Goal: Task Accomplishment & Management: Manage account settings

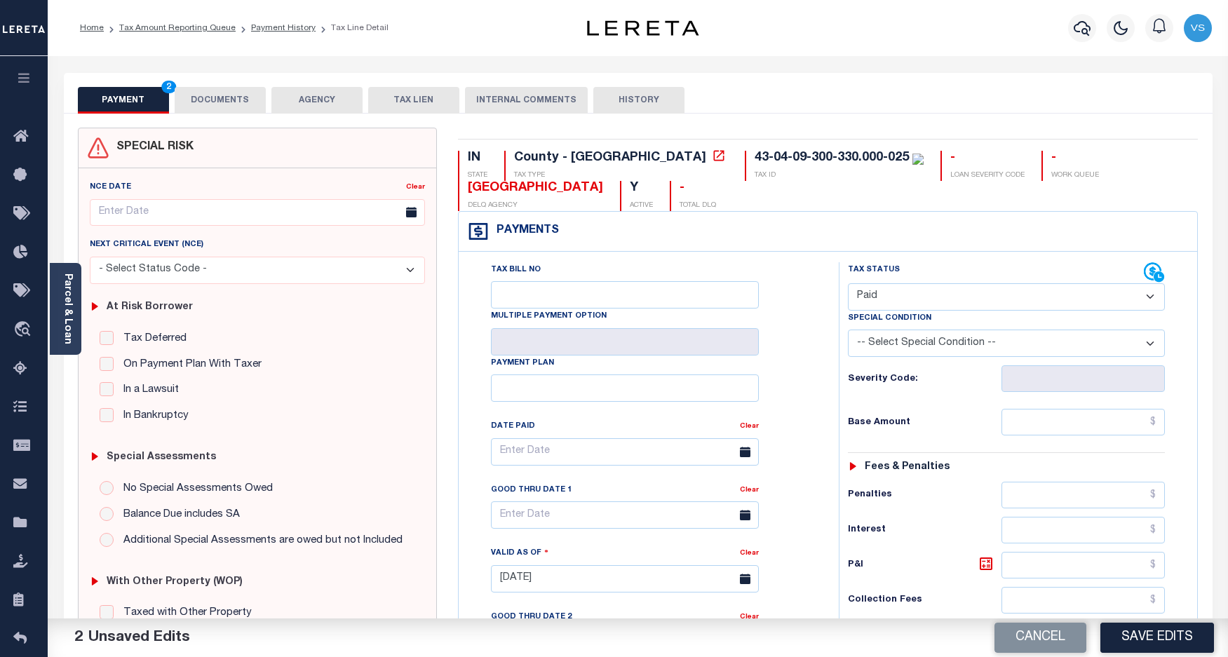
select select "PYD"
click at [1121, 640] on button "Save Edits" at bounding box center [1157, 638] width 114 height 30
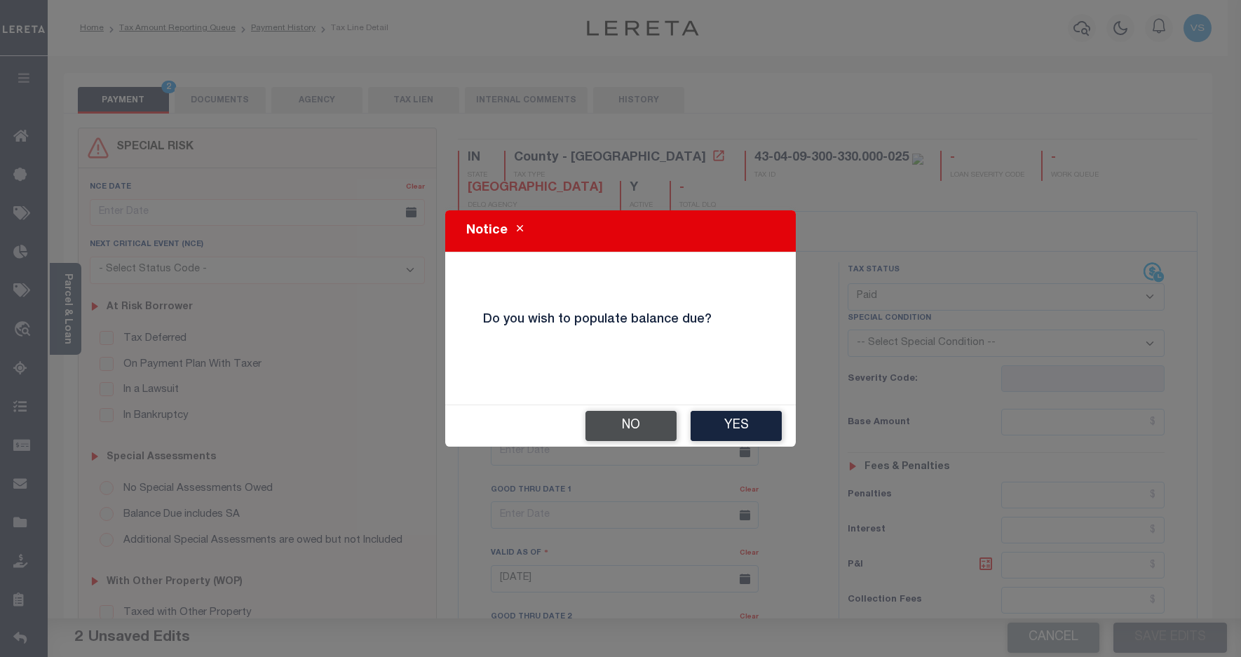
click at [625, 428] on button "No" at bounding box center [631, 426] width 91 height 30
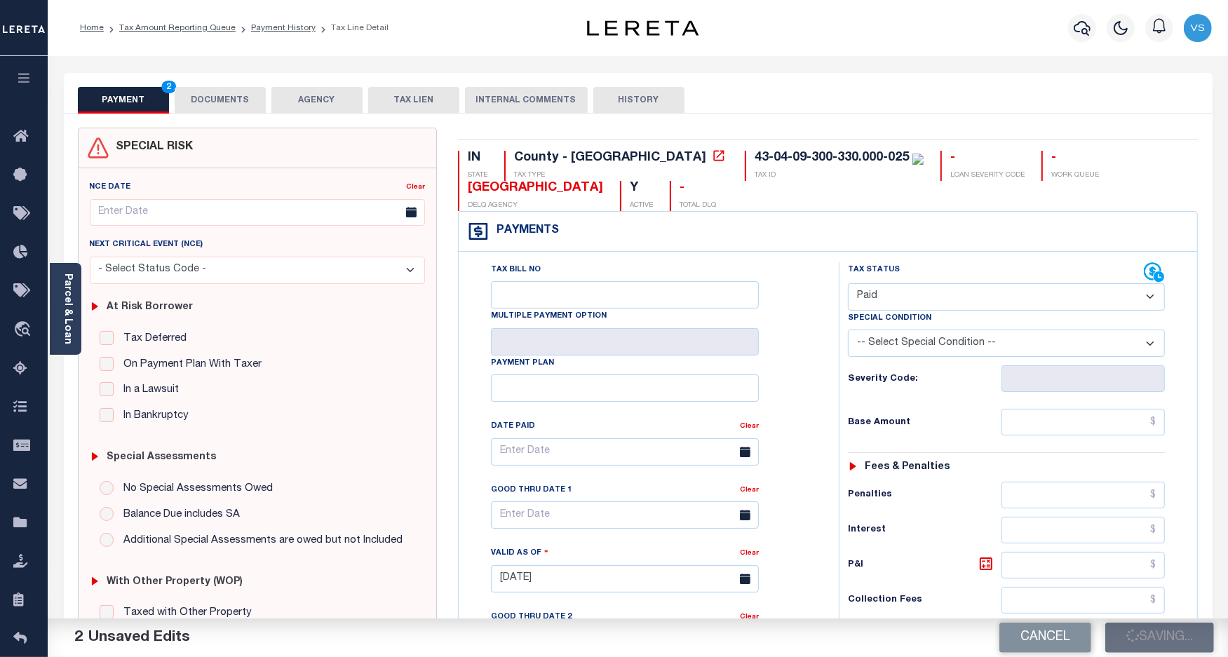
checkbox input "false"
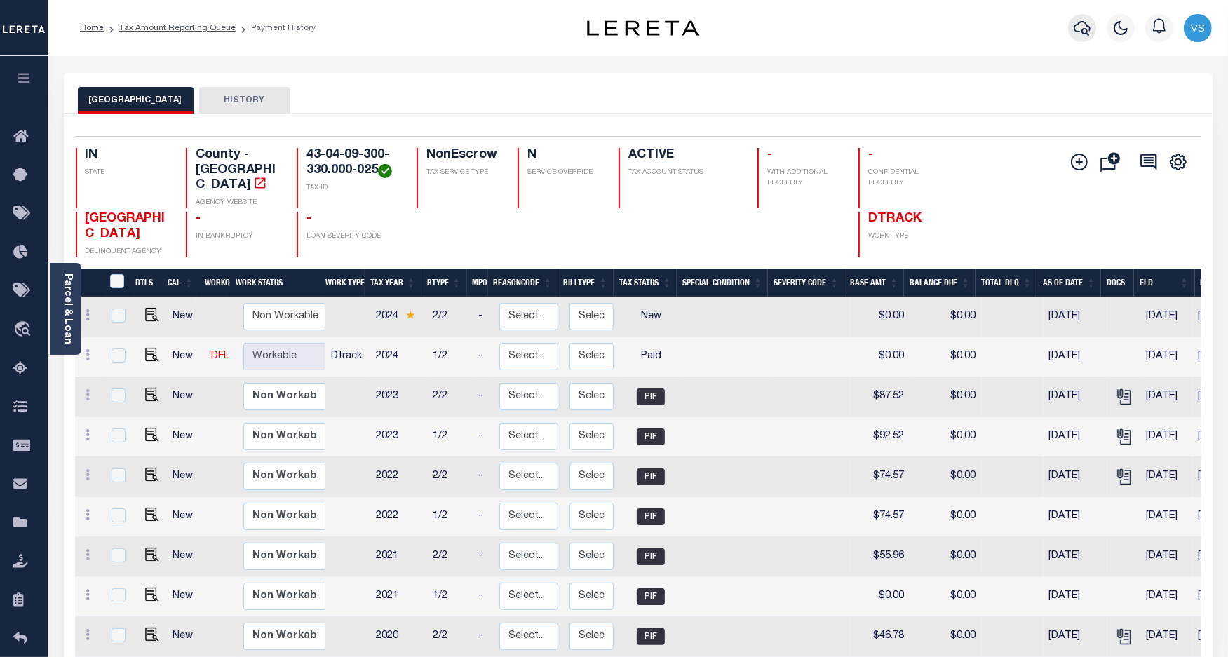
click at [1090, 30] on icon "button" at bounding box center [1082, 28] width 17 height 15
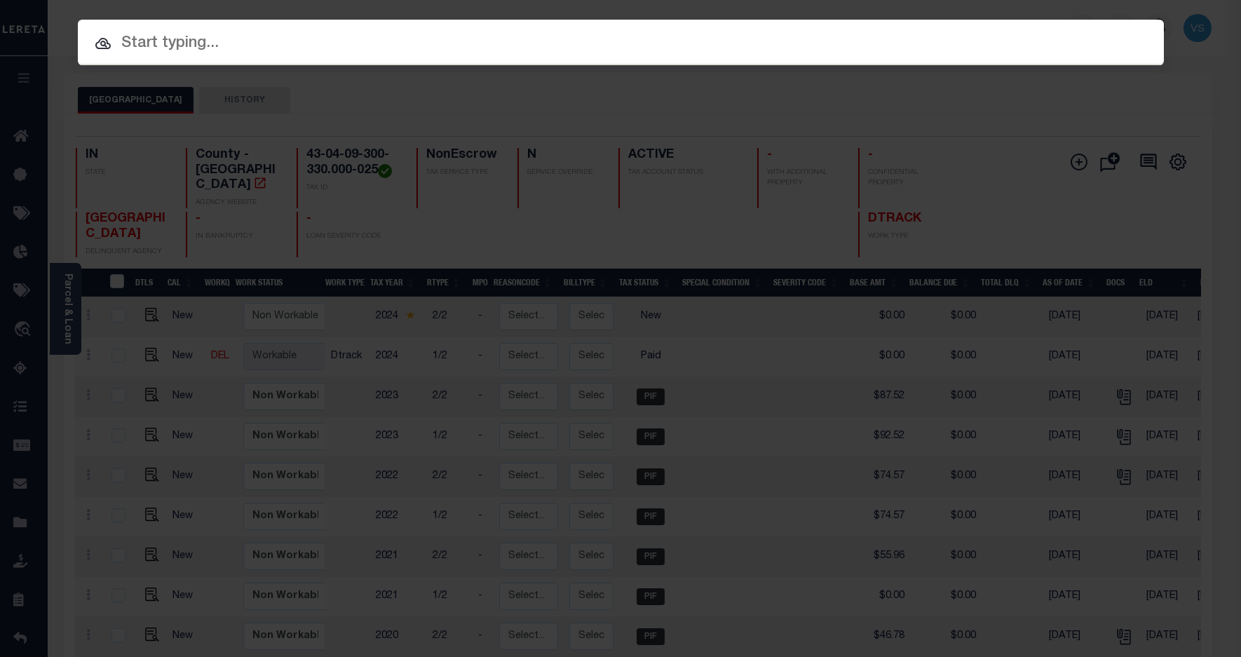
paste input "15-14-10-00-26-018.000"
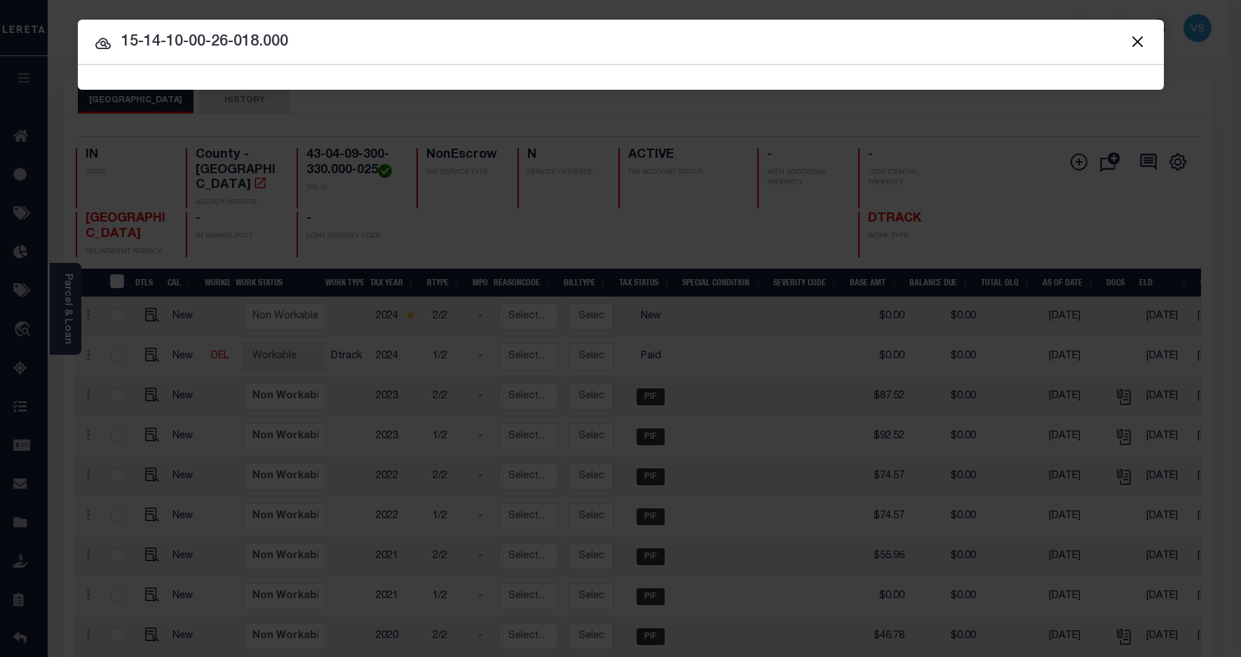
click at [327, 43] on input "15-14-10-00-26-018.000" at bounding box center [621, 42] width 1086 height 25
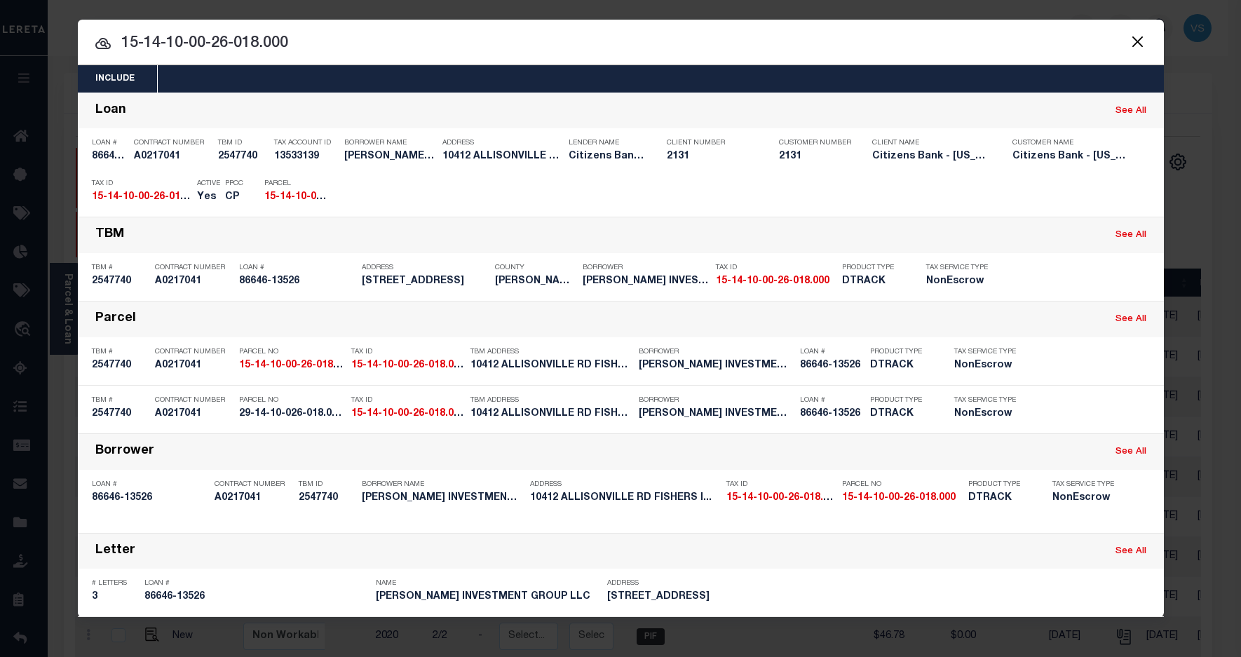
drag, startPoint x: 299, startPoint y: 46, endPoint x: 84, endPoint y: 47, distance: 214.6
click at [84, 47] on input "15-14-10-00-26-018.000" at bounding box center [621, 44] width 1086 height 25
paste input "30290"
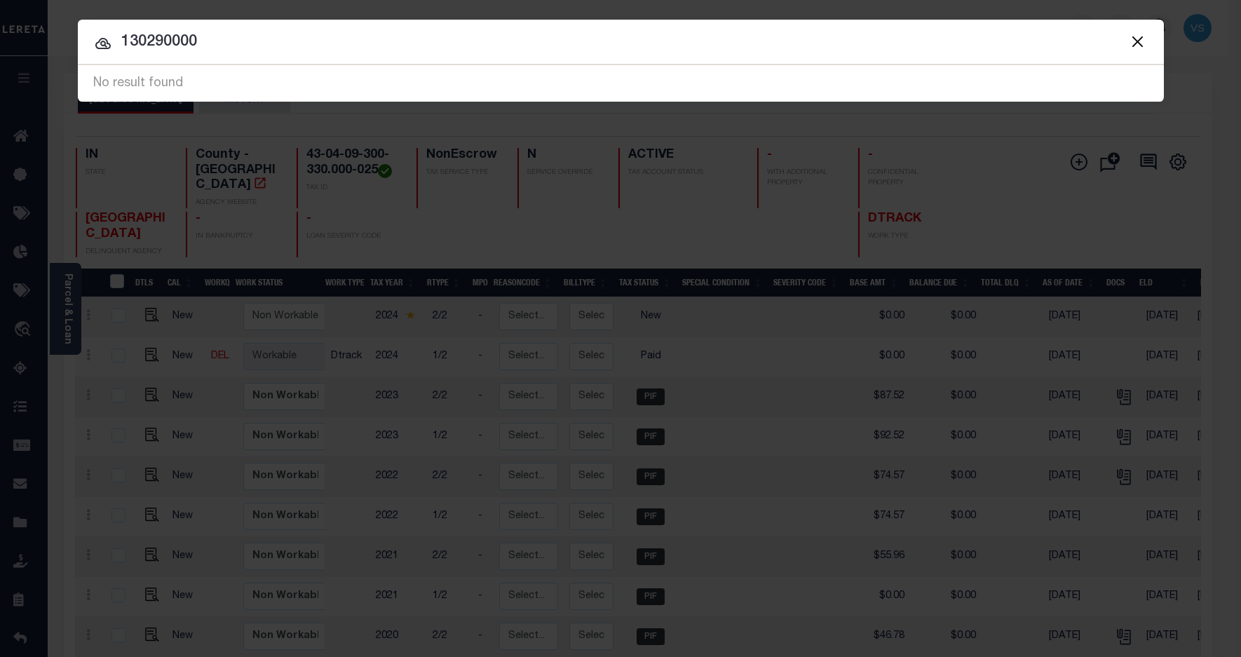
click at [278, 39] on input "130290000" at bounding box center [621, 42] width 1086 height 25
click at [173, 42] on input "130290000" at bounding box center [621, 42] width 1086 height 25
paste input "00674-30826"
type input "100674-30826"
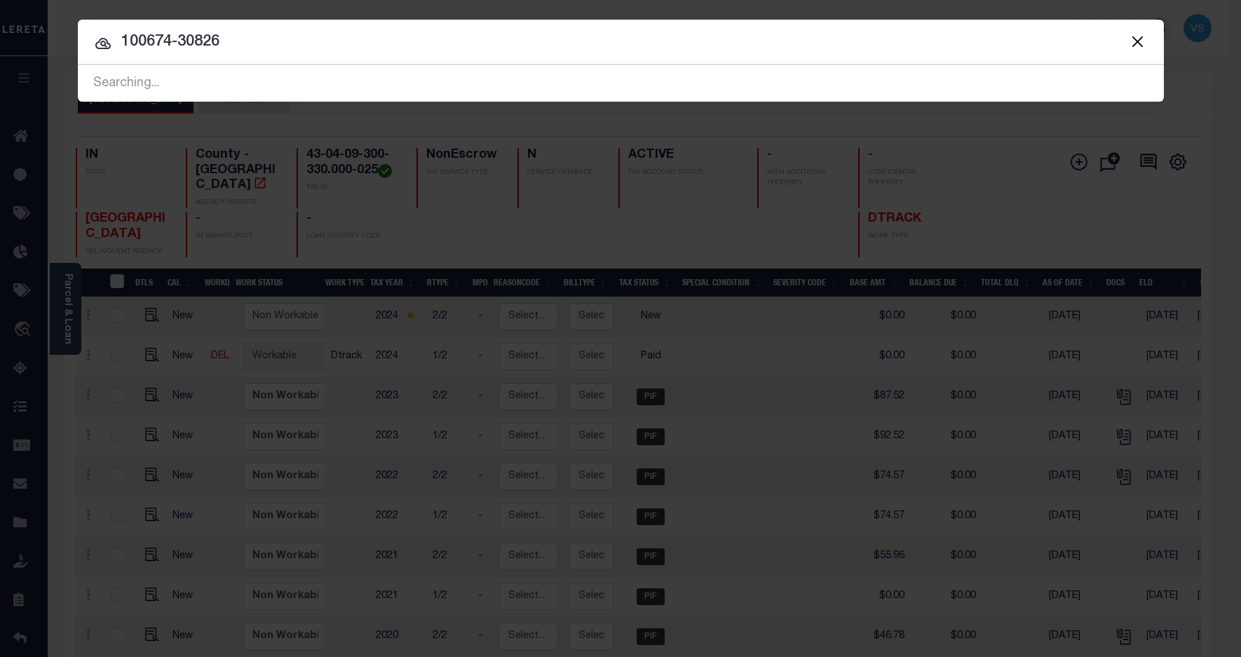
click at [281, 50] on input "100674-30826" at bounding box center [621, 42] width 1086 height 25
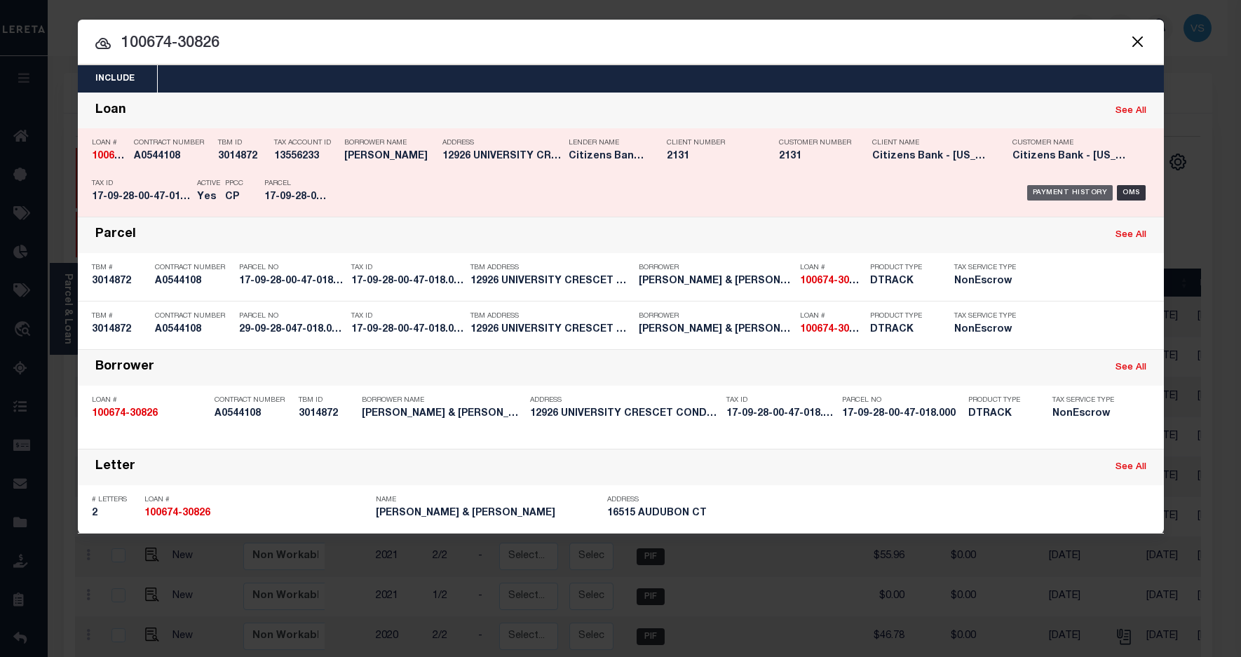
click at [1060, 196] on div "Payment History" at bounding box center [1070, 192] width 86 height 15
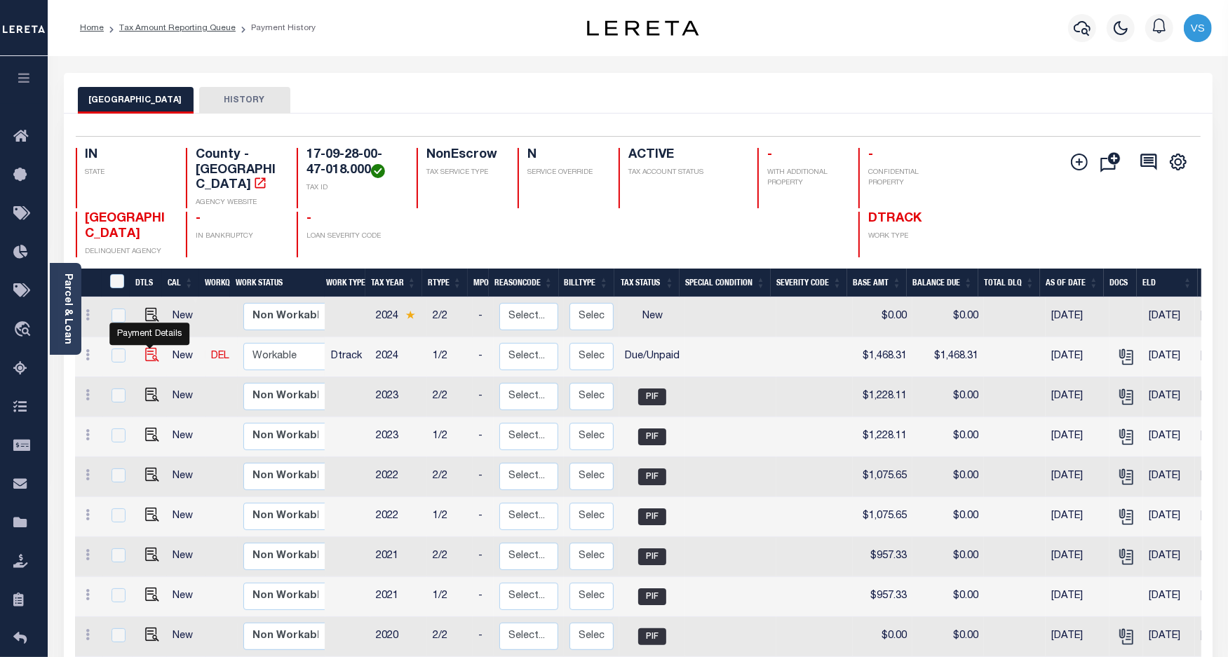
click at [148, 348] on img "" at bounding box center [152, 355] width 14 height 14
checkbox input "true"
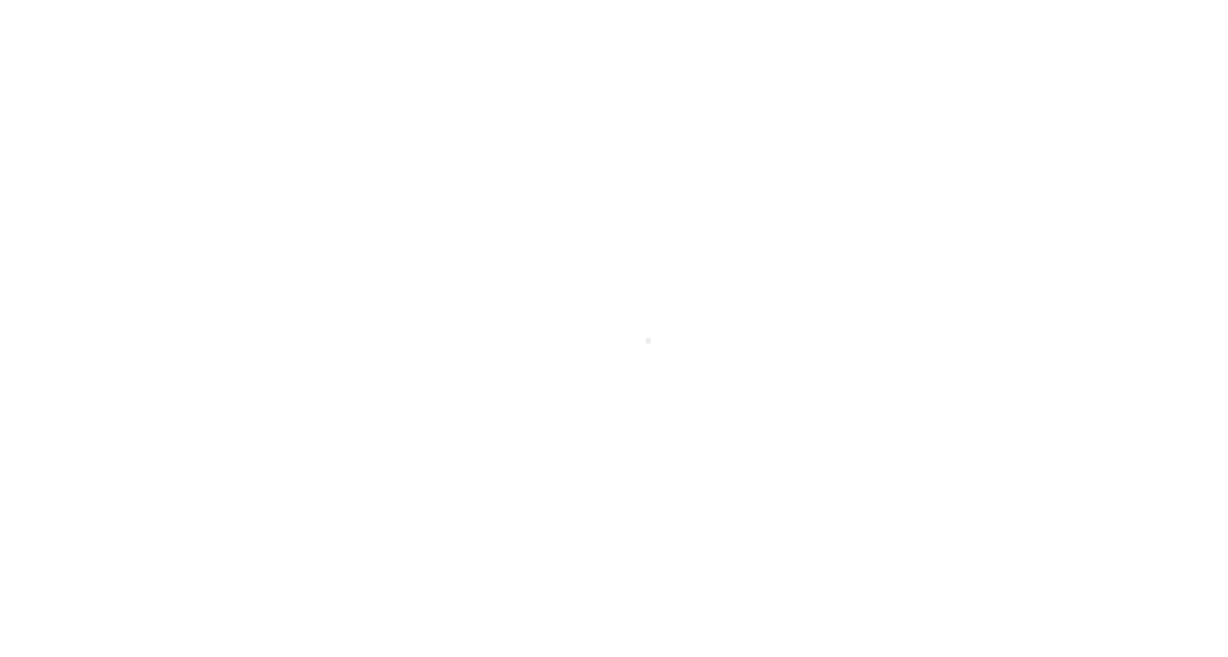
select select "DUE"
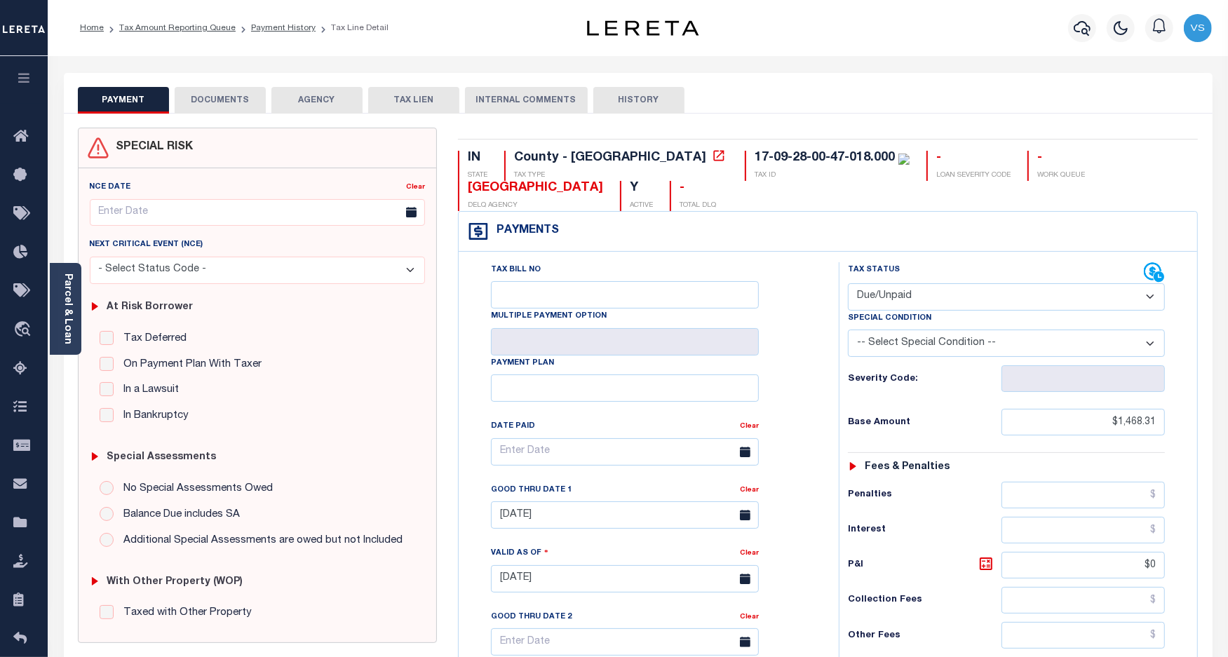
scroll to position [351, 0]
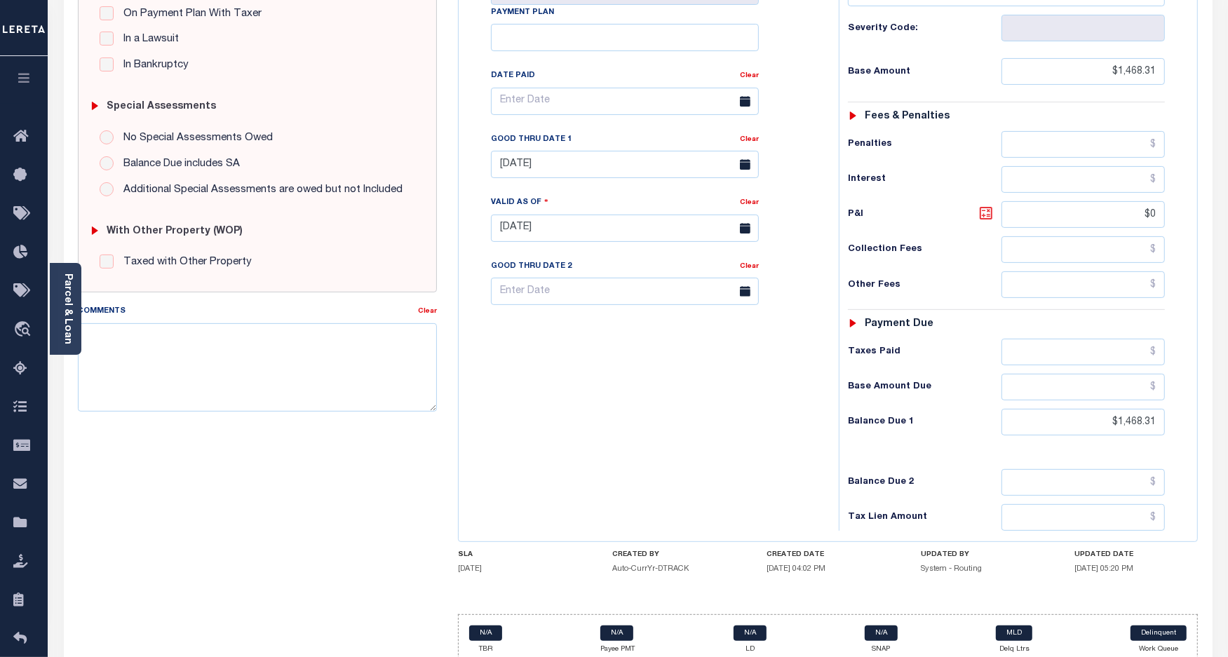
click at [980, 218] on icon at bounding box center [986, 213] width 13 height 13
type input "$0.00"
type input "[DATE]"
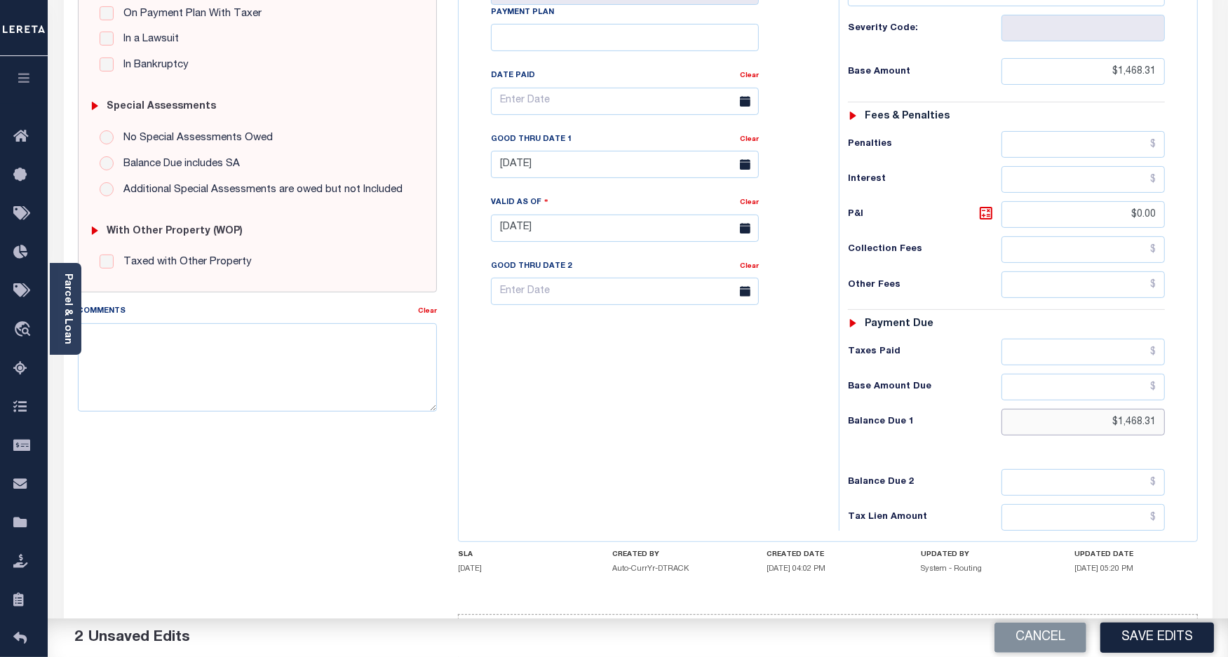
drag, startPoint x: 1161, startPoint y: 425, endPoint x: 1050, endPoint y: 421, distance: 110.9
click at [1050, 421] on input "$1,468.31" at bounding box center [1082, 422] width 163 height 27
paste input "1,615.15"
type input "$1,615.15"
click at [980, 218] on icon at bounding box center [986, 213] width 13 height 13
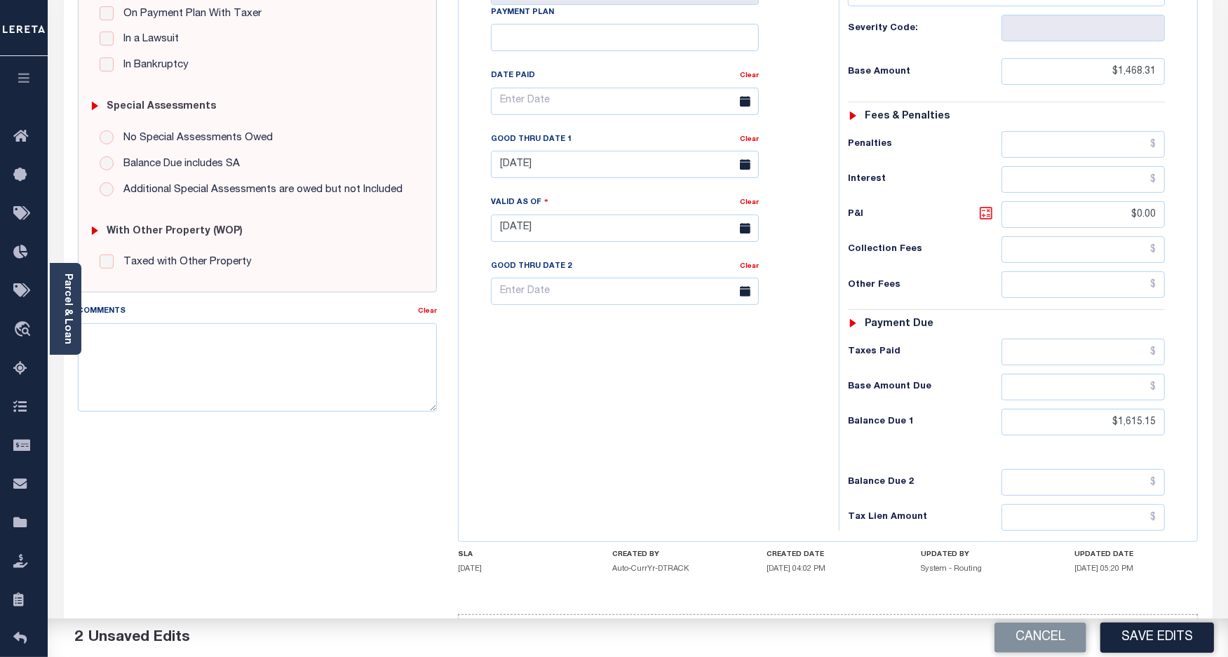
type input "$146.84"
click at [527, 173] on input "08/31/2025" at bounding box center [625, 164] width 268 height 27
click at [566, 359] on span "30" at bounding box center [568, 357] width 27 height 27
type input "[DATE]"
click at [1126, 647] on button "Save Edits" at bounding box center [1157, 638] width 114 height 30
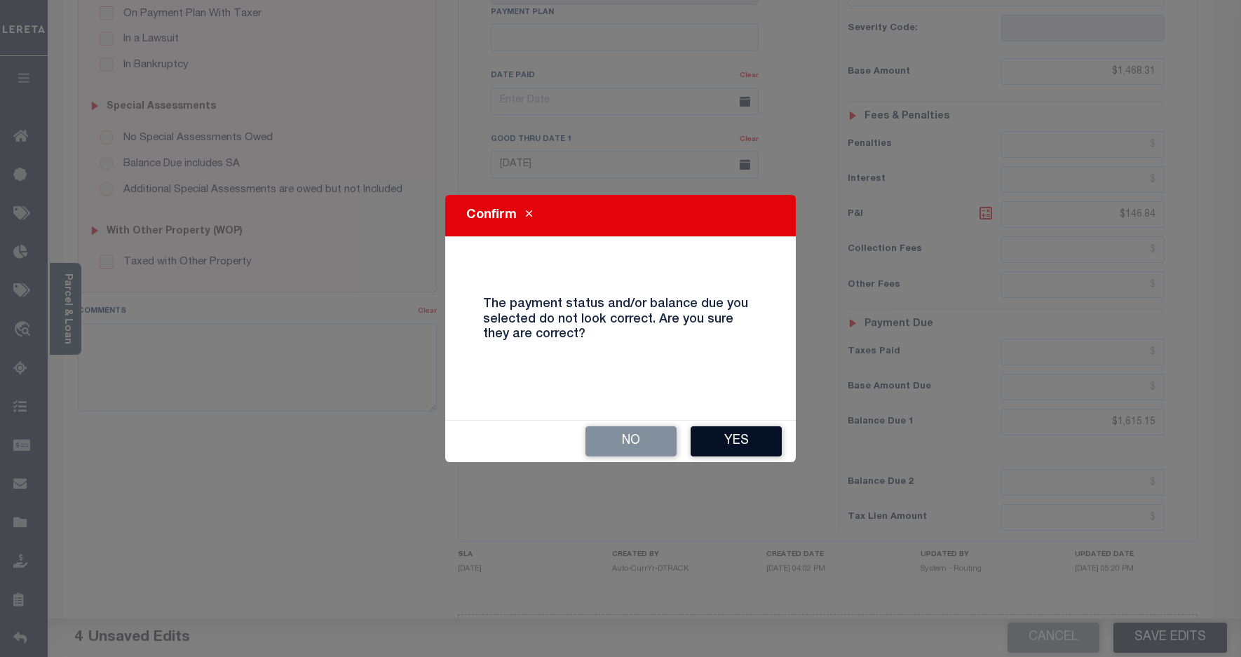
click at [735, 447] on button "Yes" at bounding box center [736, 441] width 91 height 30
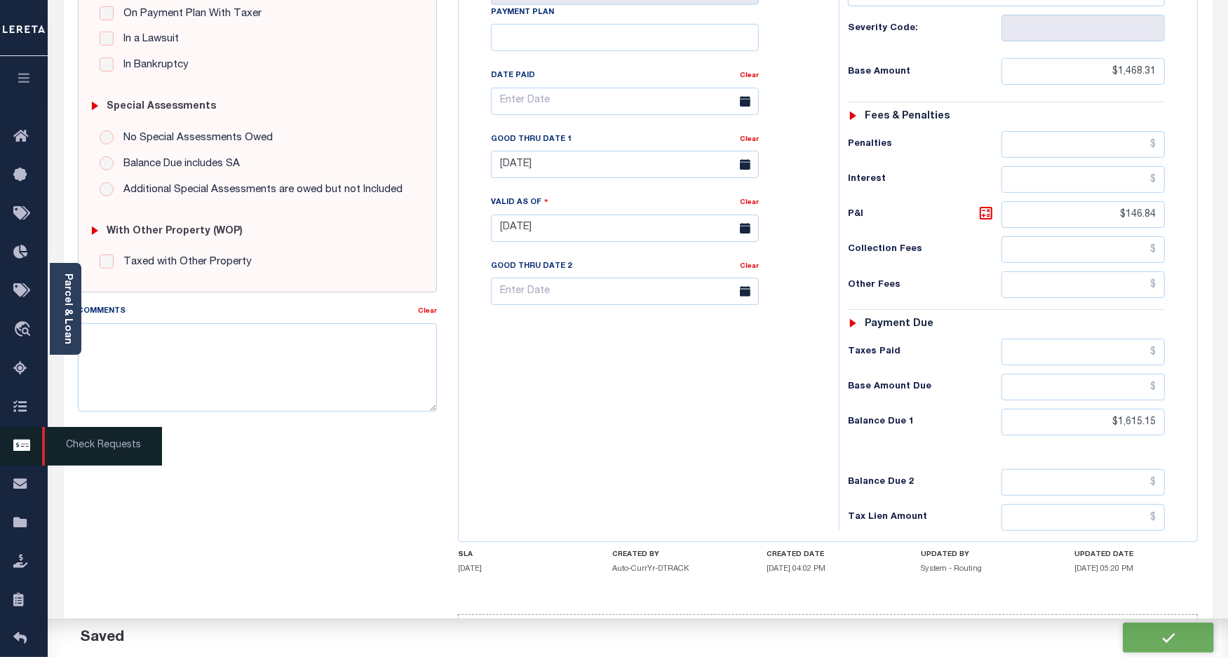
checkbox input "false"
type input "$1,468.31"
type input "$146.84"
type input "$1,615.15"
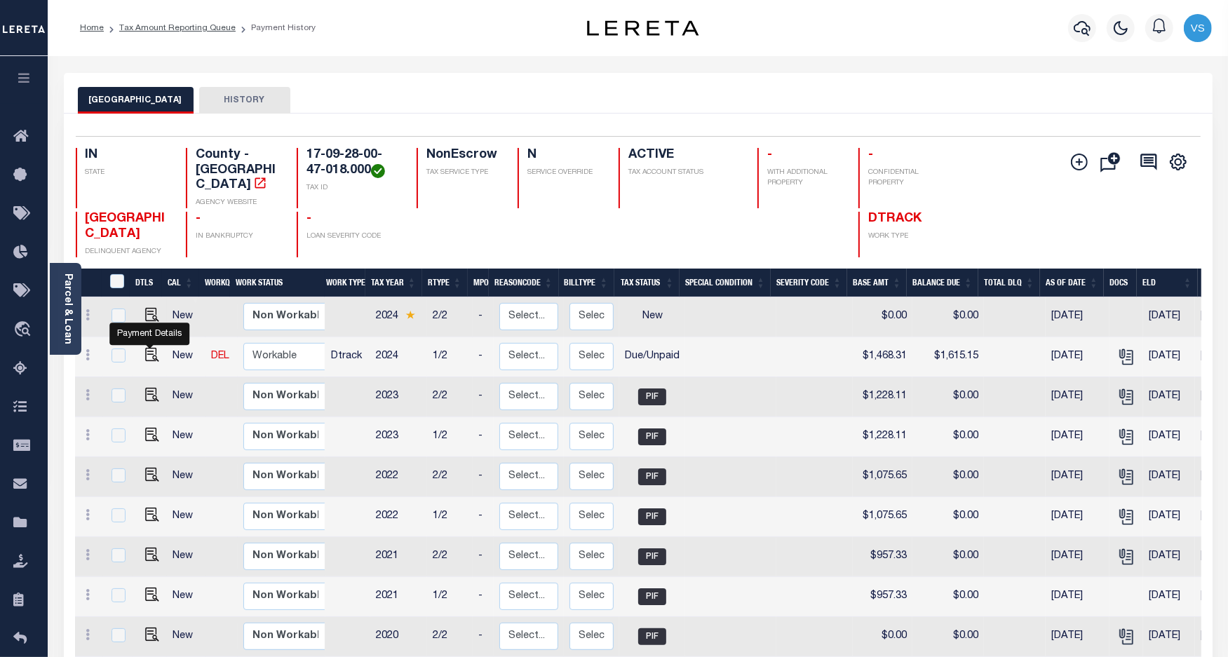
drag, startPoint x: 149, startPoint y: 344, endPoint x: 198, endPoint y: 323, distance: 53.4
click at [149, 348] on img "" at bounding box center [152, 355] width 14 height 14
checkbox input "true"
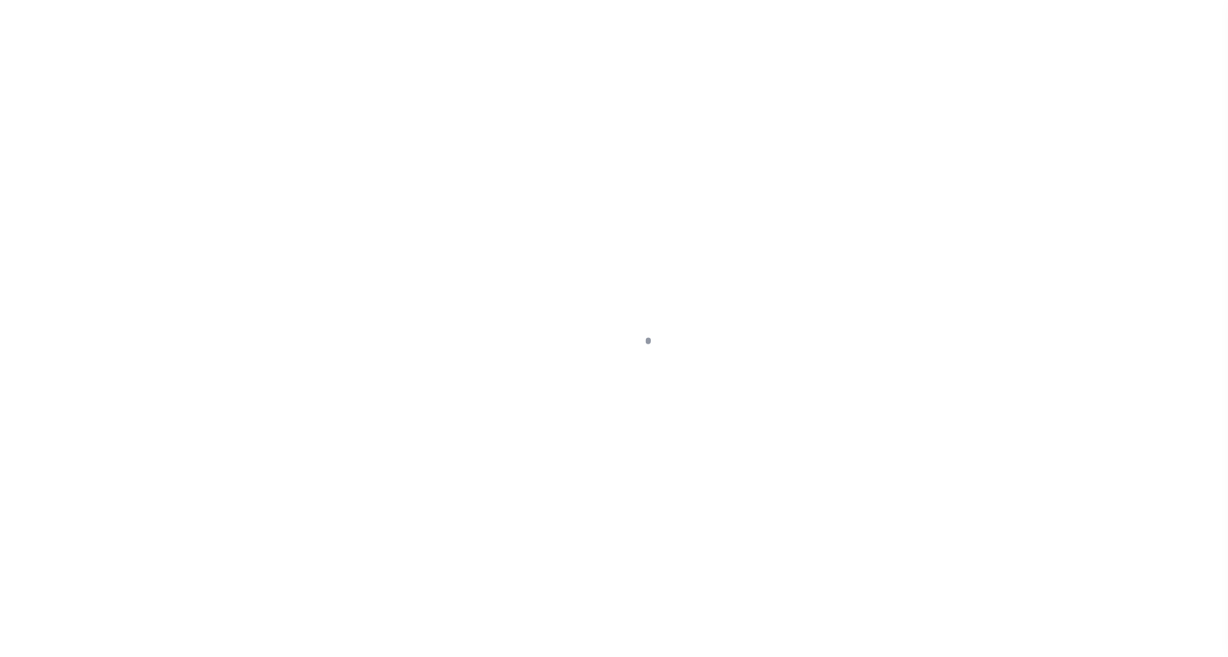
select select "DUE"
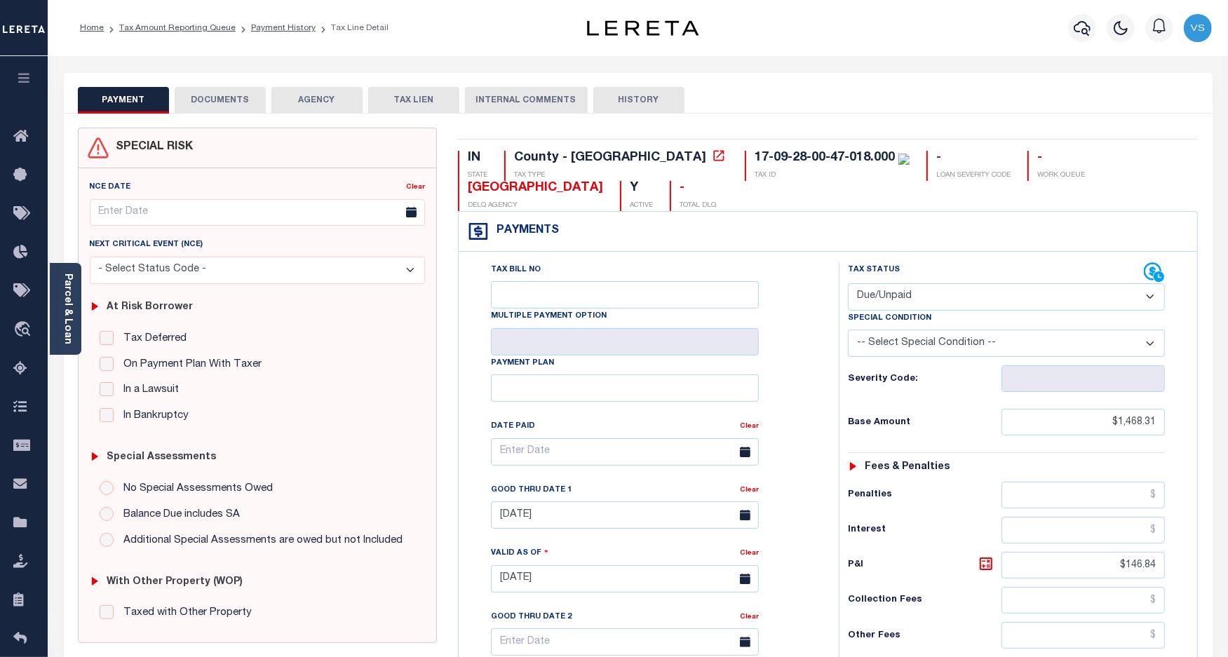
click at [216, 100] on button "DOCUMENTS" at bounding box center [220, 100] width 91 height 27
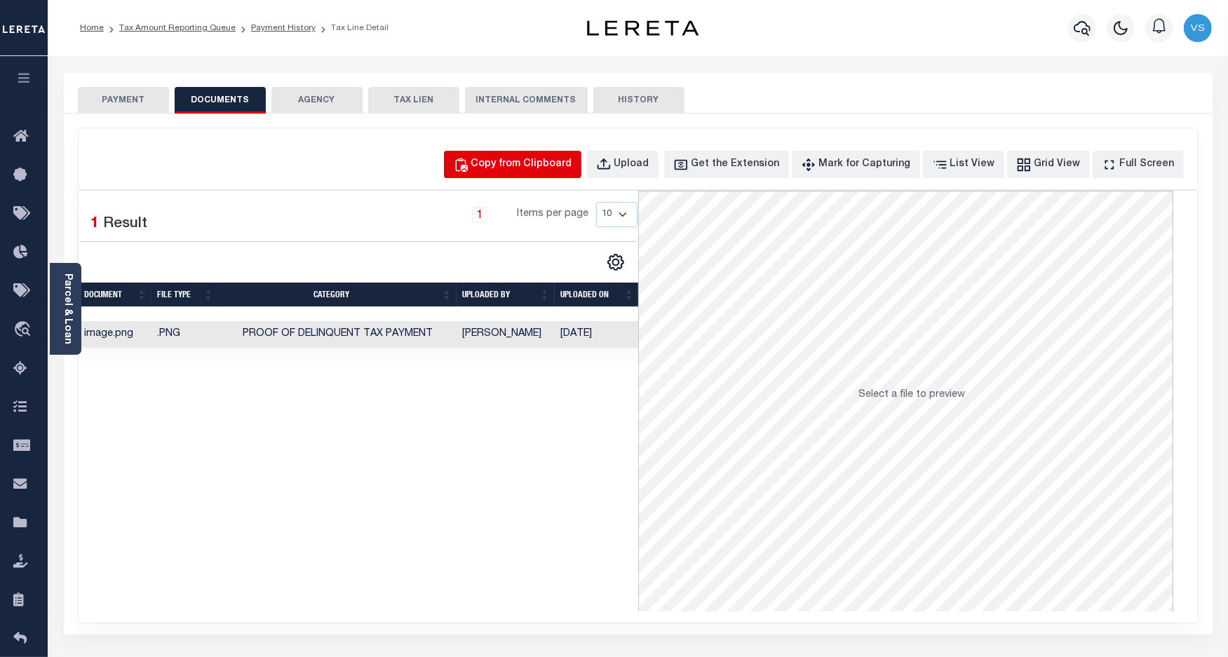
click at [535, 162] on div "Copy from Clipboard" at bounding box center [521, 164] width 101 height 15
select select "POP"
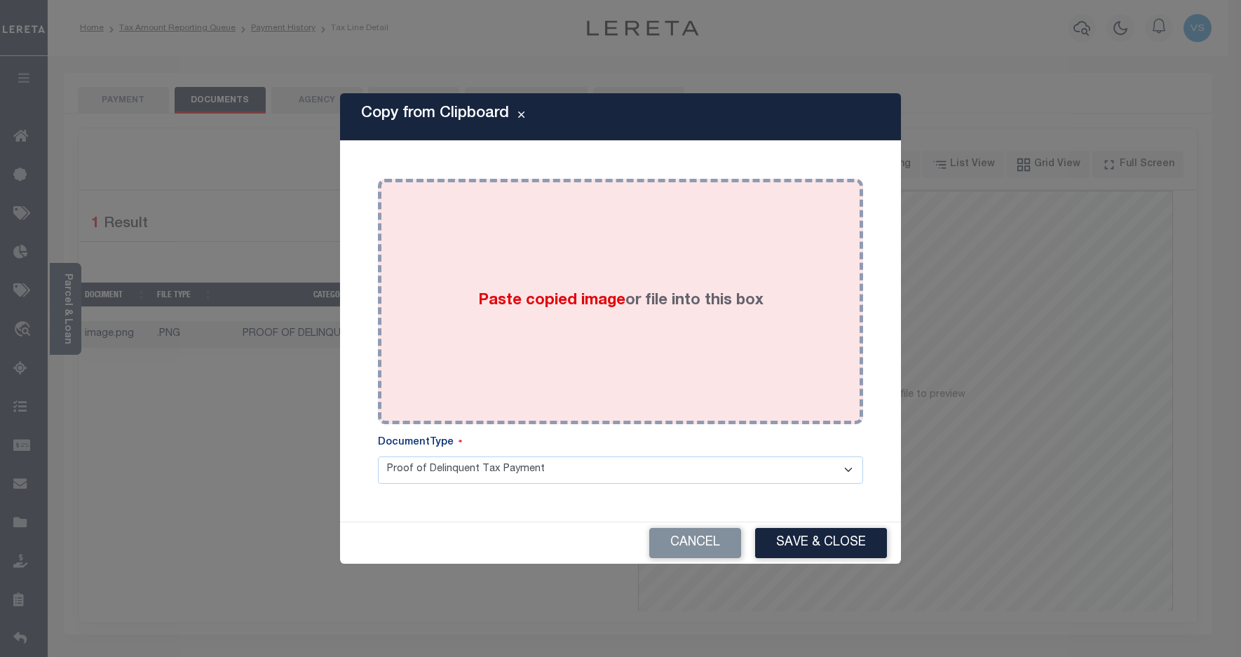
click at [695, 285] on div "Paste copied image or file into this box" at bounding box center [621, 301] width 464 height 224
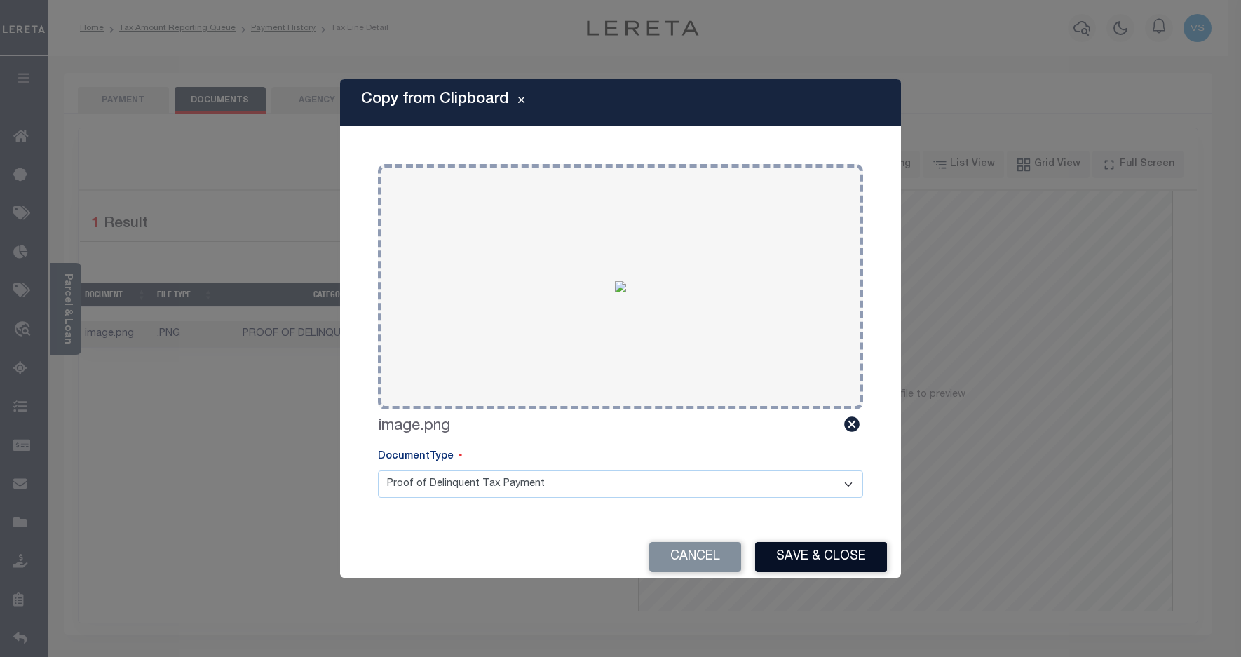
click at [811, 549] on button "Save & Close" at bounding box center [821, 557] width 132 height 30
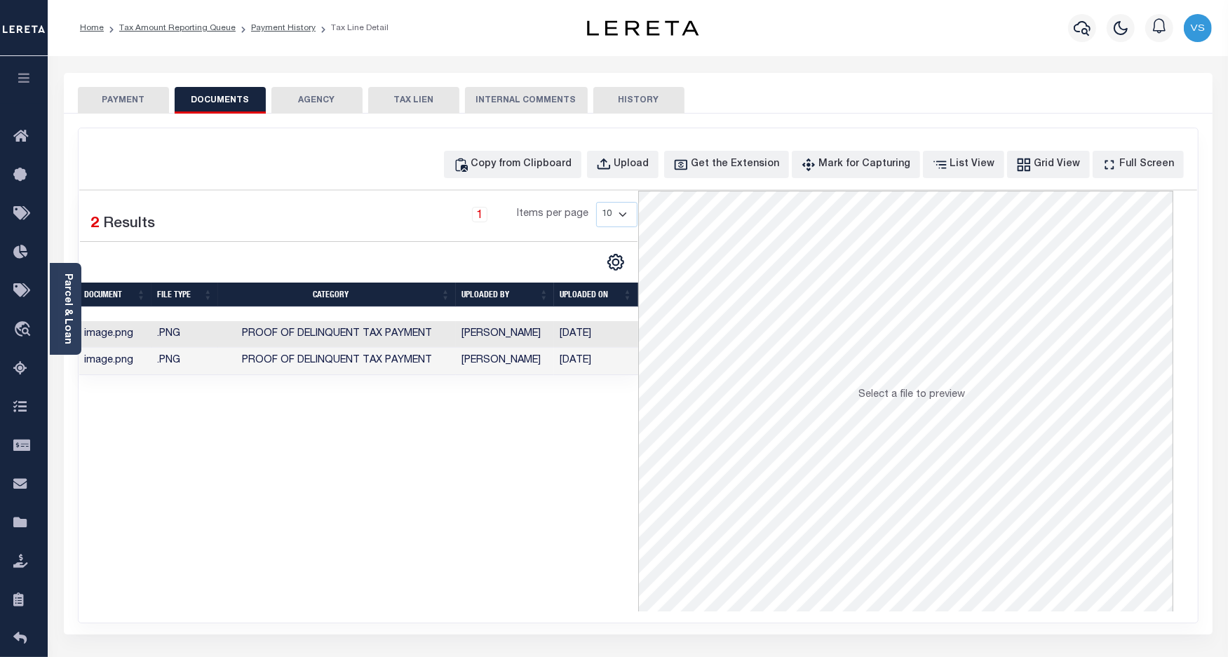
click at [118, 98] on button "PAYMENT" at bounding box center [123, 100] width 91 height 27
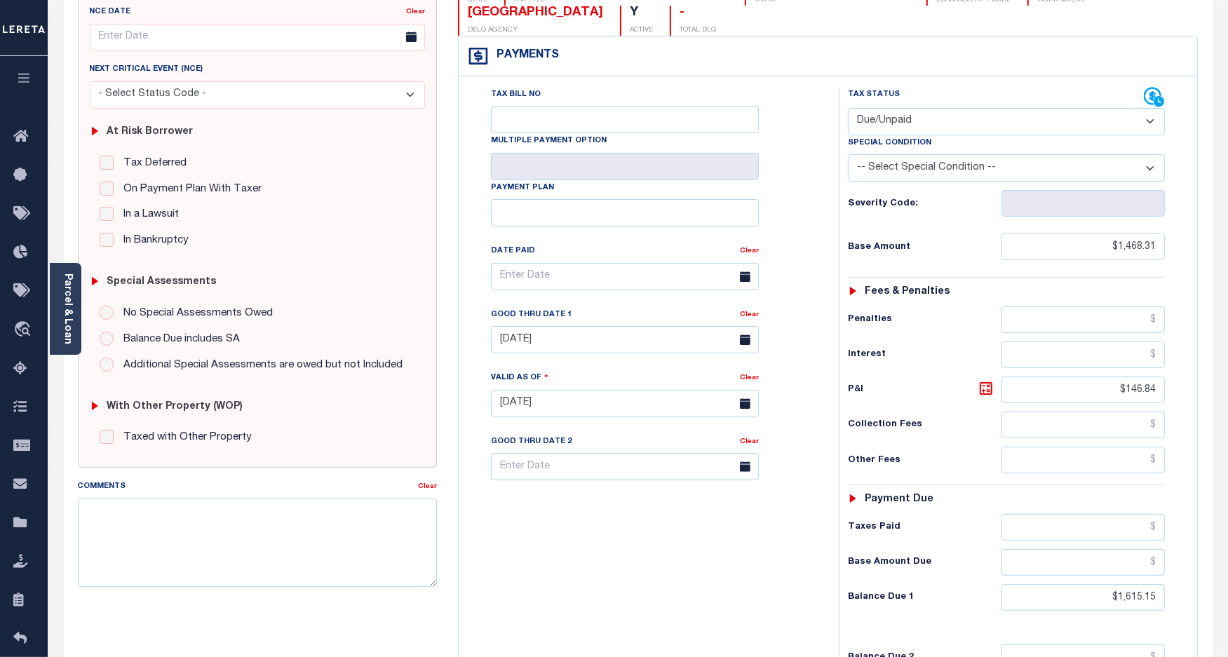
scroll to position [407, 0]
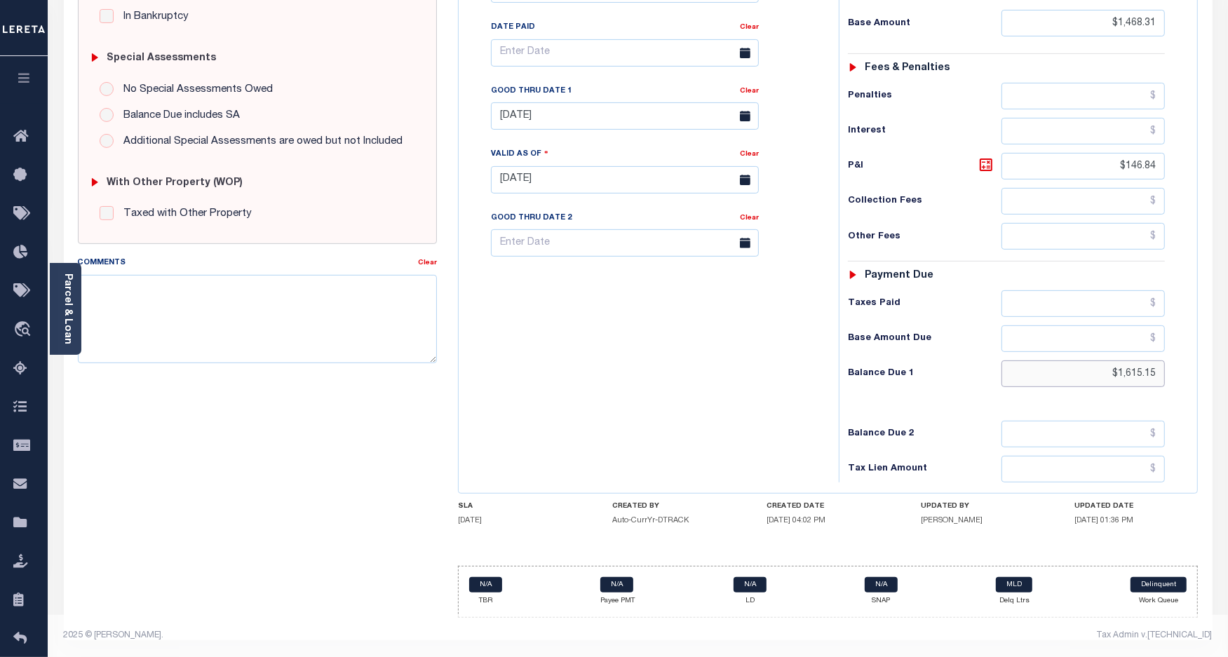
click at [1119, 370] on input "$1,615.15" at bounding box center [1082, 373] width 163 height 27
click at [372, 320] on textarea "Comments" at bounding box center [258, 319] width 360 height 88
click at [1123, 369] on input "$1,615.15" at bounding box center [1082, 373] width 163 height 27
click at [303, 310] on textarea "Comments" at bounding box center [258, 319] width 360 height 88
click at [1123, 372] on input "$1,615.15" at bounding box center [1082, 373] width 163 height 27
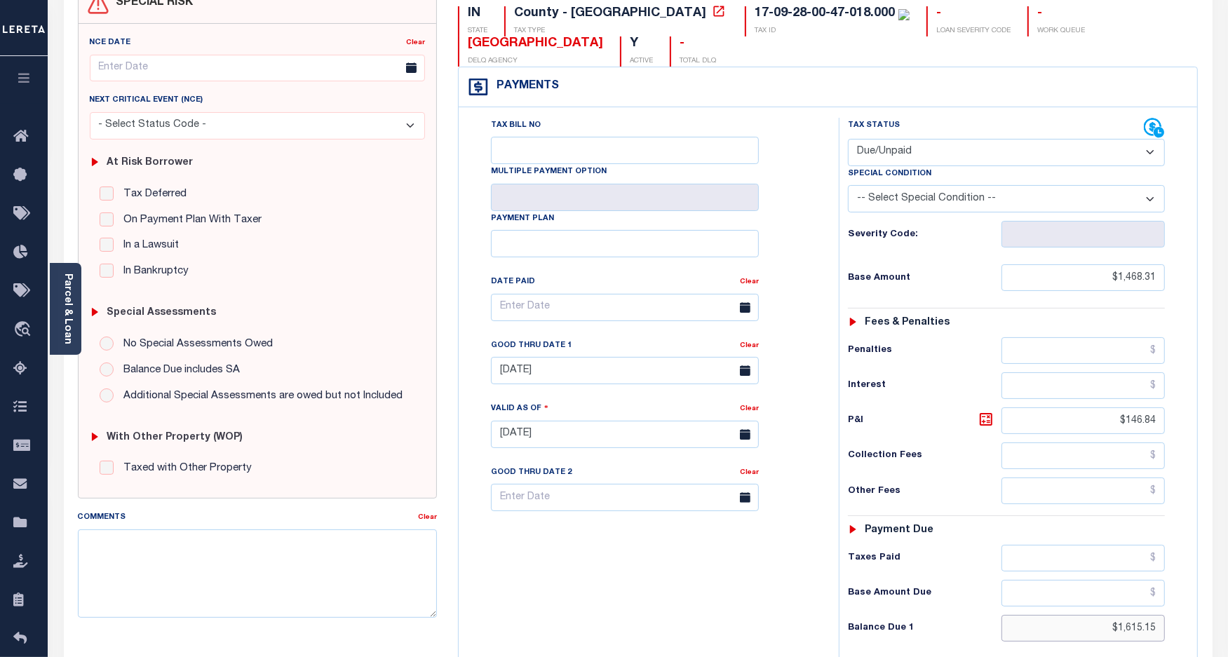
scroll to position [0, 0]
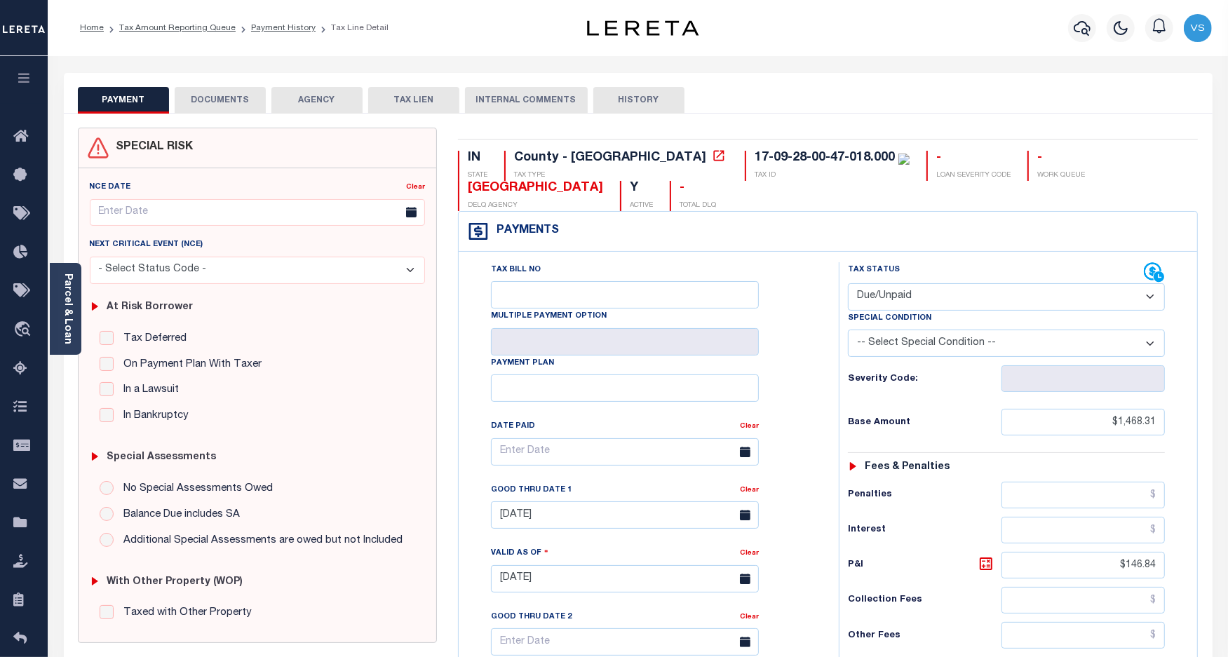
click at [208, 97] on button "DOCUMENTS" at bounding box center [220, 100] width 91 height 27
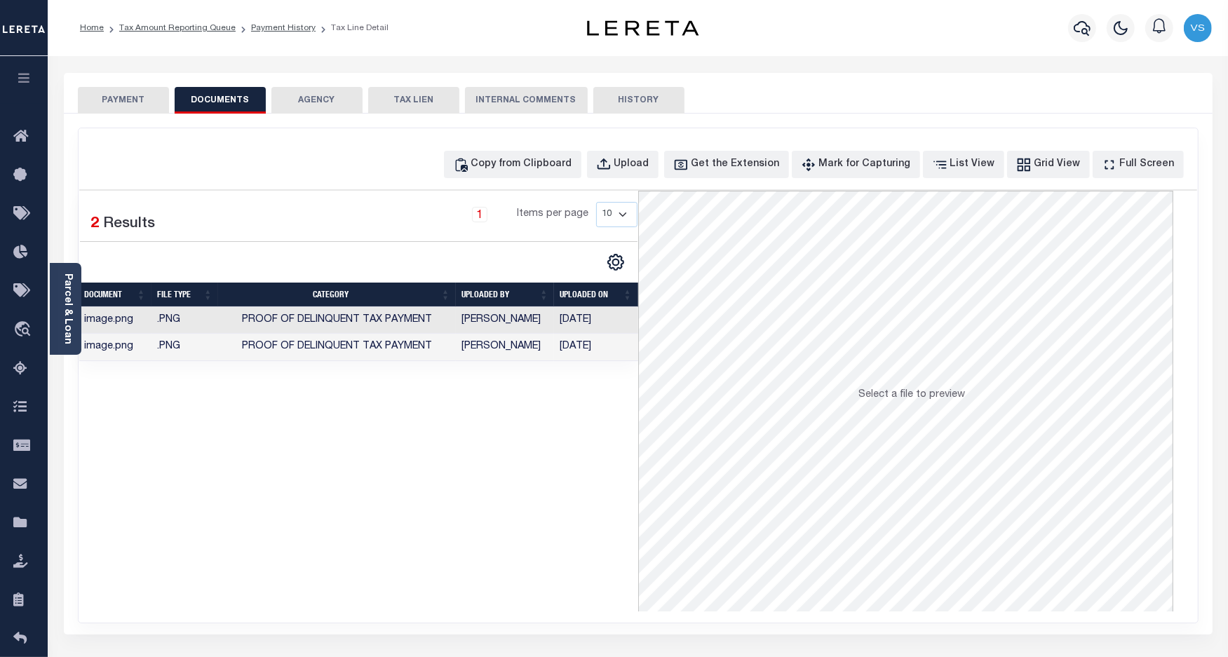
click at [107, 100] on button "PAYMENT" at bounding box center [123, 100] width 91 height 27
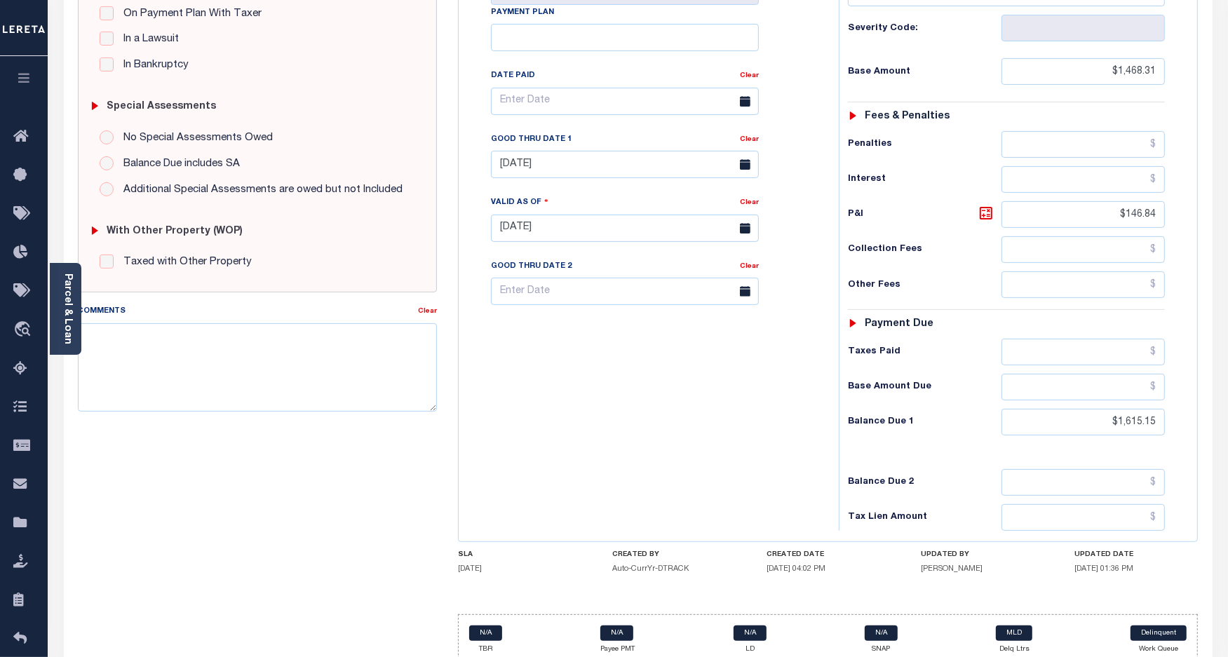
scroll to position [407, 0]
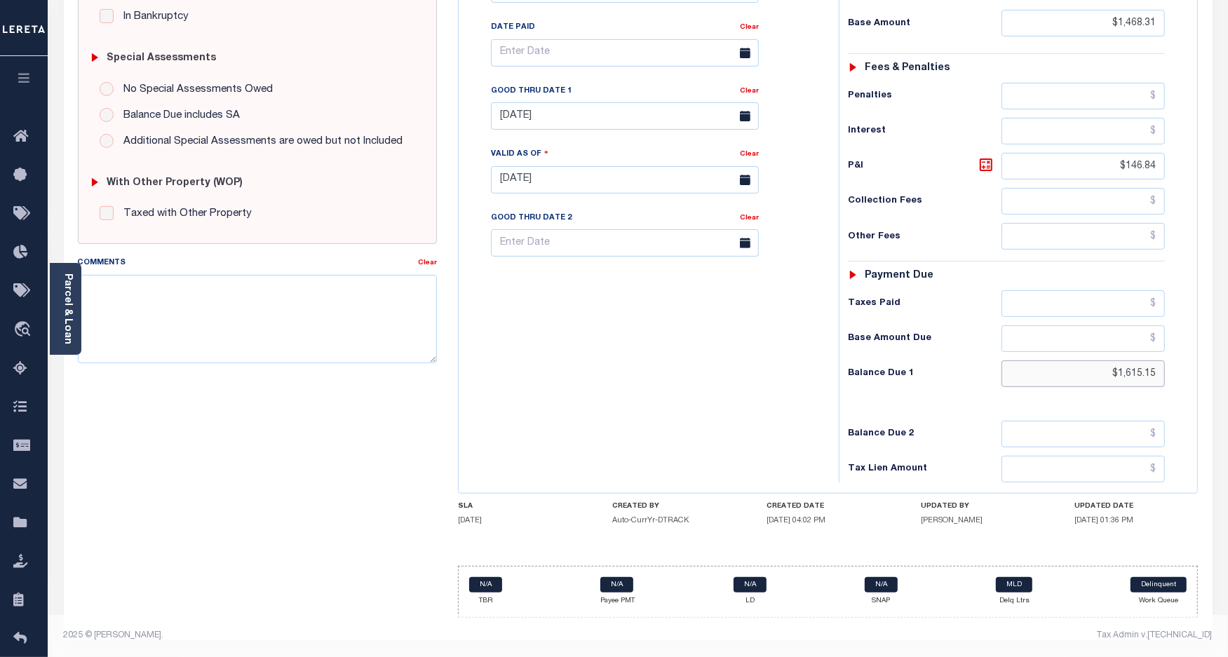
click at [1113, 374] on input "$1,615.15" at bounding box center [1082, 373] width 163 height 27
click at [986, 165] on icon at bounding box center [986, 164] width 17 height 17
click at [1134, 362] on input "$1,615.15" at bounding box center [1082, 373] width 163 height 27
click at [1149, 370] on input "$1,615.15" at bounding box center [1082, 373] width 163 height 27
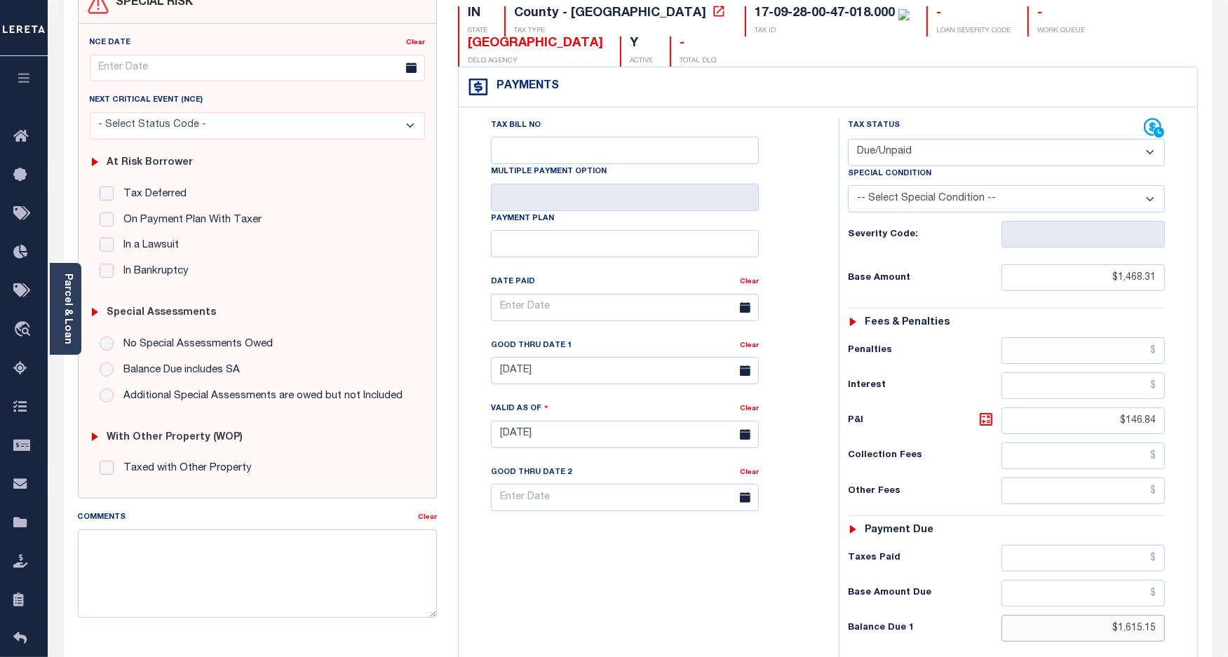
scroll to position [0, 0]
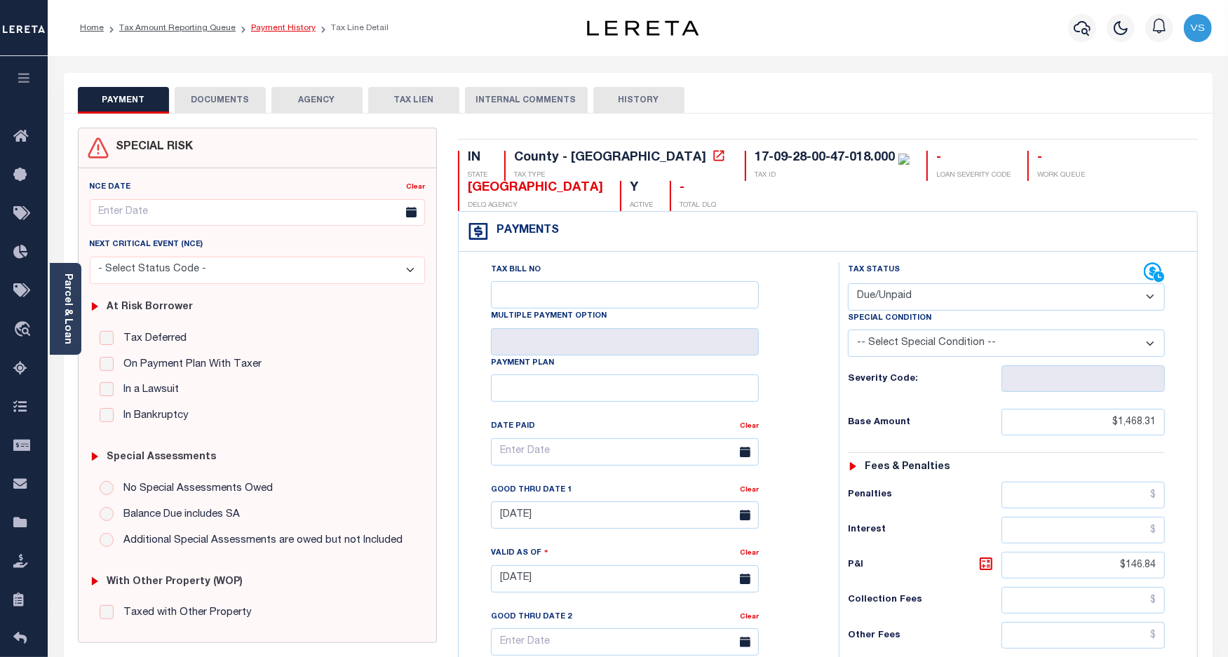
click at [251, 29] on link "Payment History" at bounding box center [283, 28] width 65 height 8
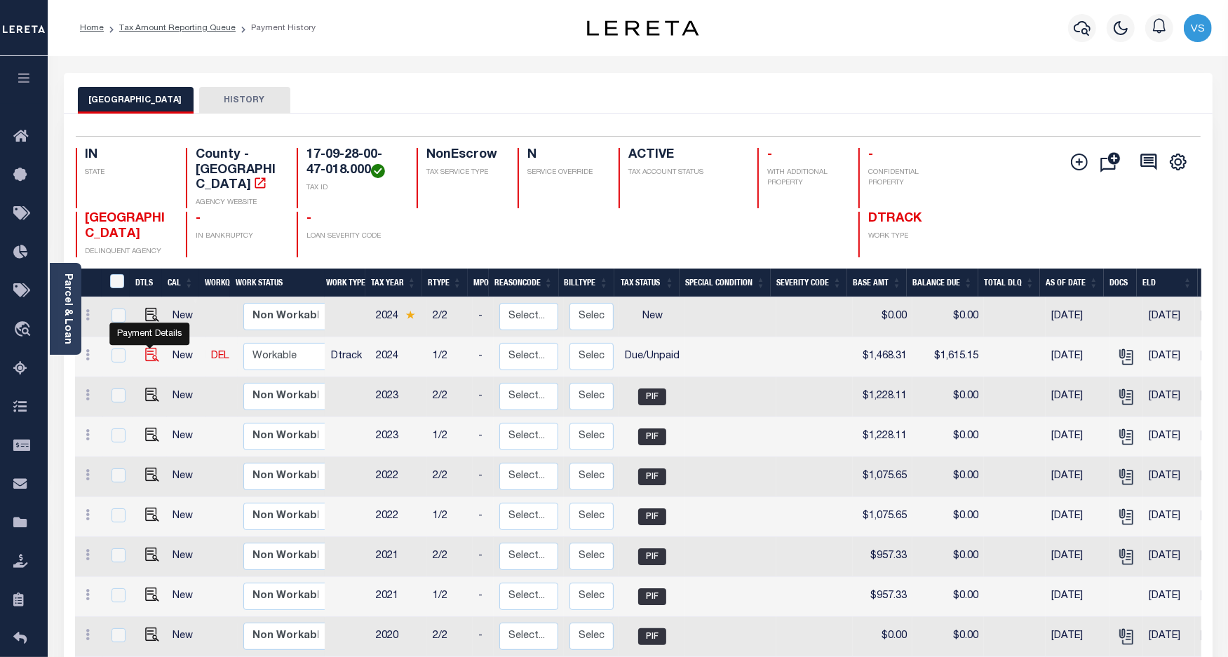
click at [148, 348] on img "" at bounding box center [152, 355] width 14 height 14
checkbox input "true"
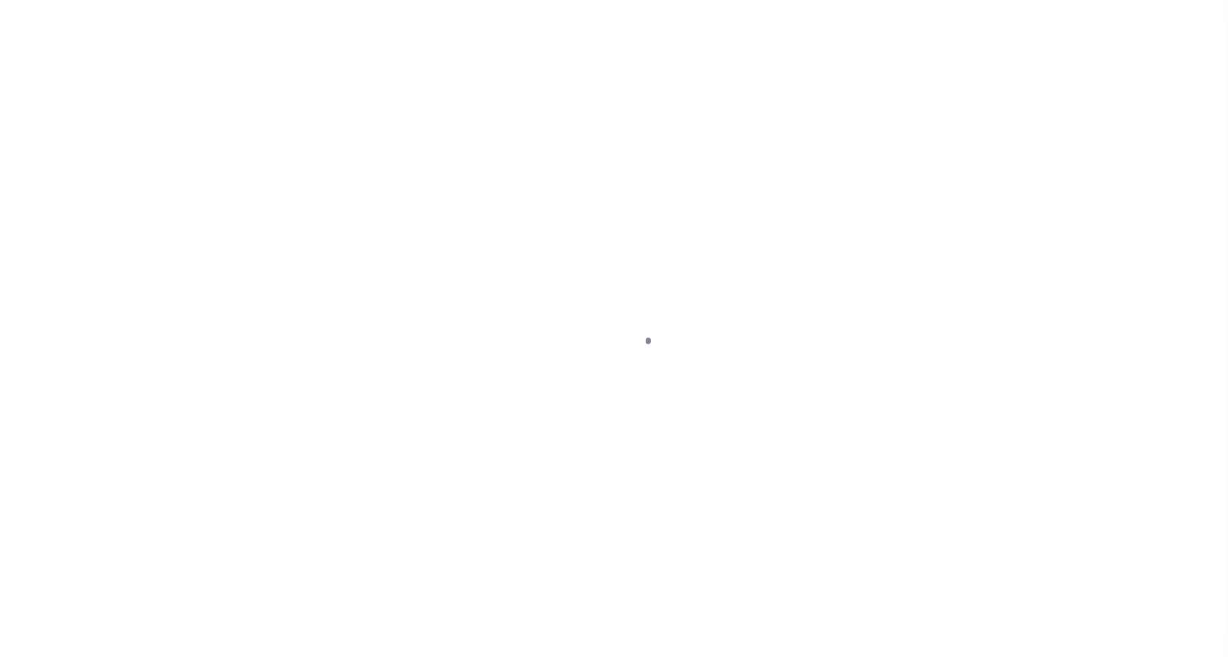
select select "DUE"
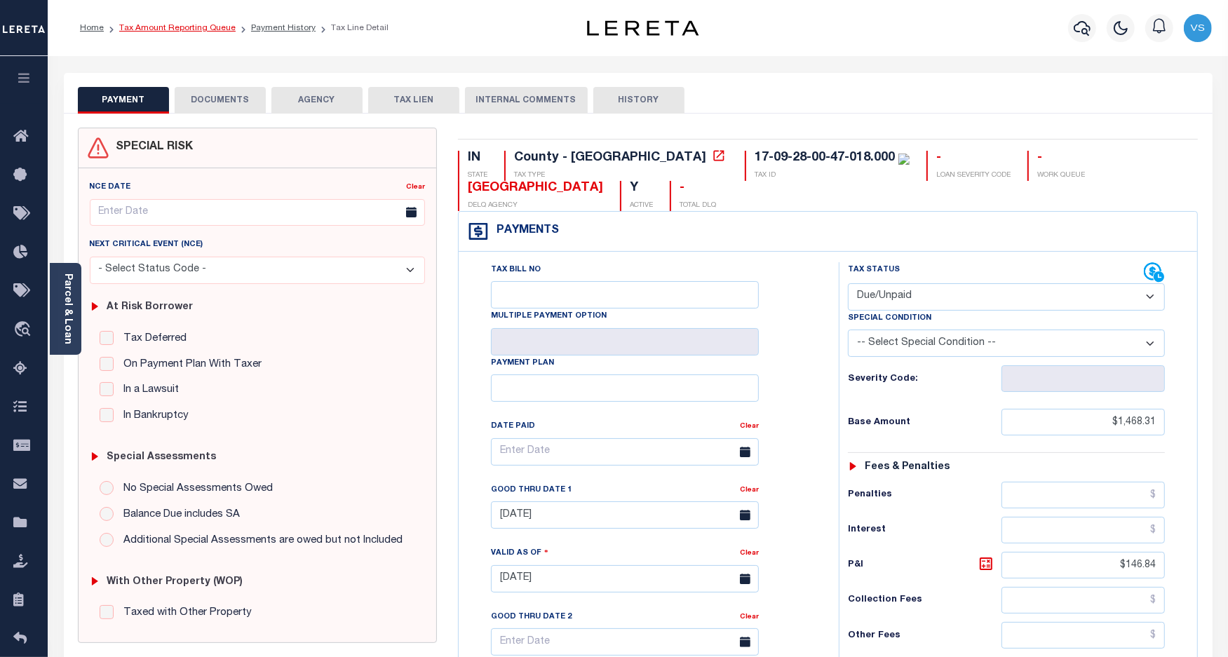
click at [152, 28] on link "Tax Amount Reporting Queue" at bounding box center [177, 28] width 116 height 8
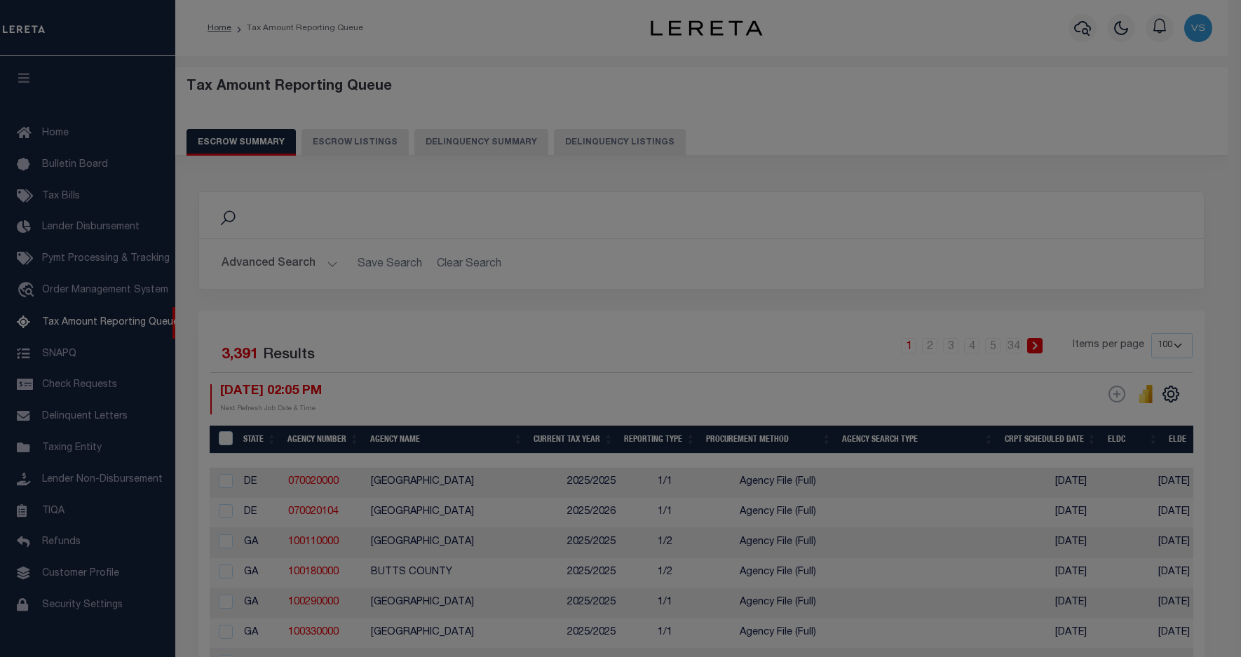
select select "100"
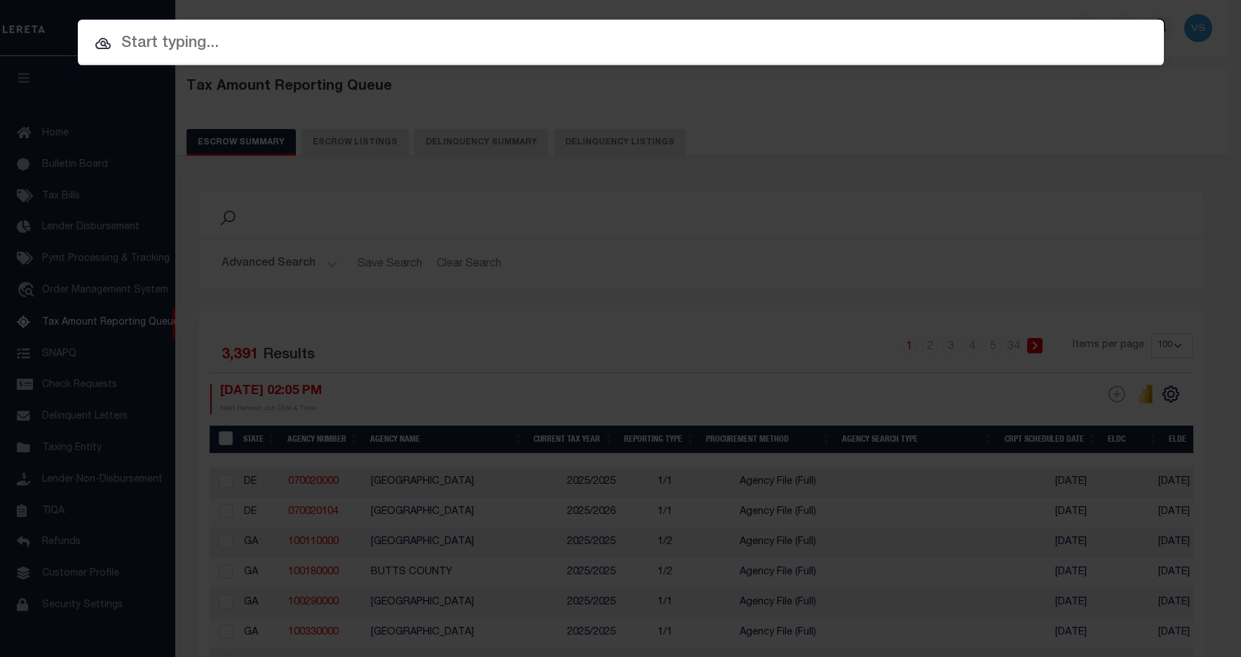
scroll to position [25, 0]
click at [230, 36] on input "text" at bounding box center [621, 44] width 1086 height 25
paste input "86646-13526"
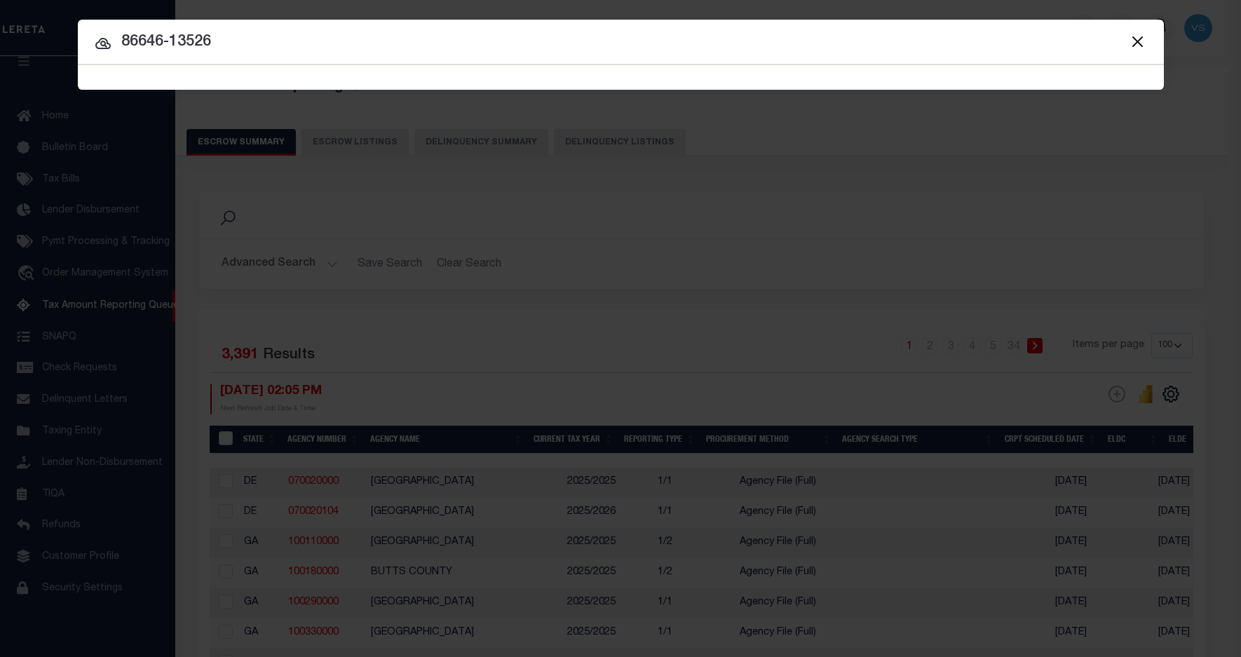
type input "86646-13526"
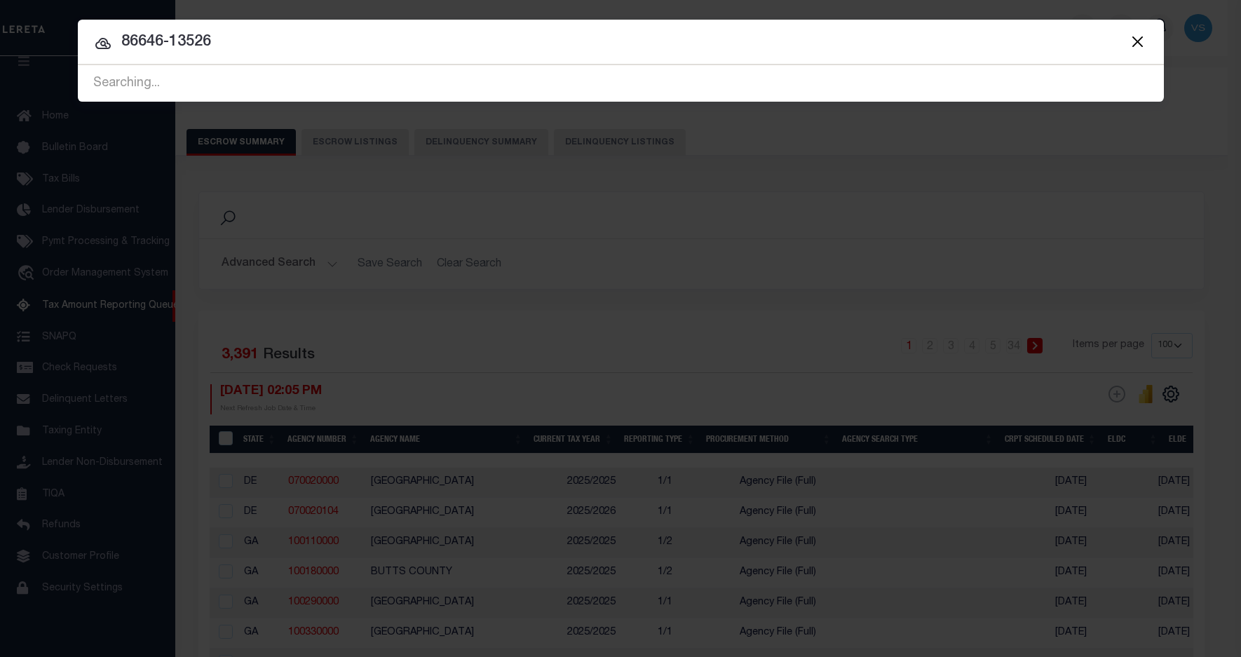
click at [251, 37] on input "86646-13526" at bounding box center [621, 42] width 1086 height 25
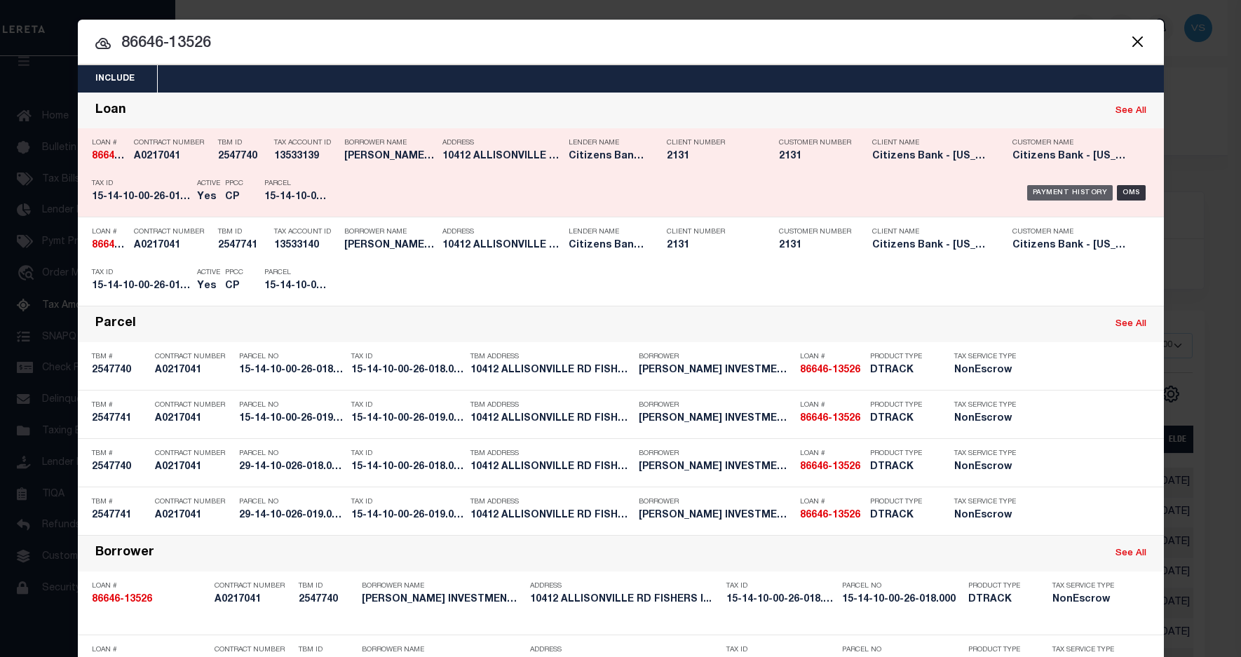
click at [1036, 195] on div "Payment History" at bounding box center [1070, 192] width 86 height 15
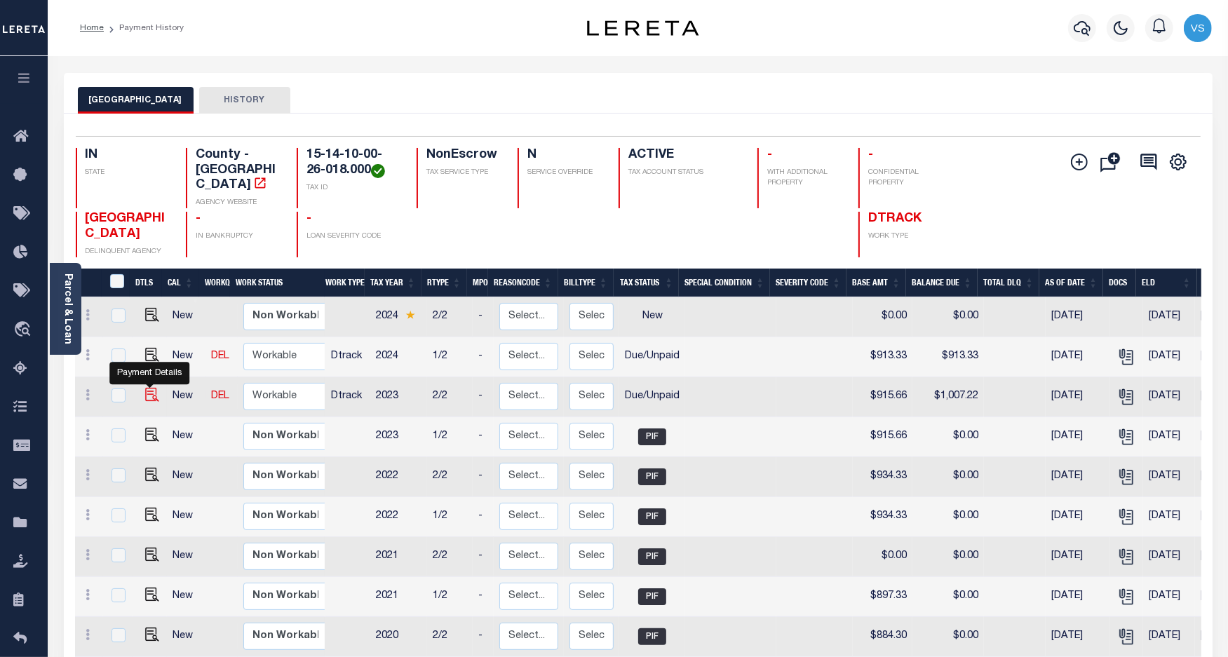
click at [147, 388] on img "" at bounding box center [152, 395] width 14 height 14
checkbox input "true"
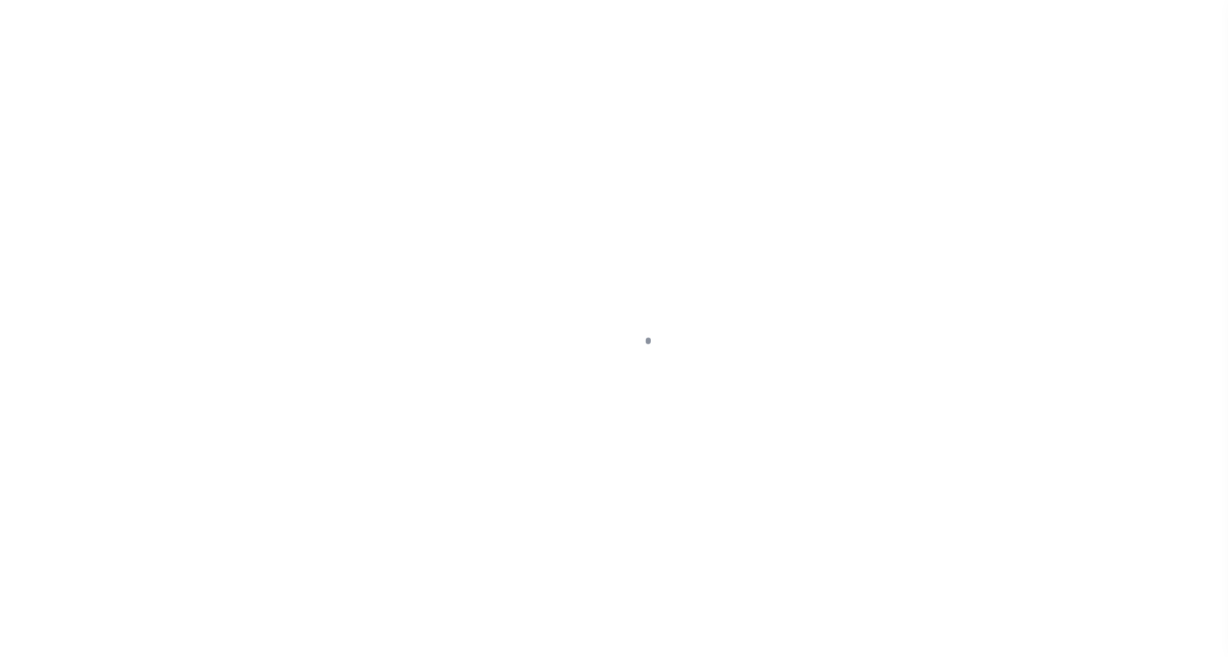
select select "DUE"
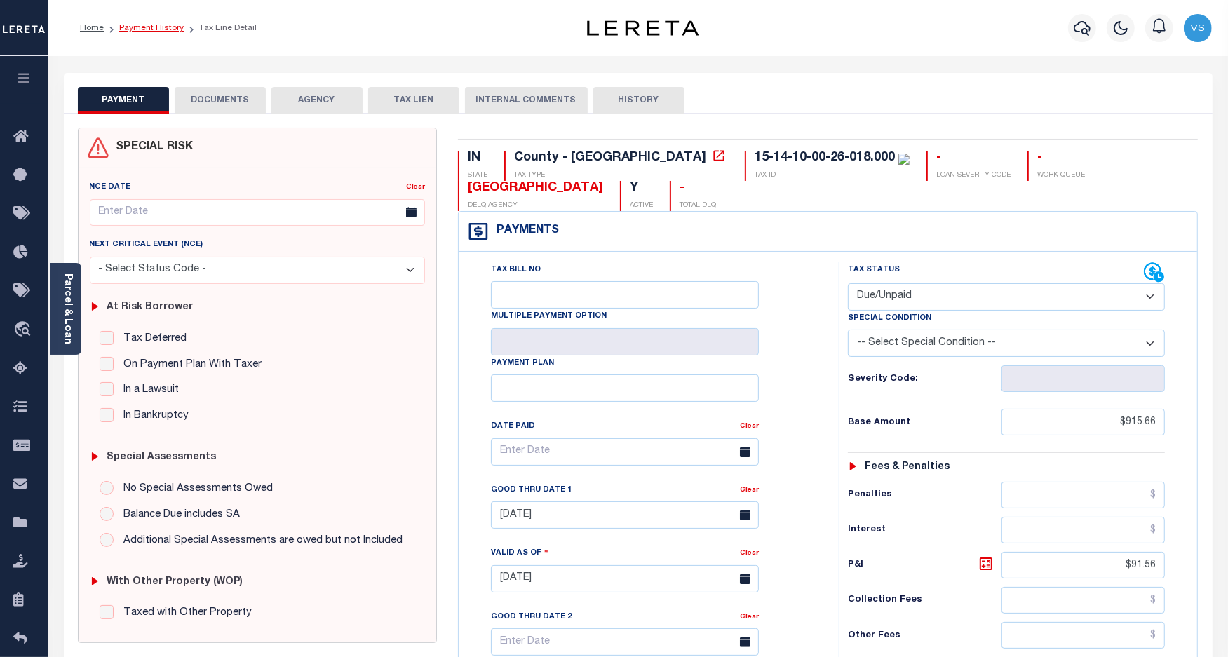
click at [142, 25] on link "Payment History" at bounding box center [151, 28] width 65 height 8
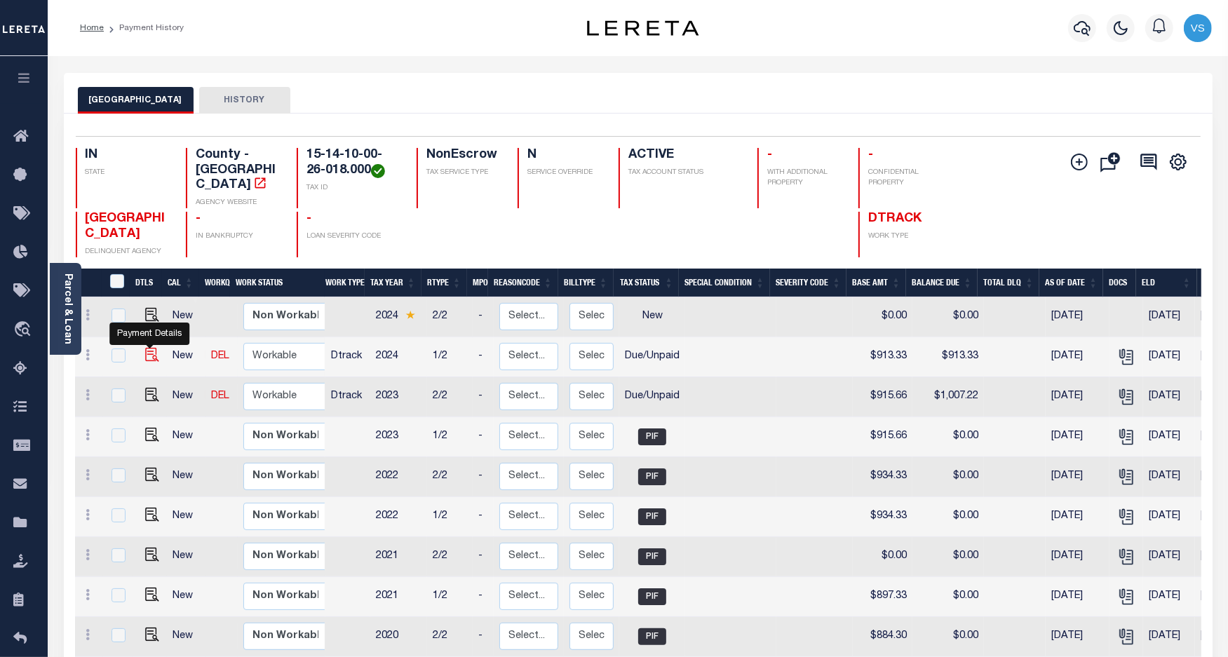
click at [145, 348] on img "" at bounding box center [152, 355] width 14 height 14
checkbox input "true"
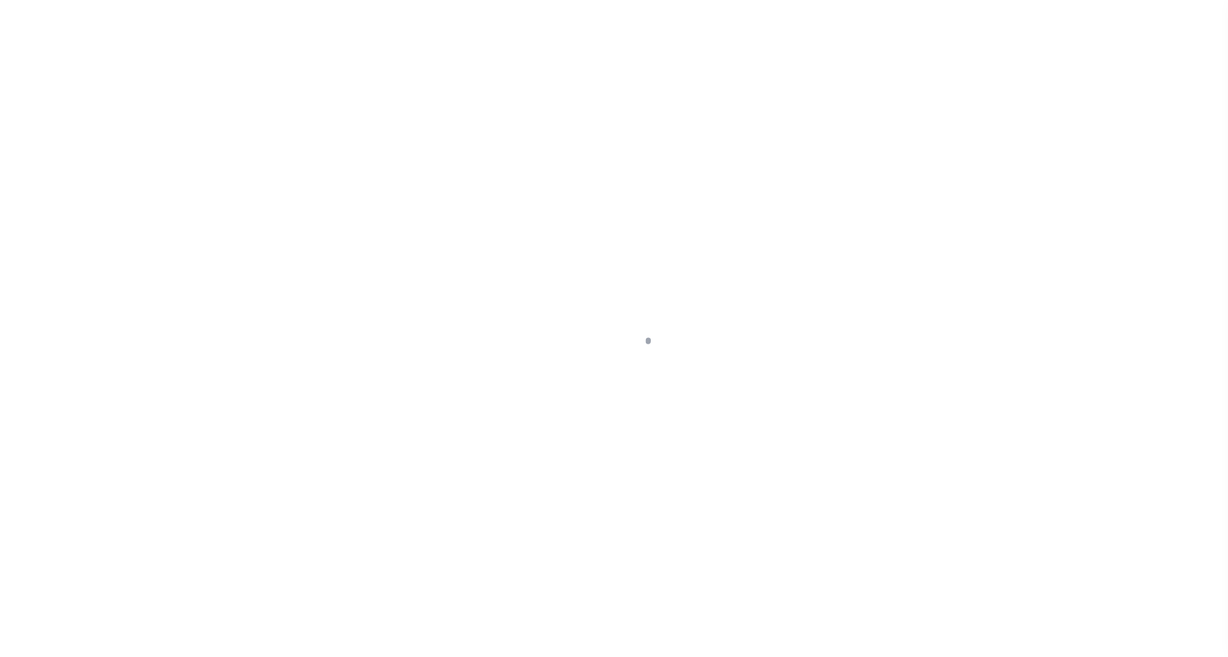
select select "DUE"
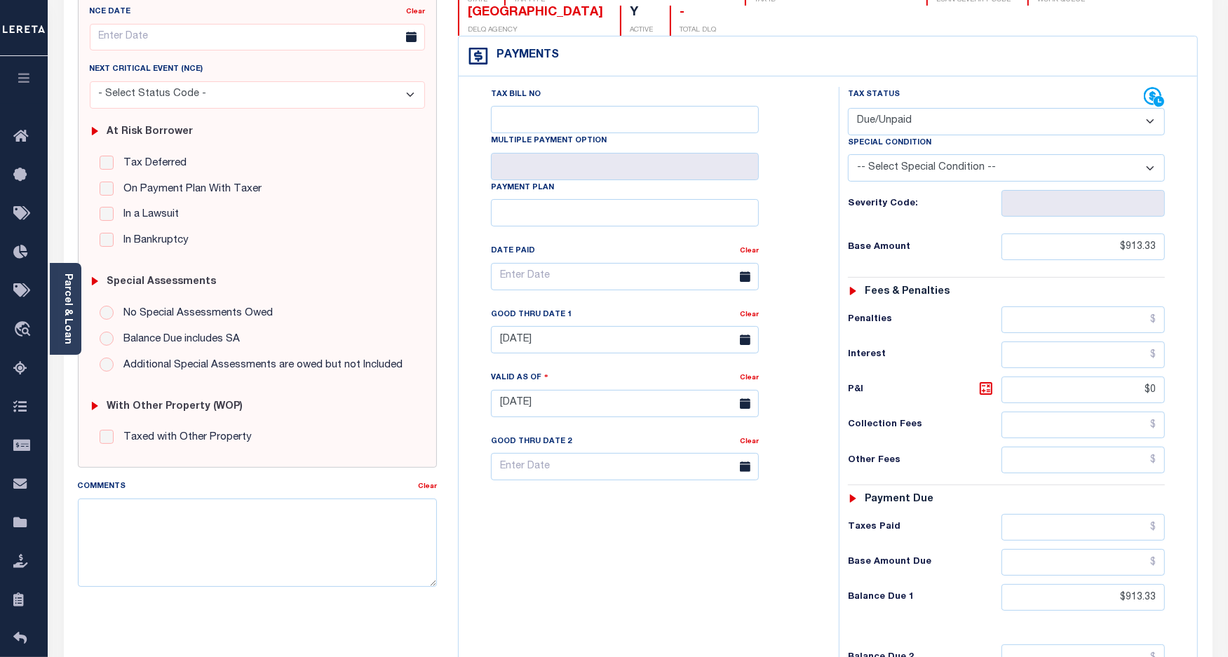
scroll to position [351, 0]
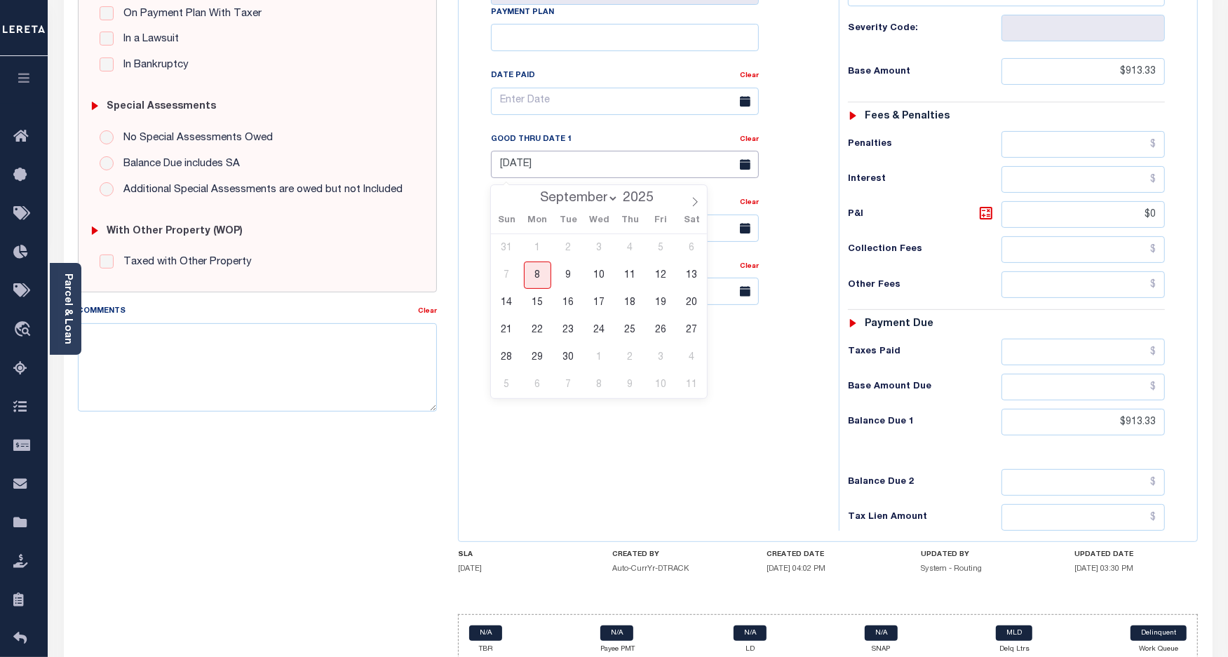
click at [543, 173] on input "[DATE]" at bounding box center [625, 164] width 268 height 27
click at [569, 360] on span "30" at bounding box center [568, 357] width 27 height 27
type input "[DATE]"
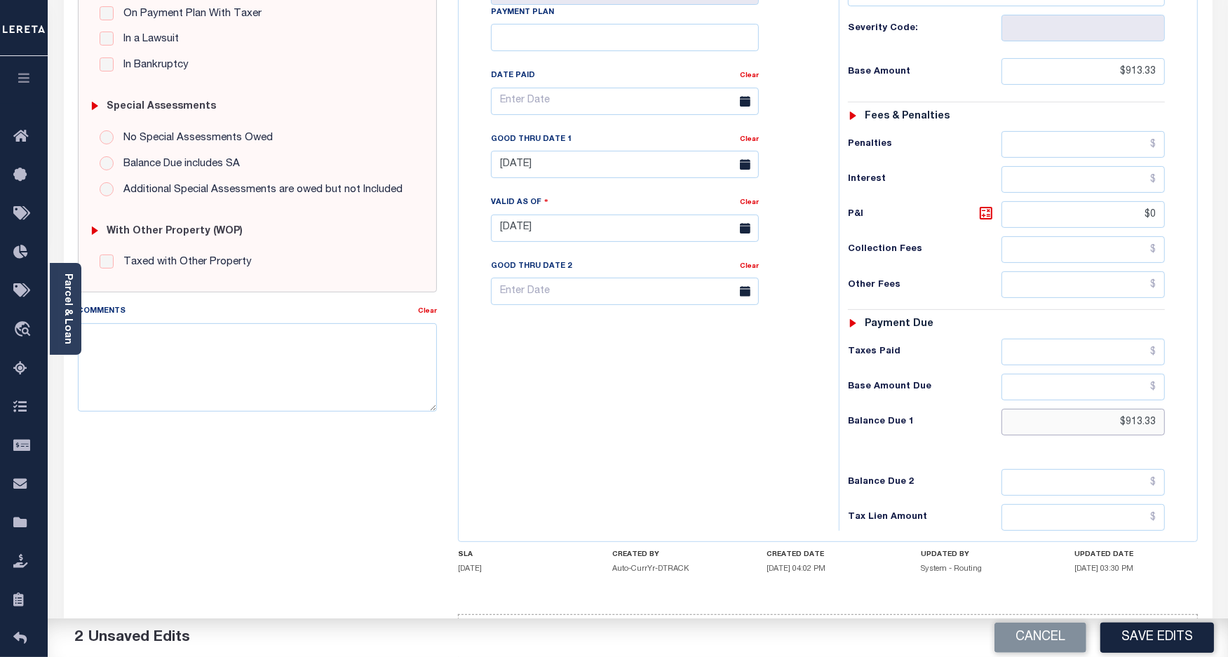
drag, startPoint x: 1158, startPoint y: 425, endPoint x: 1109, endPoint y: 423, distance: 48.4
click at [1109, 423] on input "$913.33" at bounding box center [1082, 422] width 163 height 27
paste input "1,004.66"
type input "$1,004.66"
drag, startPoint x: 1154, startPoint y: 219, endPoint x: 1130, endPoint y: 219, distance: 24.5
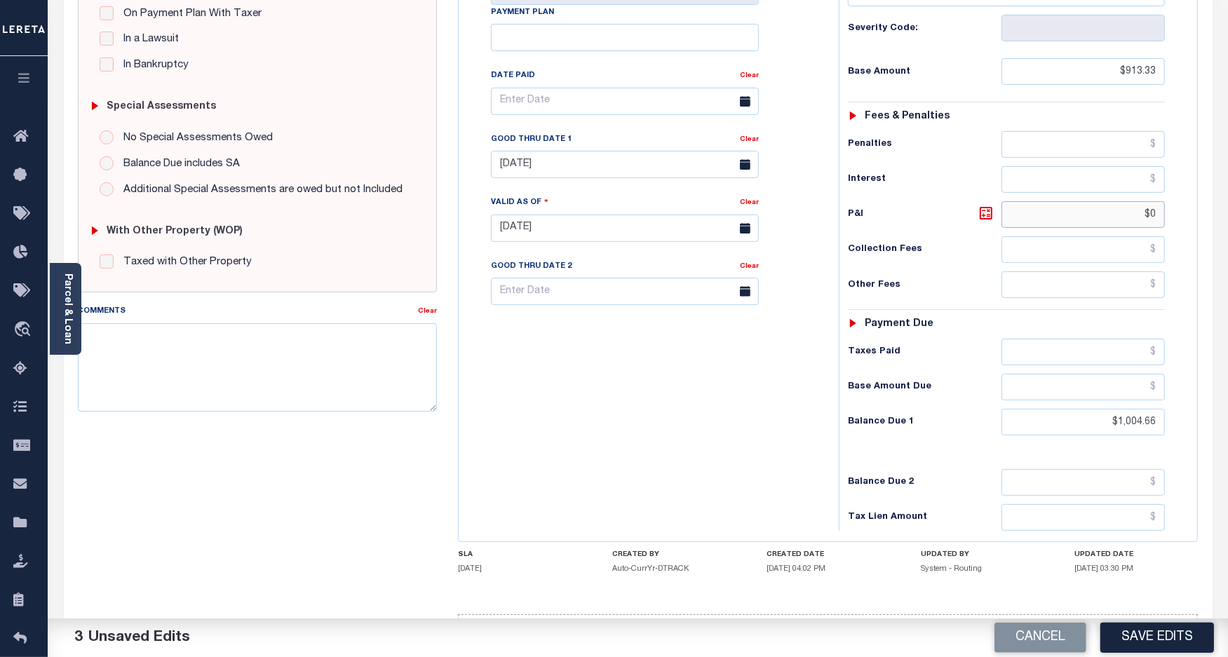
click at [1130, 219] on input "$0" at bounding box center [1082, 214] width 163 height 27
click at [983, 222] on icon at bounding box center [986, 213] width 17 height 17
type input "$91.33"
click at [339, 363] on textarea "Comments" at bounding box center [258, 367] width 360 height 88
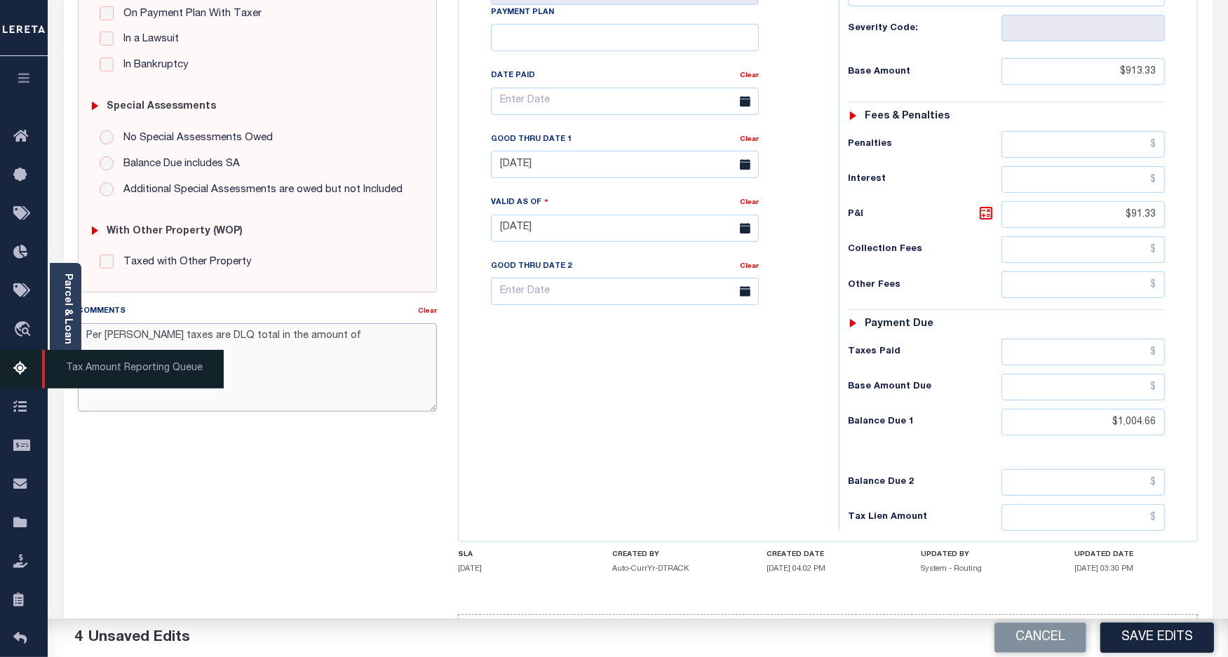
type textarea "Per TC - Jay taxes are DLQ total in the amount of"
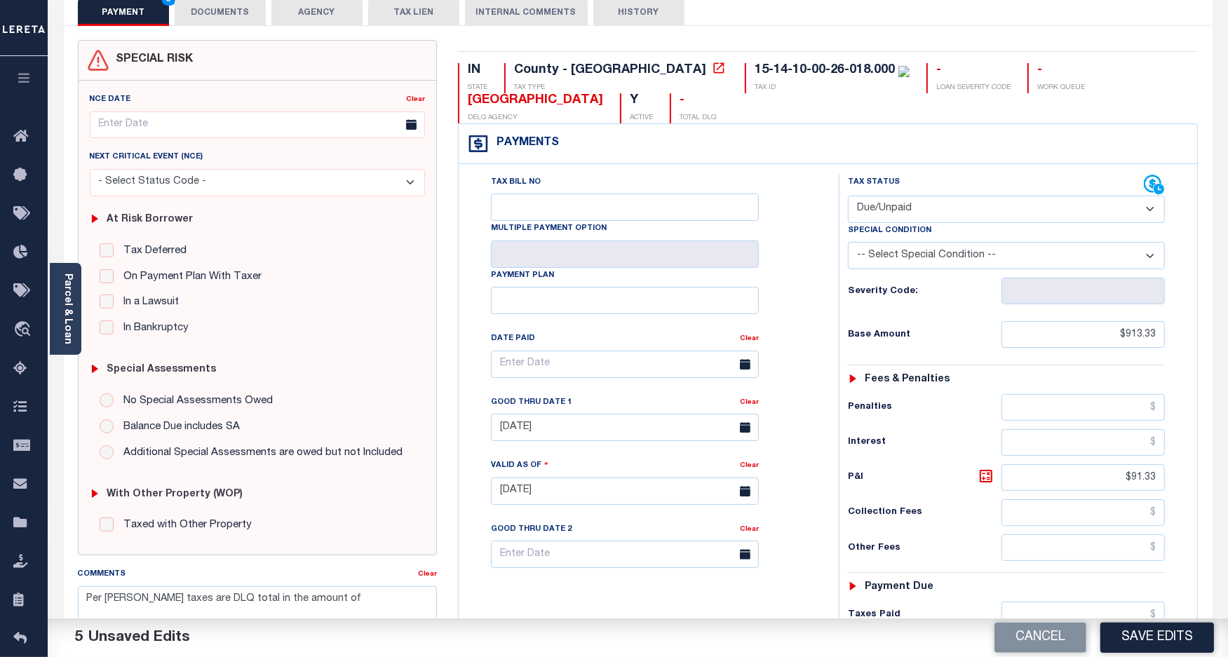
scroll to position [0, 0]
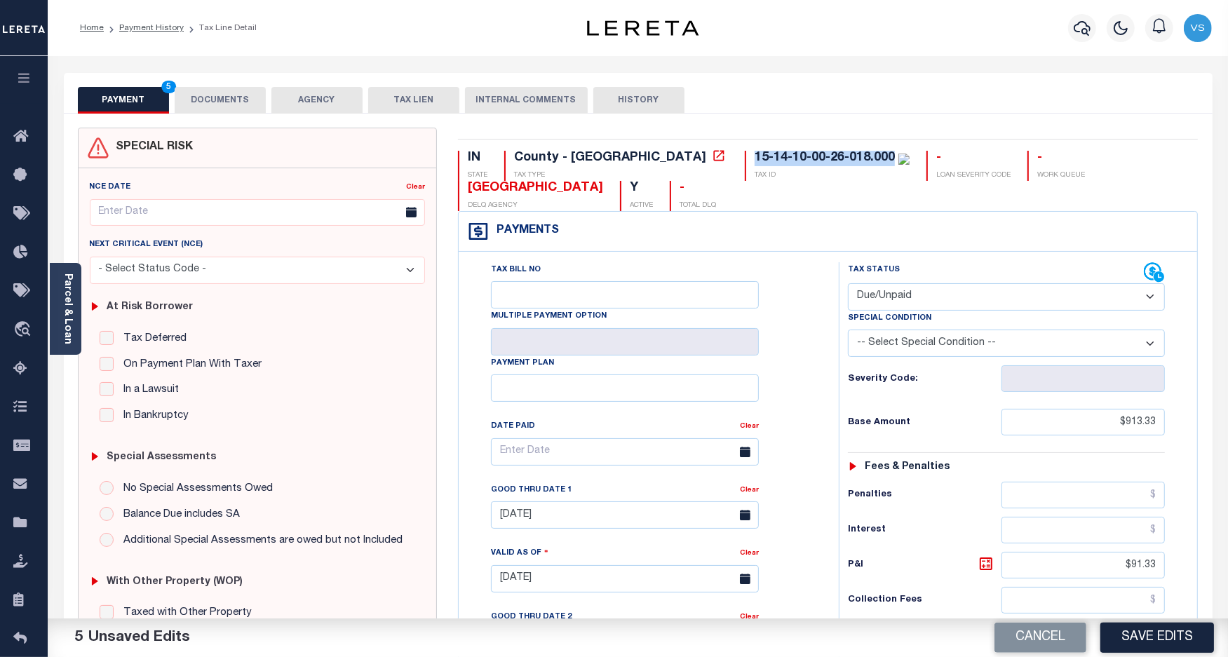
drag, startPoint x: 770, startPoint y: 161, endPoint x: 619, endPoint y: 156, distance: 151.6
click at [619, 156] on div "IN STATE County - IN TAX TYPE 15-14-10-00-26-018.000 TAX ID - LOAN SEVERITY COD…" at bounding box center [828, 181] width 740 height 60
copy div "15-14-10-00-26-018.000"
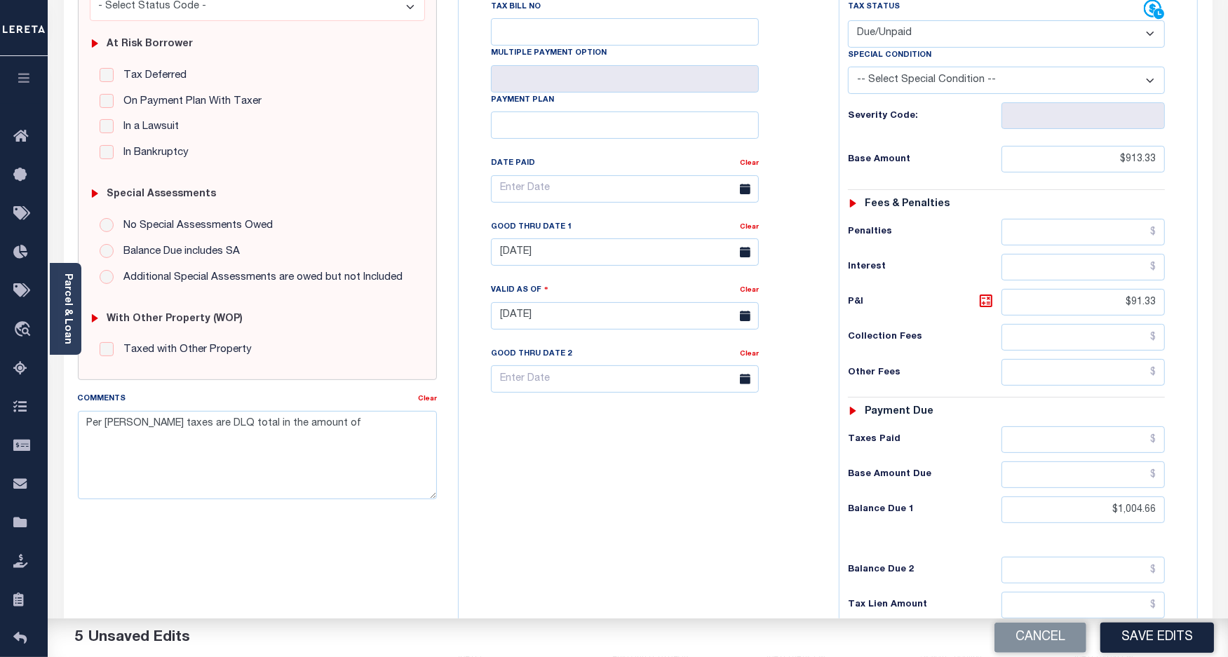
scroll to position [351, 0]
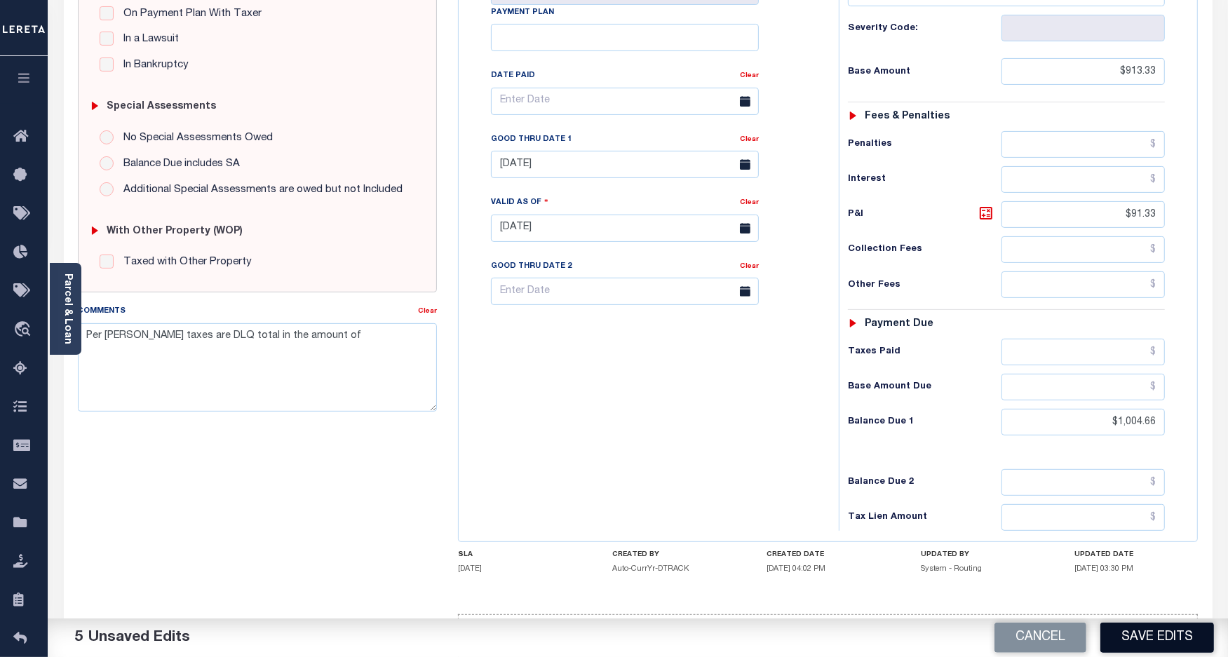
click at [1137, 642] on button "Save Edits" at bounding box center [1157, 638] width 114 height 30
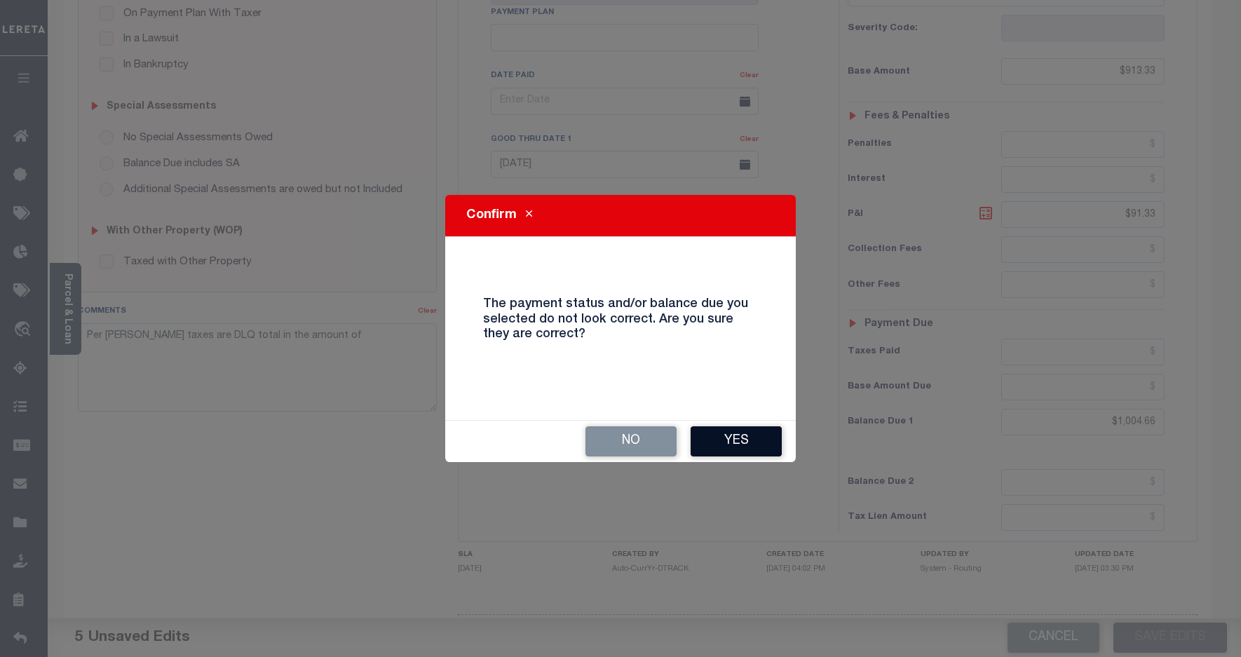
click at [727, 449] on button "Yes" at bounding box center [736, 441] width 91 height 30
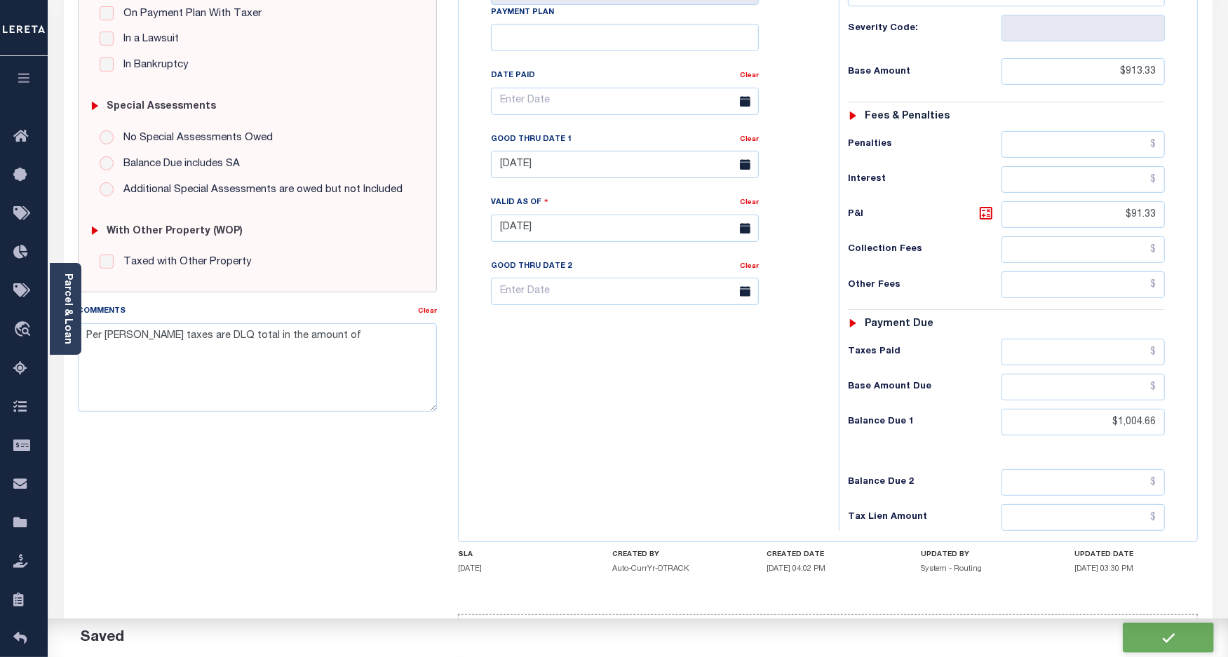
checkbox input "false"
type input "$913.33"
type input "$91.33"
type input "$1,004.66"
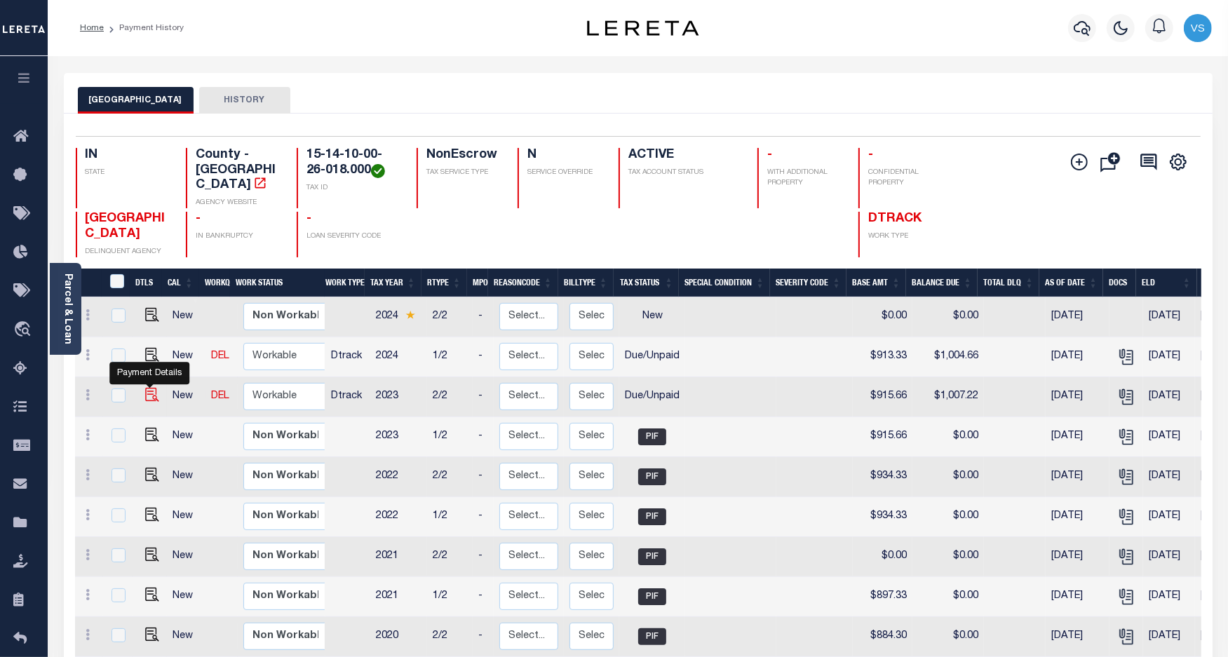
click at [151, 388] on img "" at bounding box center [152, 395] width 14 height 14
checkbox input "true"
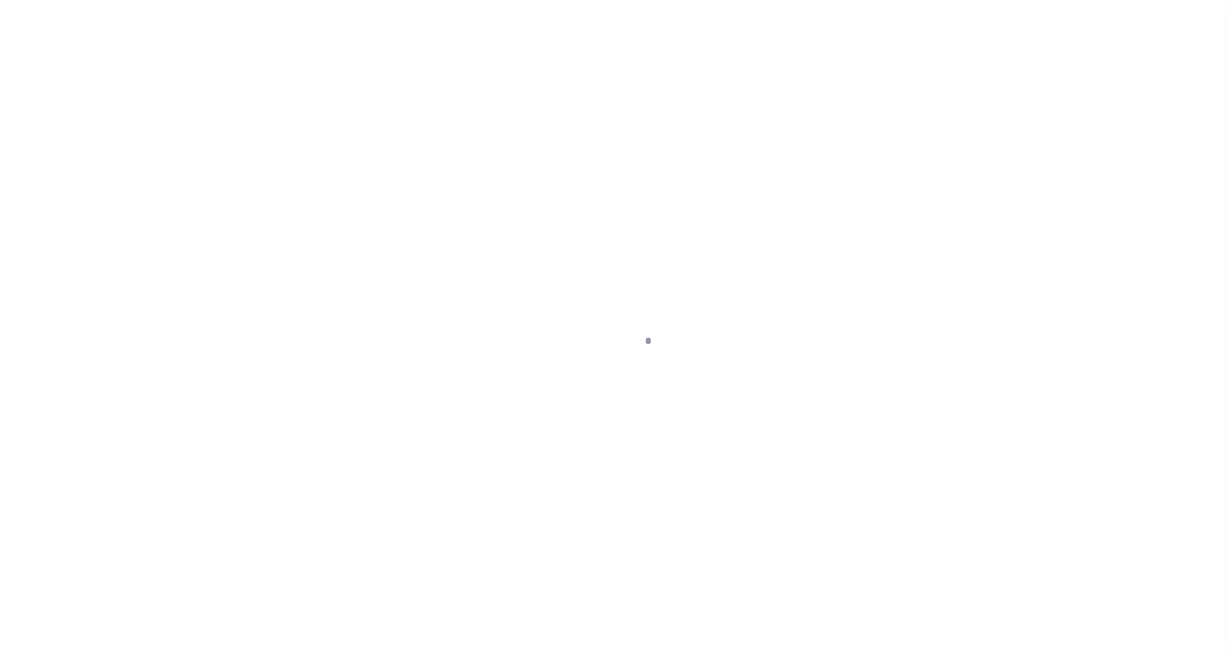
select select "DUE"
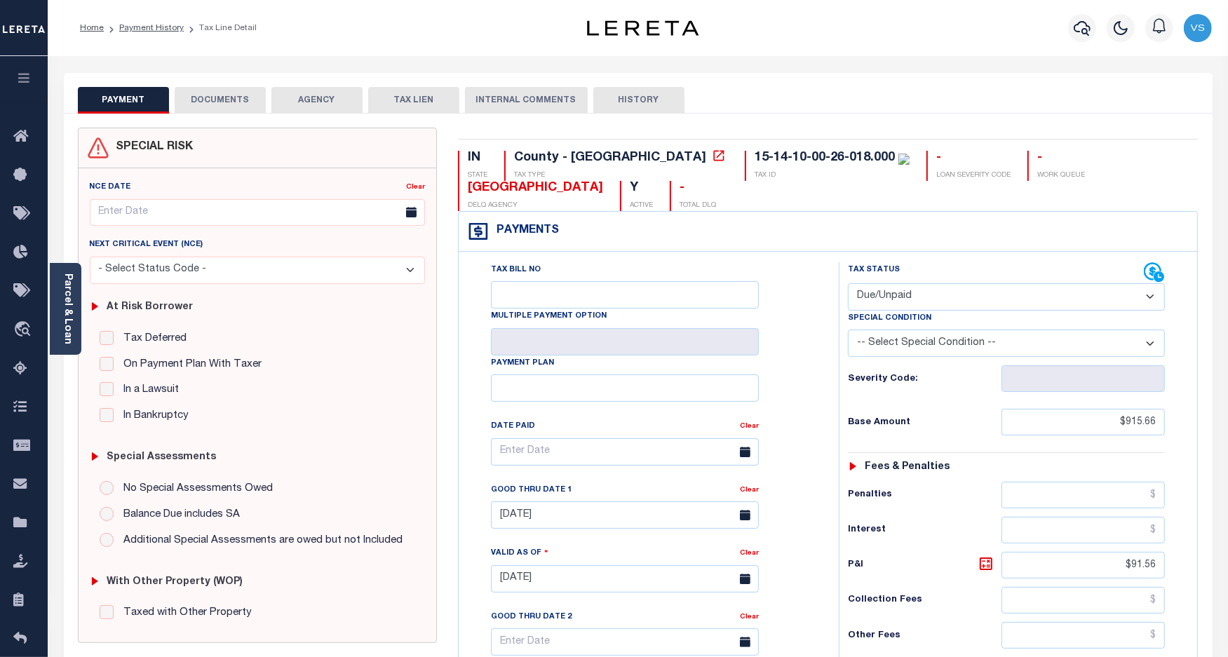
scroll to position [351, 0]
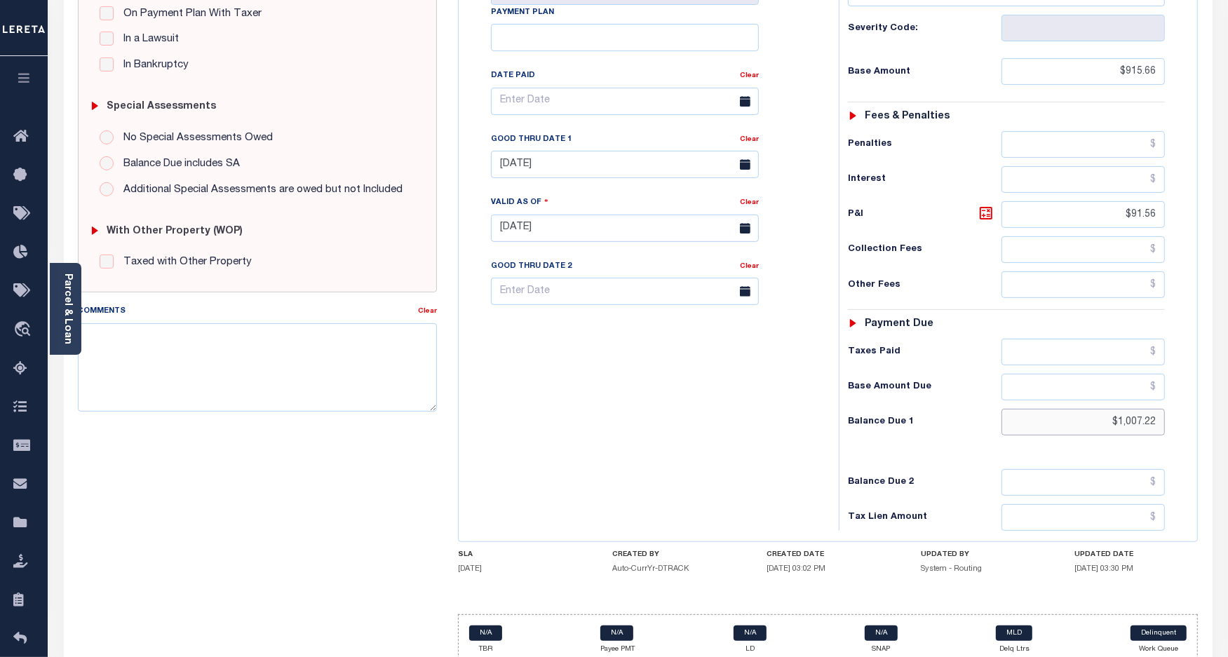
drag, startPoint x: 1161, startPoint y: 428, endPoint x: 1060, endPoint y: 428, distance: 101.7
click at [1060, 428] on input "$1,007.22" at bounding box center [1082, 422] width 163 height 27
paste input "1,098.79"
type input "$1,098.79"
type input "[DATE]"
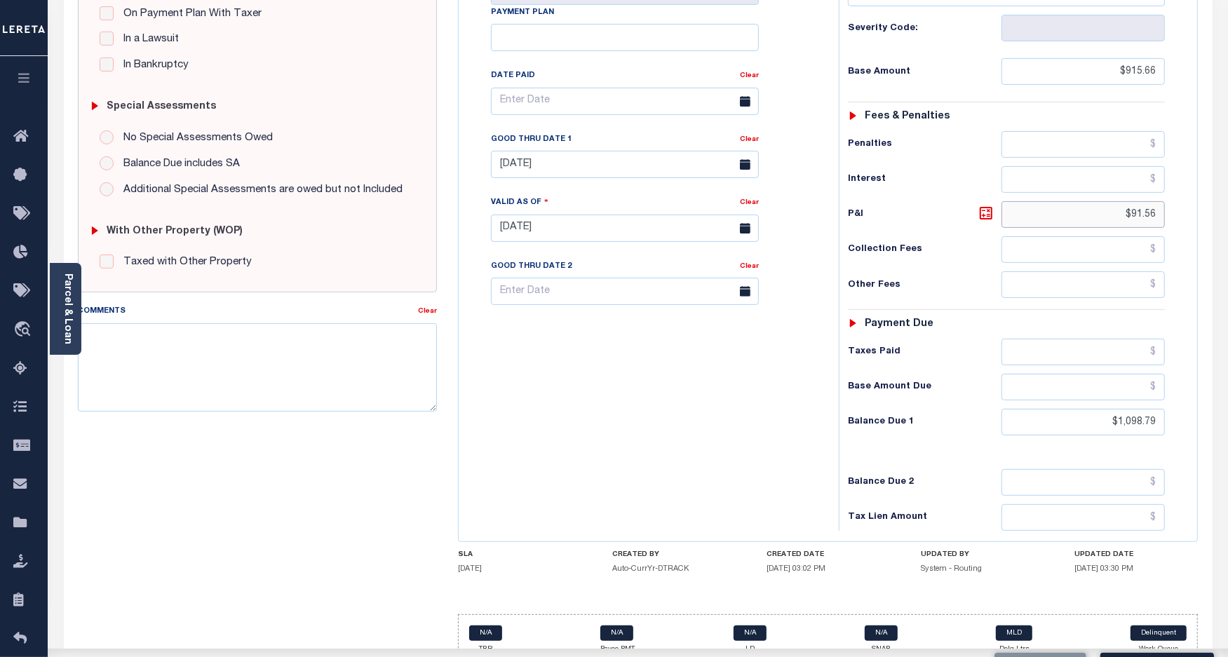
drag, startPoint x: 1161, startPoint y: 217, endPoint x: 1067, endPoint y: 217, distance: 93.3
click at [1067, 217] on input "$91.56" at bounding box center [1082, 214] width 163 height 27
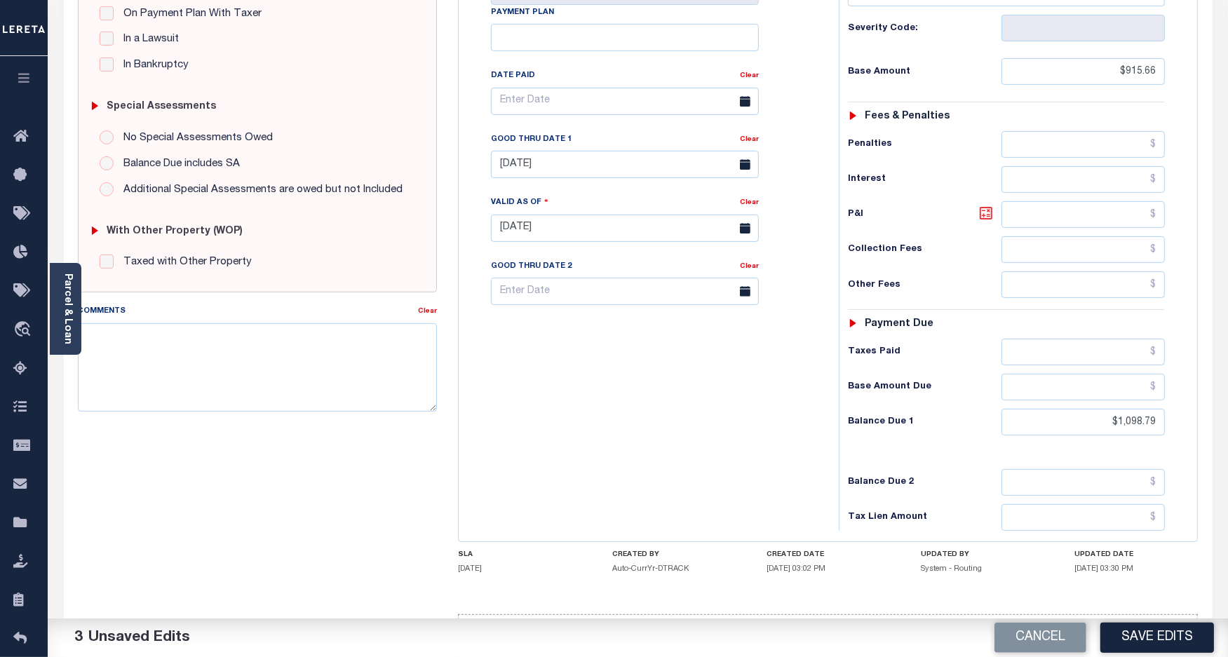
click at [985, 222] on icon at bounding box center [986, 213] width 17 height 17
type input "$183.13"
click at [506, 170] on input "[DATE]" at bounding box center [625, 164] width 268 height 27
click at [562, 363] on span "30" at bounding box center [568, 357] width 27 height 27
type input "[DATE]"
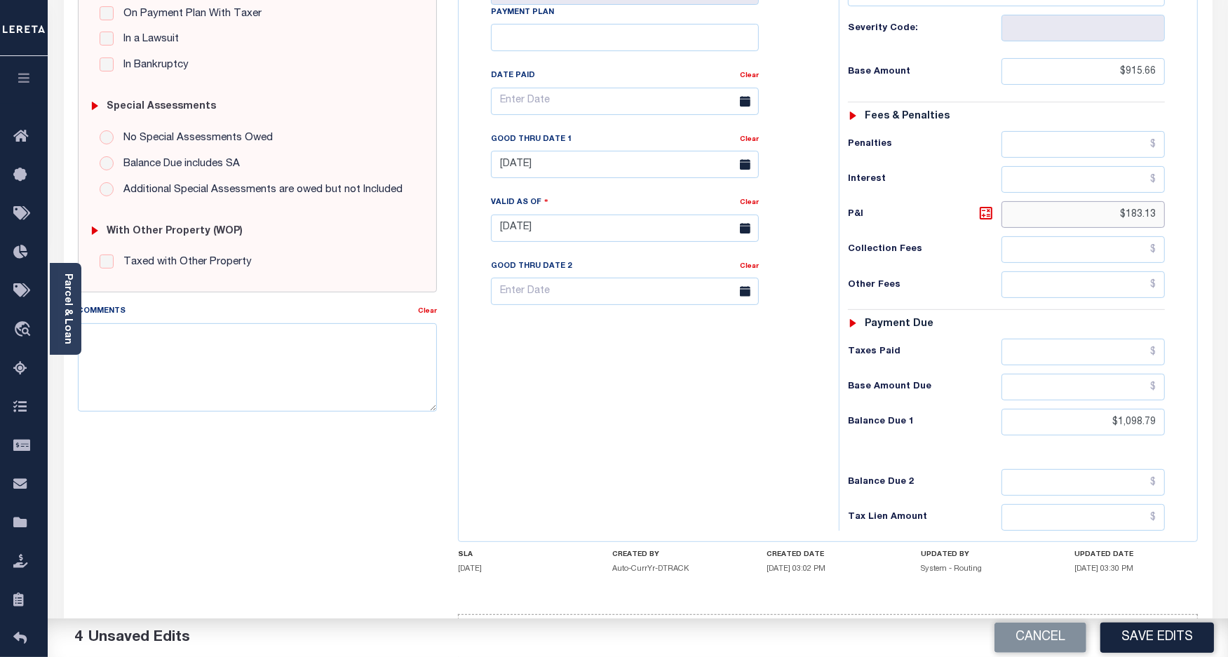
click at [1147, 219] on input "$183.13" at bounding box center [1082, 214] width 163 height 27
click at [1140, 79] on input "$915.66" at bounding box center [1082, 71] width 163 height 27
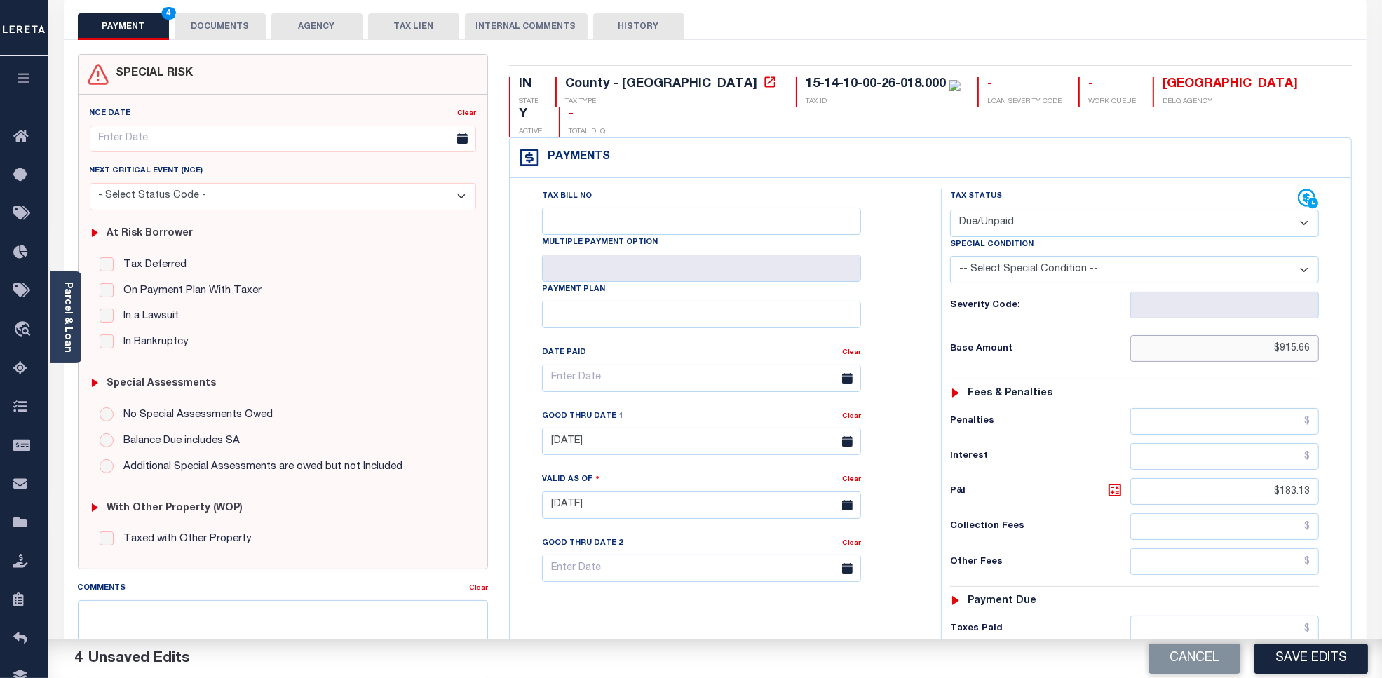
scroll to position [0, 0]
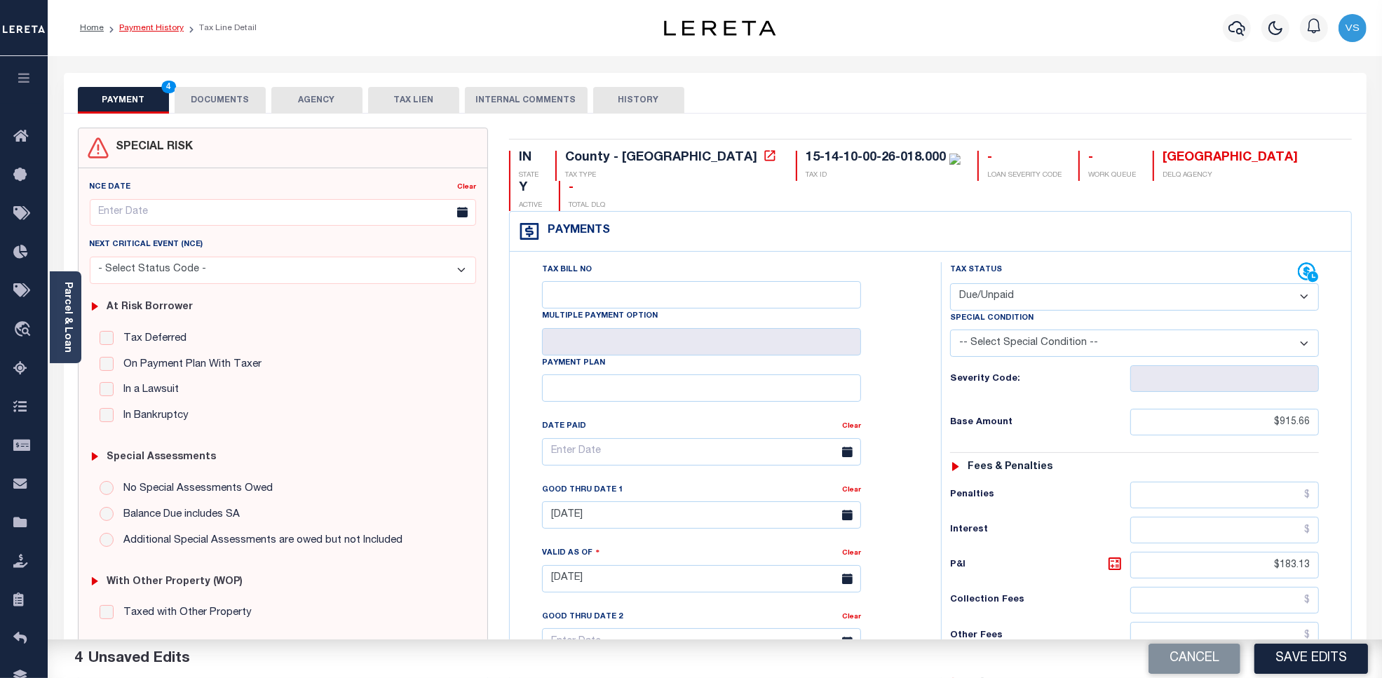
click at [135, 32] on link "Payment History" at bounding box center [151, 28] width 65 height 8
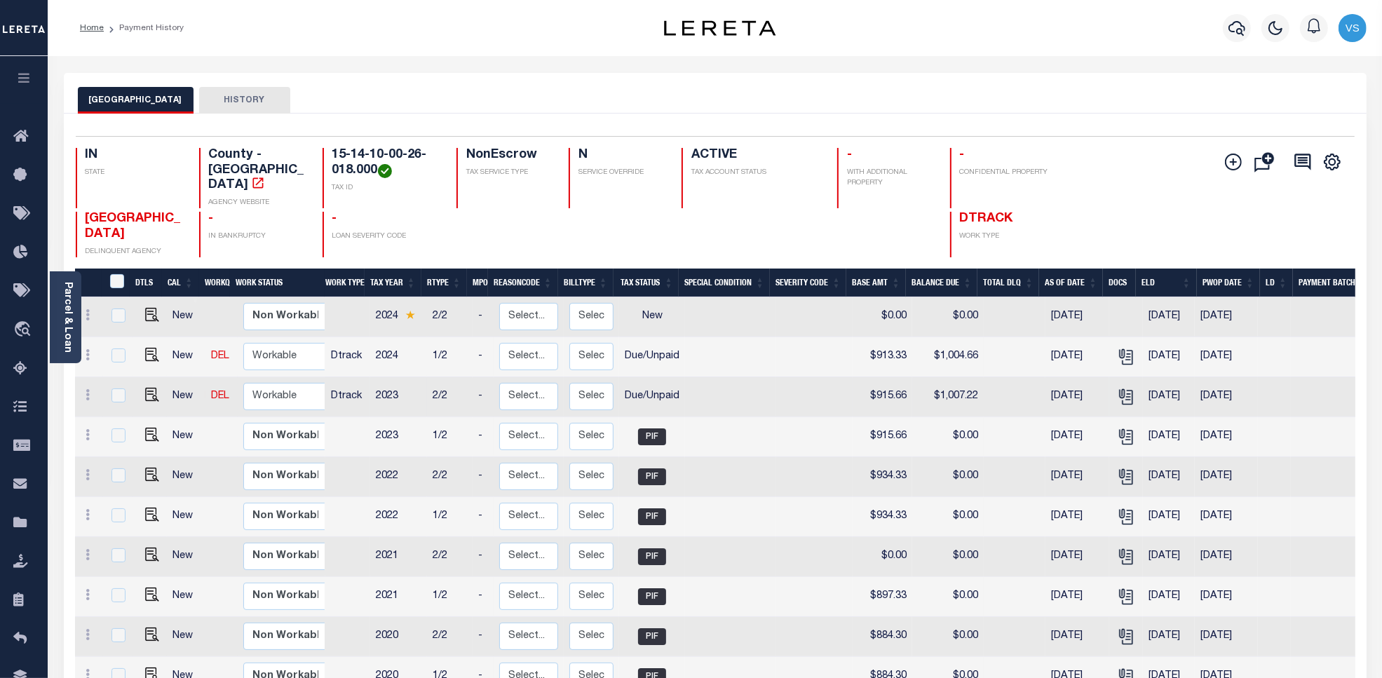
click at [888, 384] on td "$915.66" at bounding box center [883, 397] width 60 height 40
checkbox input "true"
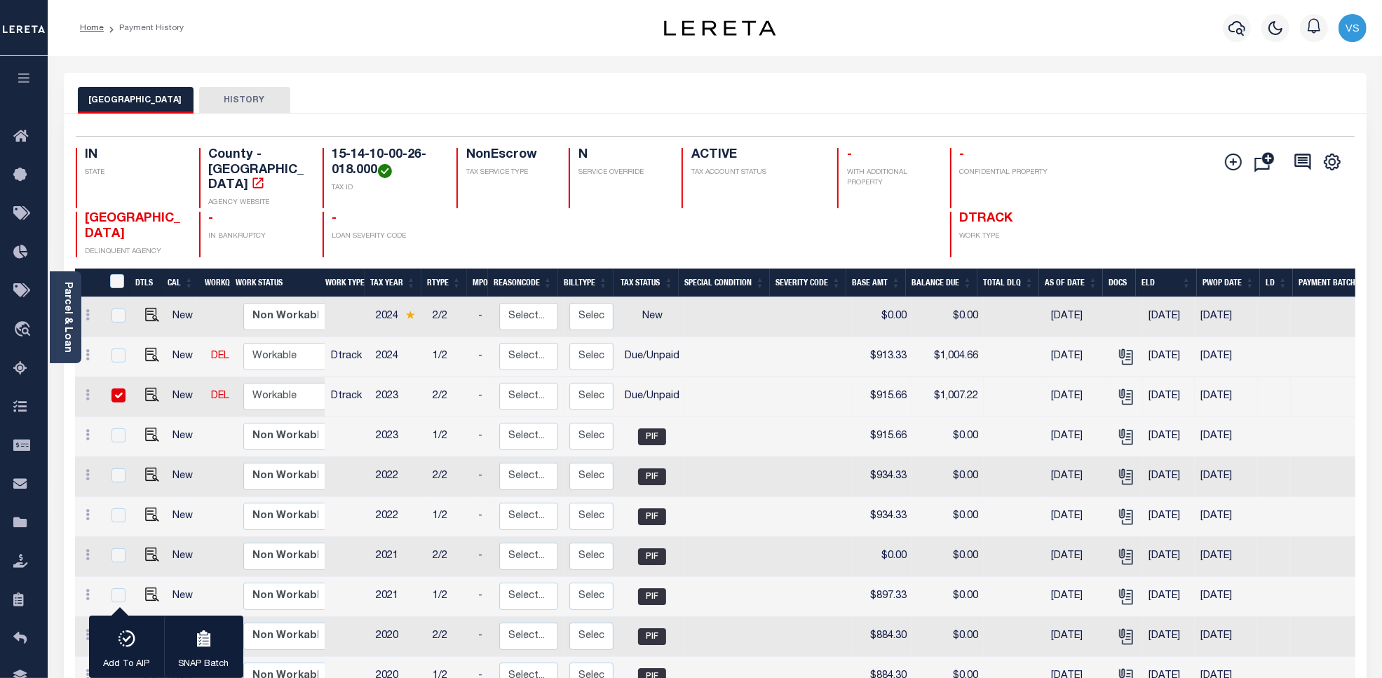
click at [888, 384] on td "$915.66" at bounding box center [883, 397] width 60 height 40
checkbox input "false"
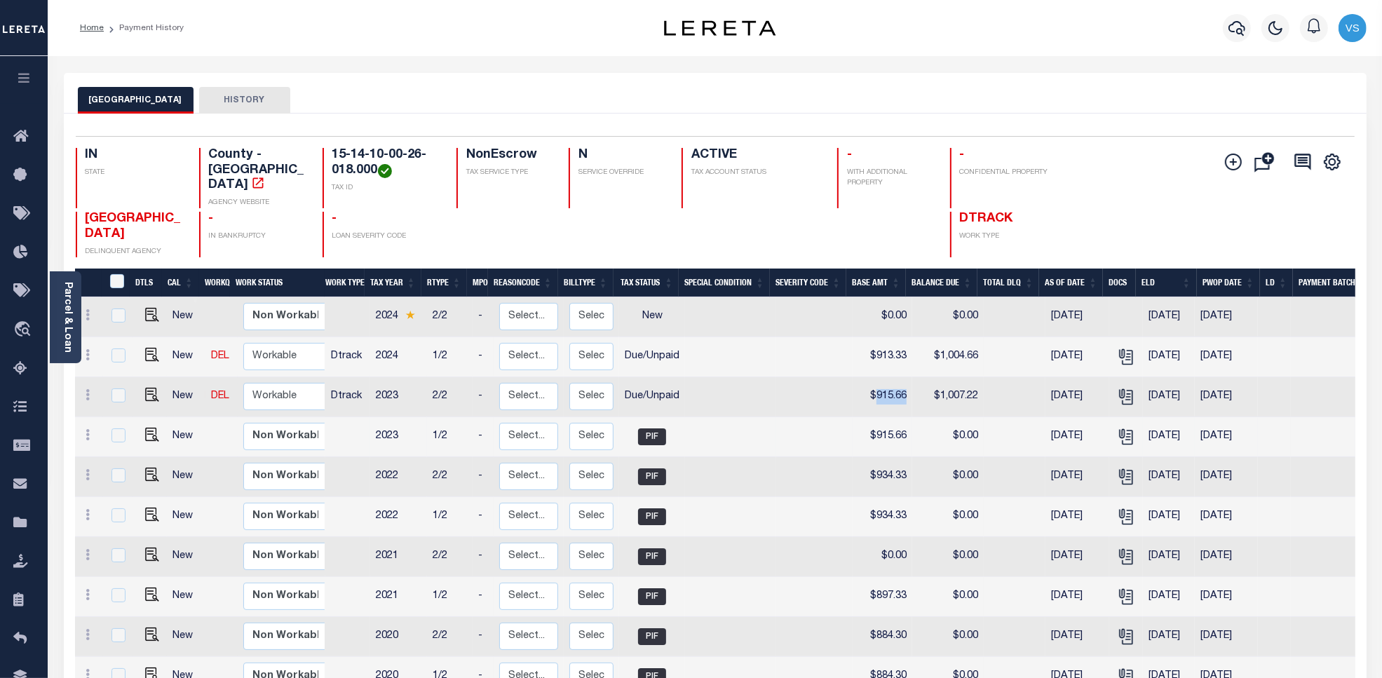
copy td "915.66"
click at [885, 347] on td "$913.33" at bounding box center [883, 357] width 60 height 40
checkbox input "true"
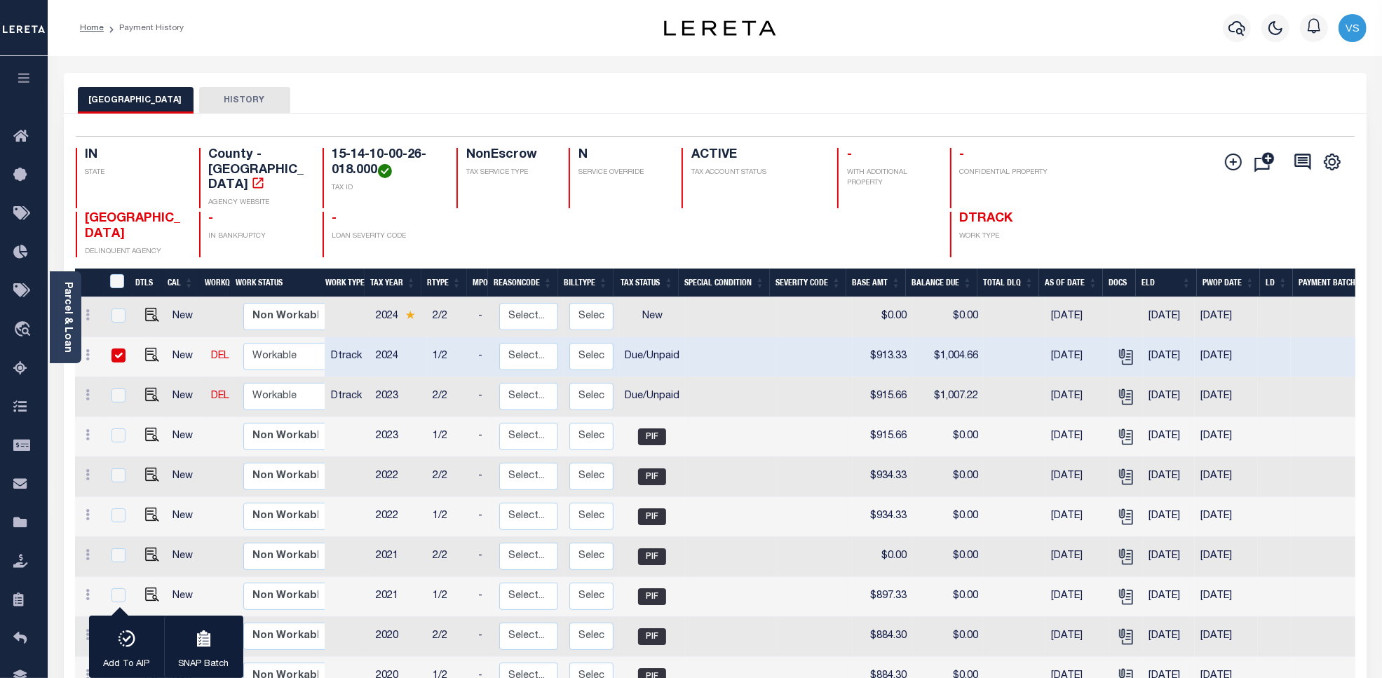
click at [885, 347] on td "$913.33" at bounding box center [883, 357] width 60 height 40
checkbox input "false"
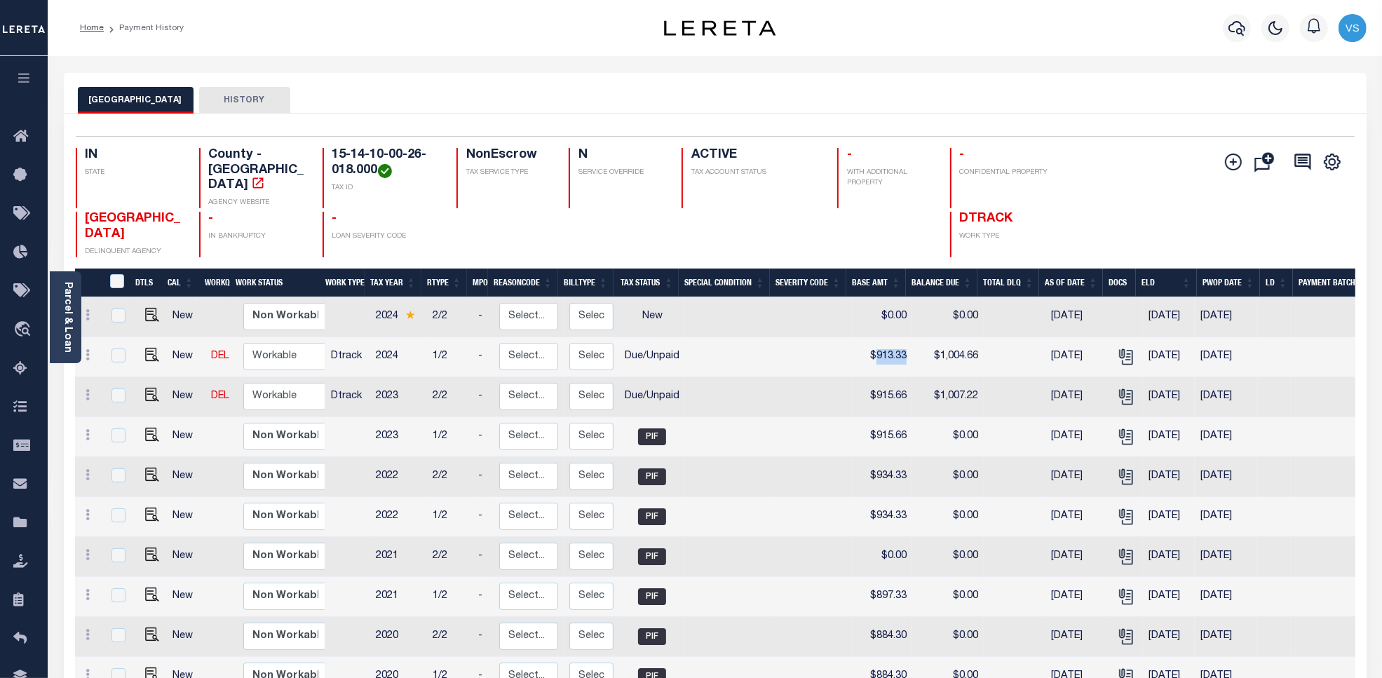
click at [962, 349] on td "$1,004.66" at bounding box center [948, 357] width 72 height 40
checkbox input "true"
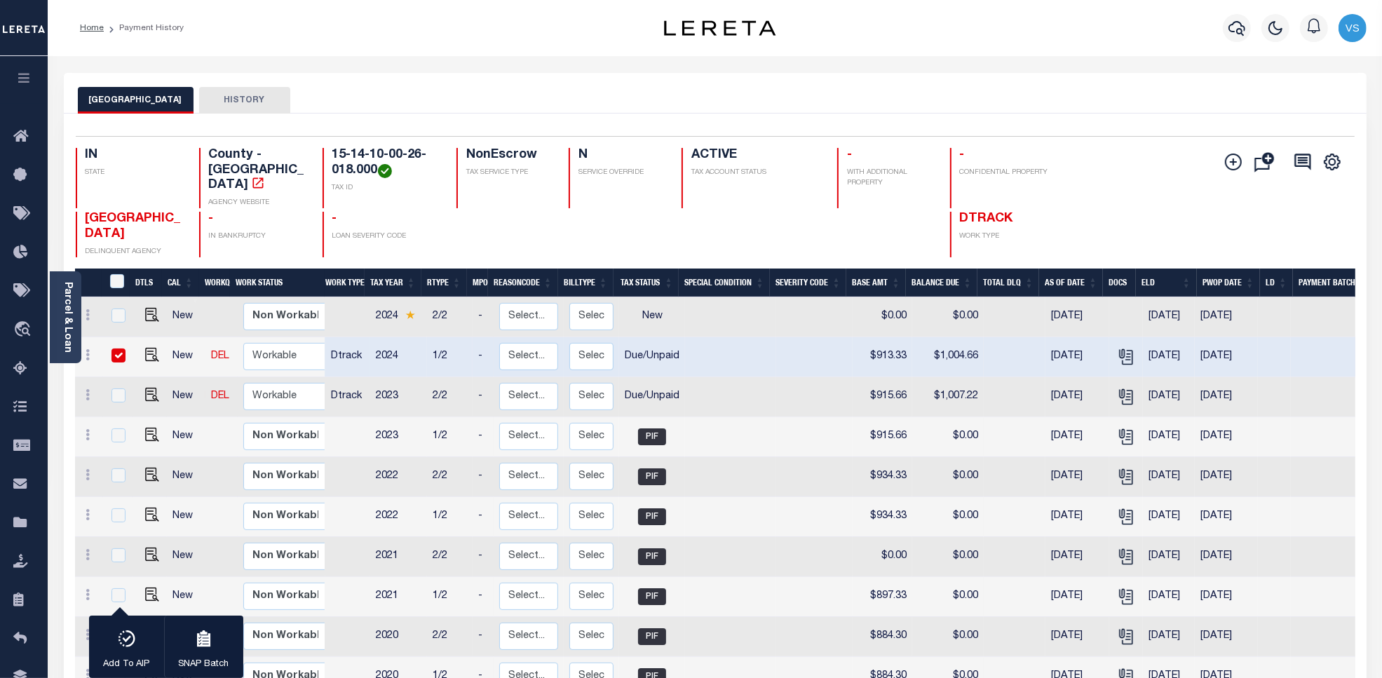
click at [962, 349] on td "$1,004.66" at bounding box center [948, 357] width 72 height 40
checkbox input "false"
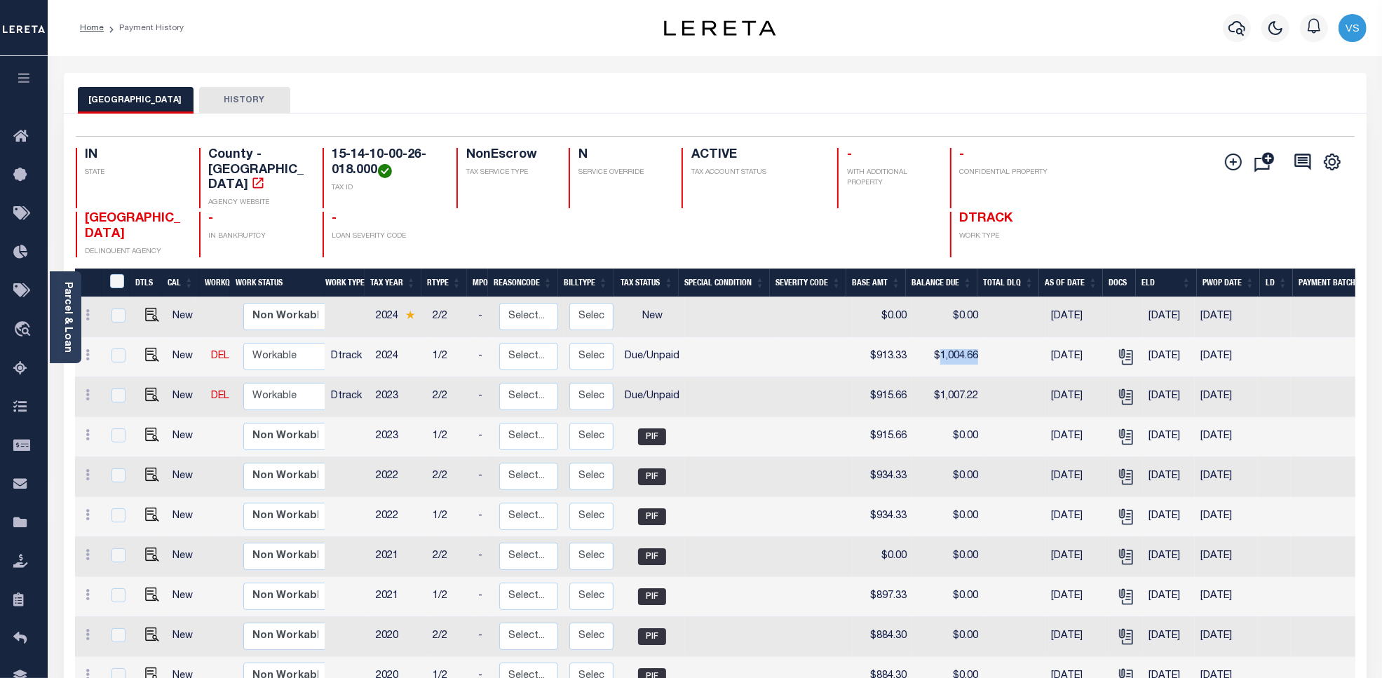
copy td "1,004.66"
click at [1020, 118] on div "1 Selected 18 Results 1 Items per page 25 50 100 IN STATE TAX ID" at bounding box center [715, 615] width 1303 height 1003
click at [151, 388] on img "" at bounding box center [152, 395] width 14 height 14
checkbox input "true"
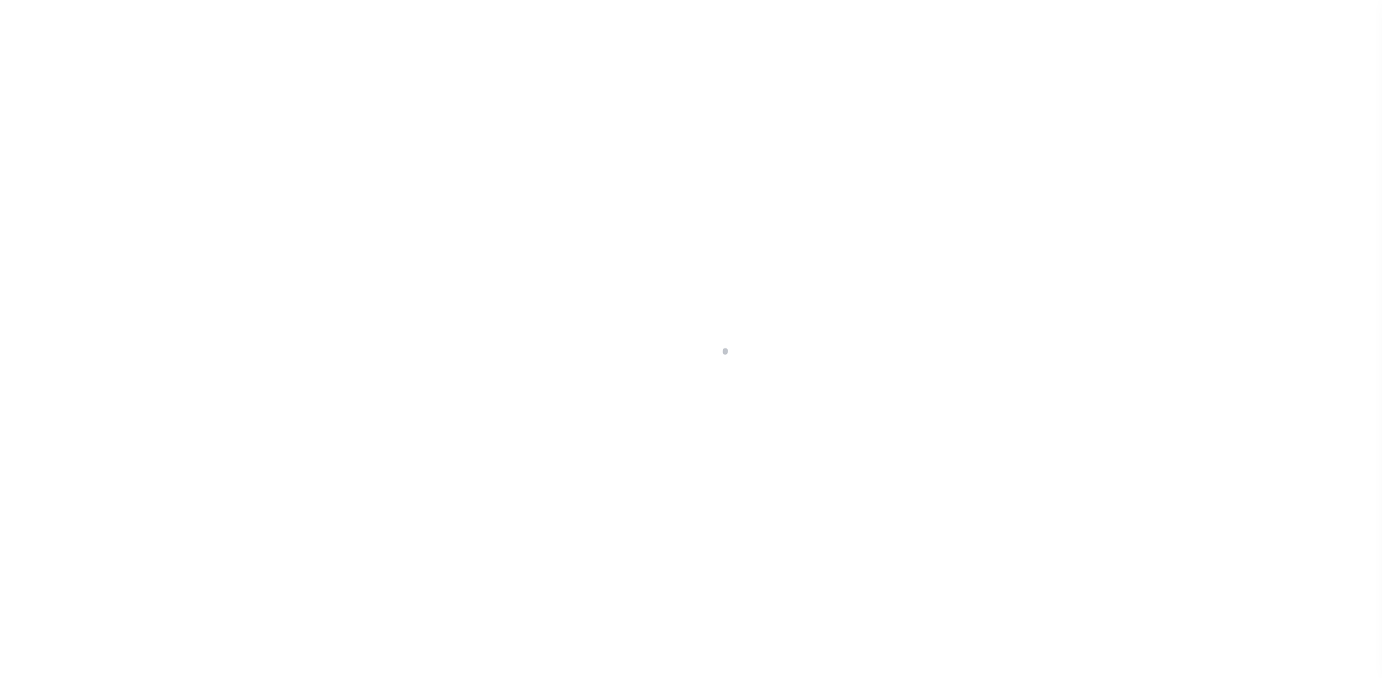
select select "DUE"
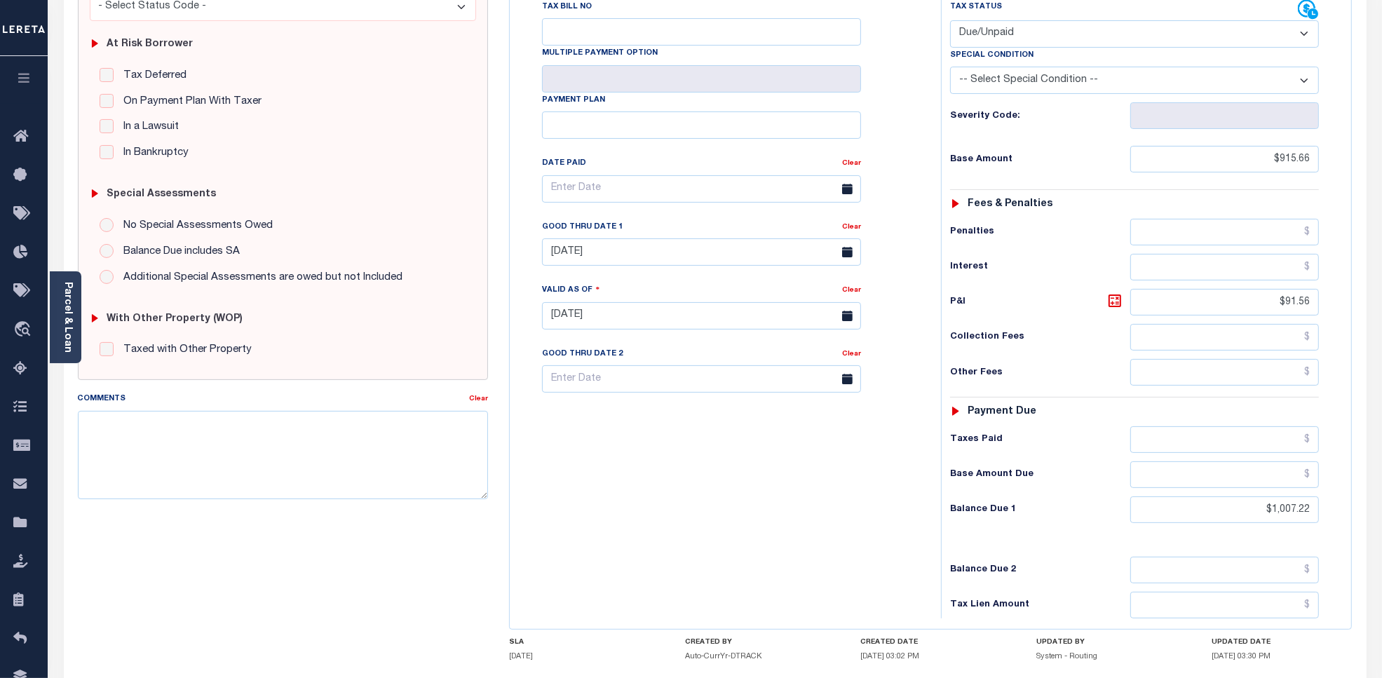
scroll to position [361, 0]
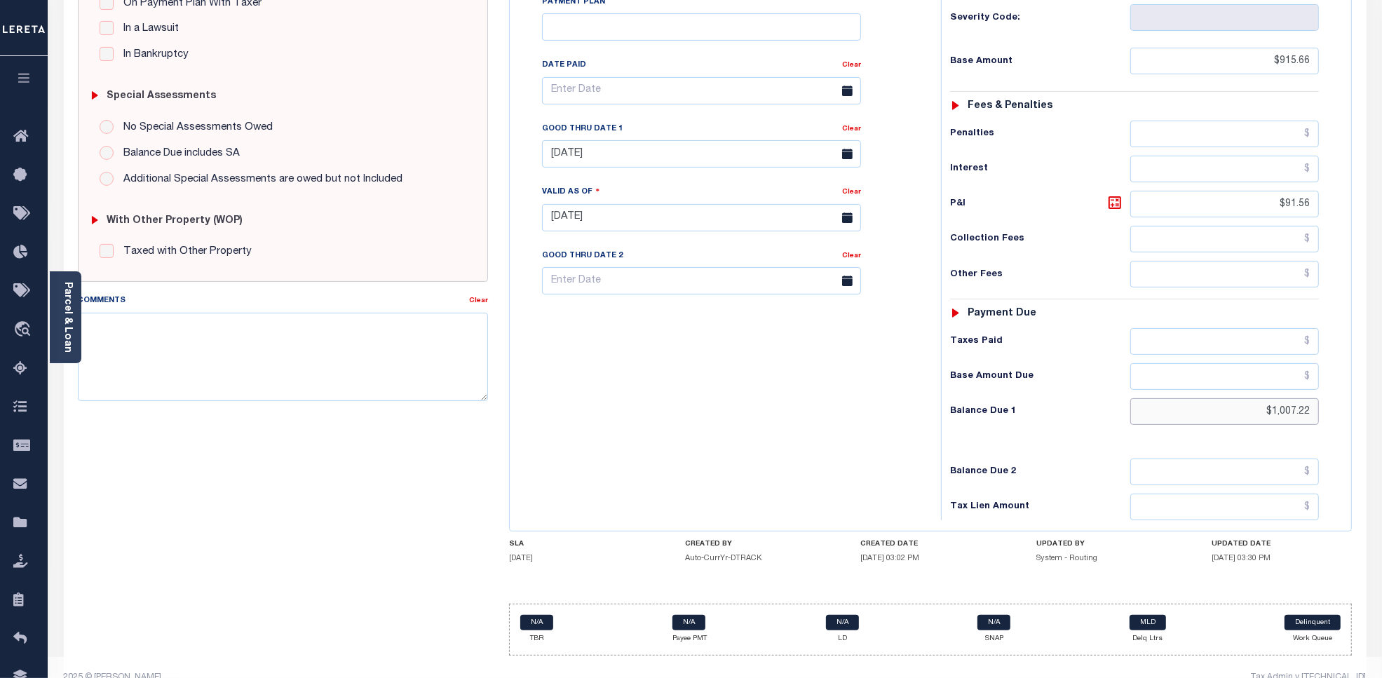
drag, startPoint x: 1316, startPoint y: 386, endPoint x: 1243, endPoint y: 390, distance: 73.0
click at [1243, 398] on input "$1,007.22" at bounding box center [1224, 411] width 189 height 27
paste input "1,098.79"
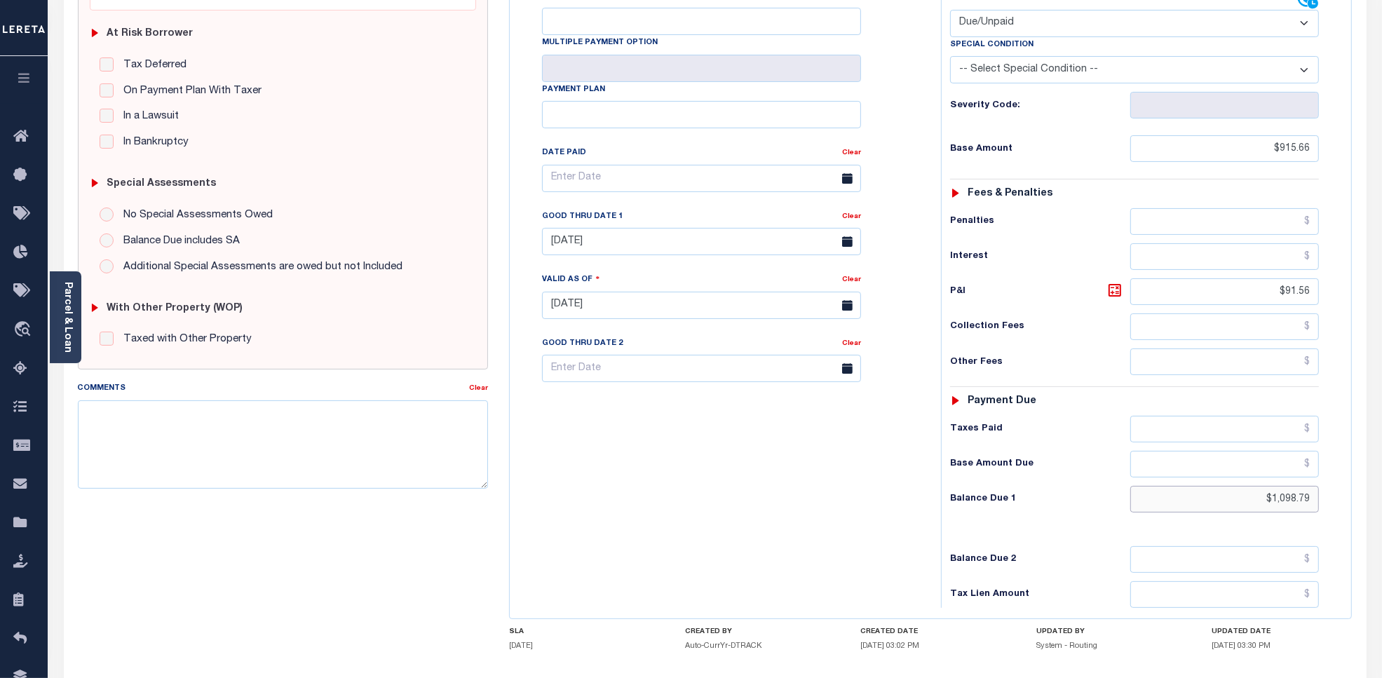
type input "$1,098.79"
type input "[DATE]"
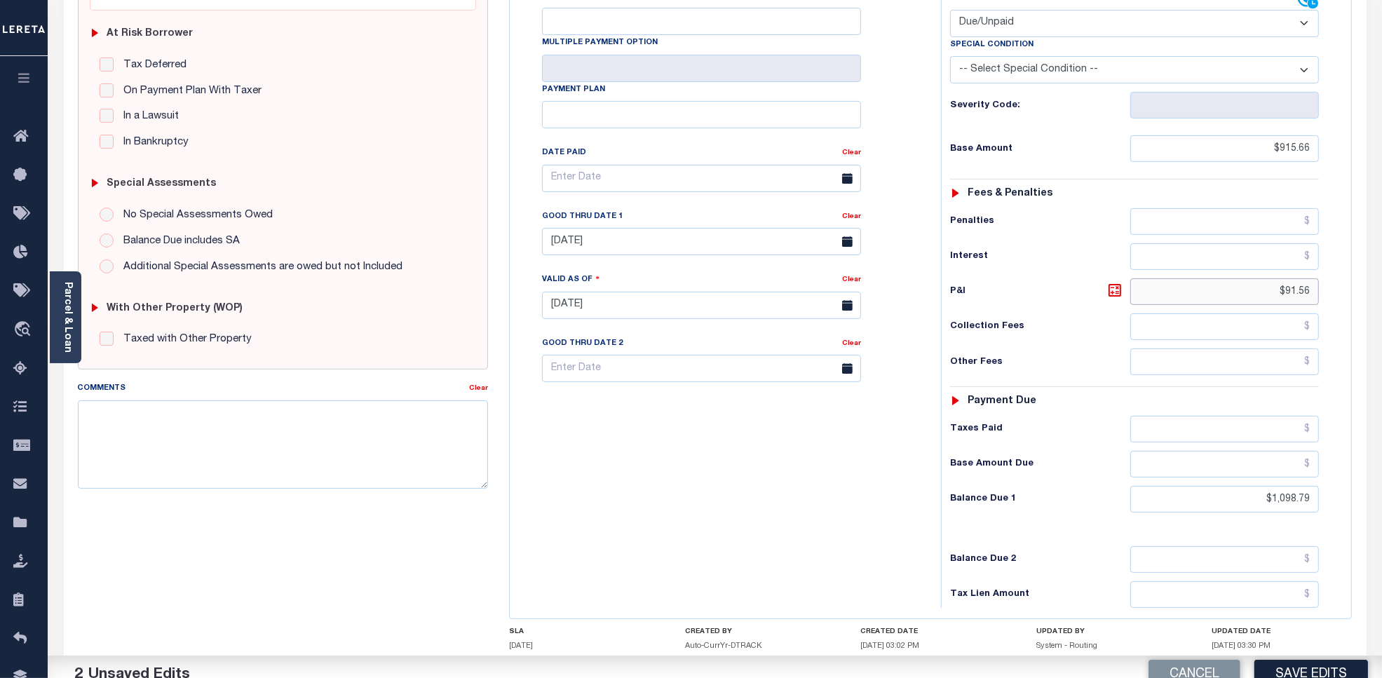
drag, startPoint x: 1313, startPoint y: 264, endPoint x: 1273, endPoint y: 284, distance: 45.5
click at [1276, 278] on input "$91.56" at bounding box center [1224, 291] width 189 height 27
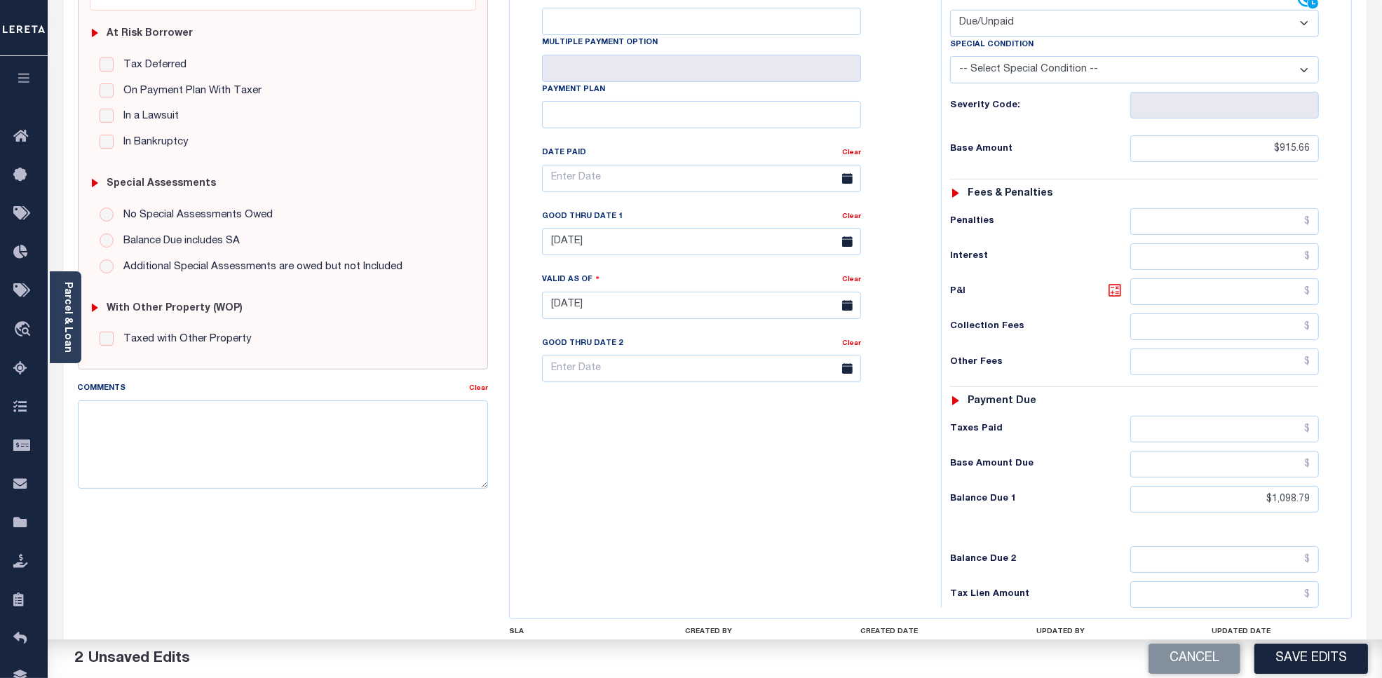
click at [1115, 284] on icon at bounding box center [1115, 290] width 13 height 13
type input "$183.13"
click at [639, 228] on input "08/31/2025" at bounding box center [701, 241] width 319 height 27
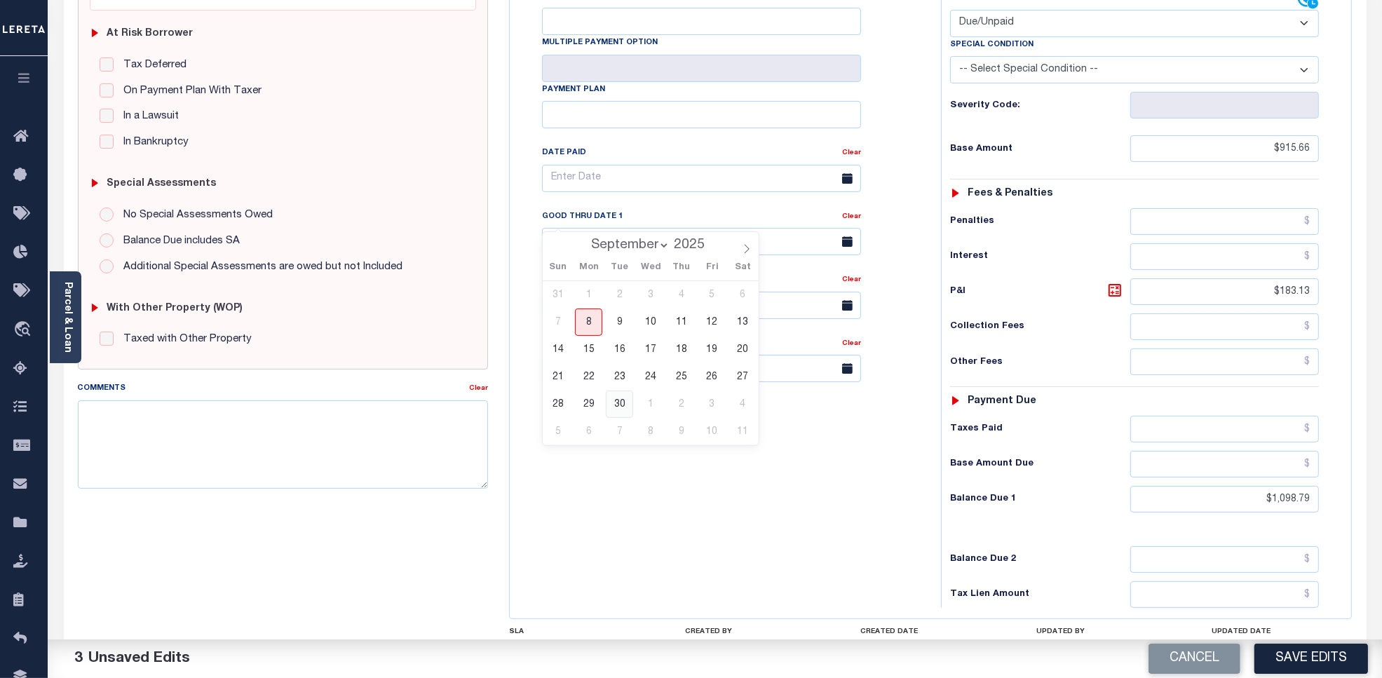
click at [621, 402] on span "30" at bounding box center [619, 404] width 27 height 27
type input "[DATE]"
click at [1297, 135] on input "$915.66" at bounding box center [1224, 148] width 189 height 27
click at [1290, 486] on input "$1,098.79" at bounding box center [1224, 499] width 189 height 27
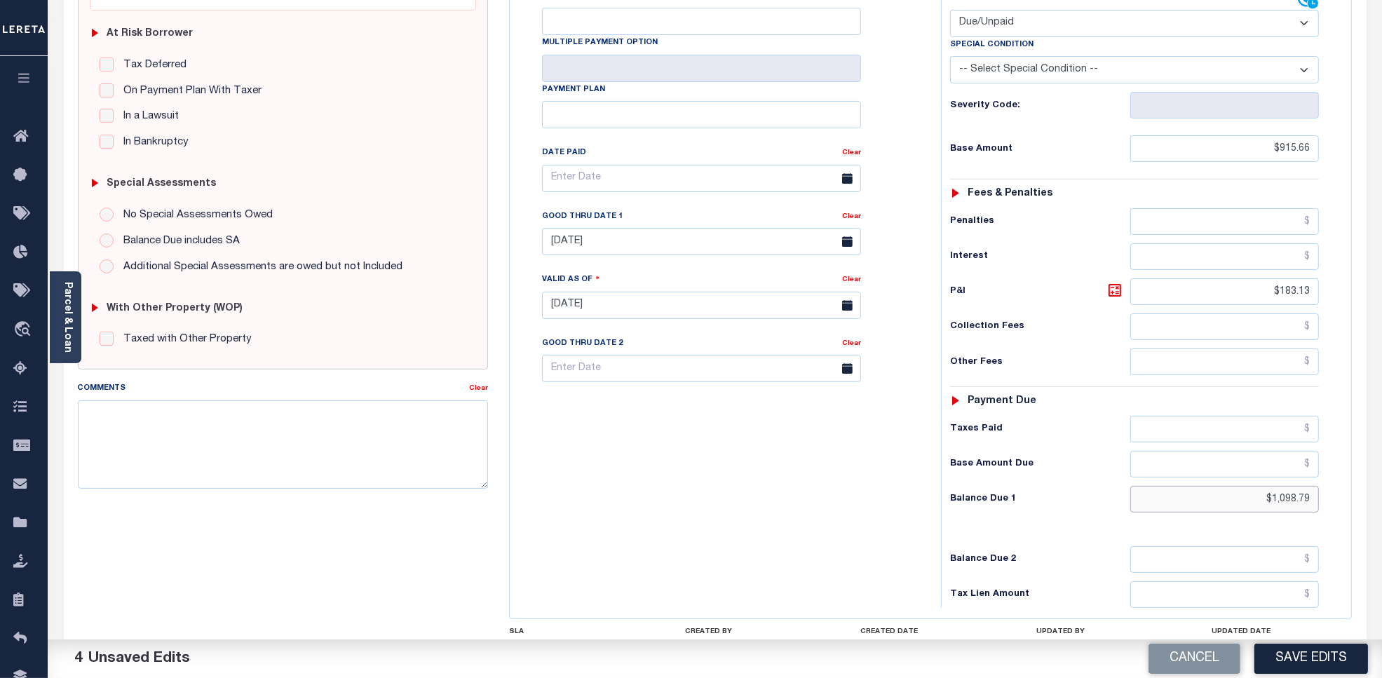
click at [1290, 486] on input "$1,098.79" at bounding box center [1224, 499] width 189 height 27
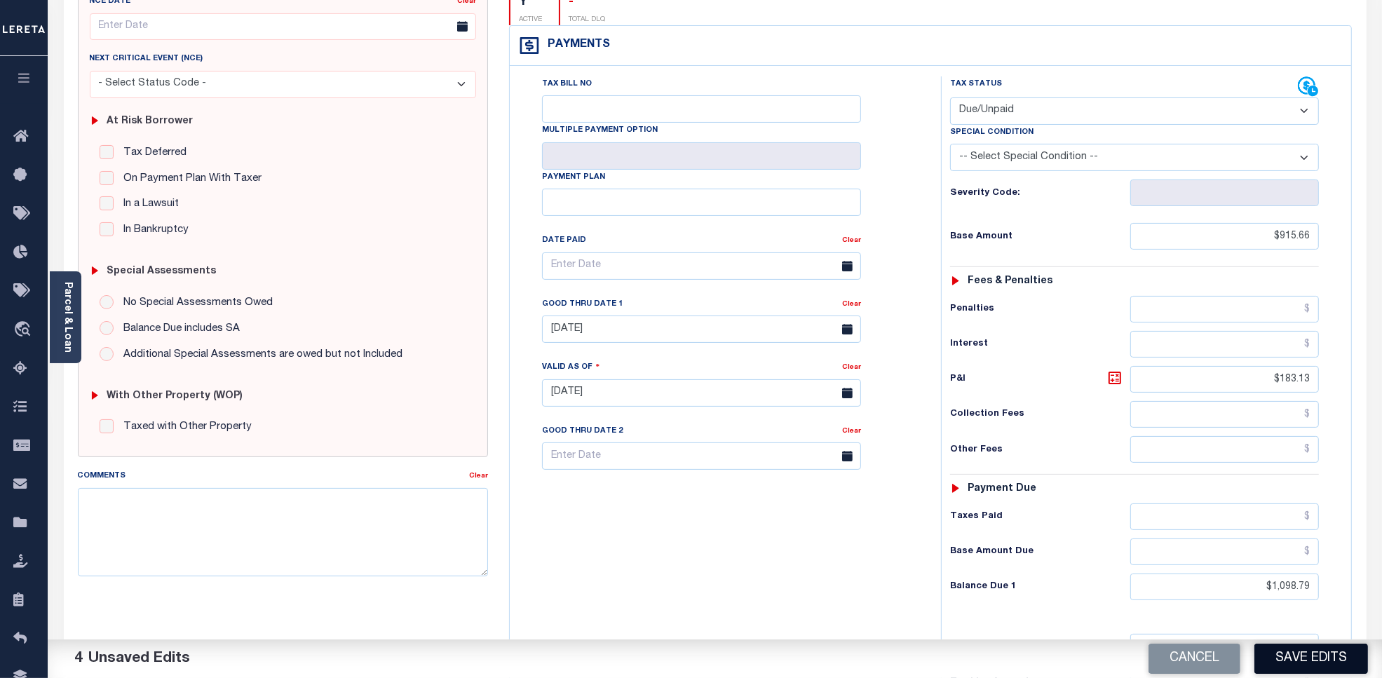
click at [1311, 658] on button "Save Edits" at bounding box center [1312, 659] width 114 height 30
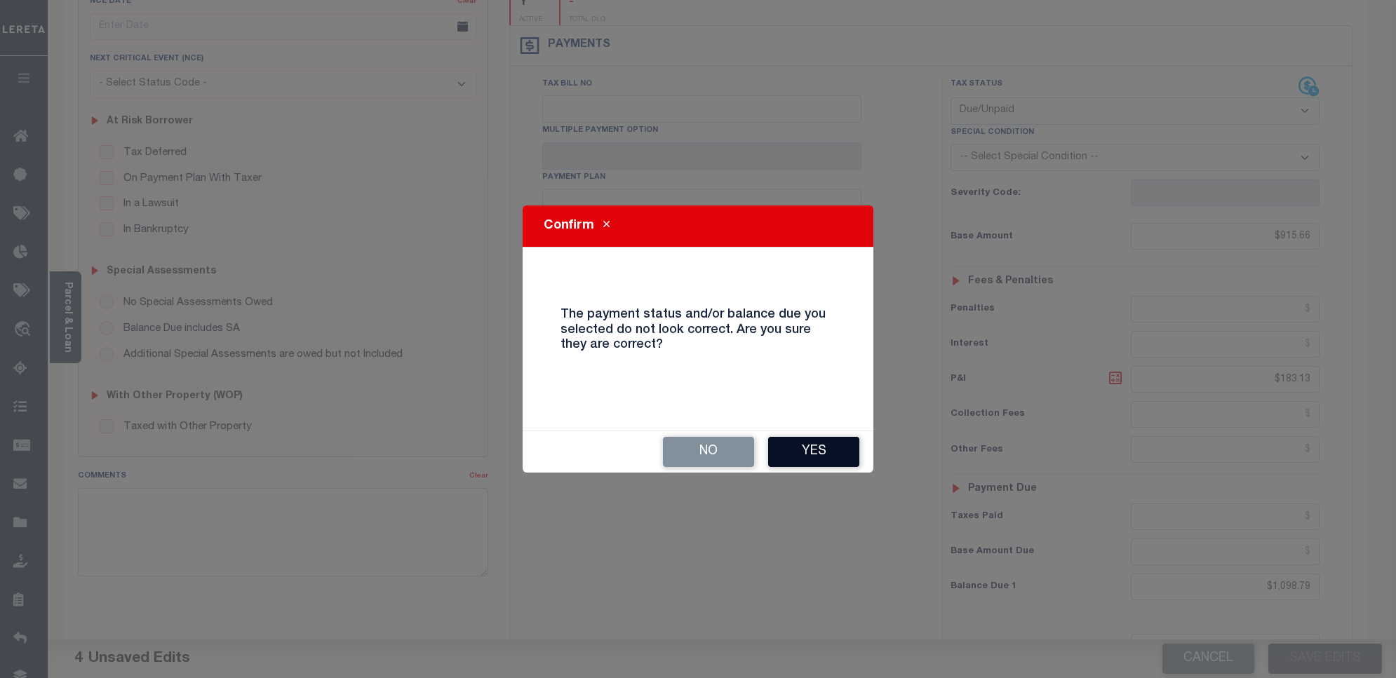
click at [835, 449] on button "Yes" at bounding box center [813, 452] width 91 height 30
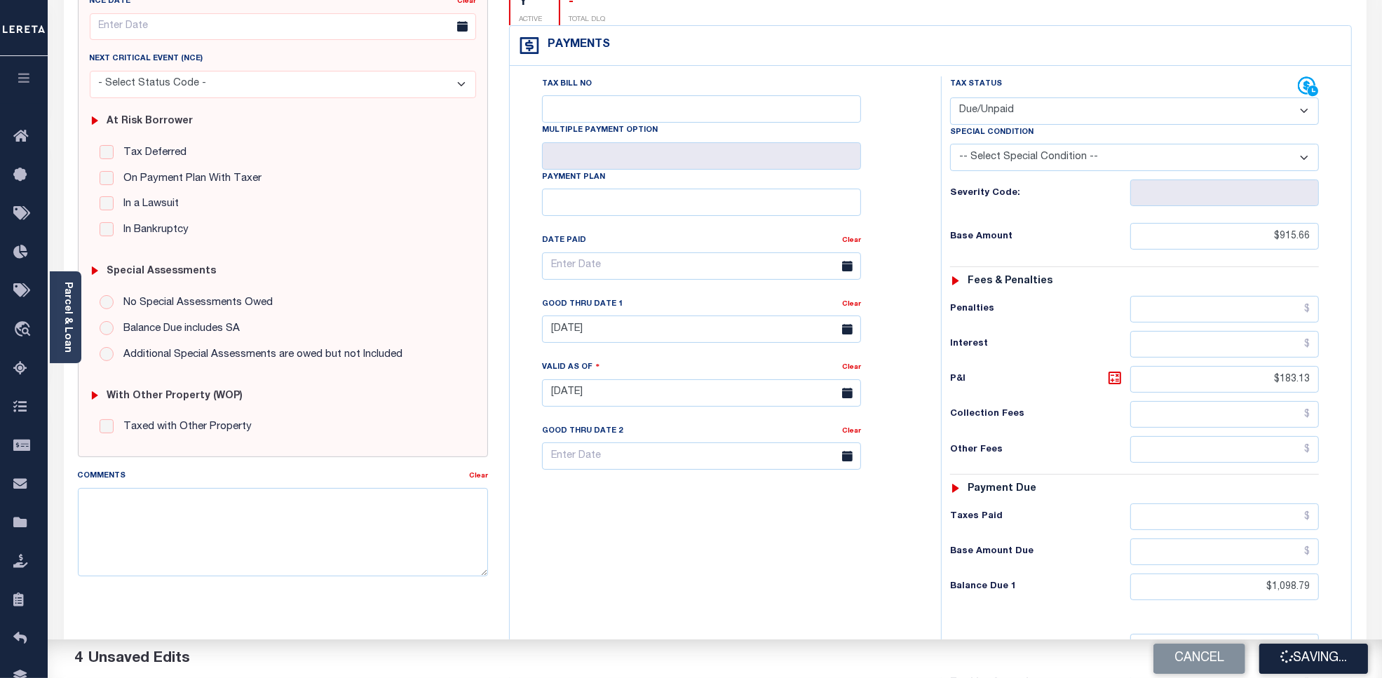
checkbox input "false"
type input "$915.66"
type input "$183.13"
type input "$1,098.79"
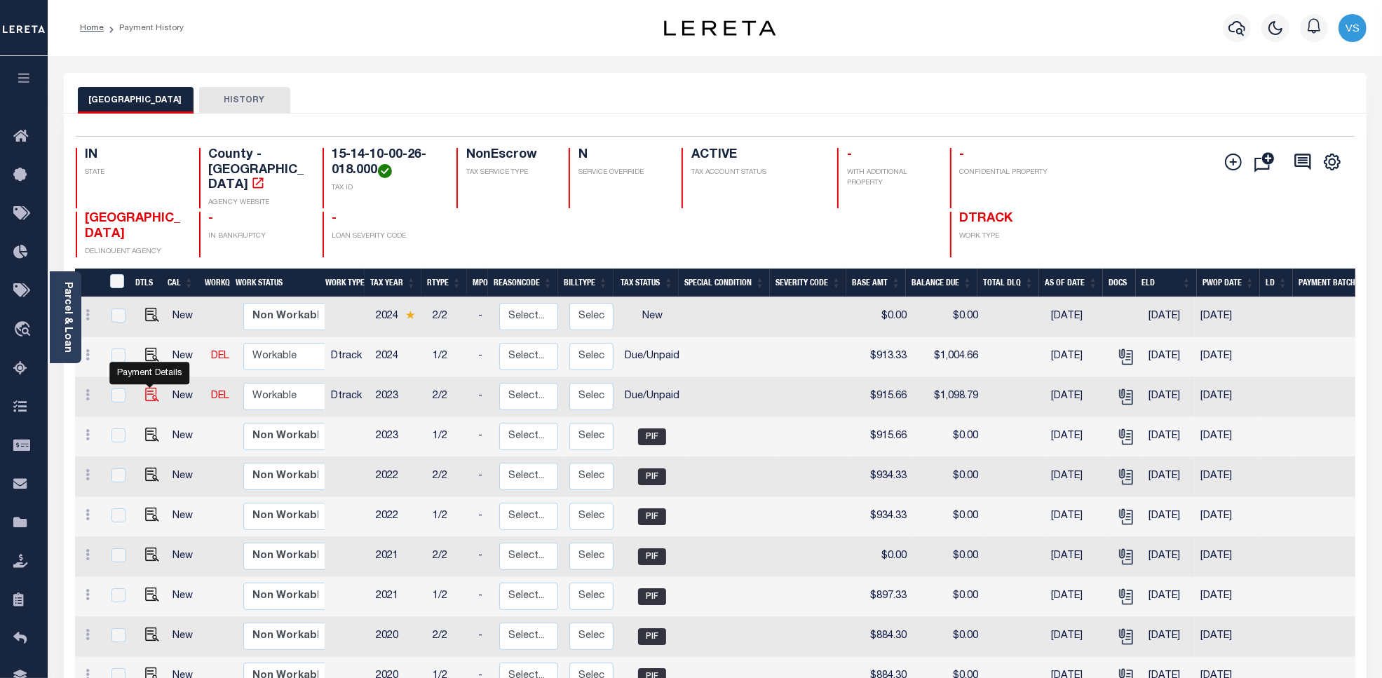
click at [148, 388] on img "" at bounding box center [152, 395] width 14 height 14
checkbox input "true"
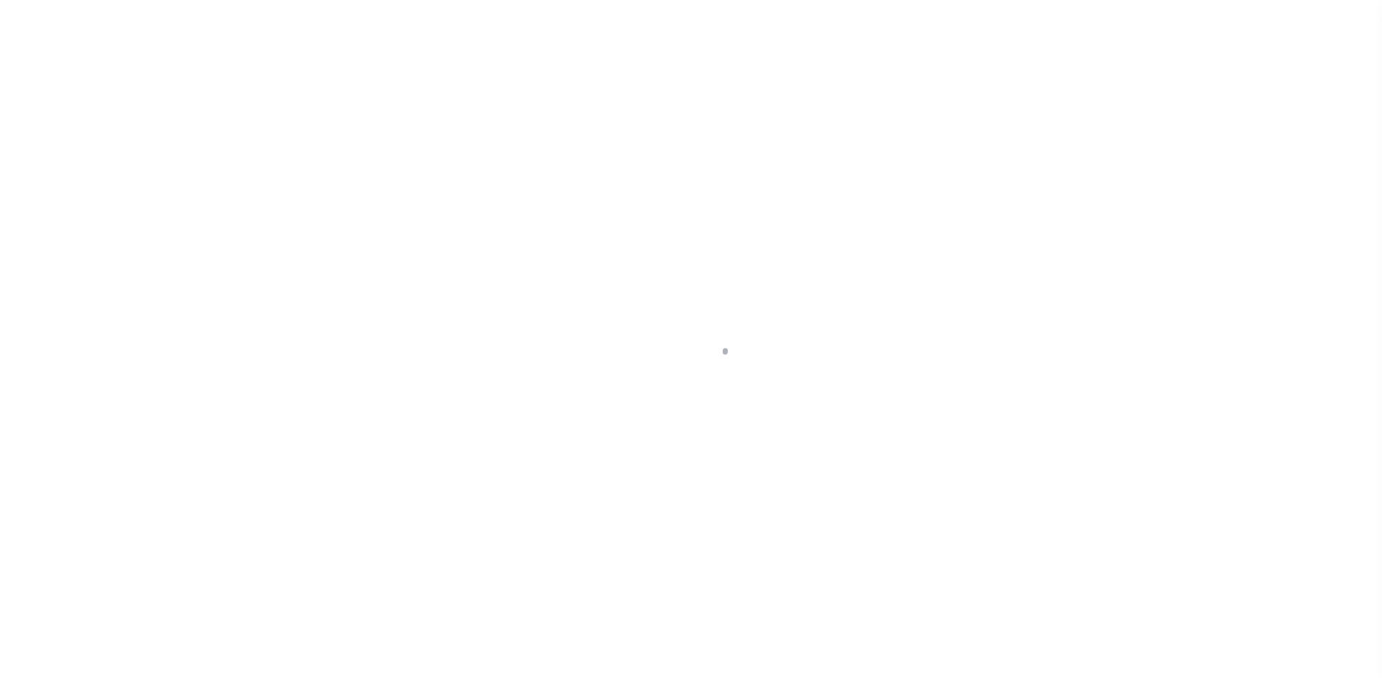
select select "DUE"
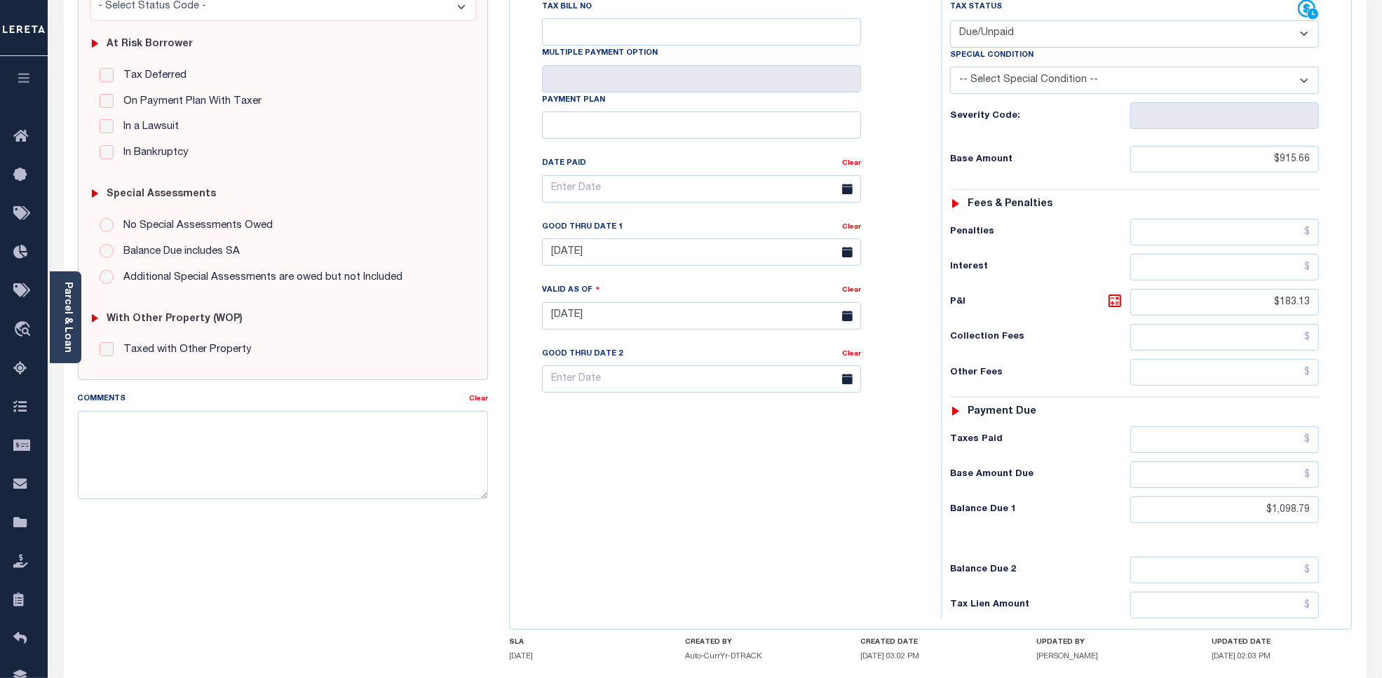
scroll to position [361, 0]
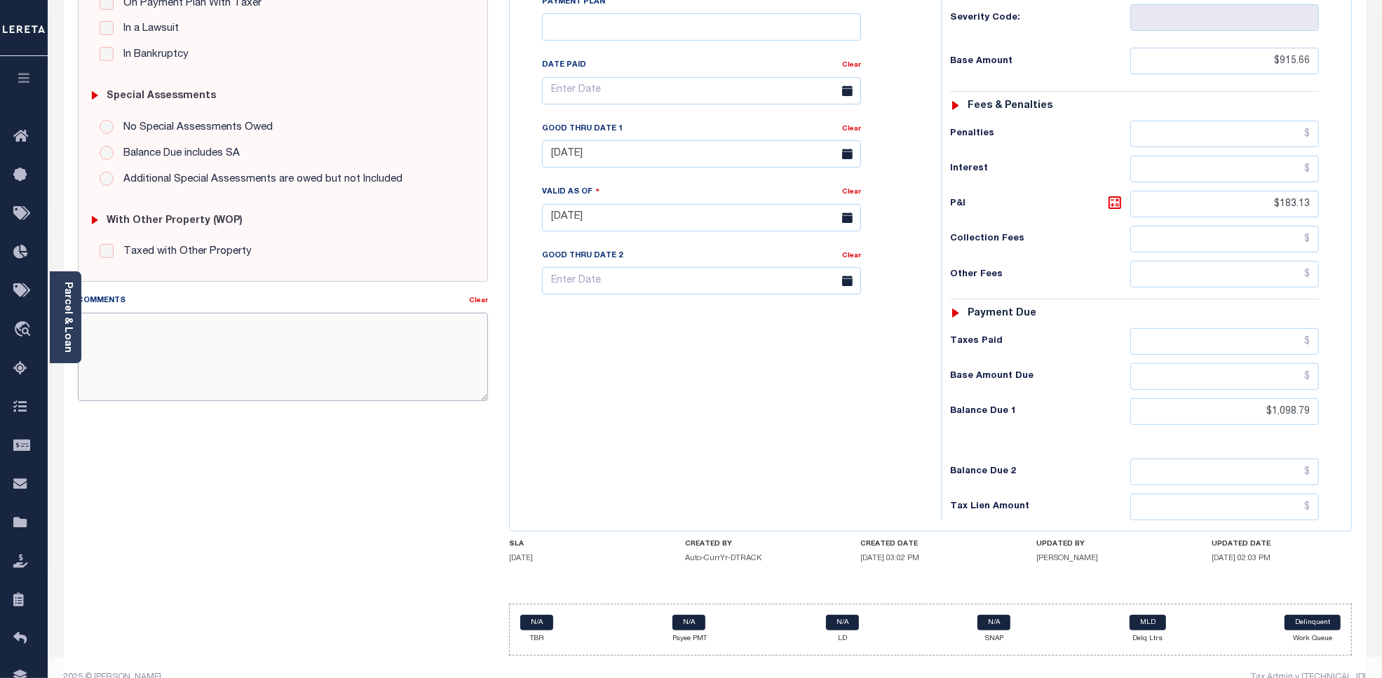
click at [231, 342] on textarea "Comments" at bounding box center [283, 357] width 411 height 88
click at [246, 344] on textarea "Comments" at bounding box center [283, 357] width 411 height 88
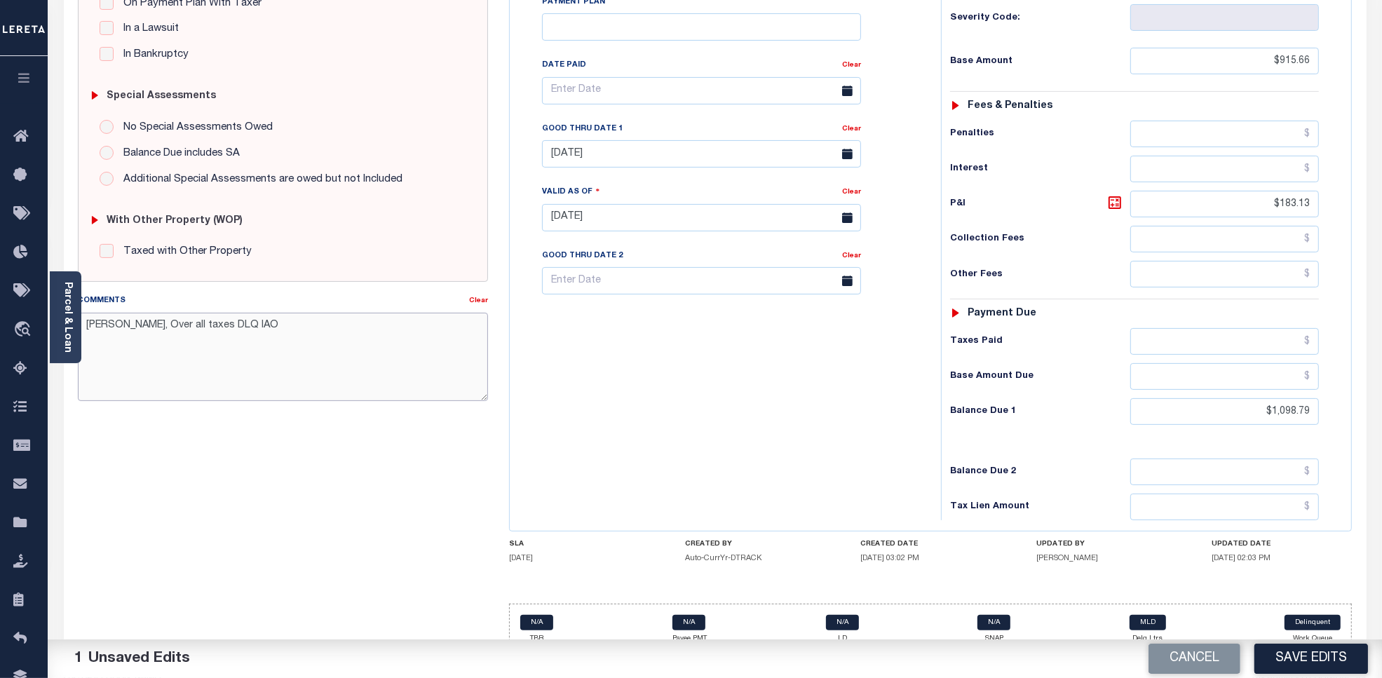
paste textarea "2,103.45"
click at [235, 327] on textarea "[PERSON_NAME], Over all taxes DLQ IAO 2,103.45" at bounding box center [283, 357] width 411 height 88
drag, startPoint x: 332, startPoint y: 334, endPoint x: 366, endPoint y: 341, distance: 35.1
click at [332, 333] on textarea "Per Jay, Over all taxes DLQ IAO $2,103.45" at bounding box center [283, 357] width 411 height 88
type textarea "Per Jay, Over all taxes DLQ IAO $2,103.45"
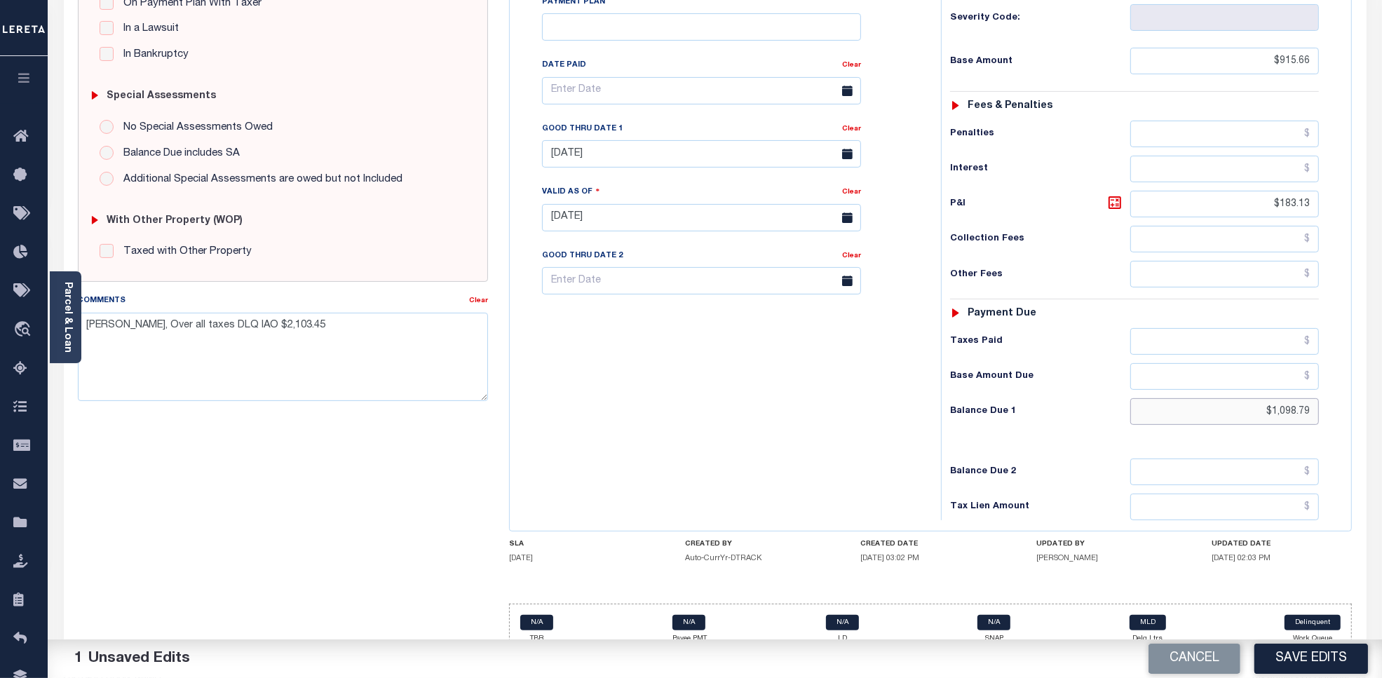
click at [1256, 398] on input "$1,098.79" at bounding box center [1224, 411] width 189 height 27
click at [1306, 663] on button "Save Edits" at bounding box center [1312, 659] width 114 height 30
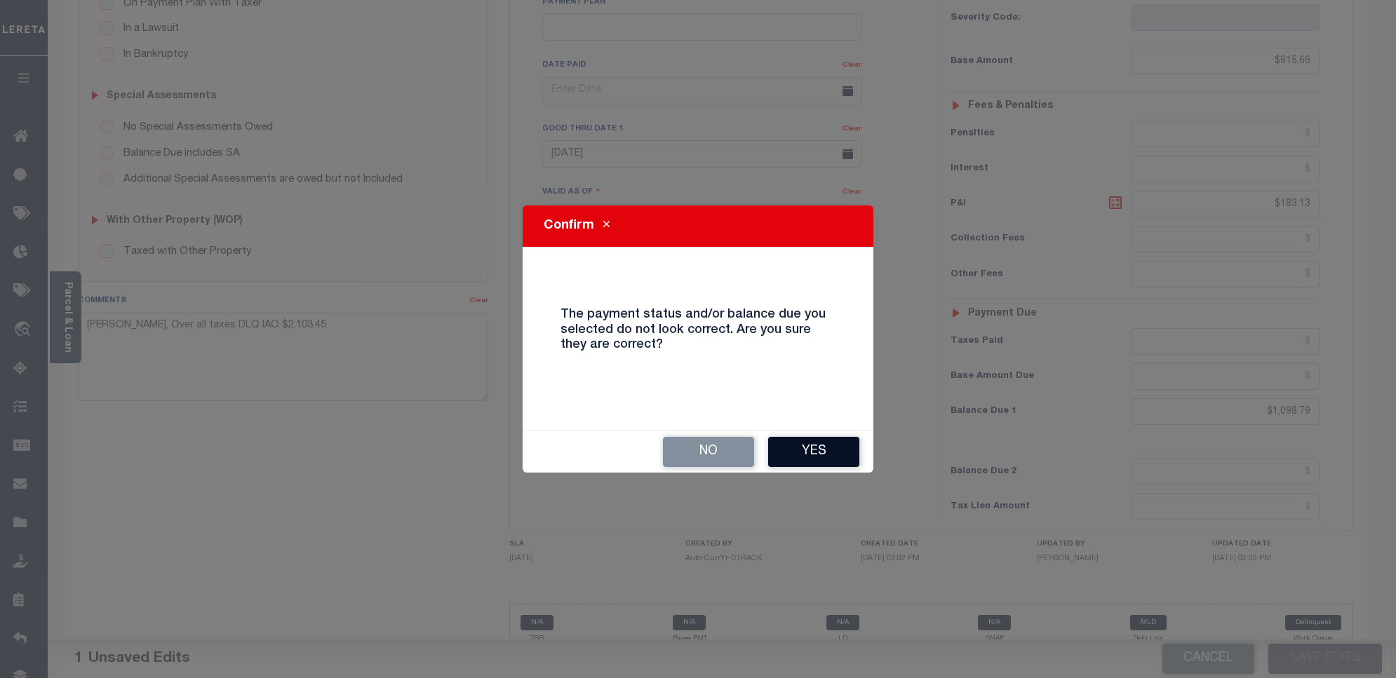
click at [790, 444] on button "Yes" at bounding box center [813, 452] width 91 height 30
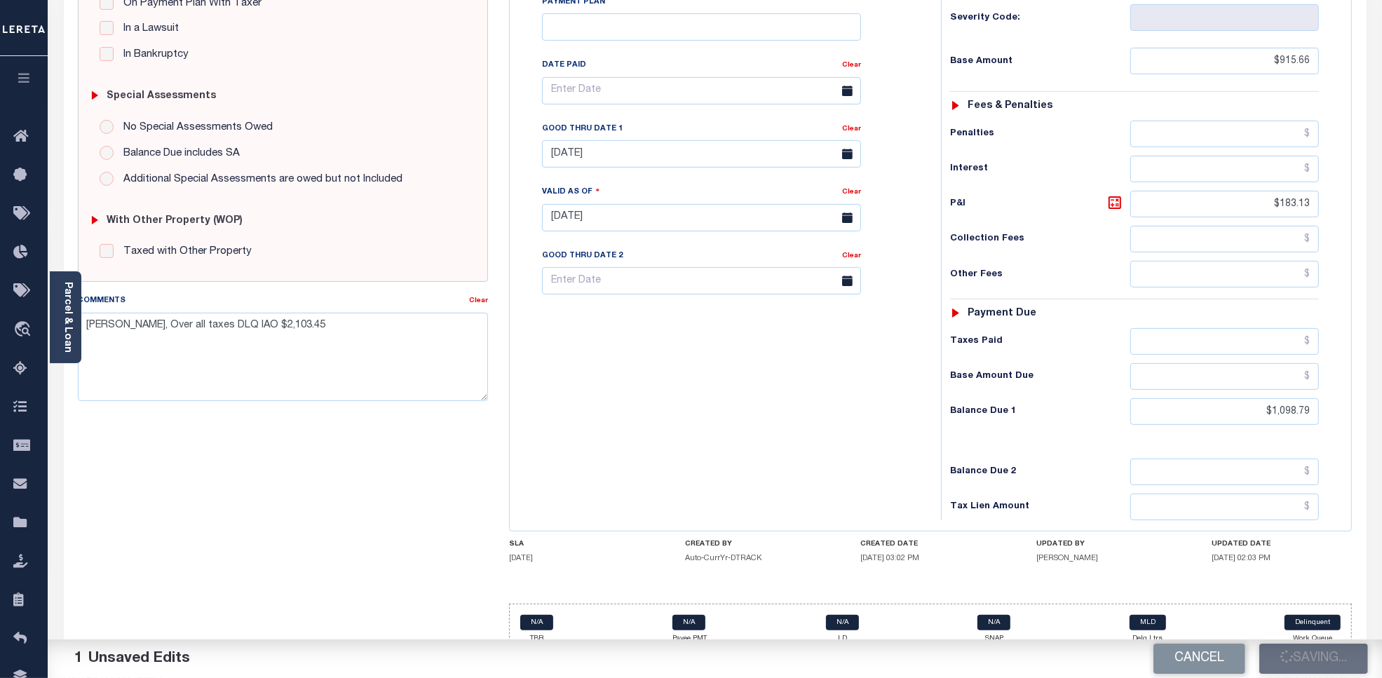
checkbox input "false"
type input "$915.66"
type input "$183.13"
type input "$1,098.79"
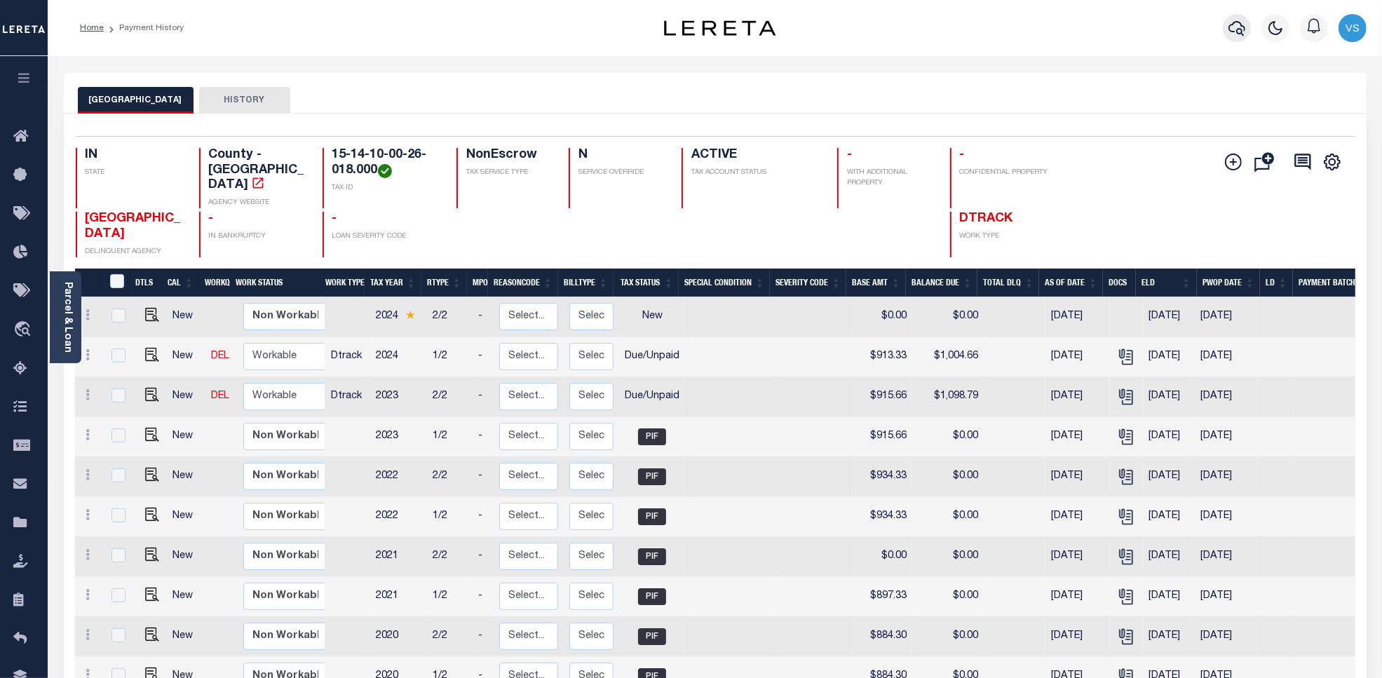
click at [1229, 34] on icon "button" at bounding box center [1237, 28] width 17 height 17
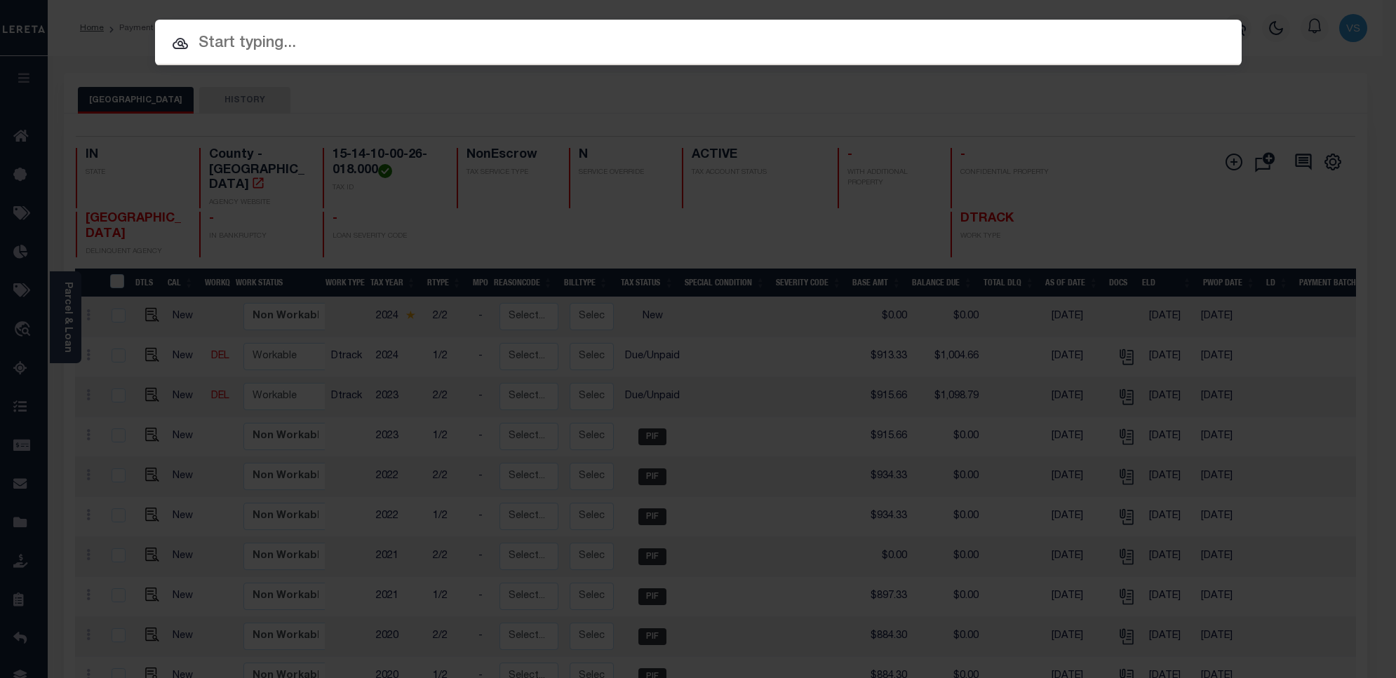
paste input "86646-15205"
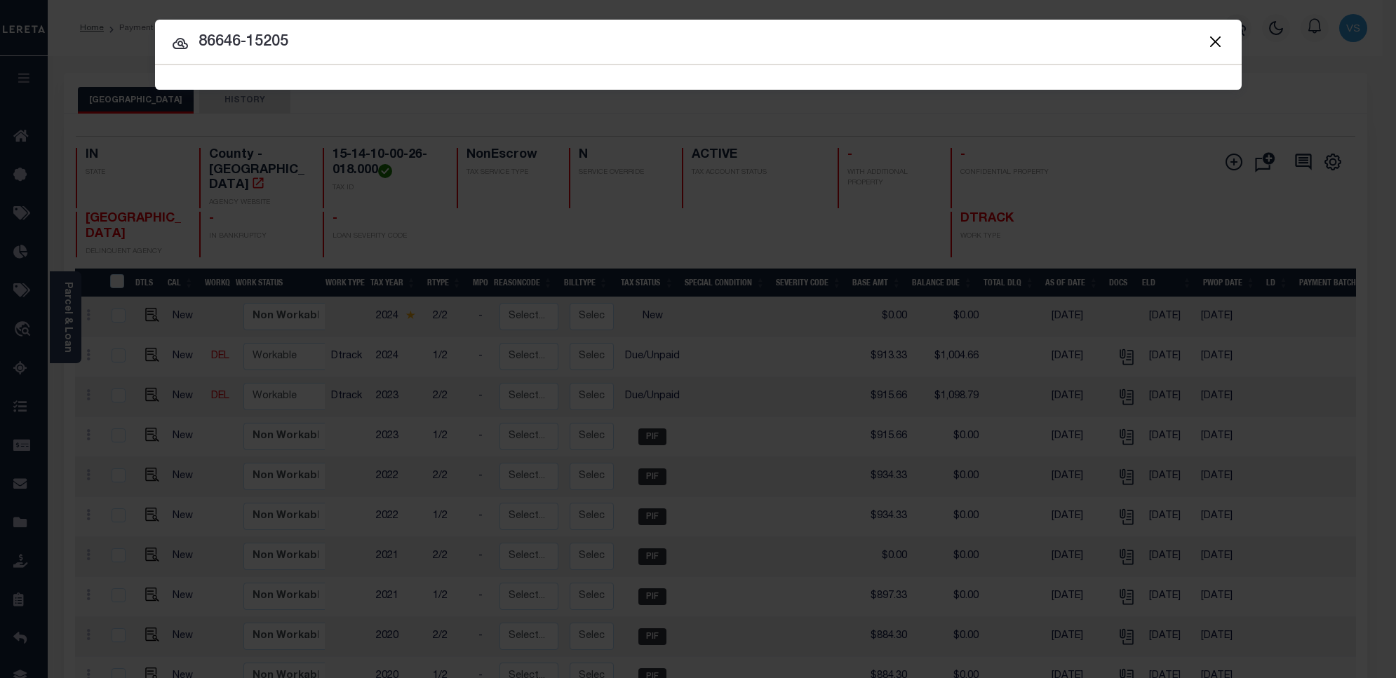
type input "86646-15205"
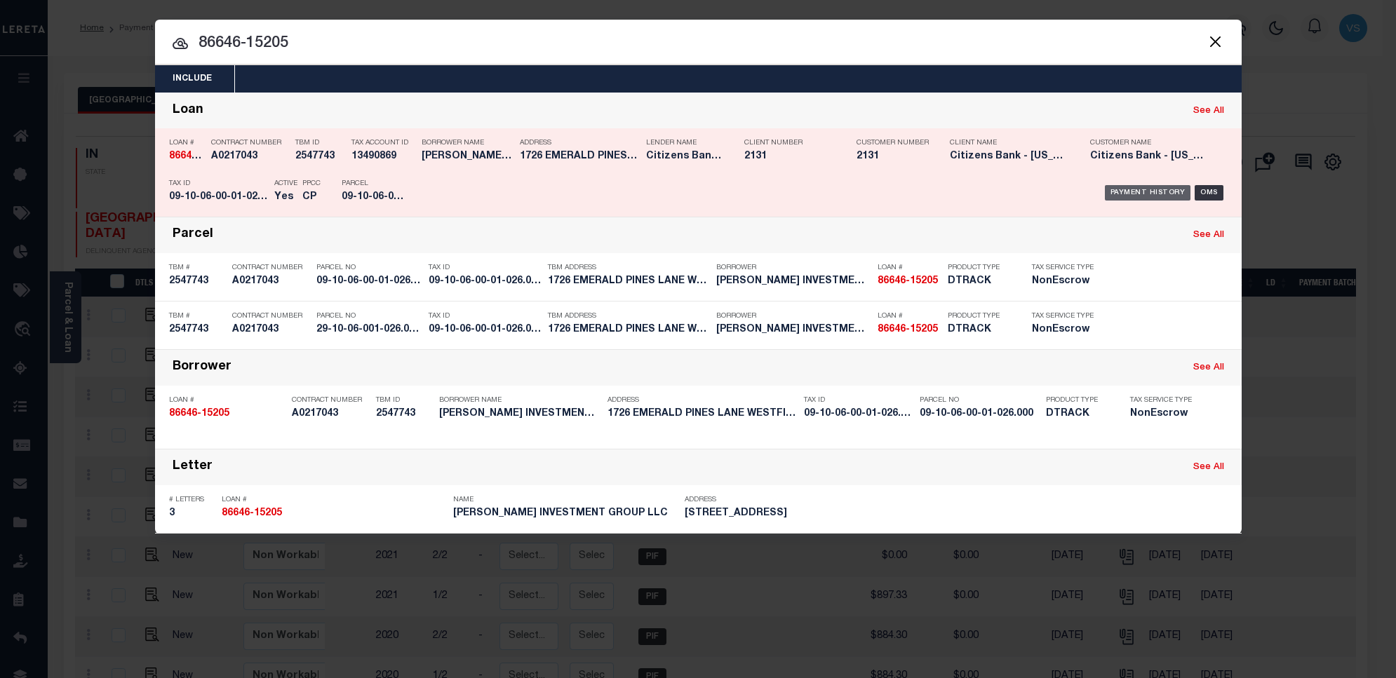
click at [1123, 195] on div "Payment History" at bounding box center [1147, 192] width 86 height 15
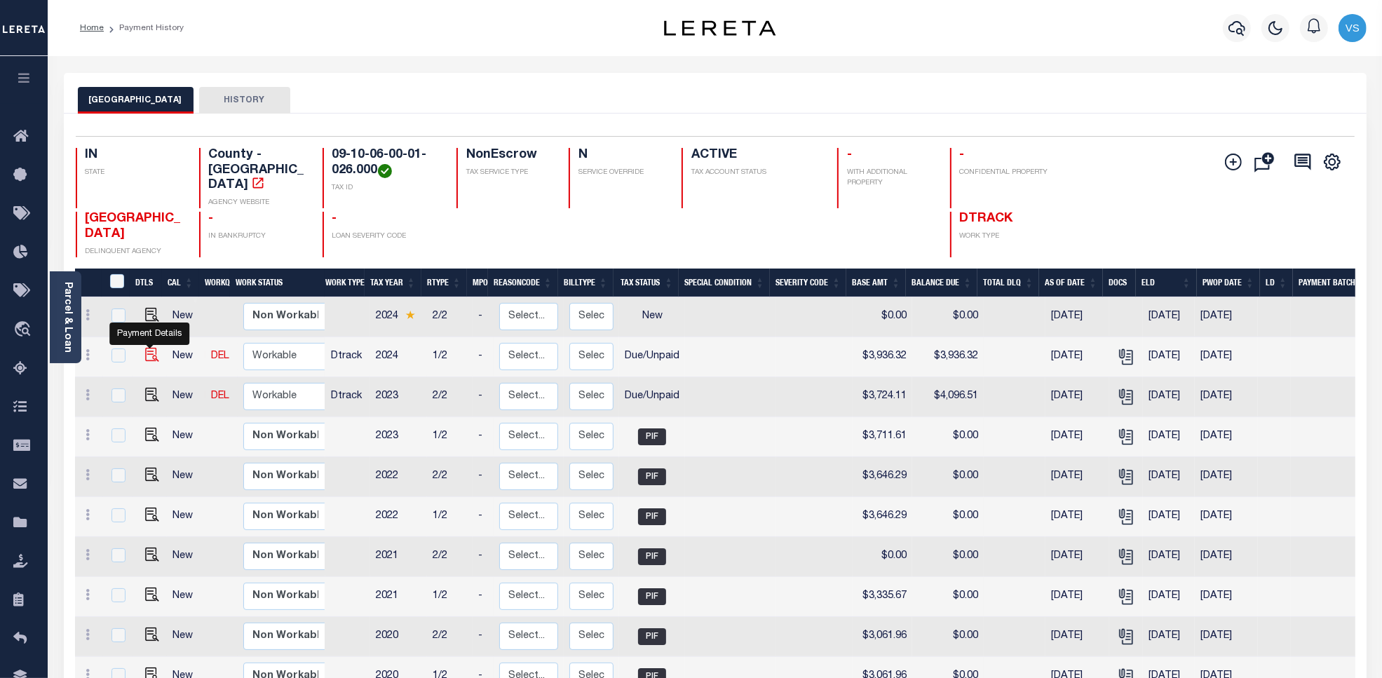
click at [147, 348] on img "" at bounding box center [152, 355] width 14 height 14
checkbox input "true"
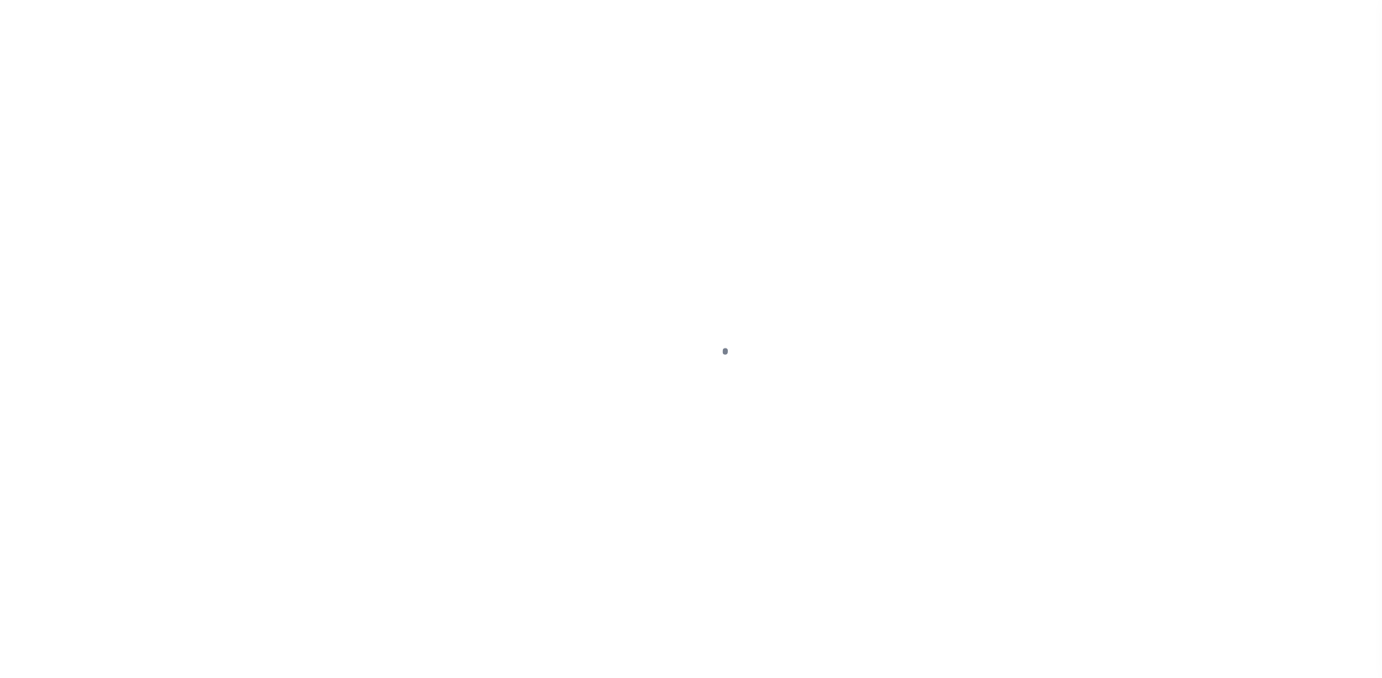
select select "DUE"
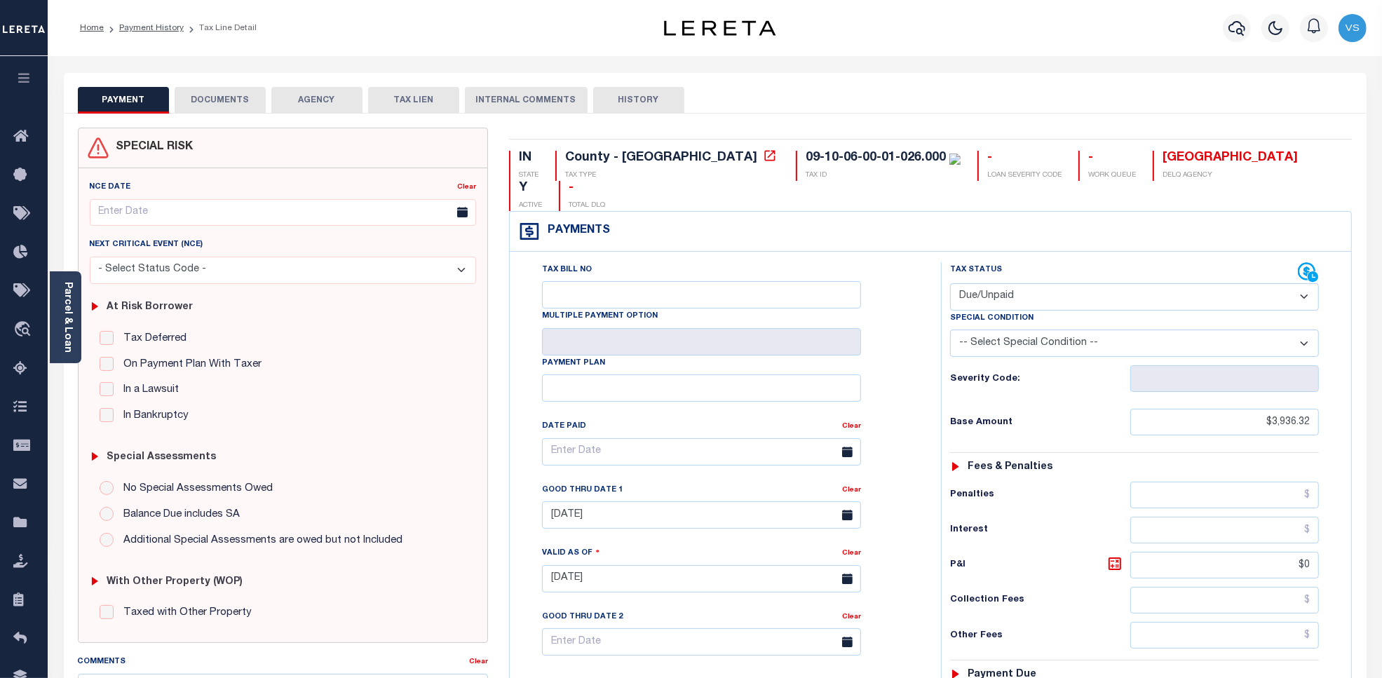
click at [1001, 283] on select "- Select Status Code - Open Due/Unpaid Paid Incomplete No Tax Due Internal Refu…" at bounding box center [1134, 296] width 369 height 27
click at [950, 283] on select "- Select Status Code - Open Due/Unpaid Paid Incomplete No Tax Due Internal Refu…" at bounding box center [1134, 296] width 369 height 27
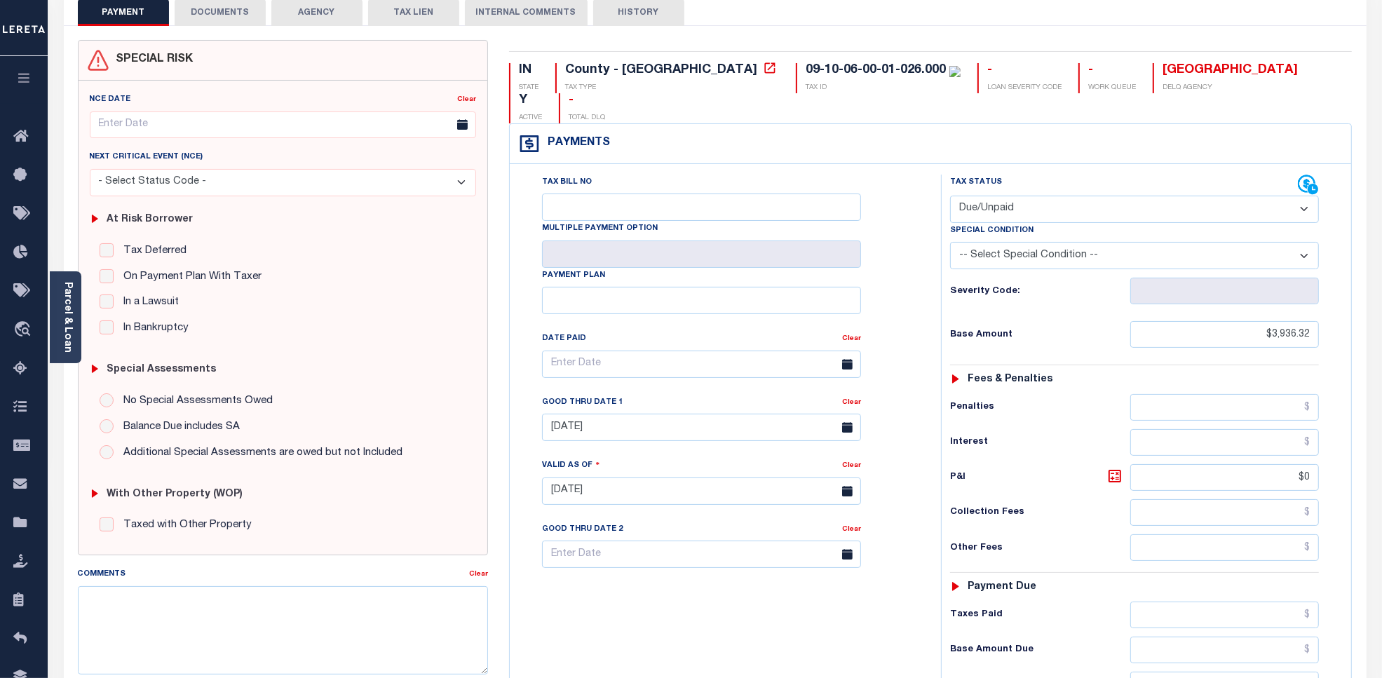
scroll to position [263, 0]
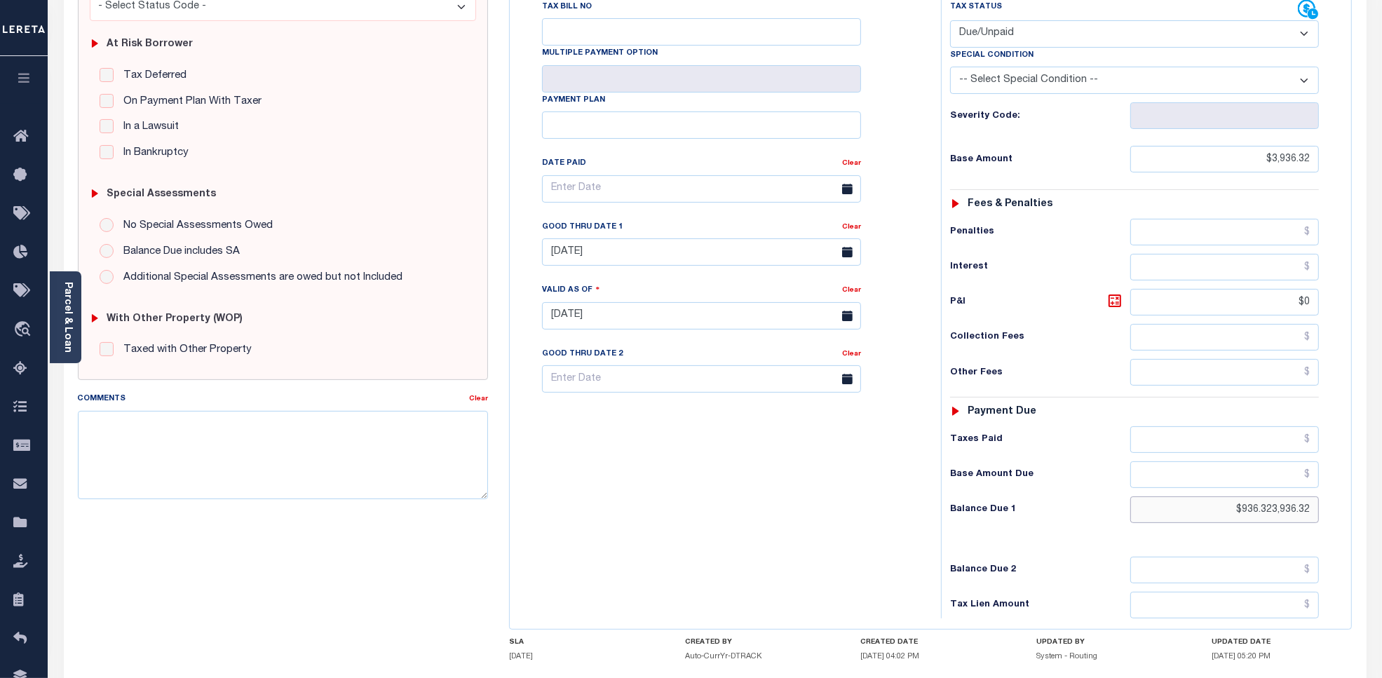
click at [1306, 496] on input "$936.323,936.32" at bounding box center [1224, 509] width 189 height 27
type input "$"
paste input "4,316.20"
type input "$4,316.20"
type input "[DATE]"
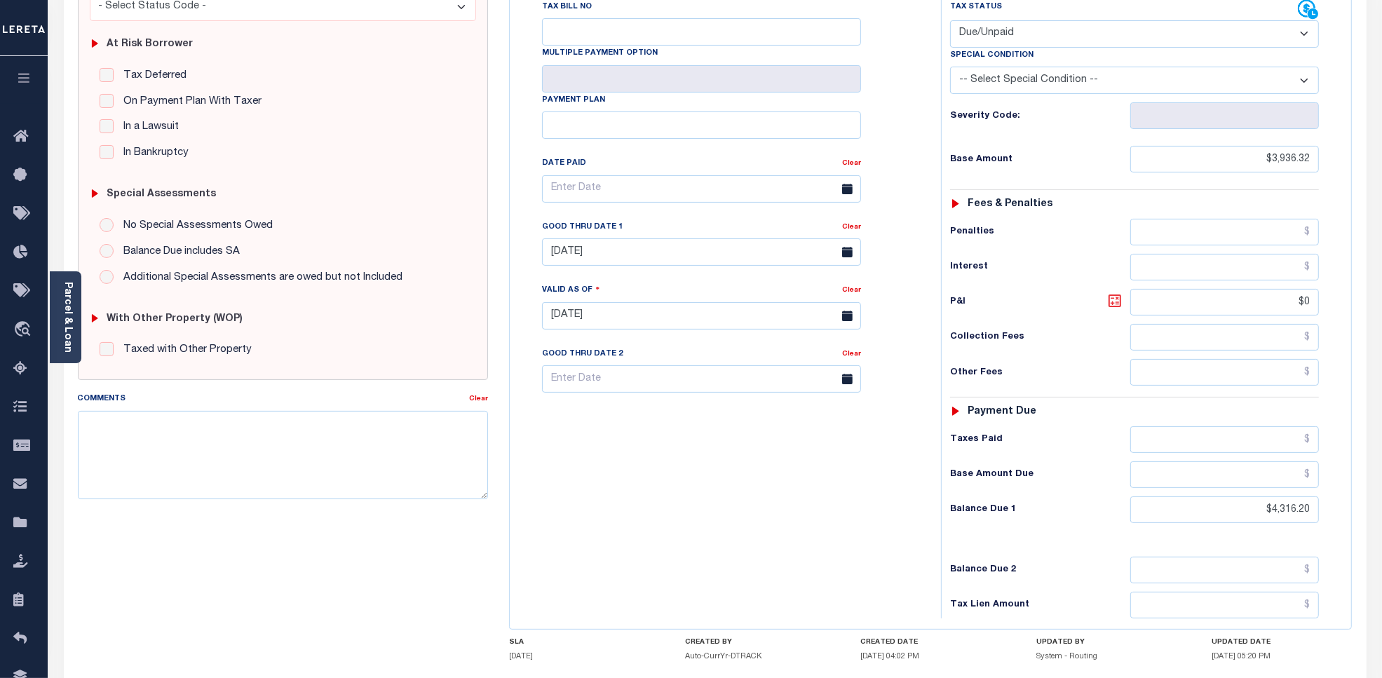
click at [1109, 295] on icon at bounding box center [1115, 301] width 13 height 13
type input "$379.88"
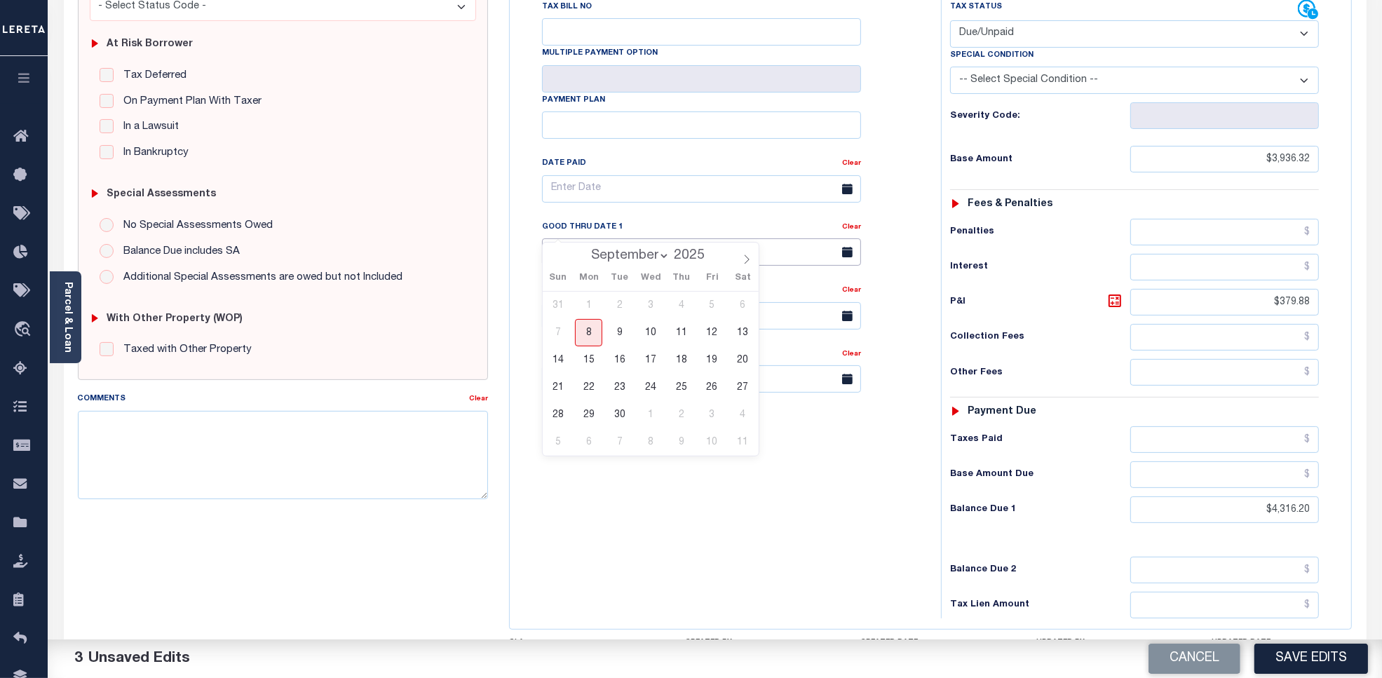
click at [633, 238] on input "08/31/2025" at bounding box center [701, 251] width 319 height 27
click at [619, 421] on span "30" at bounding box center [619, 414] width 27 height 27
type input "09/30/2025"
click at [352, 453] on textarea "Comments" at bounding box center [283, 455] width 411 height 88
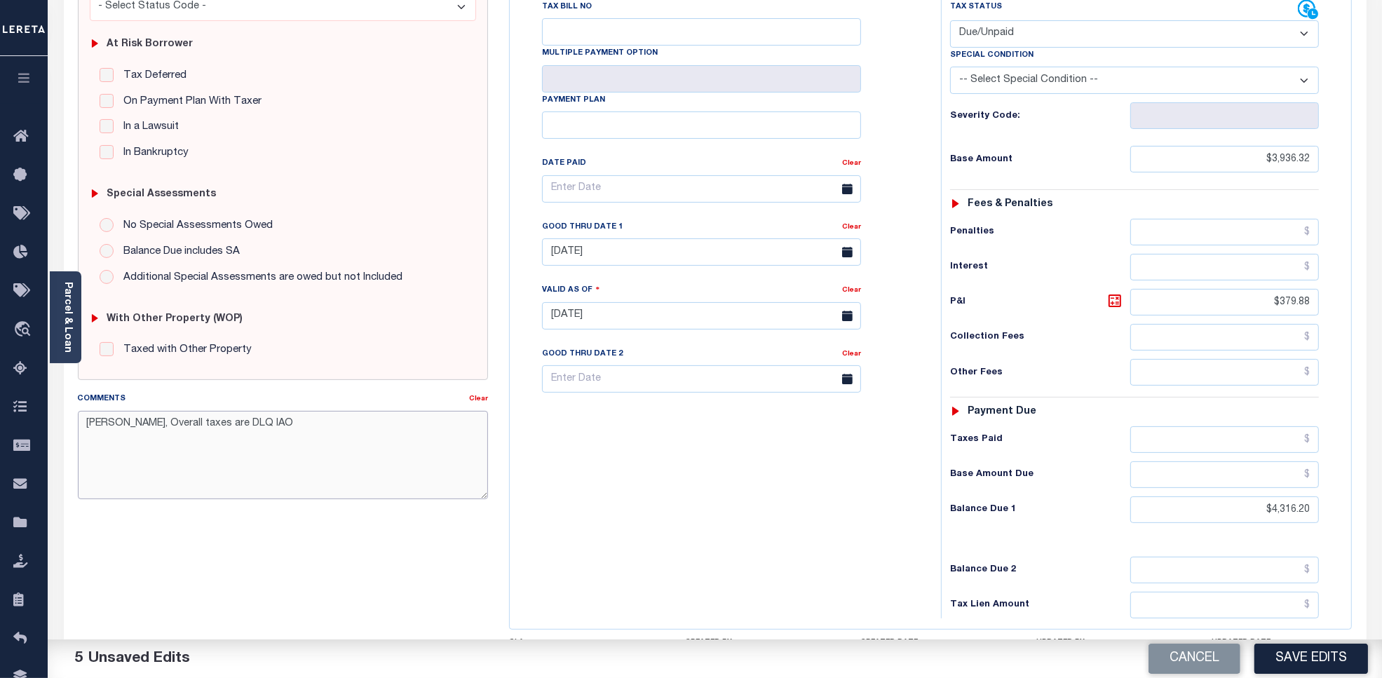
paste textarea "8,798.87"
type textarea "Per Jay, Overall taxes are DLQ IAO 8,798.87"
click at [1292, 661] on button "Save Edits" at bounding box center [1312, 659] width 114 height 30
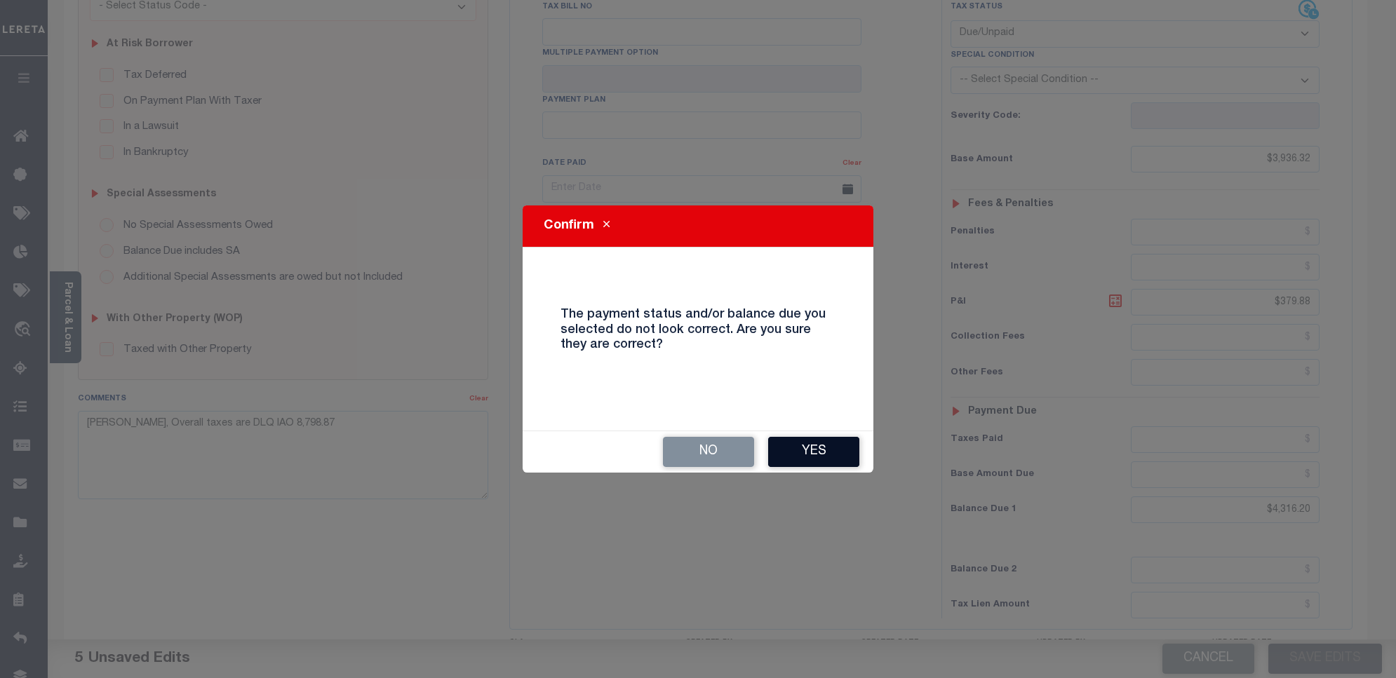
click at [817, 453] on button "Yes" at bounding box center [813, 452] width 91 height 30
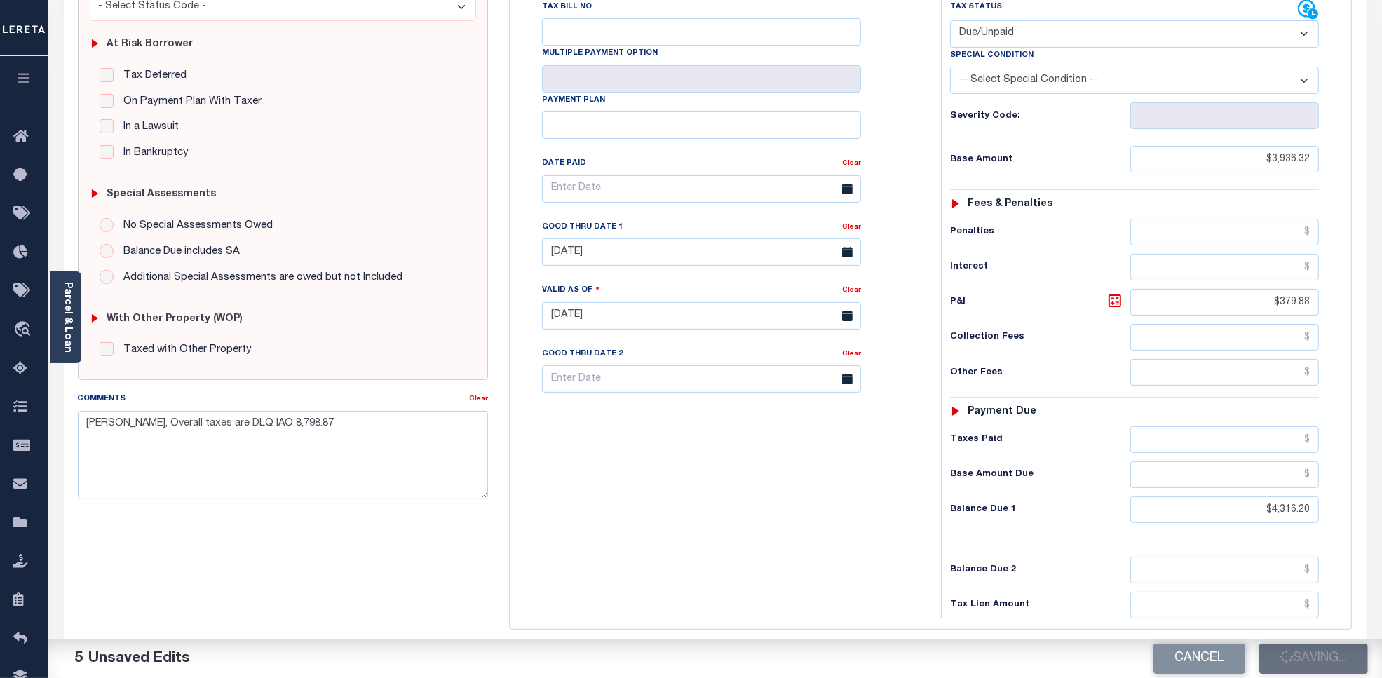
checkbox input "false"
type input "$3,936.32"
type input "$379.88"
type input "$4,316.2"
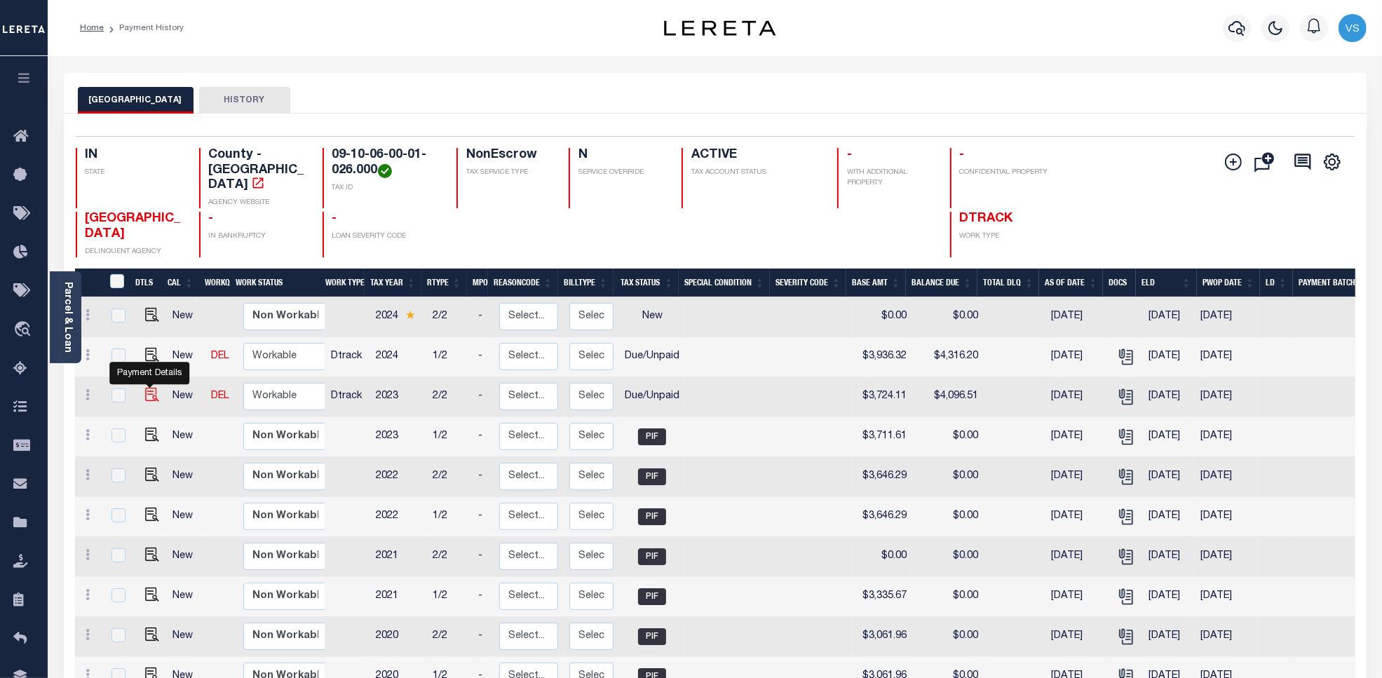
click at [145, 388] on img "" at bounding box center [152, 395] width 14 height 14
checkbox input "true"
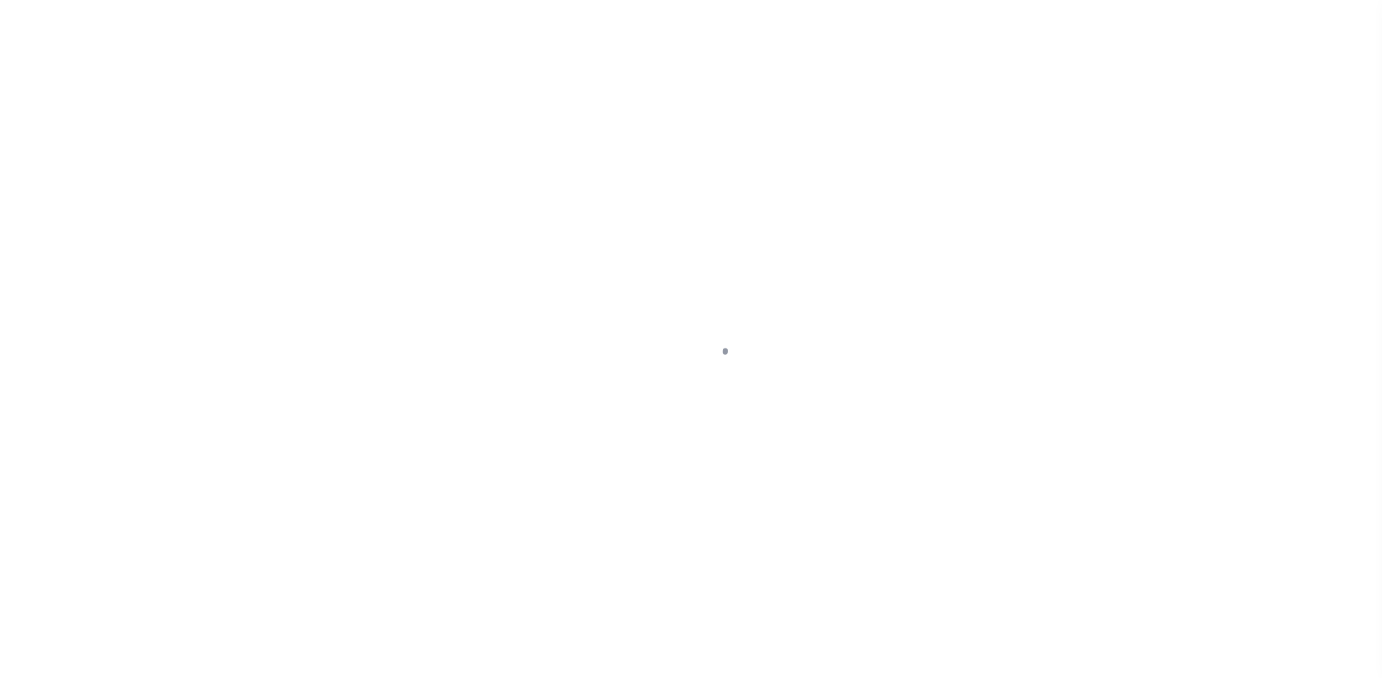
select select "DUE"
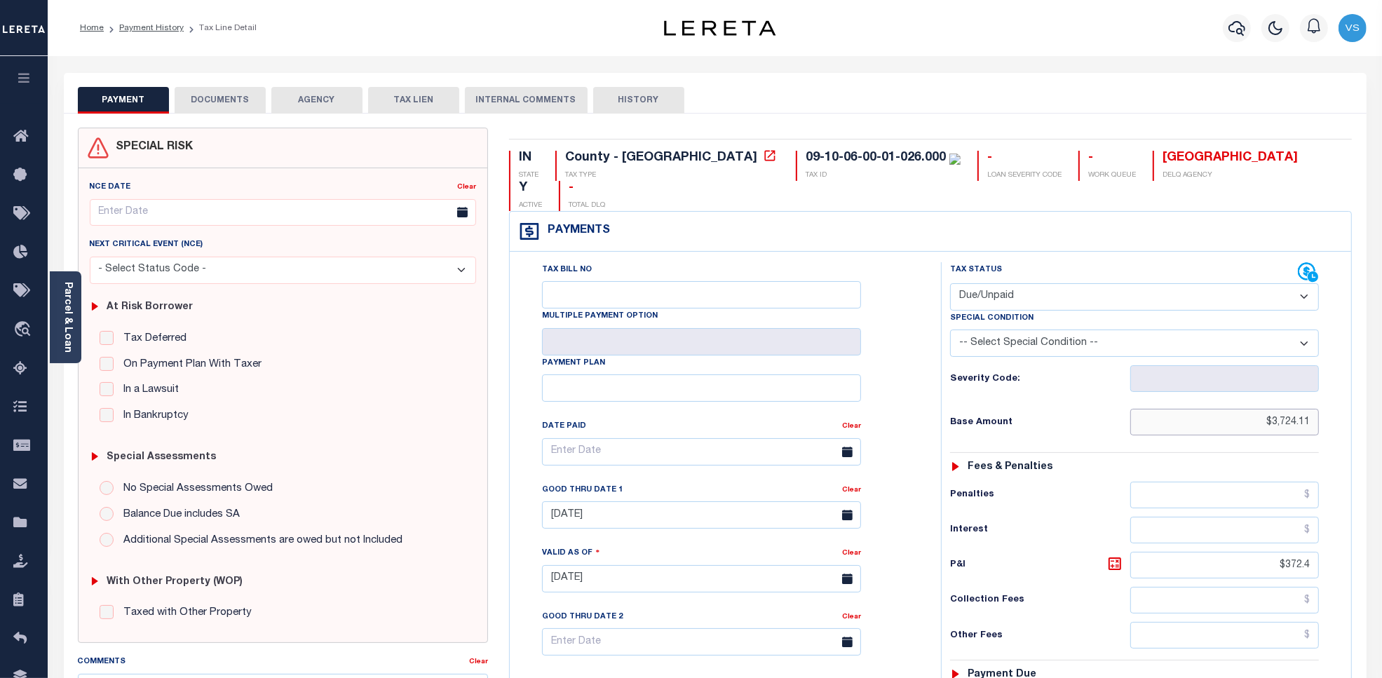
click at [1289, 409] on input "$3,724.11" at bounding box center [1224, 422] width 189 height 27
click at [1147, 252] on div "Tax Bill No Multiple Payment Option Payment Plan" at bounding box center [931, 572] width 842 height 640
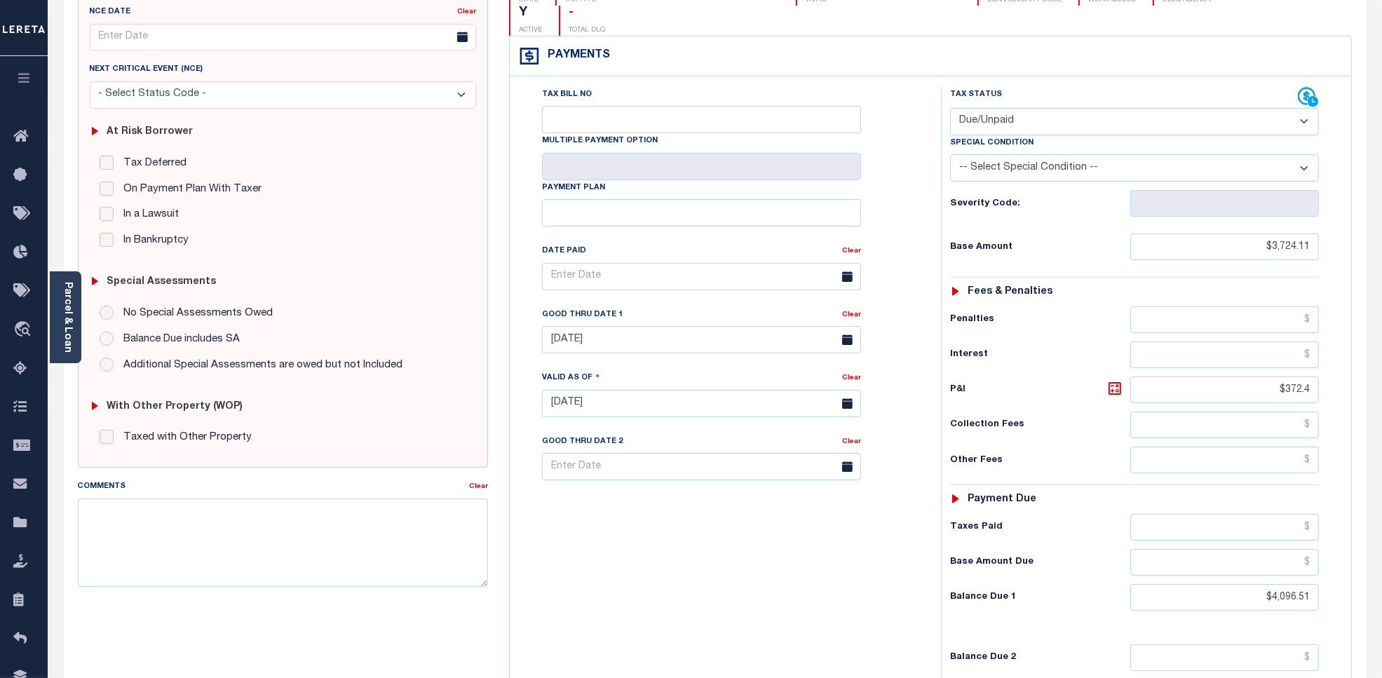
scroll to position [263, 0]
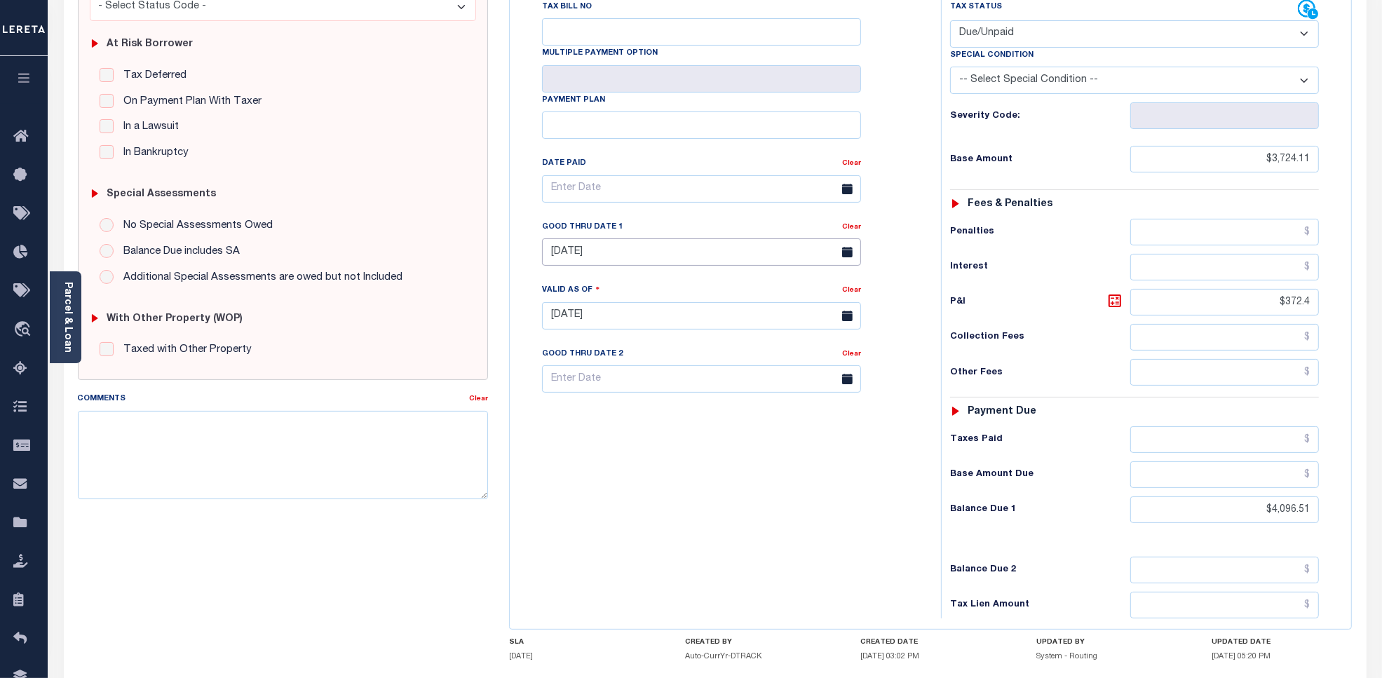
click at [593, 238] on input "08/31/2025" at bounding box center [701, 251] width 319 height 27
drag, startPoint x: 618, startPoint y: 412, endPoint x: 640, endPoint y: 421, distance: 24.2
click at [619, 412] on span "30" at bounding box center [619, 414] width 27 height 27
type input "09/30/2025"
type input "[DATE]"
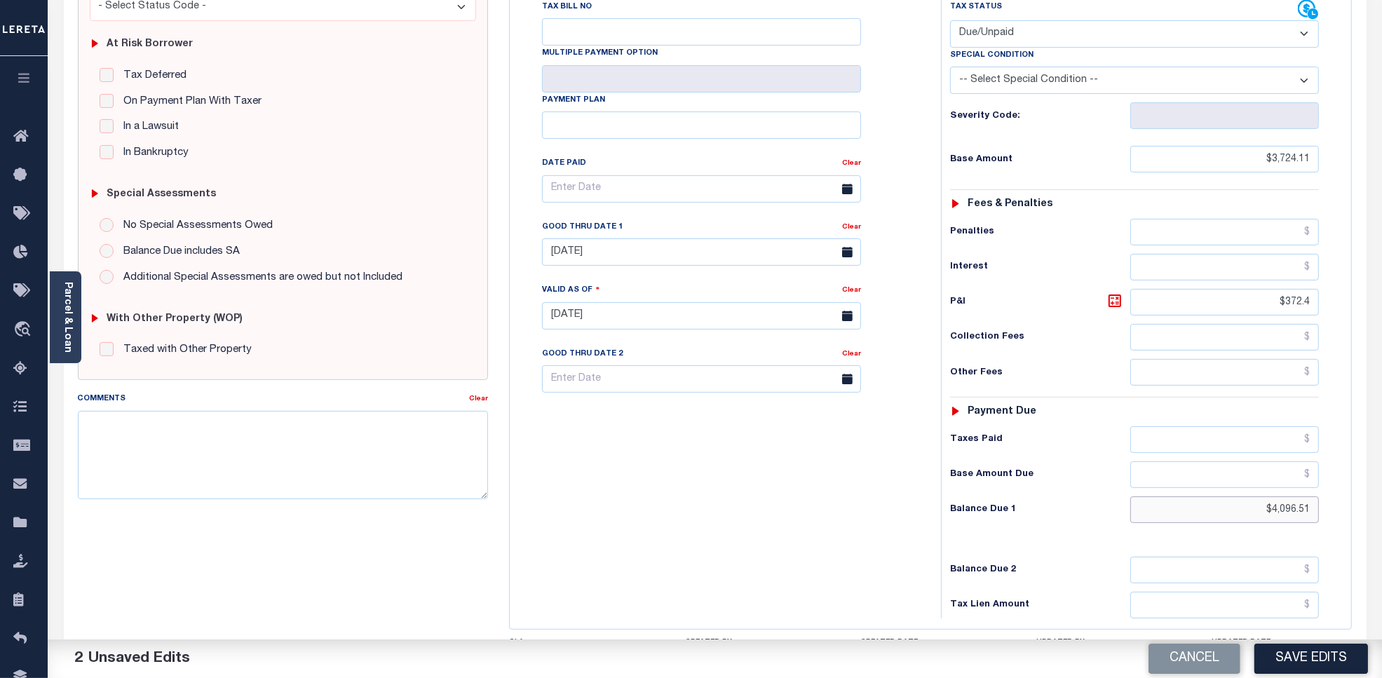
drag, startPoint x: 1313, startPoint y: 492, endPoint x: 1224, endPoint y: 496, distance: 89.8
click at [1224, 496] on input "$4,096.51" at bounding box center [1224, 509] width 189 height 27
drag, startPoint x: 1312, startPoint y: 279, endPoint x: 1270, endPoint y: 281, distance: 42.1
click at [1270, 289] on input "$372.4" at bounding box center [1224, 302] width 189 height 27
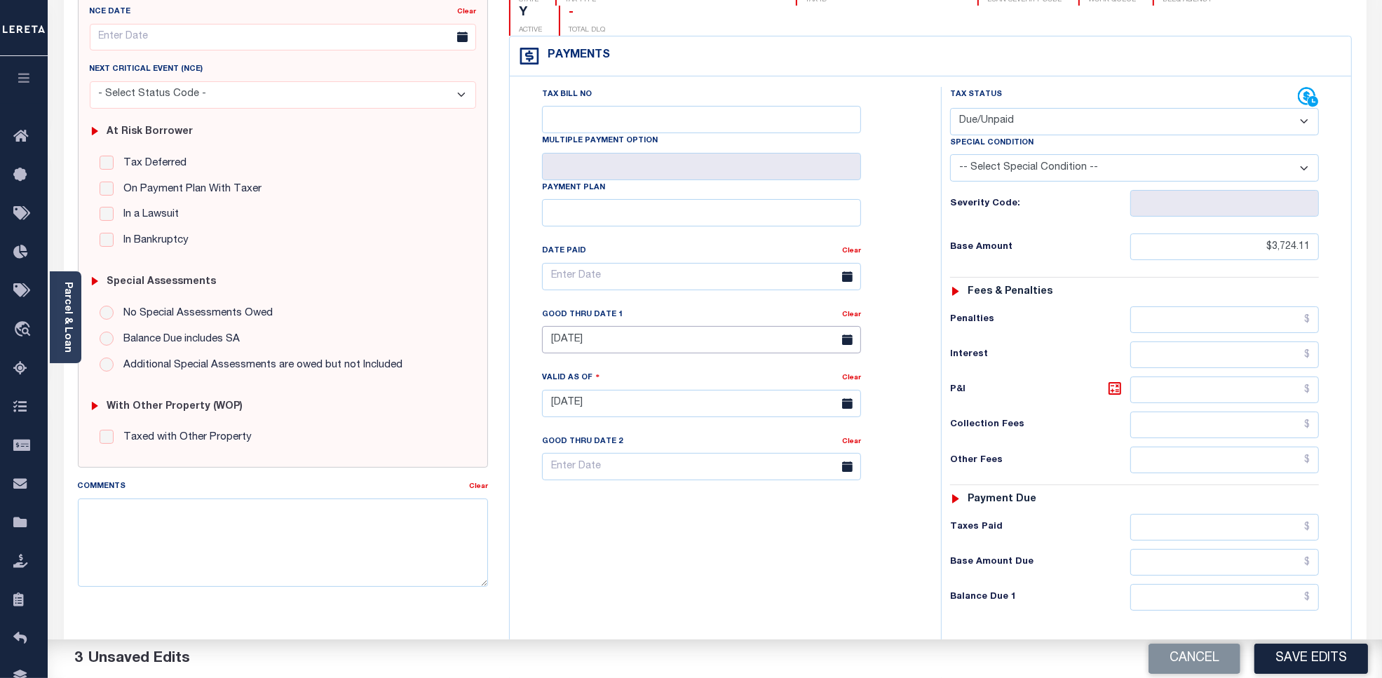
click at [651, 326] on input "09/30/2025" at bounding box center [701, 339] width 319 height 27
click at [616, 511] on span "30" at bounding box center [619, 502] width 27 height 27
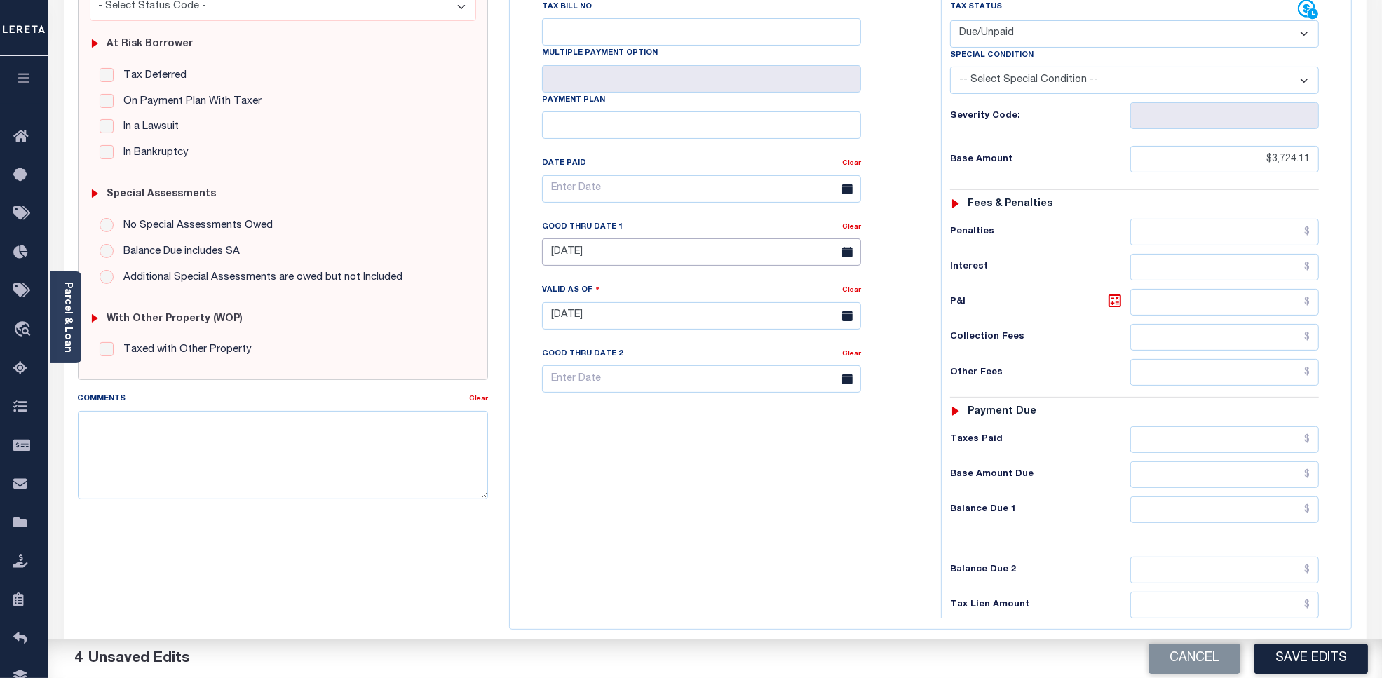
scroll to position [351, 0]
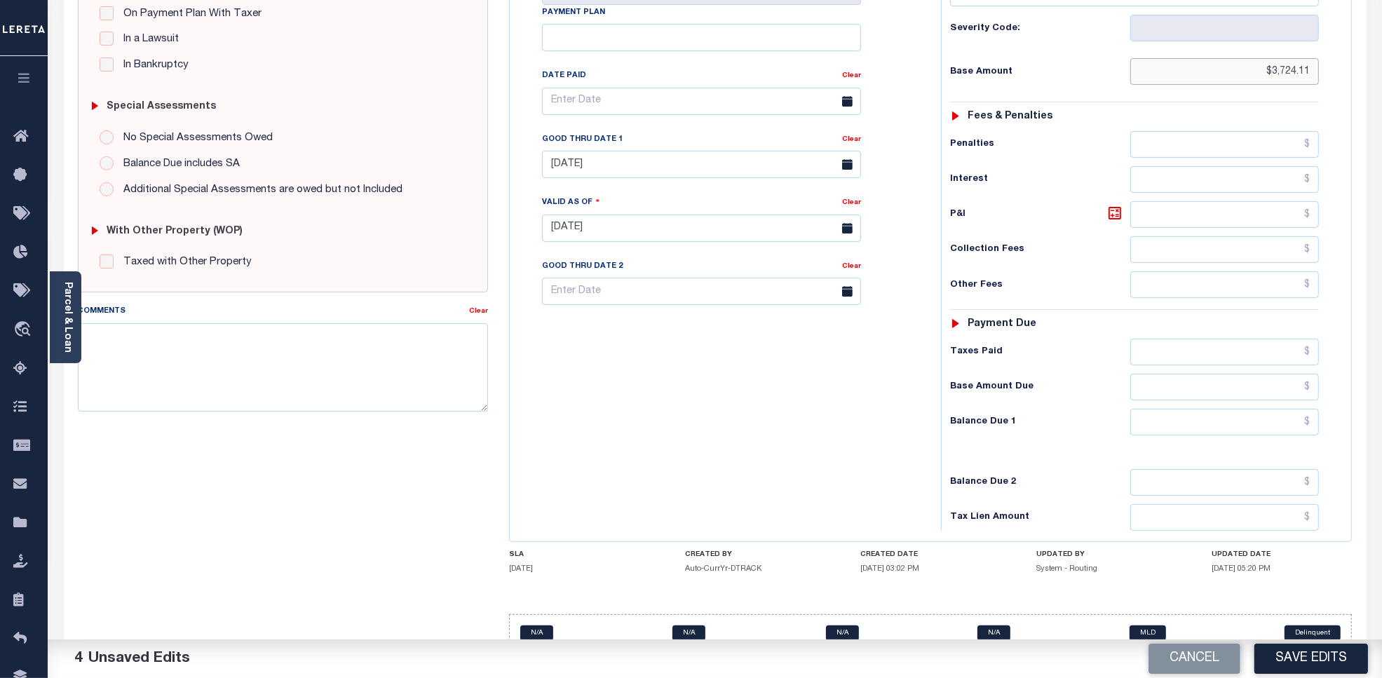
click at [1297, 58] on input "$3,724.11" at bounding box center [1224, 71] width 189 height 27
drag, startPoint x: 1282, startPoint y: 398, endPoint x: 1320, endPoint y: 375, distance: 44.4
click at [1282, 409] on input "text" at bounding box center [1224, 422] width 189 height 27
paste input "4,468.93"
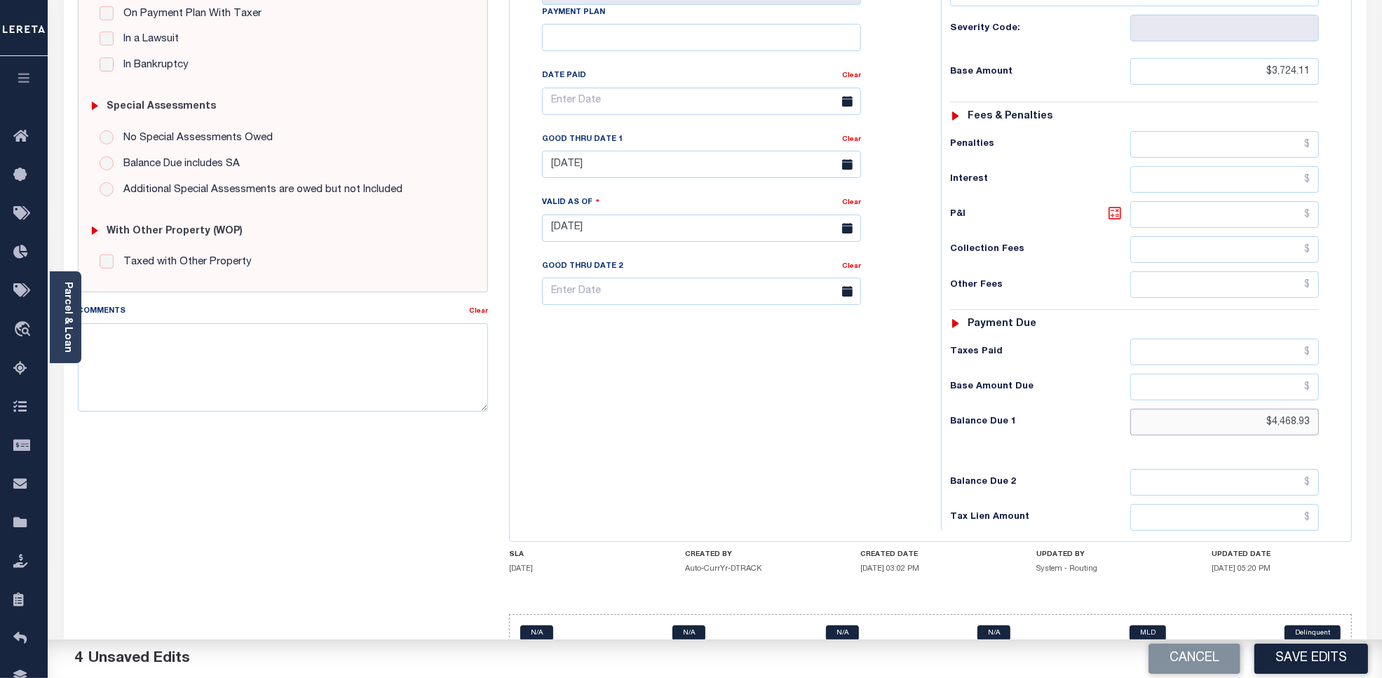
type input "$4,468.93"
click at [1110, 205] on icon at bounding box center [1115, 213] width 17 height 17
type input "$744.82"
click at [1278, 665] on button "Save Edits" at bounding box center [1312, 659] width 114 height 30
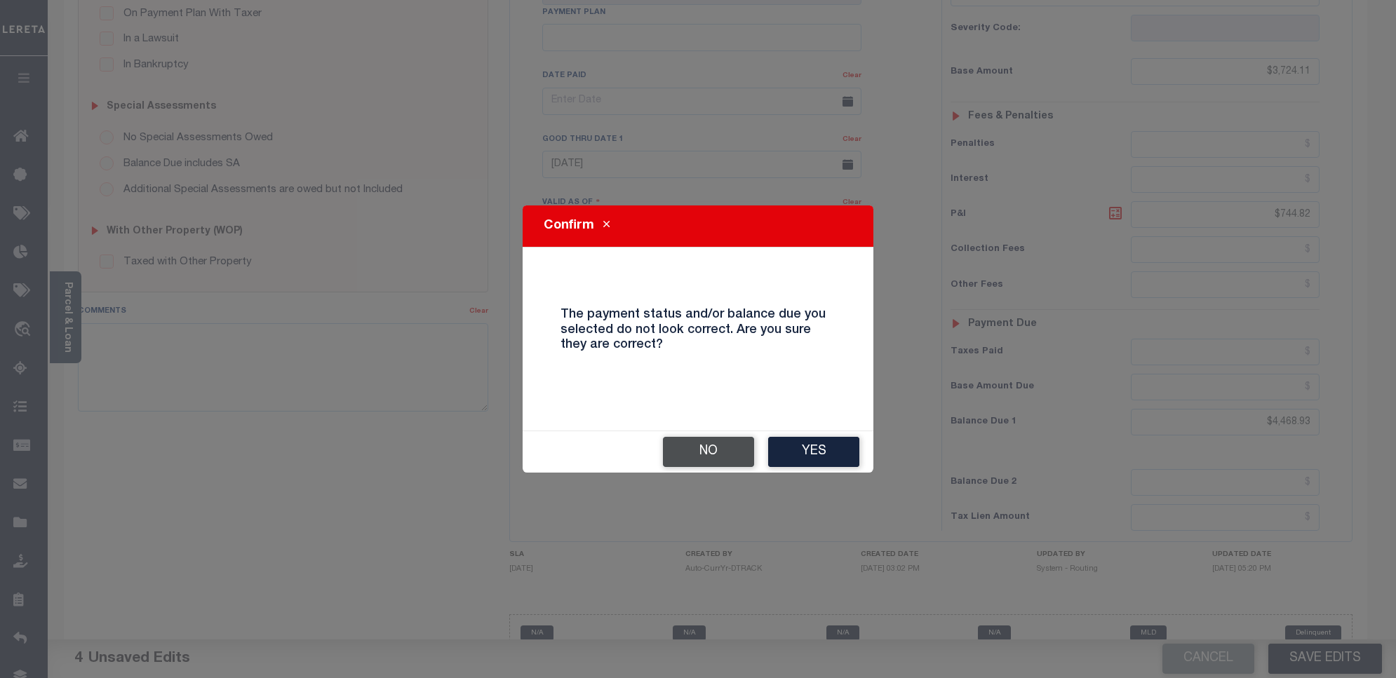
click at [720, 446] on button "No" at bounding box center [708, 452] width 91 height 30
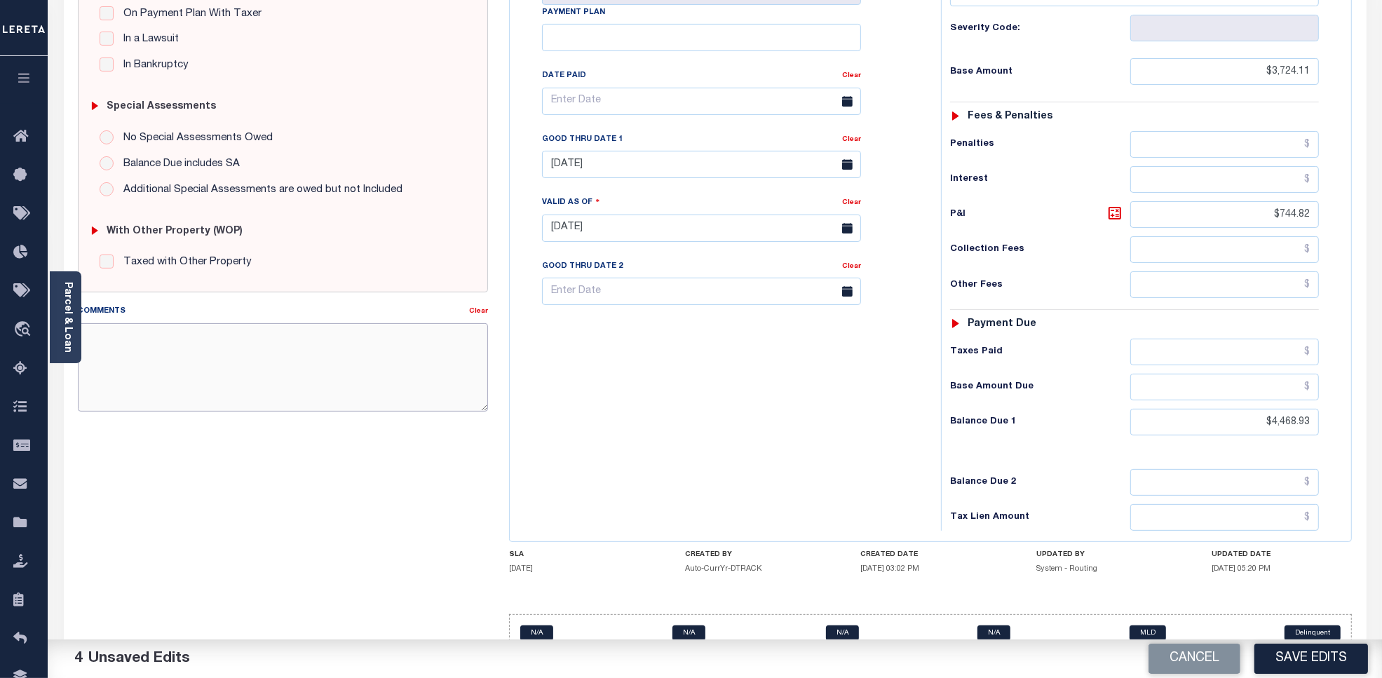
click at [249, 351] on textarea "Comments" at bounding box center [283, 367] width 411 height 88
click at [246, 353] on textarea "Per Jay, Overall DLQ is" at bounding box center [283, 367] width 411 height 88
paste textarea "8,798.87"
drag, startPoint x: 195, startPoint y: 342, endPoint x: 222, endPoint y: 346, distance: 27.7
click at [198, 342] on textarea "Per Jay, Overall DLQ is 8,798.87" at bounding box center [283, 367] width 411 height 88
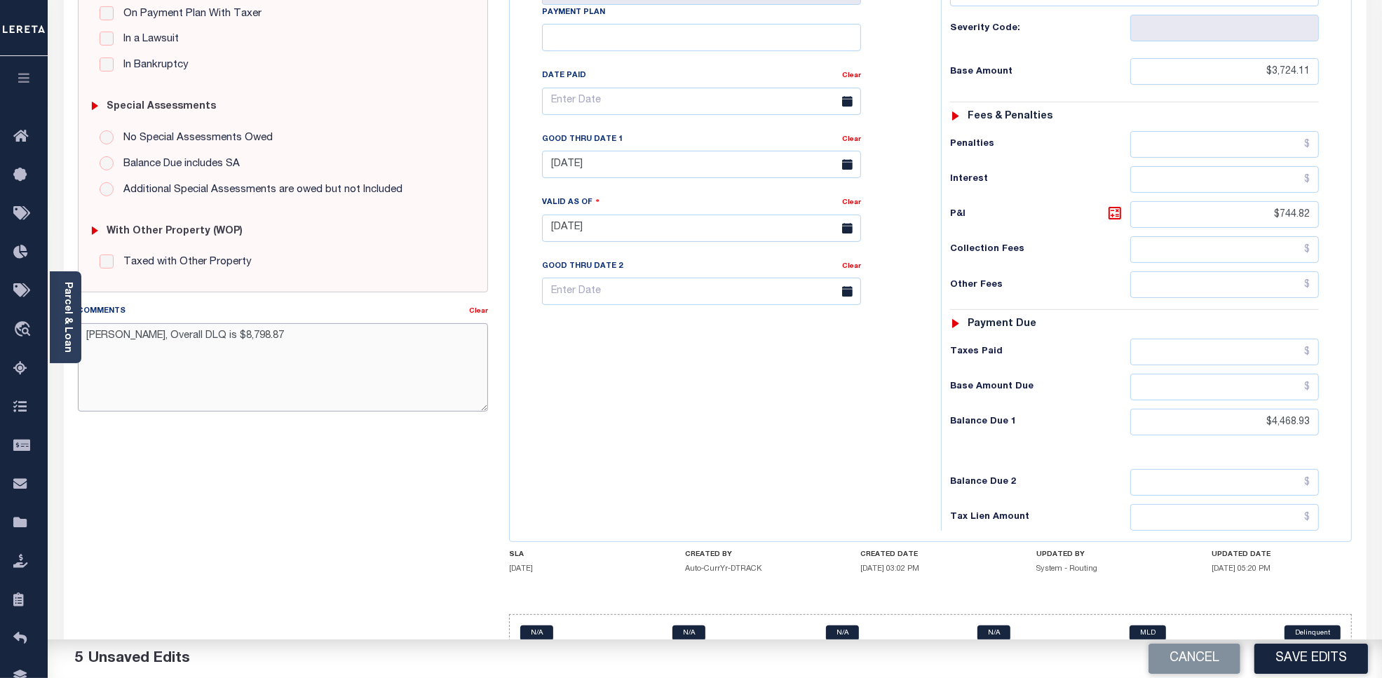
click at [327, 340] on textarea "Per Jay, Overall DLQ is $8,798.87" at bounding box center [283, 367] width 411 height 88
type textarea "Per Jay, Overall DLQ is $8,798.87."
click at [1288, 658] on button "Save Edits" at bounding box center [1312, 659] width 114 height 30
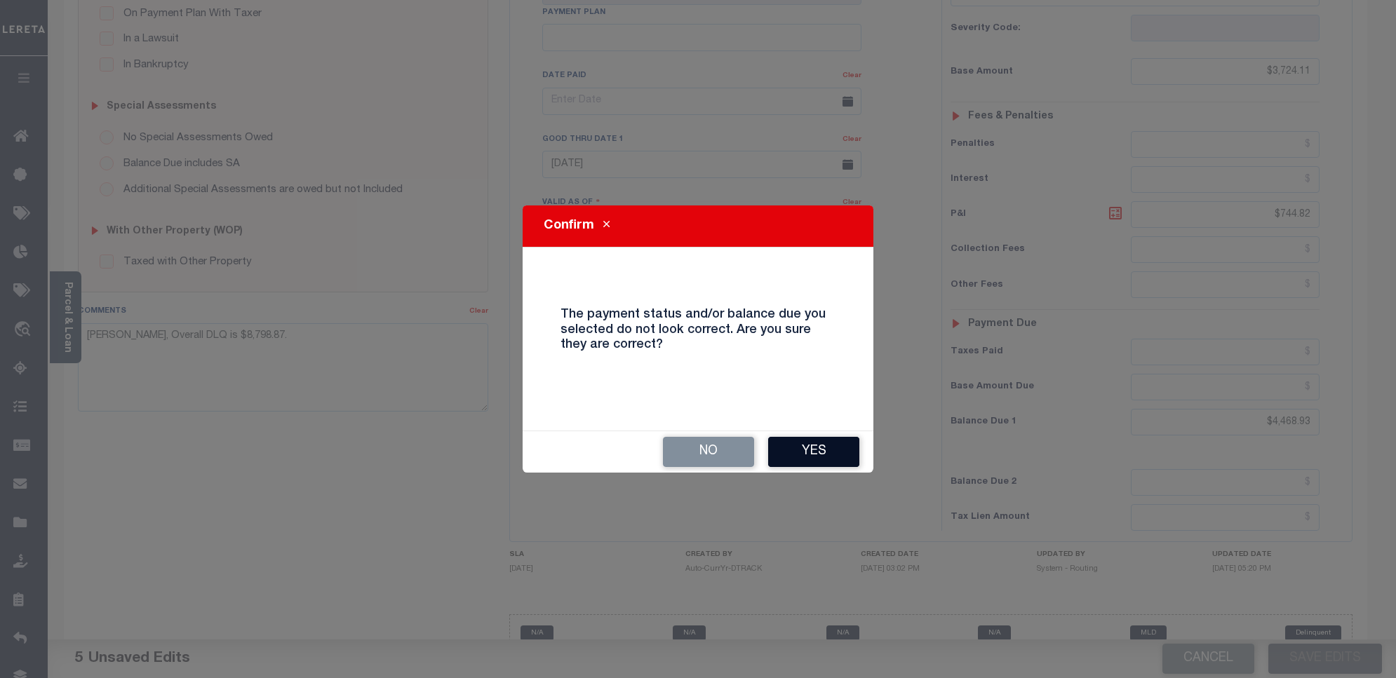
click at [792, 449] on button "Yes" at bounding box center [813, 452] width 91 height 30
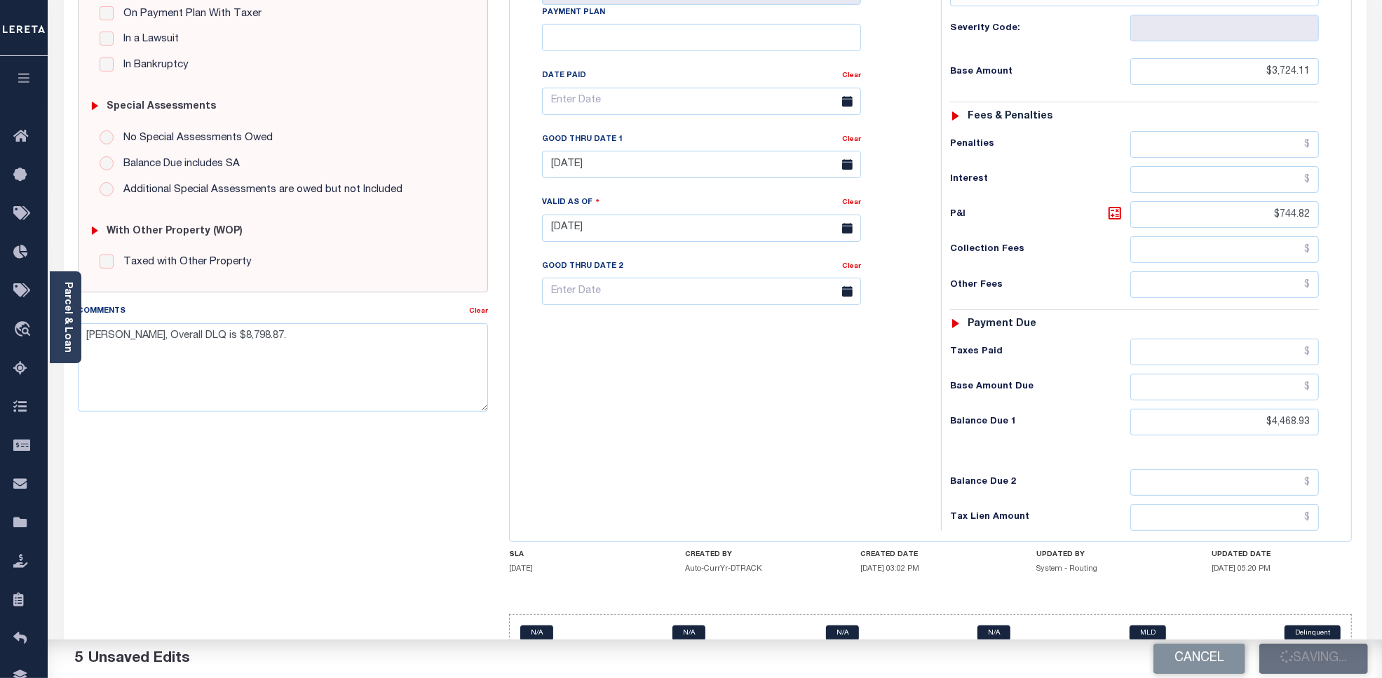
checkbox input "false"
type input "$3,724.11"
type input "$744.82"
type input "$4,468.93"
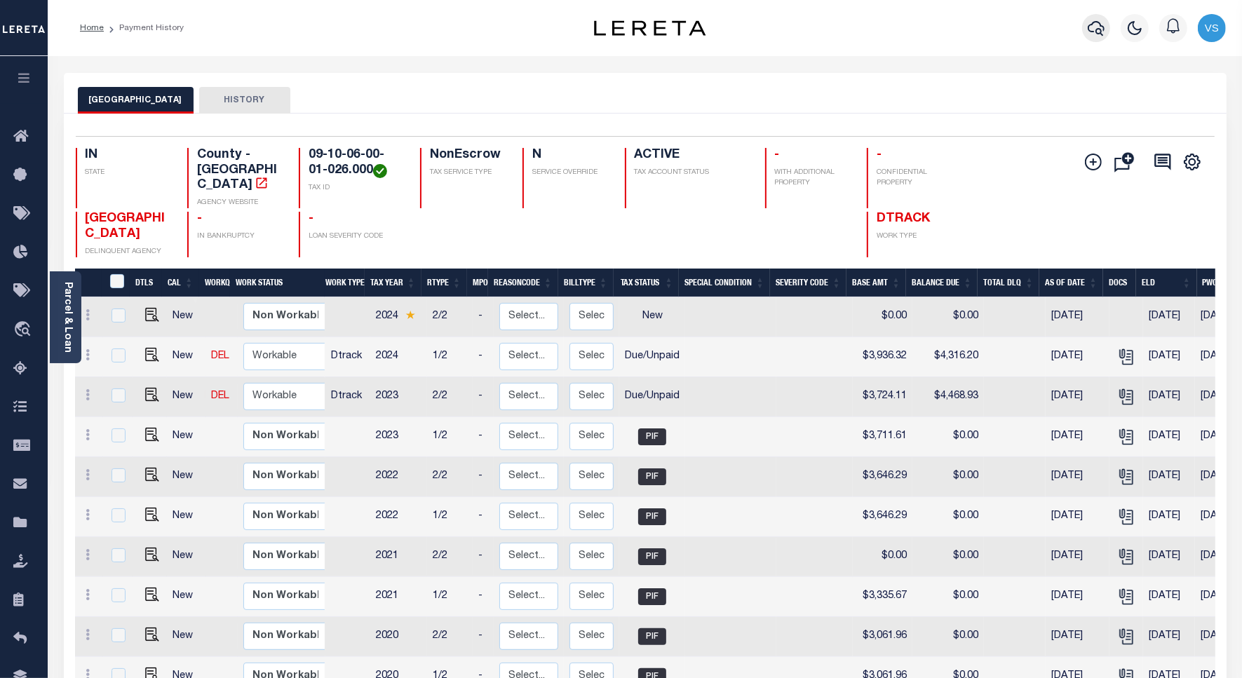
click at [1093, 30] on icon "button" at bounding box center [1096, 28] width 17 height 17
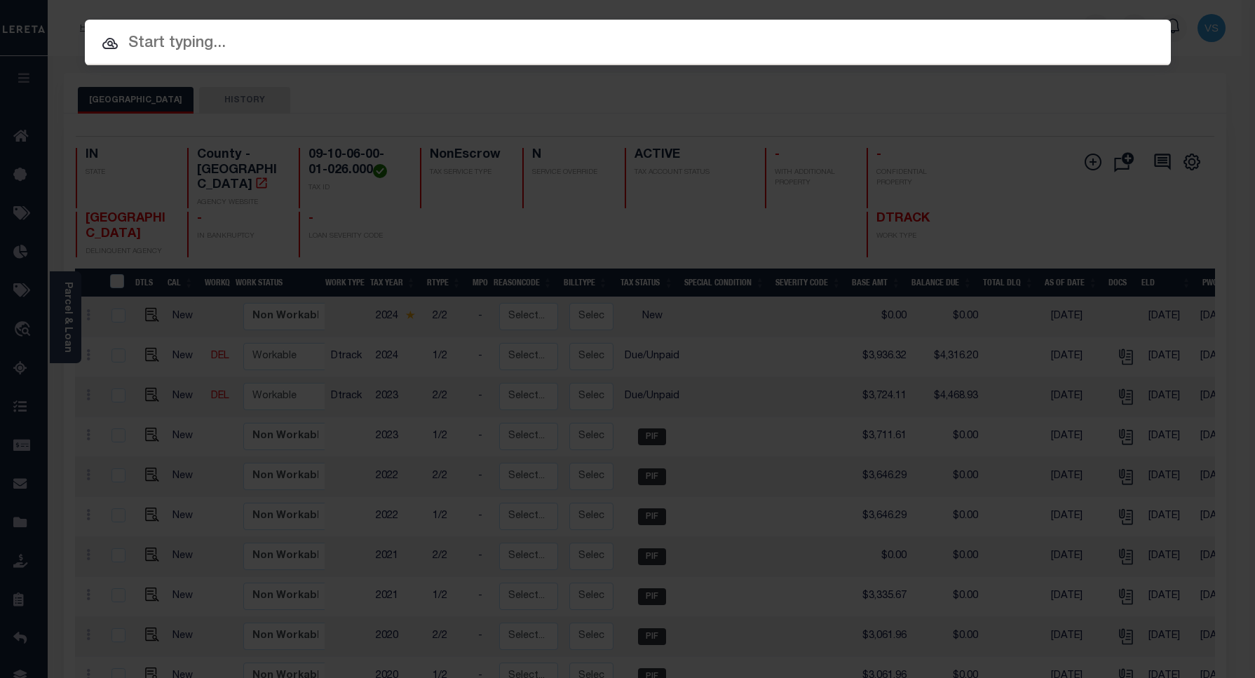
paste input "80600918-10"
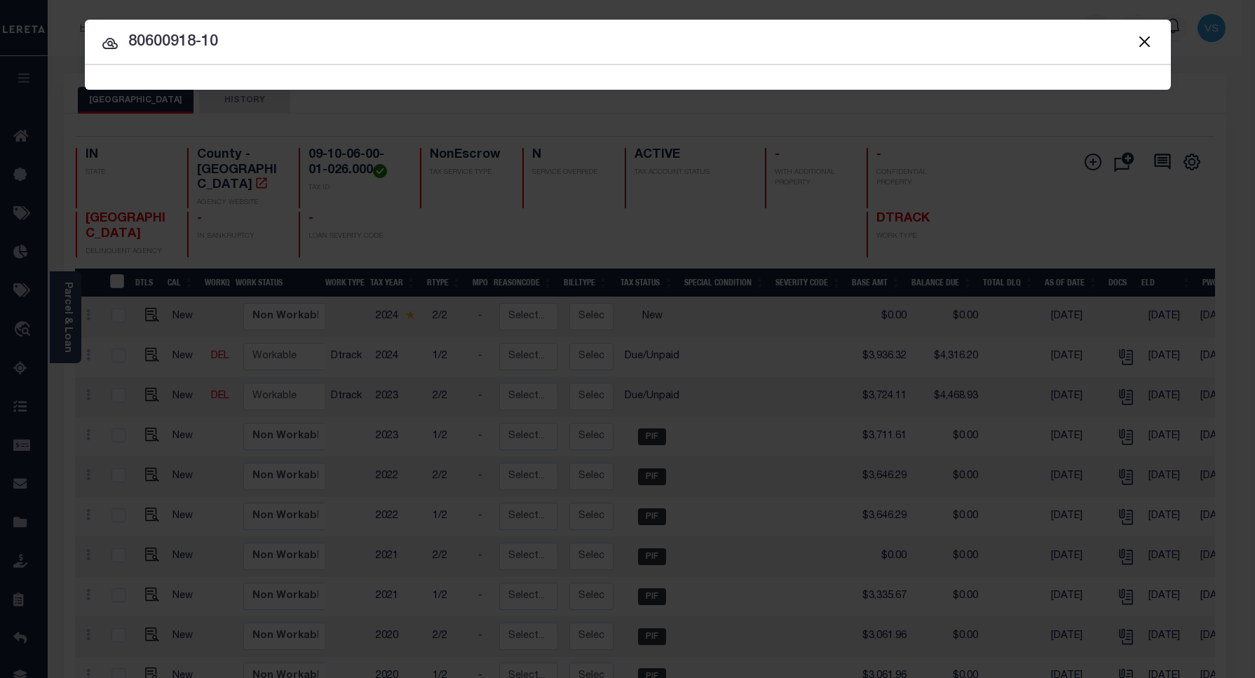
type input "80600918-10"
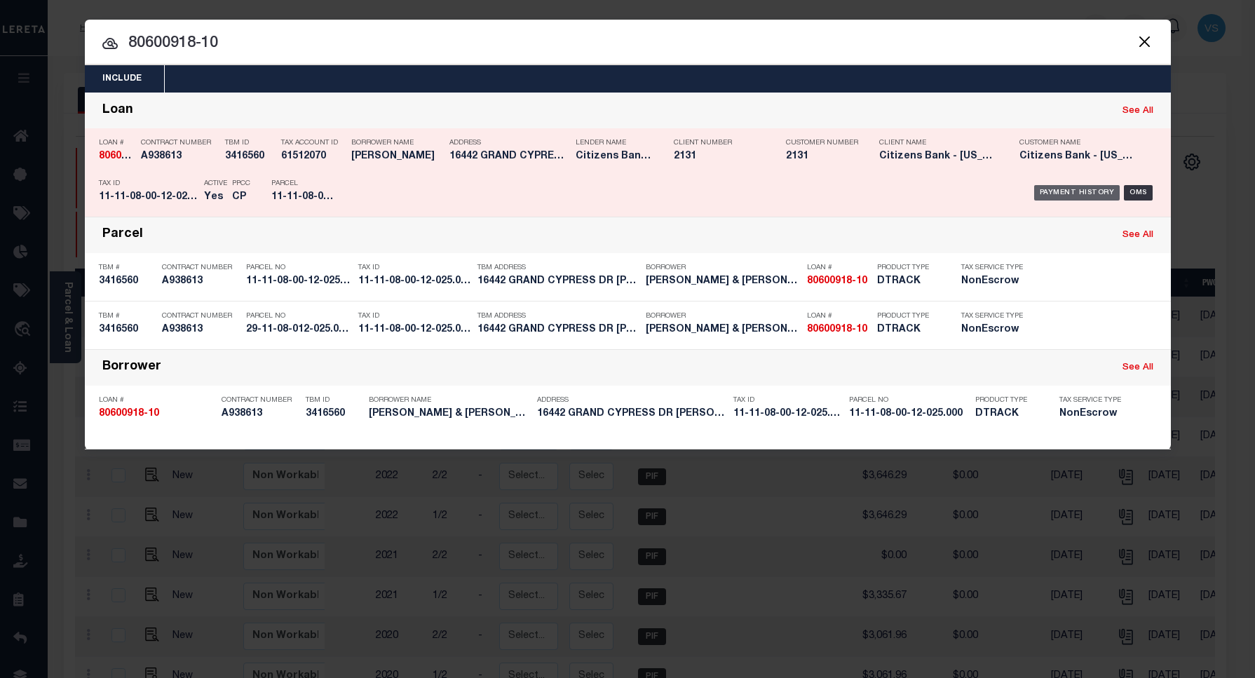
click at [1059, 191] on div "Payment History" at bounding box center [1077, 192] width 86 height 15
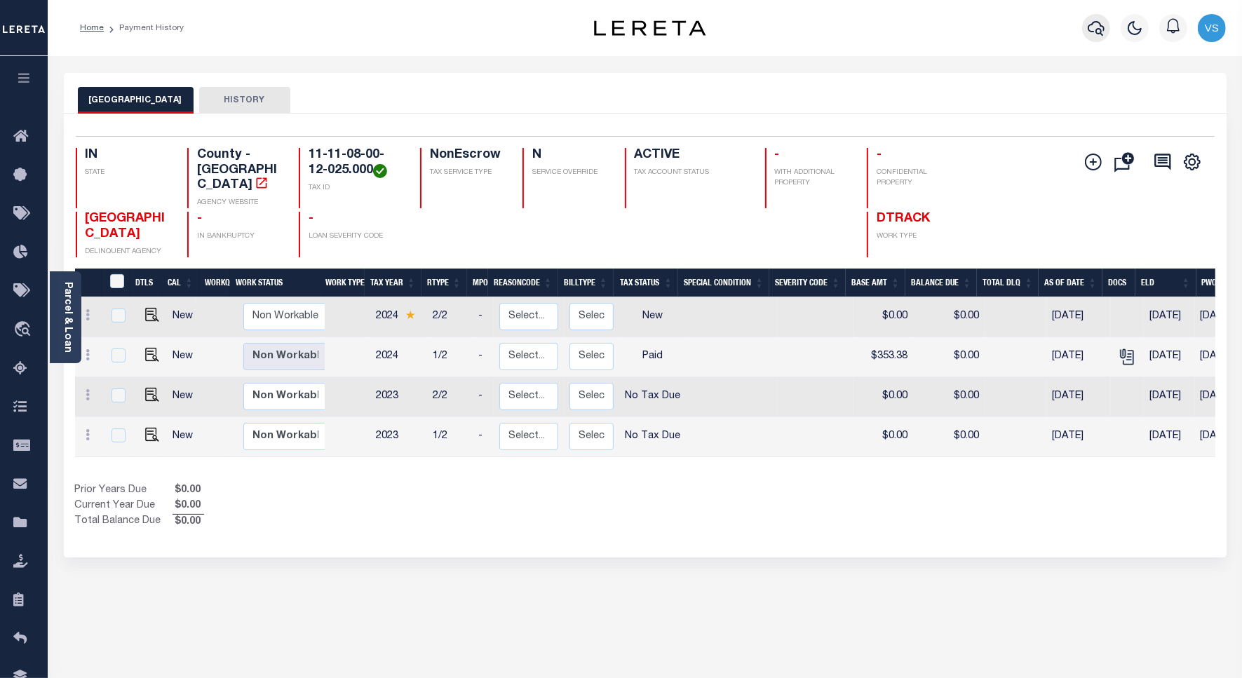
click at [1095, 25] on icon "button" at bounding box center [1096, 28] width 17 height 17
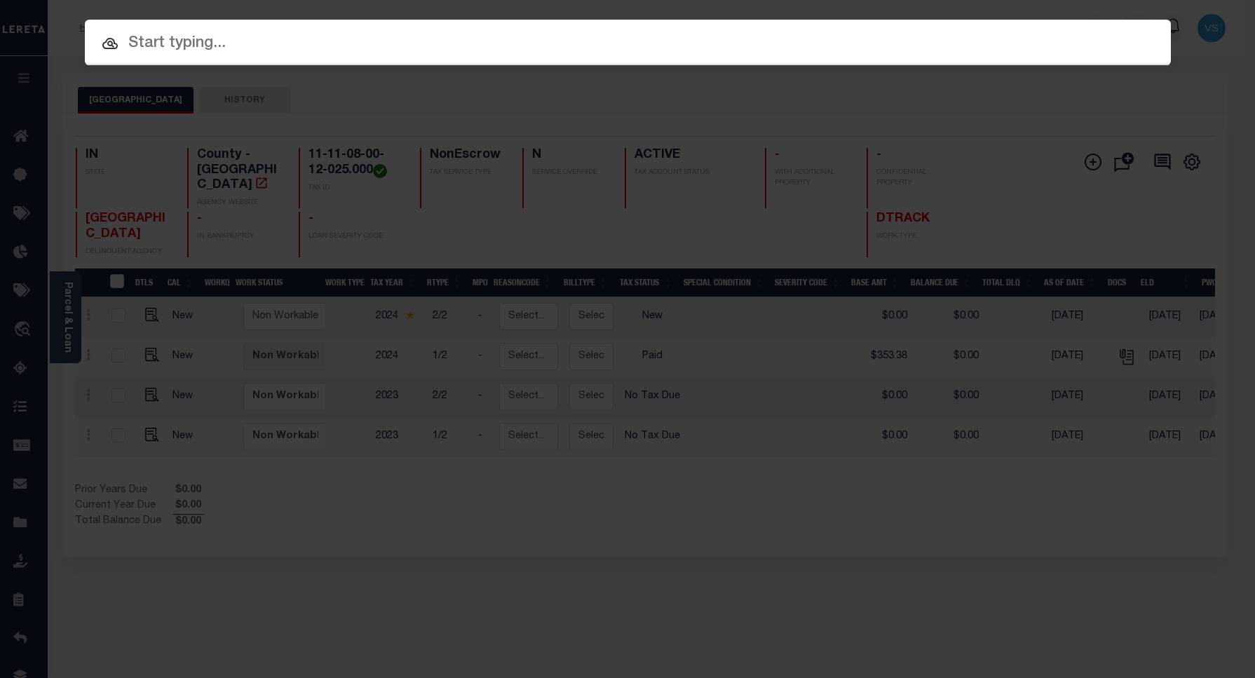
paste input "76539-5665"
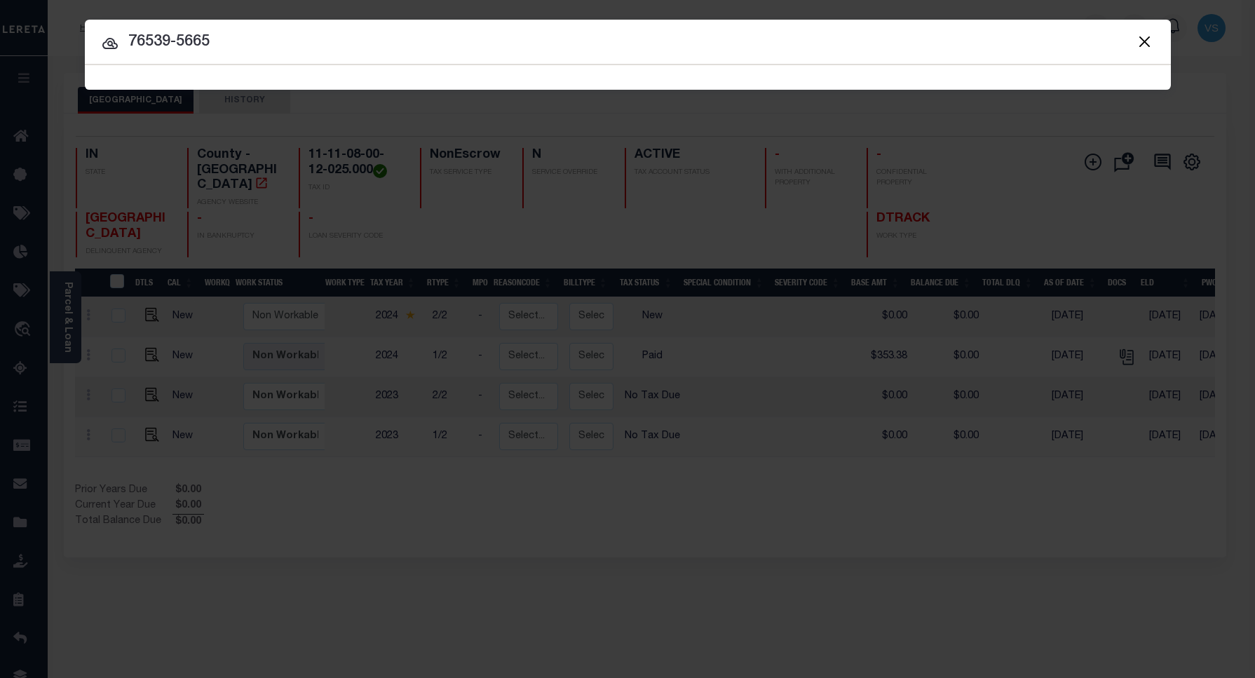
type input "76539-5665"
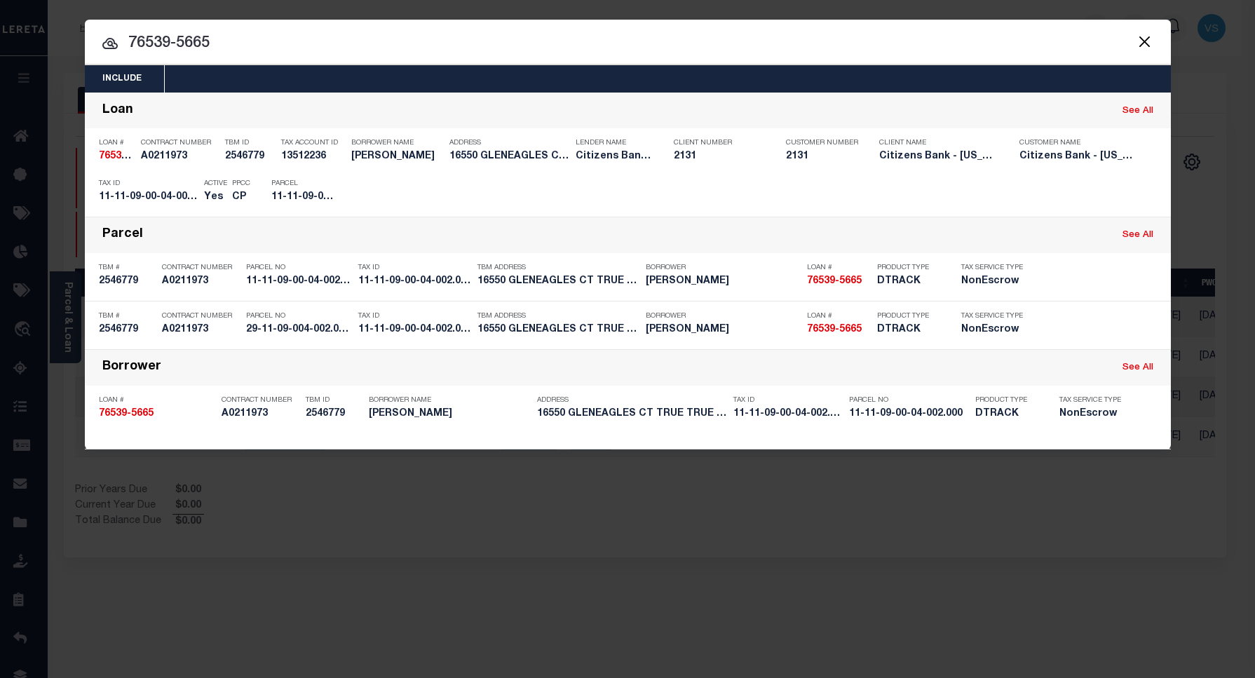
click at [298, 39] on input "76539-5665" at bounding box center [628, 44] width 1086 height 25
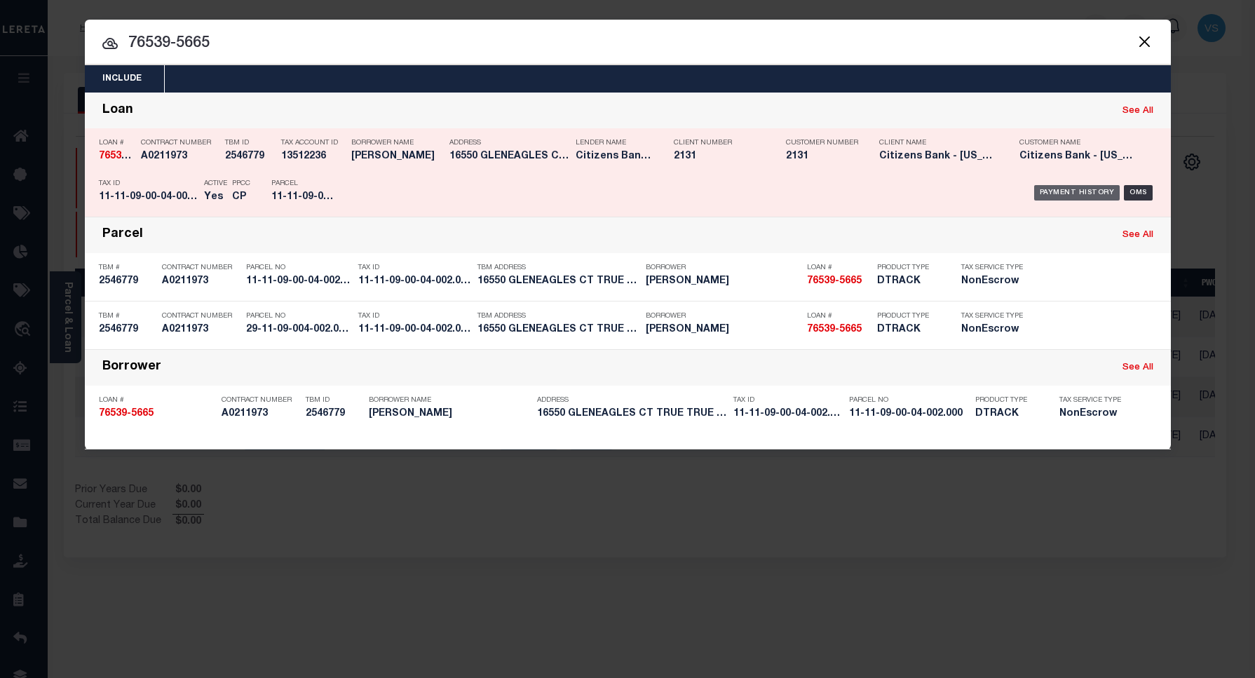
click at [1043, 189] on div "Payment History" at bounding box center [1077, 192] width 86 height 15
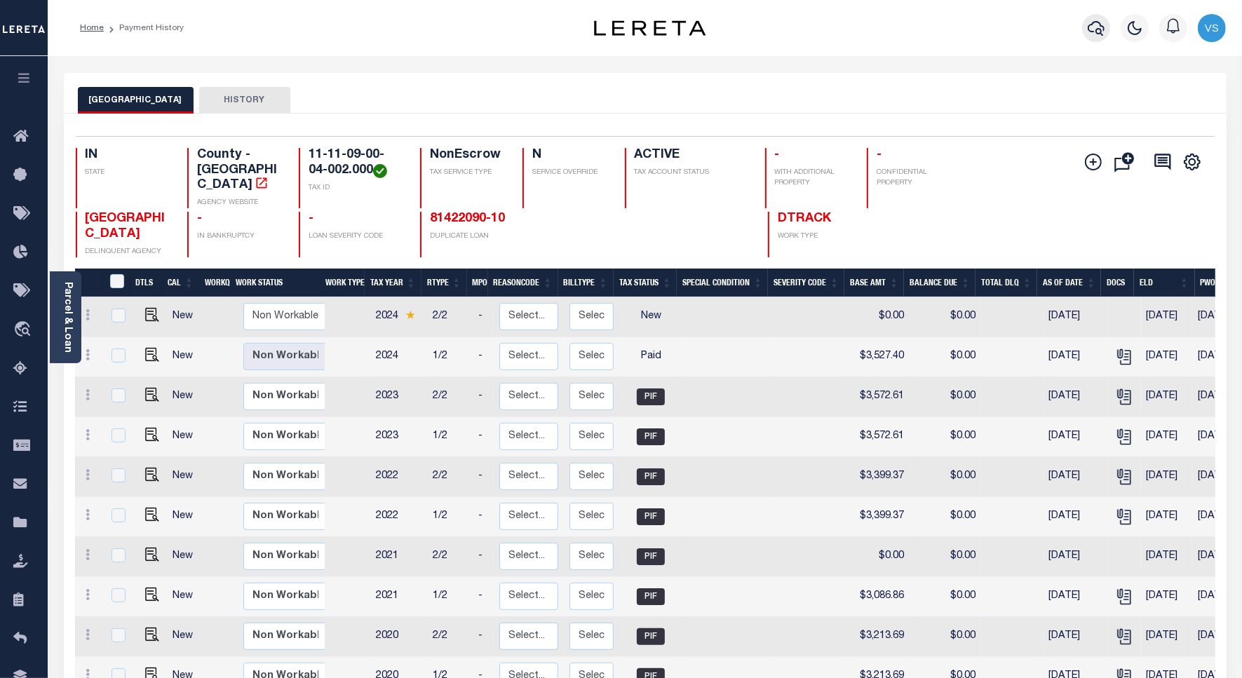
click at [1098, 26] on icon "button" at bounding box center [1096, 28] width 17 height 17
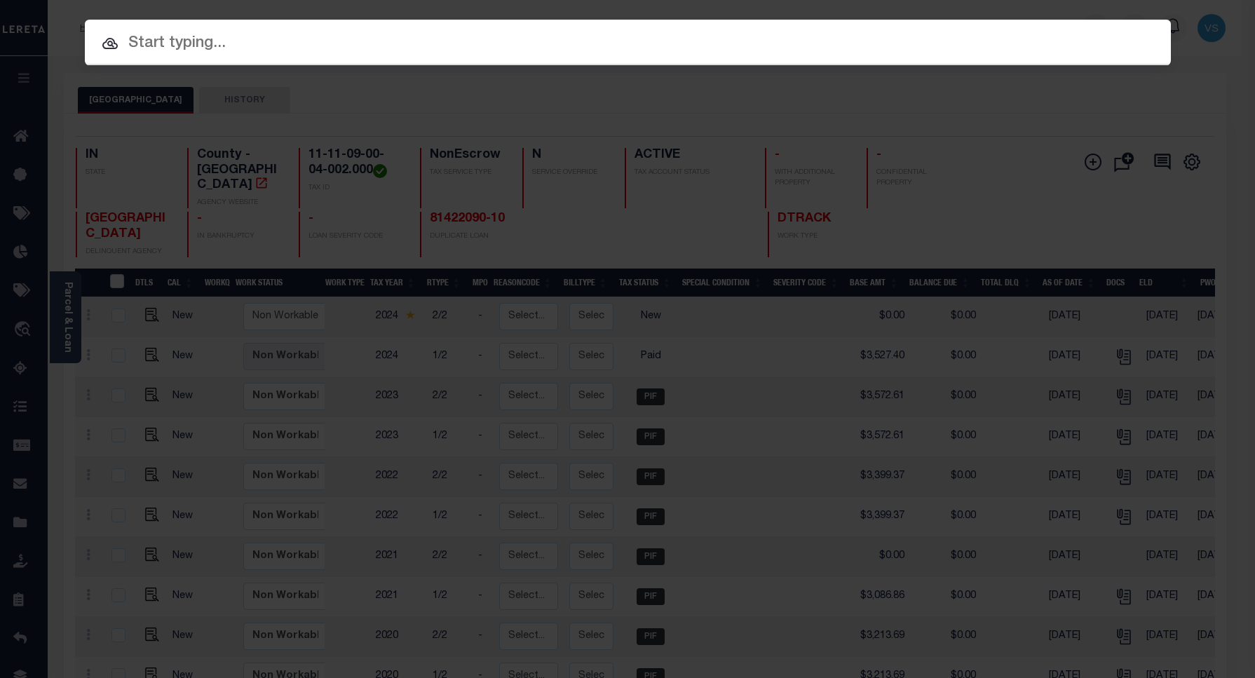
paste input "81422090-10"
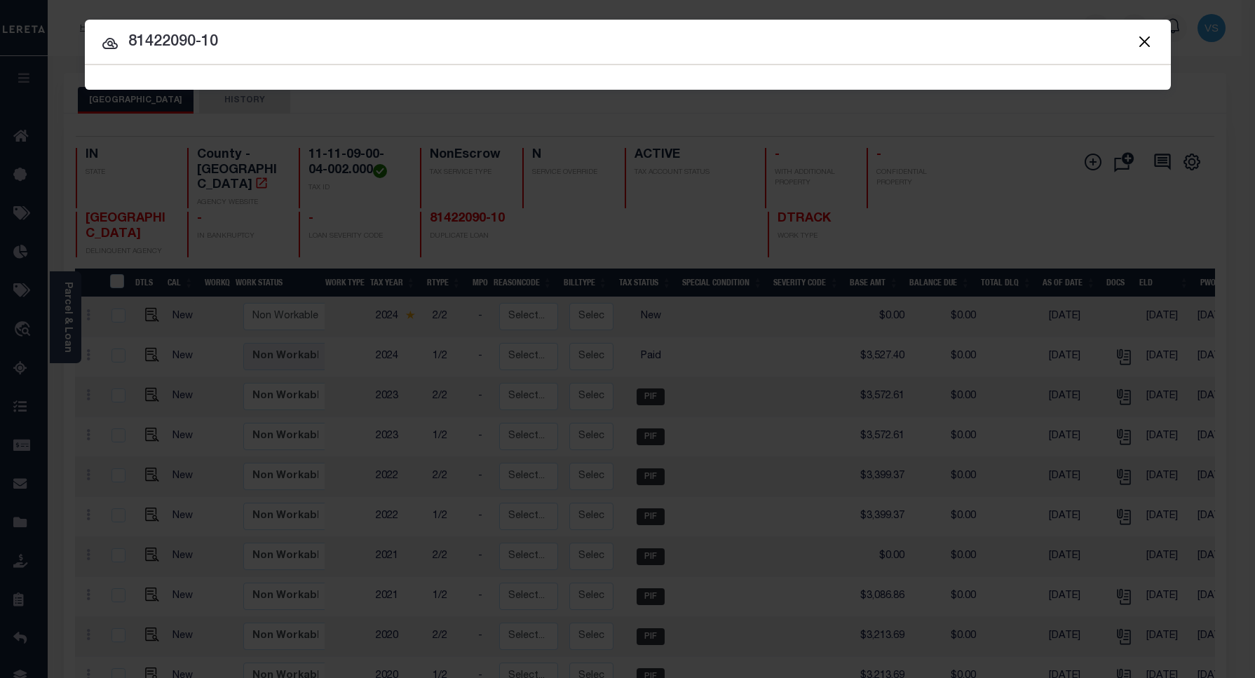
type input "81422090-10"
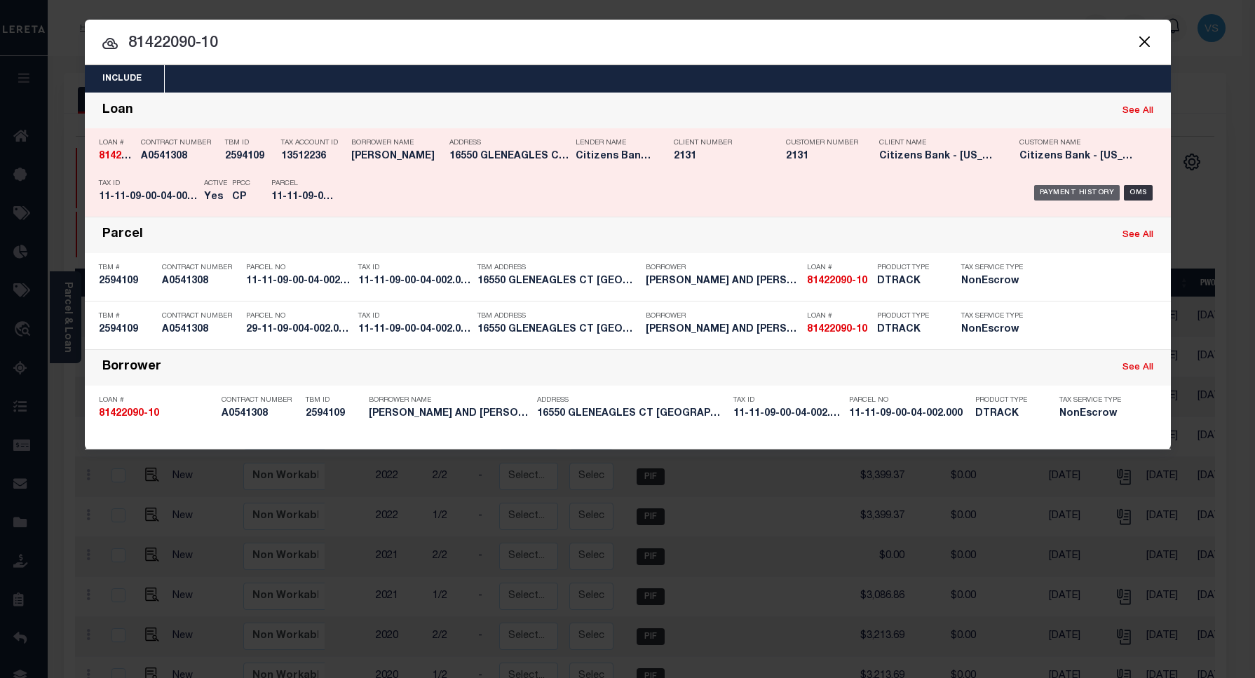
click at [1049, 189] on div "Payment History" at bounding box center [1077, 192] width 86 height 15
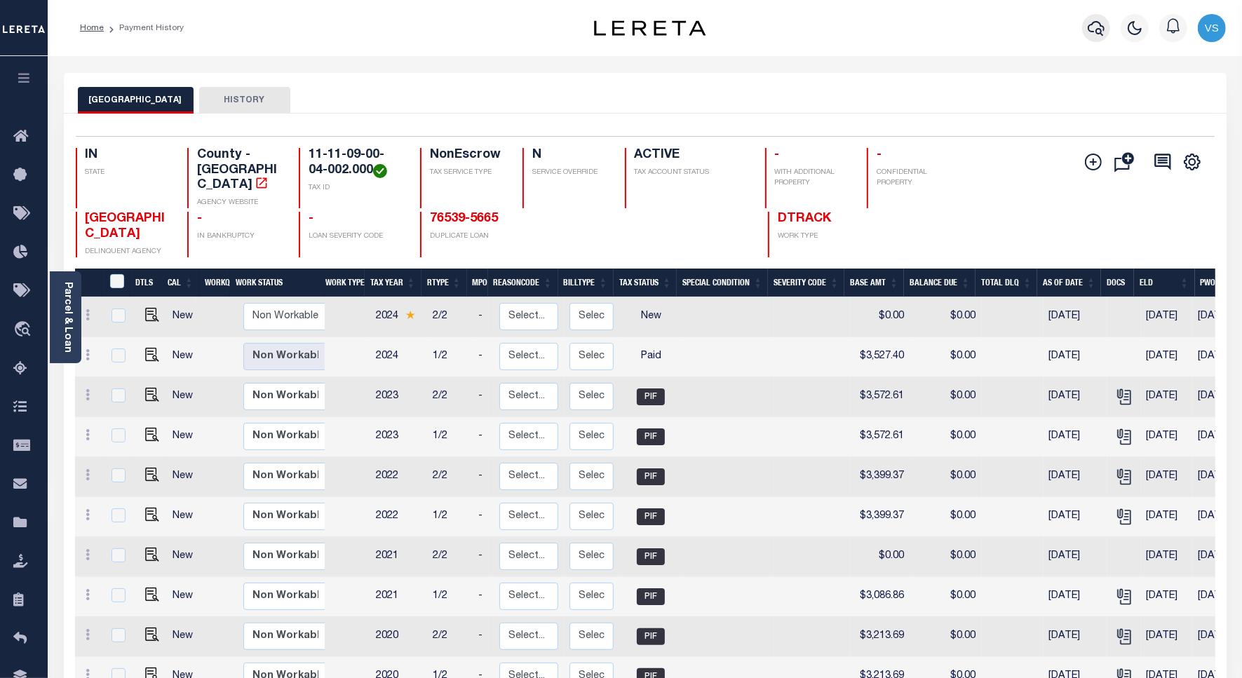
click at [1086, 33] on button "button" at bounding box center [1096, 28] width 28 height 28
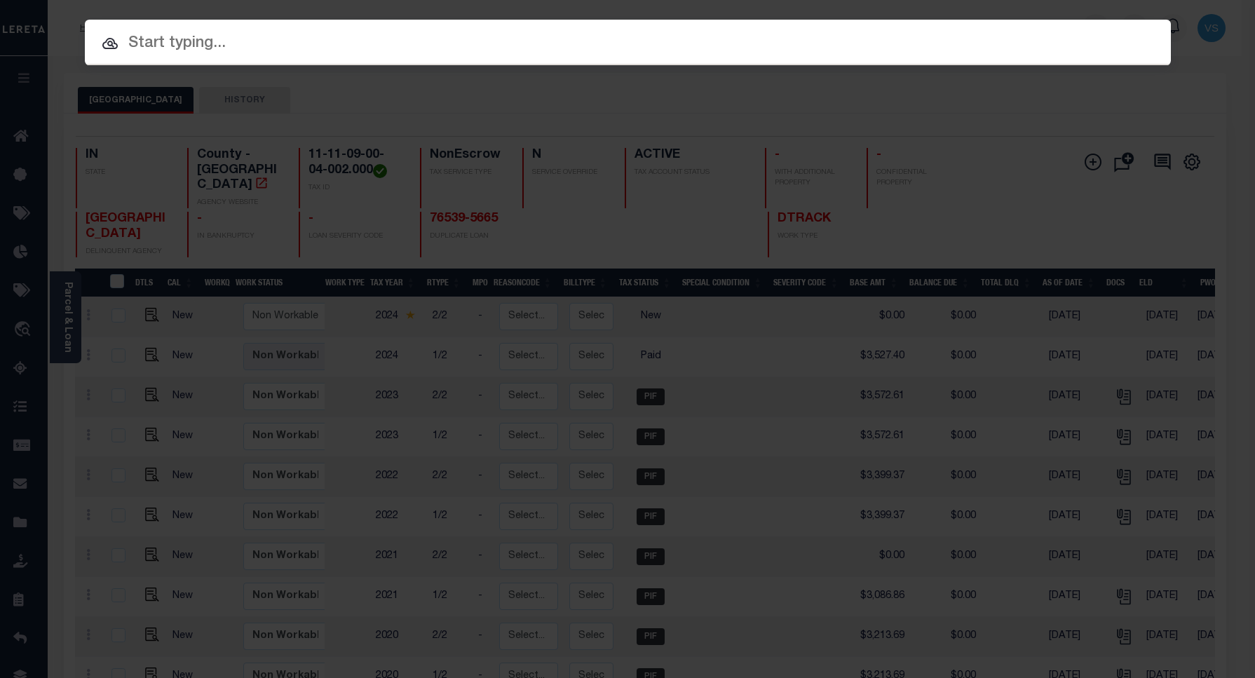
paste input "81400881-10"
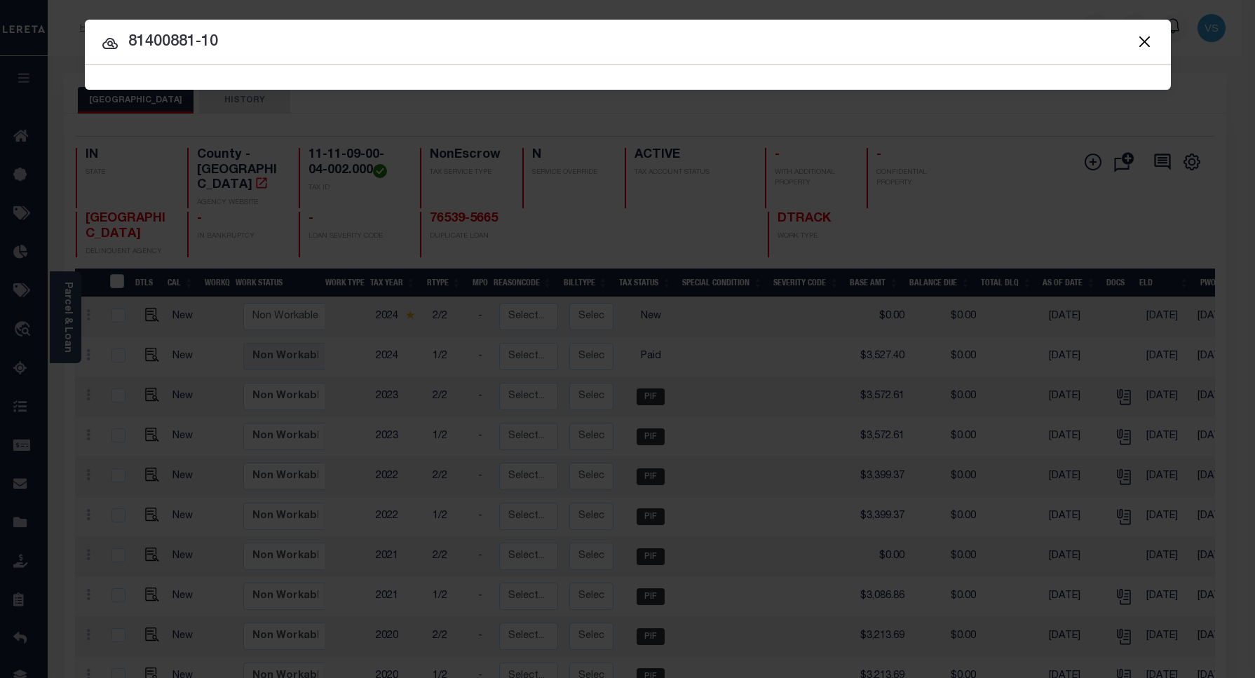
type input "81400881-10"
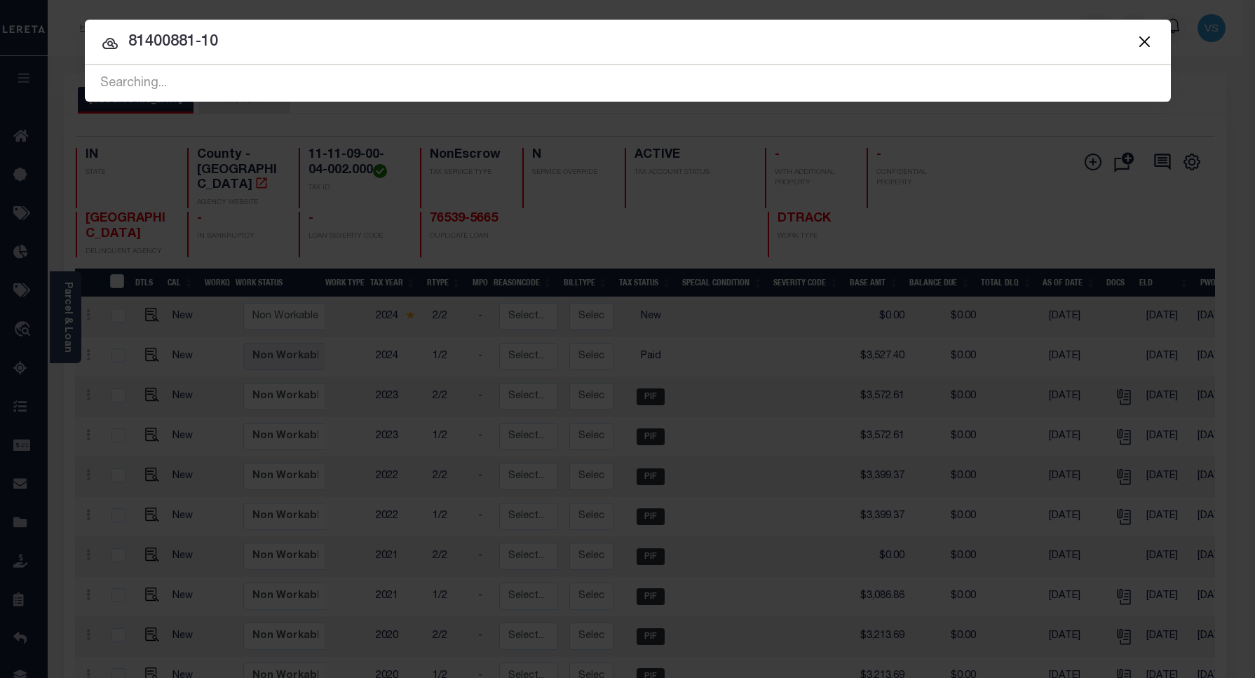
click at [268, 47] on input "81400881-10" at bounding box center [628, 42] width 1086 height 25
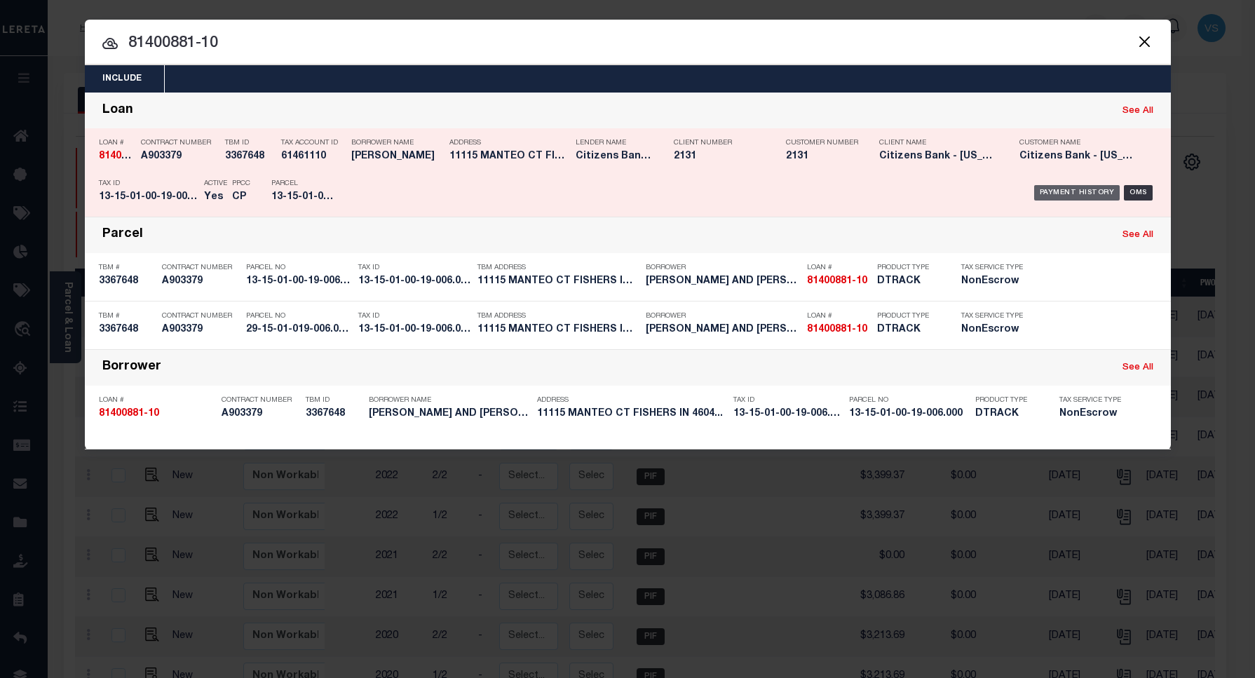
click at [1060, 193] on div "Payment History" at bounding box center [1077, 192] width 86 height 15
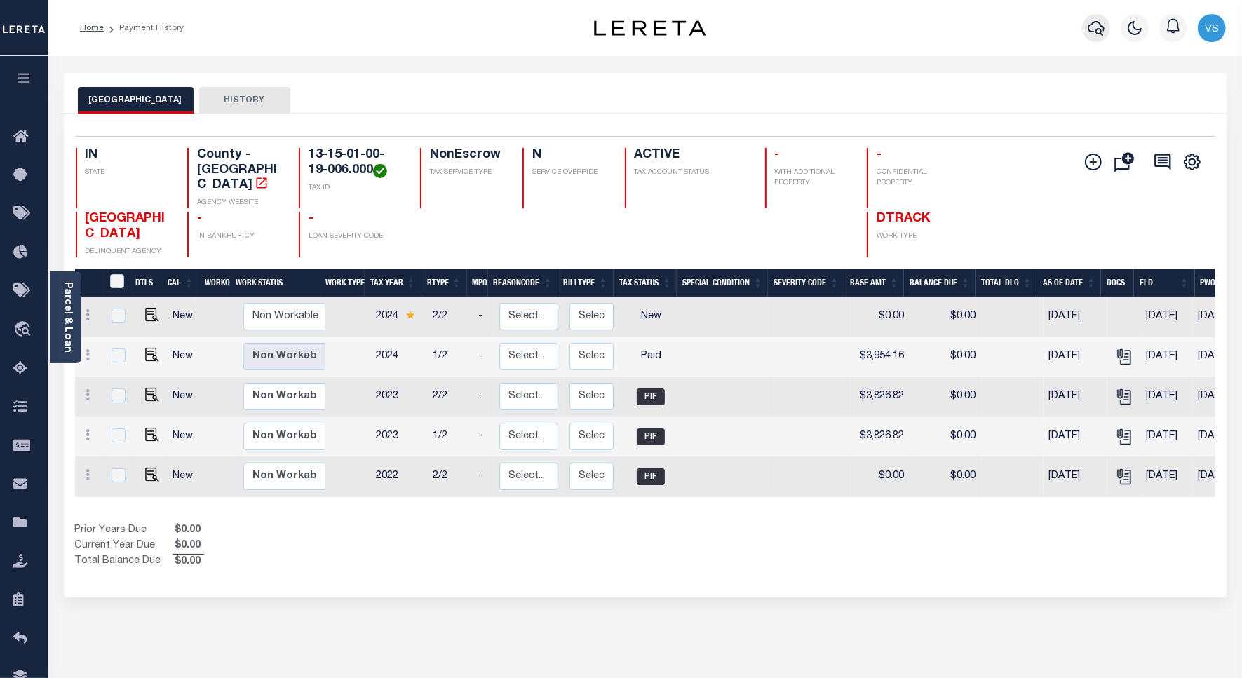
click at [1086, 29] on button "button" at bounding box center [1096, 28] width 28 height 28
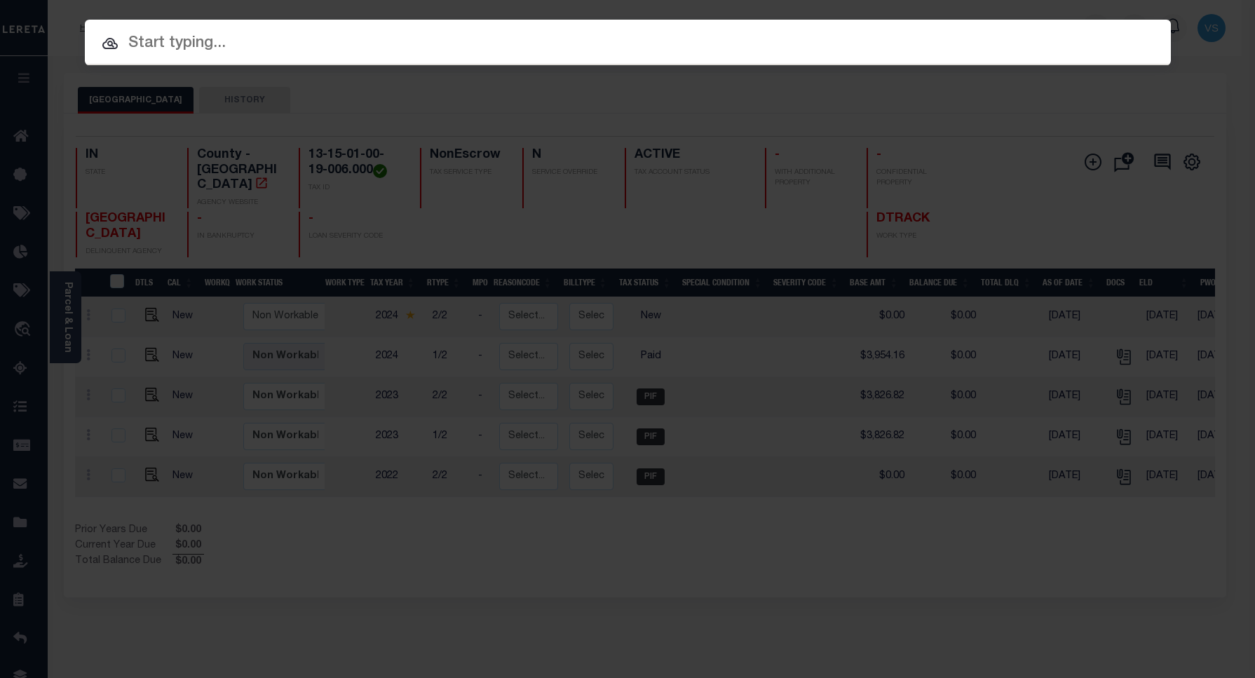
paste input "6100236"
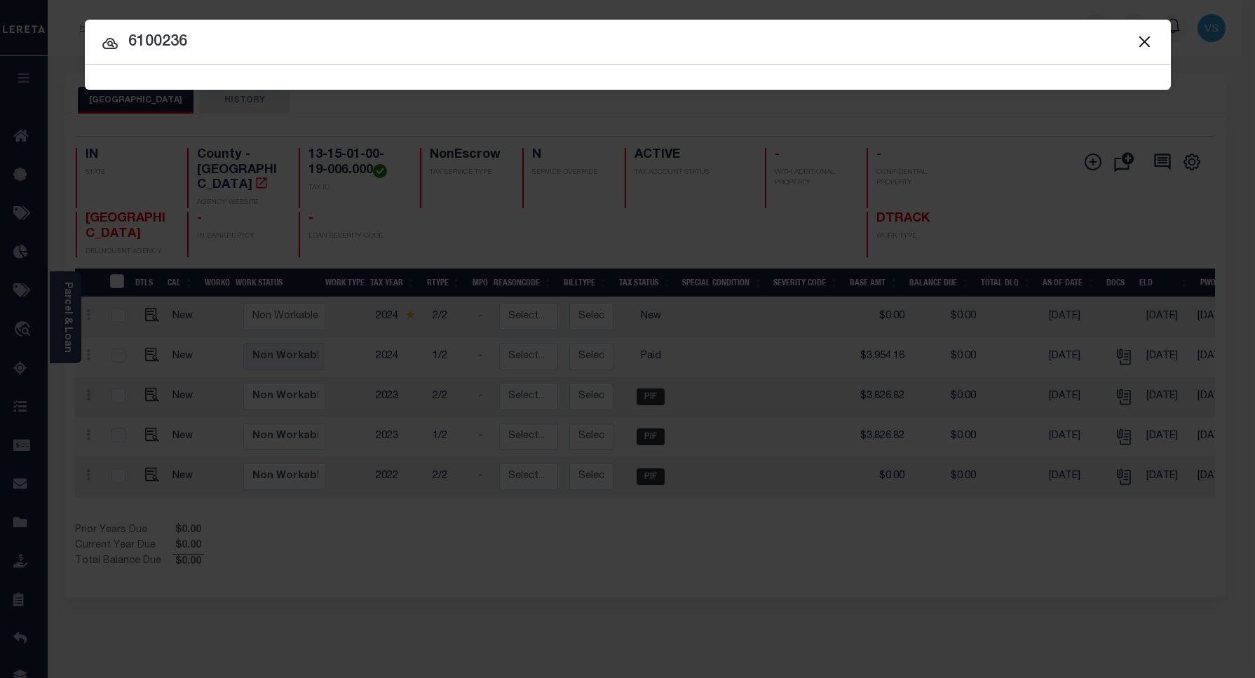
type input "6100236"
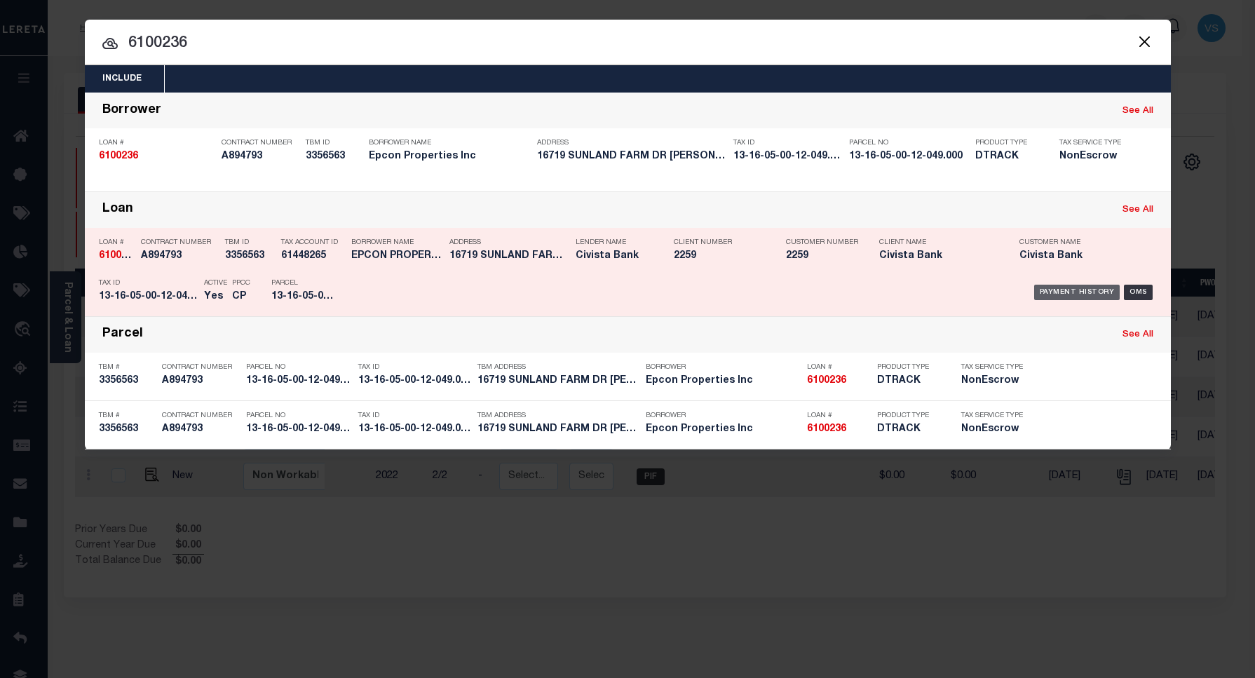
click at [1058, 290] on div "Payment History" at bounding box center [1077, 292] width 86 height 15
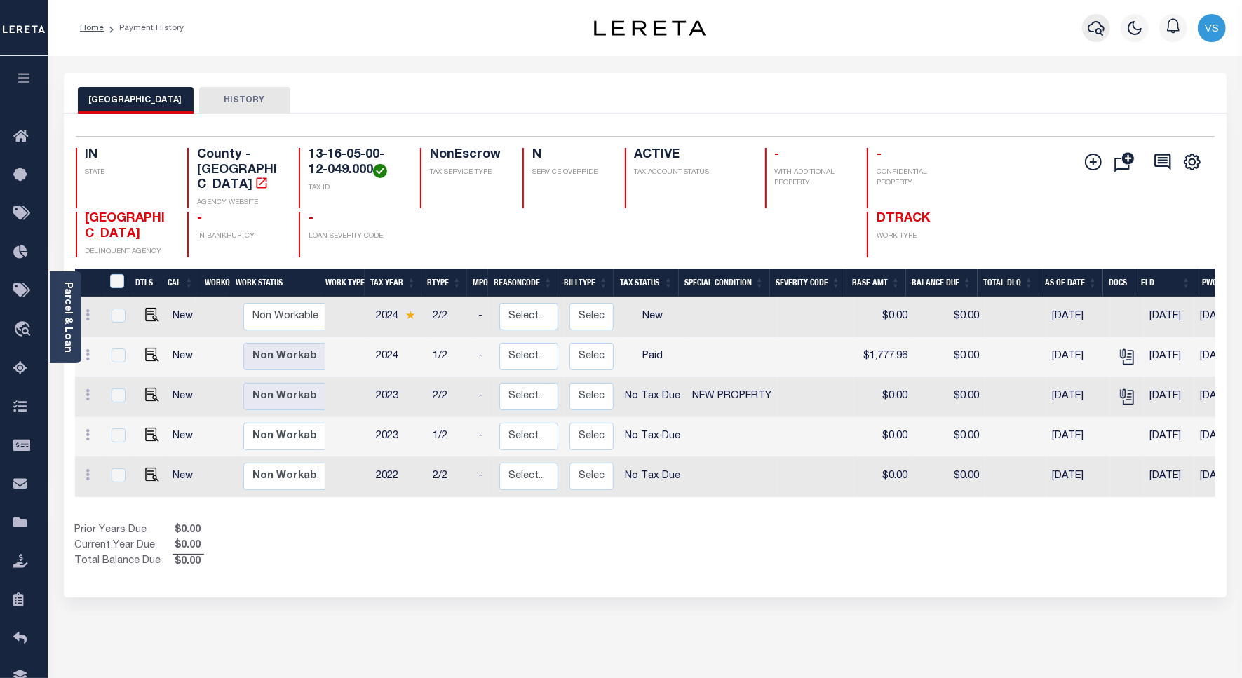
click at [1088, 30] on icon "button" at bounding box center [1096, 28] width 17 height 15
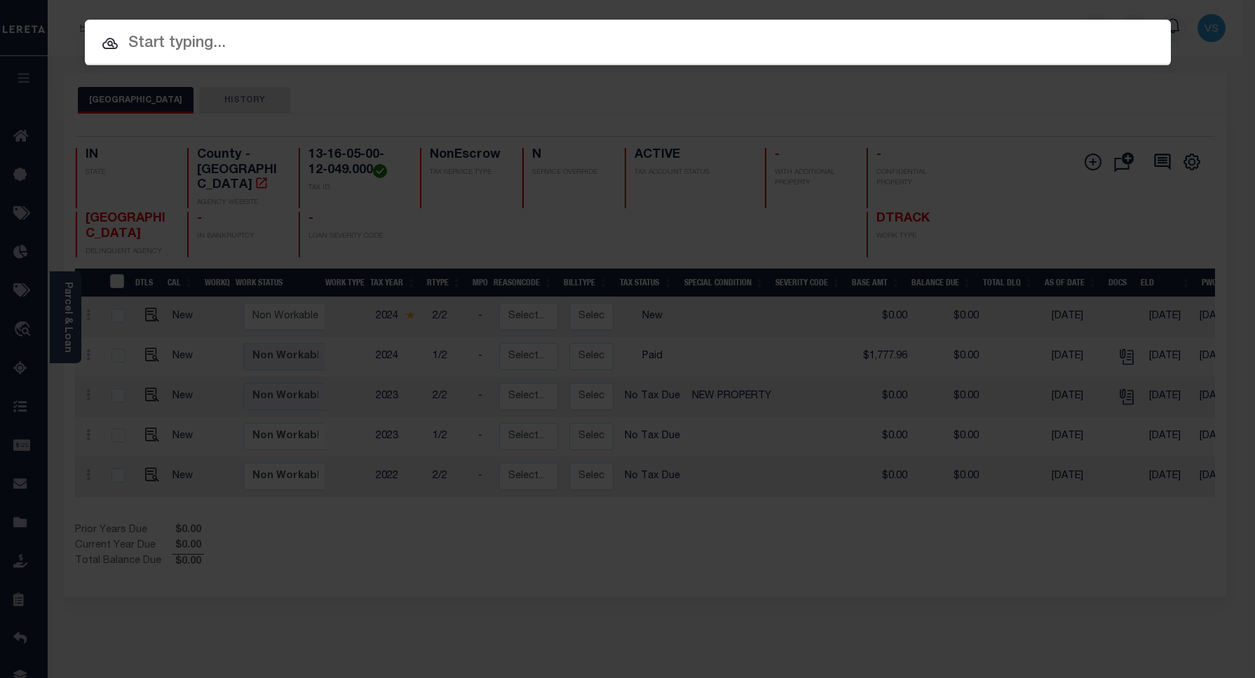
paste input "86646-13526"
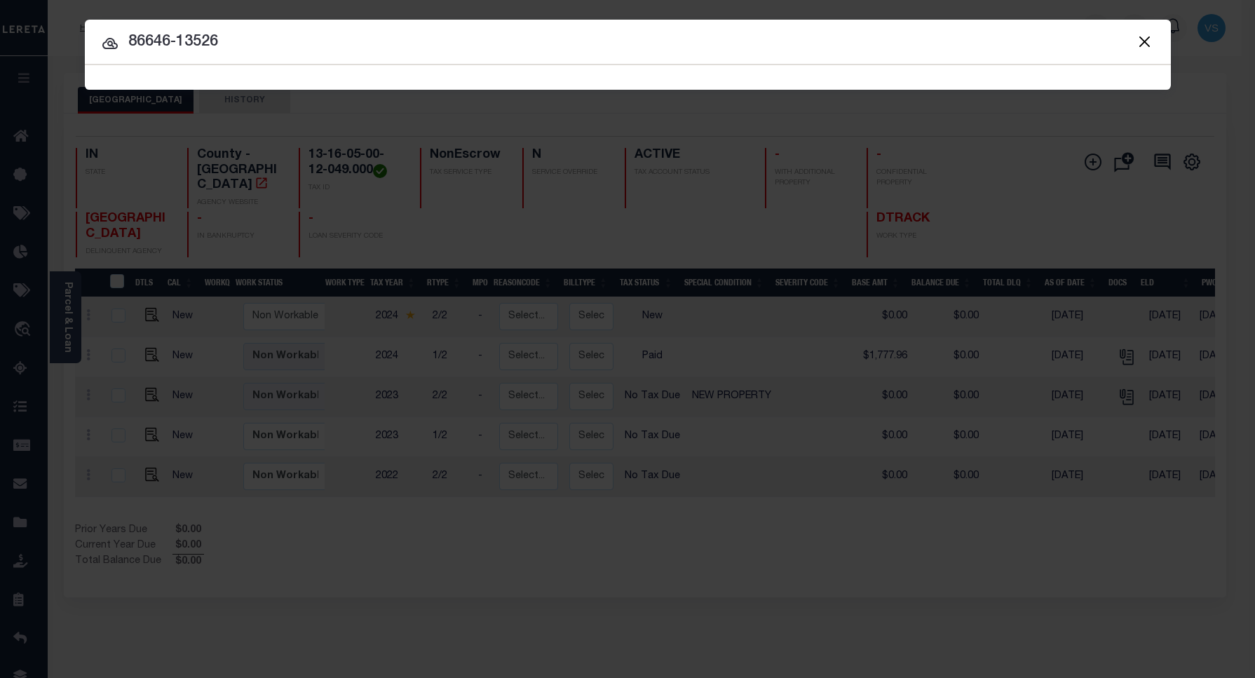
type input "86646-13526"
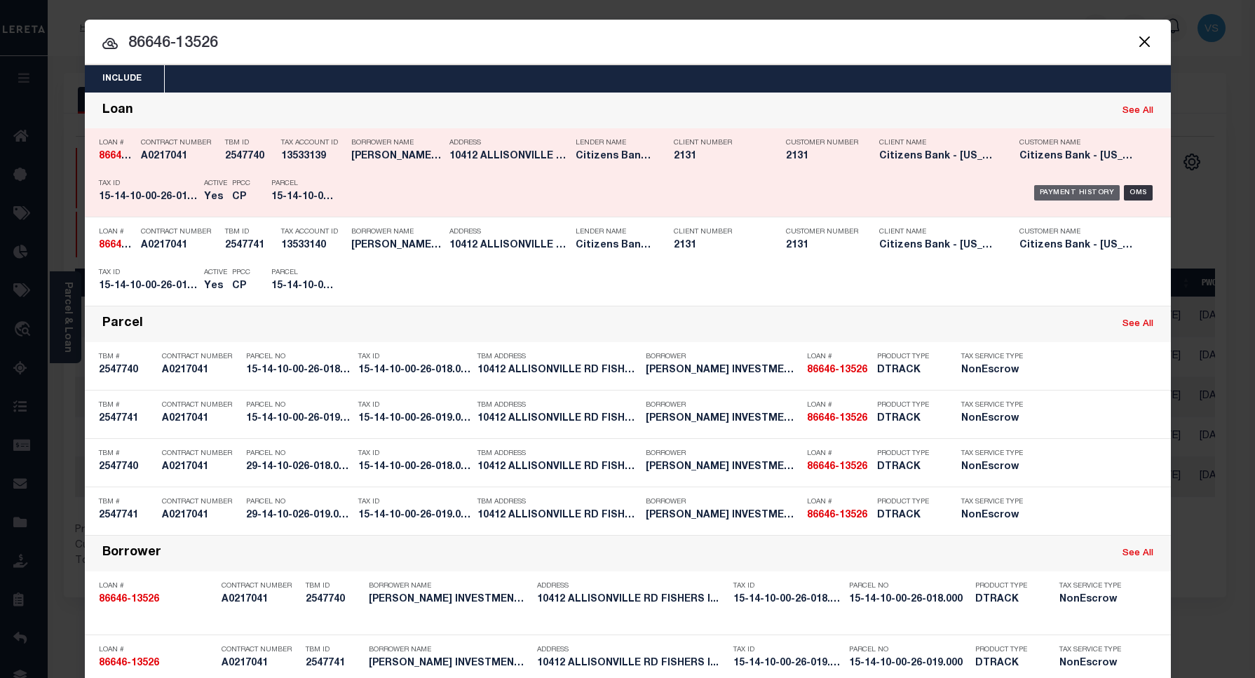
click at [1074, 191] on div "Payment History" at bounding box center [1077, 192] width 86 height 15
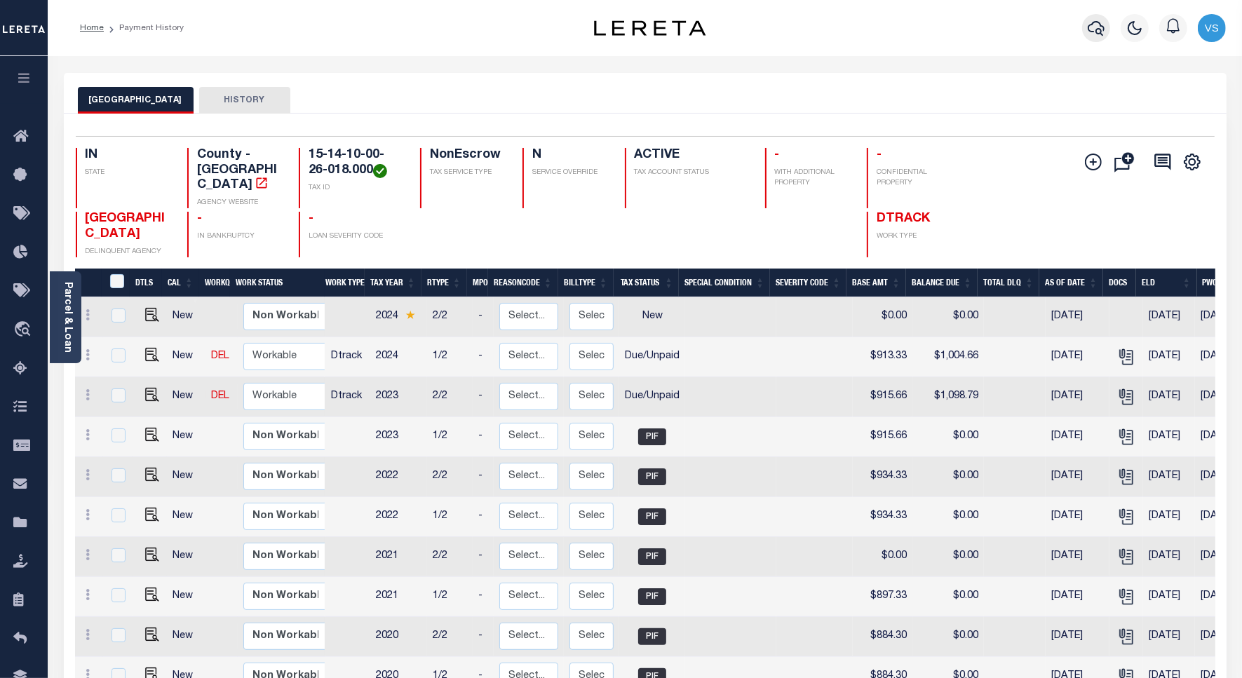
click at [1091, 25] on icon "button" at bounding box center [1096, 28] width 17 height 17
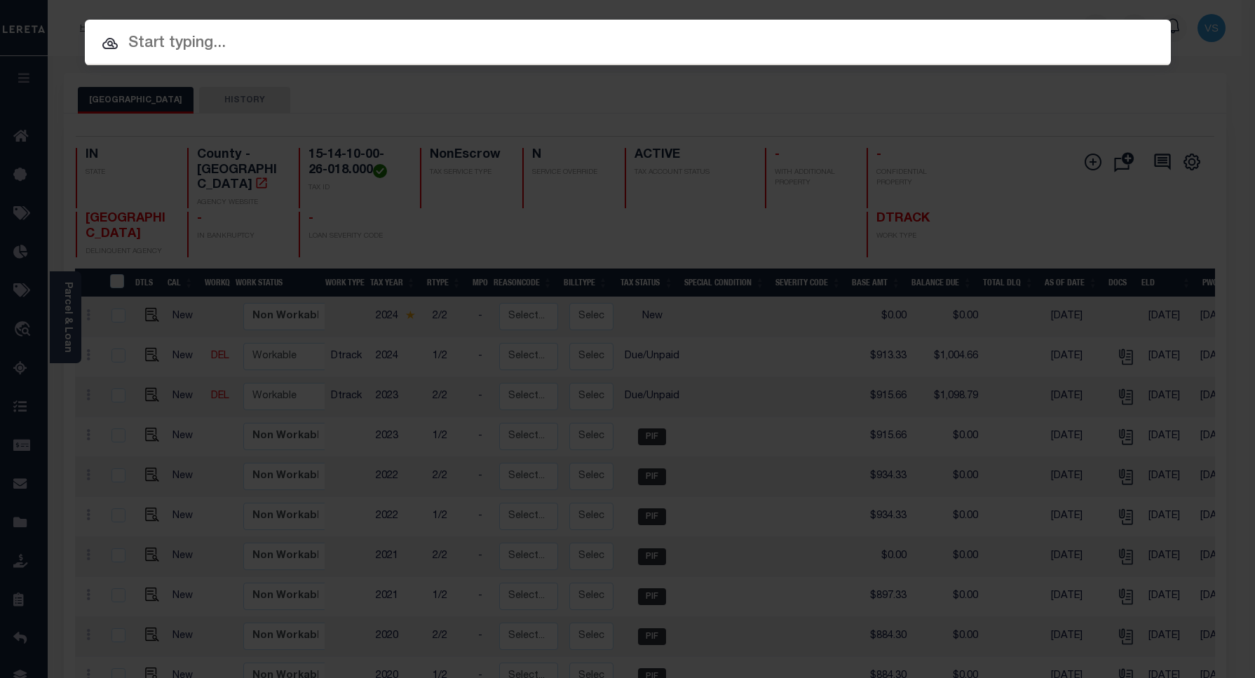
paste input "86646-13526"
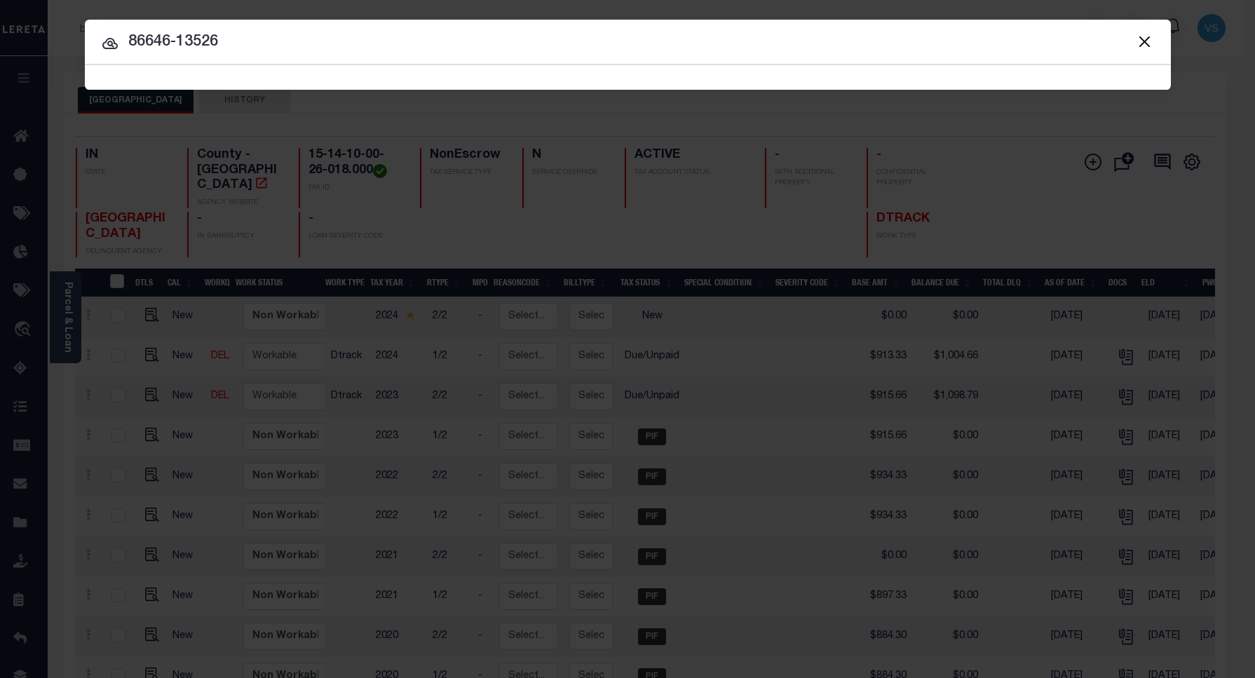
type input "86646-13526"
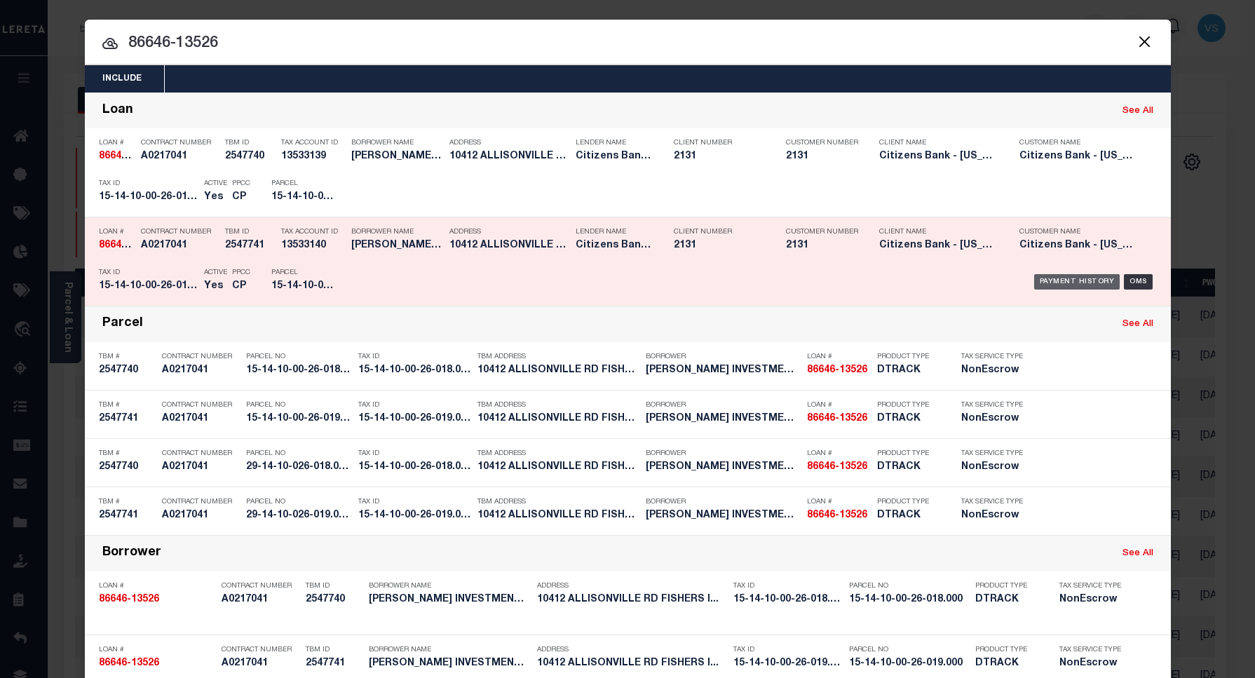
click at [1062, 282] on div "Payment History" at bounding box center [1077, 281] width 86 height 15
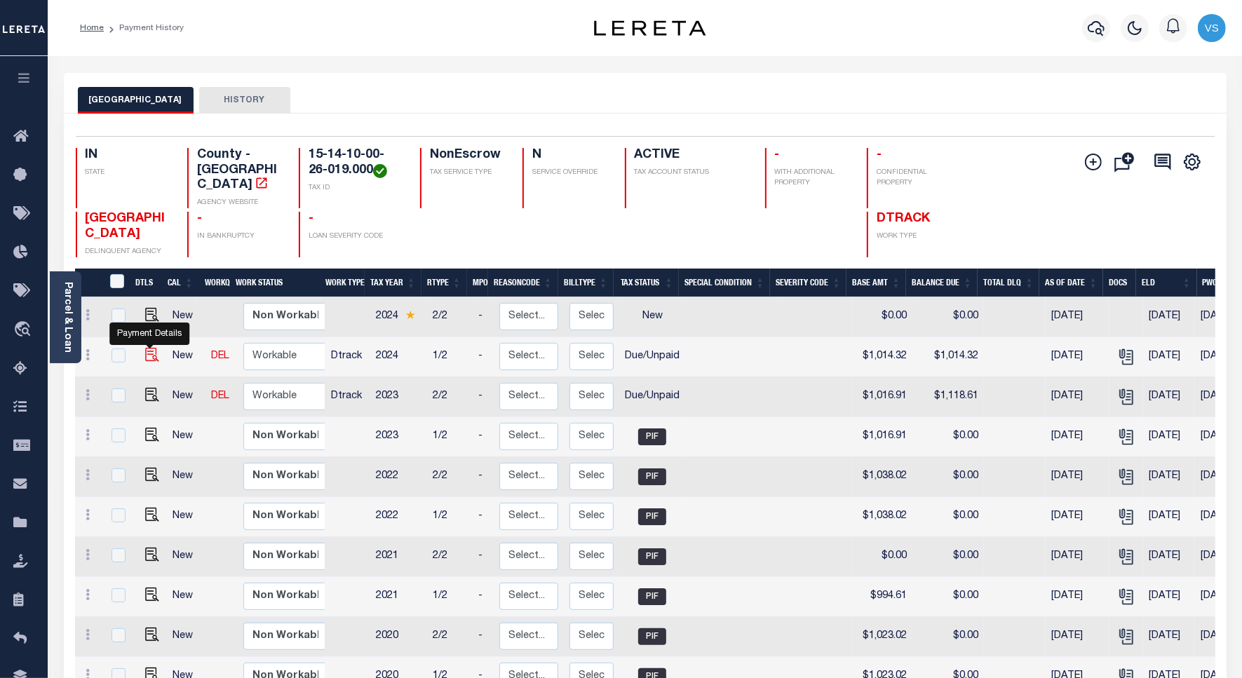
click at [149, 348] on img "" at bounding box center [152, 355] width 14 height 14
checkbox input "true"
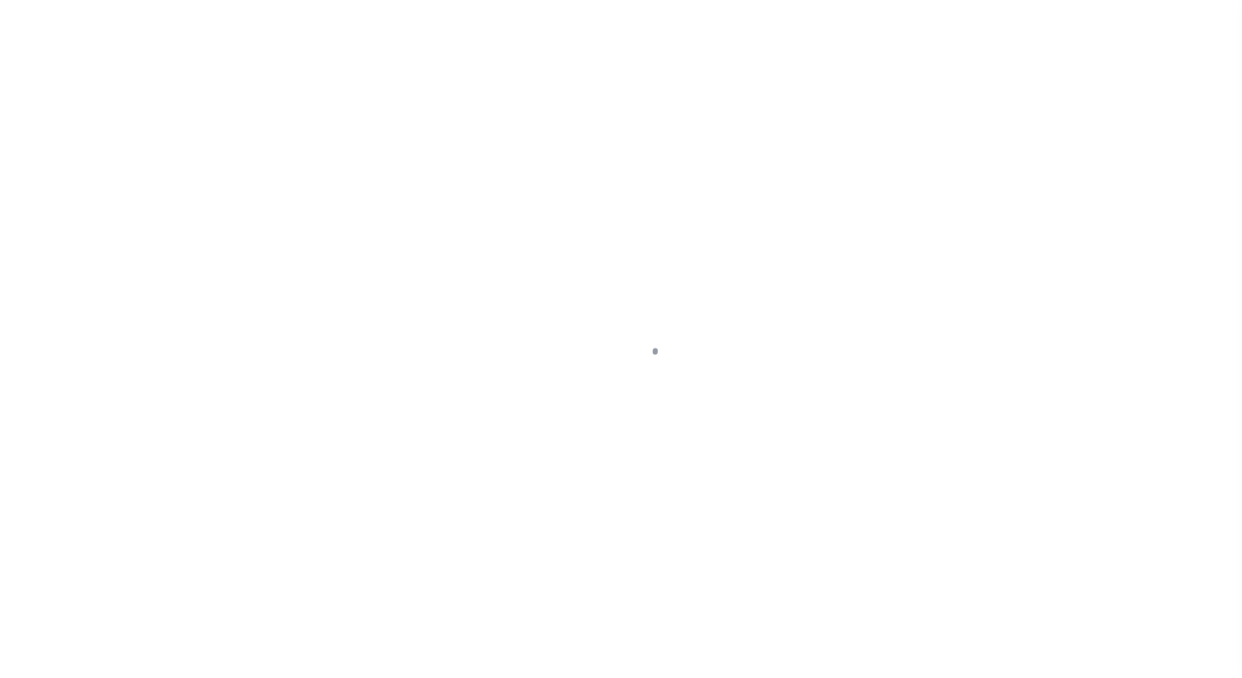
select select "DUE"
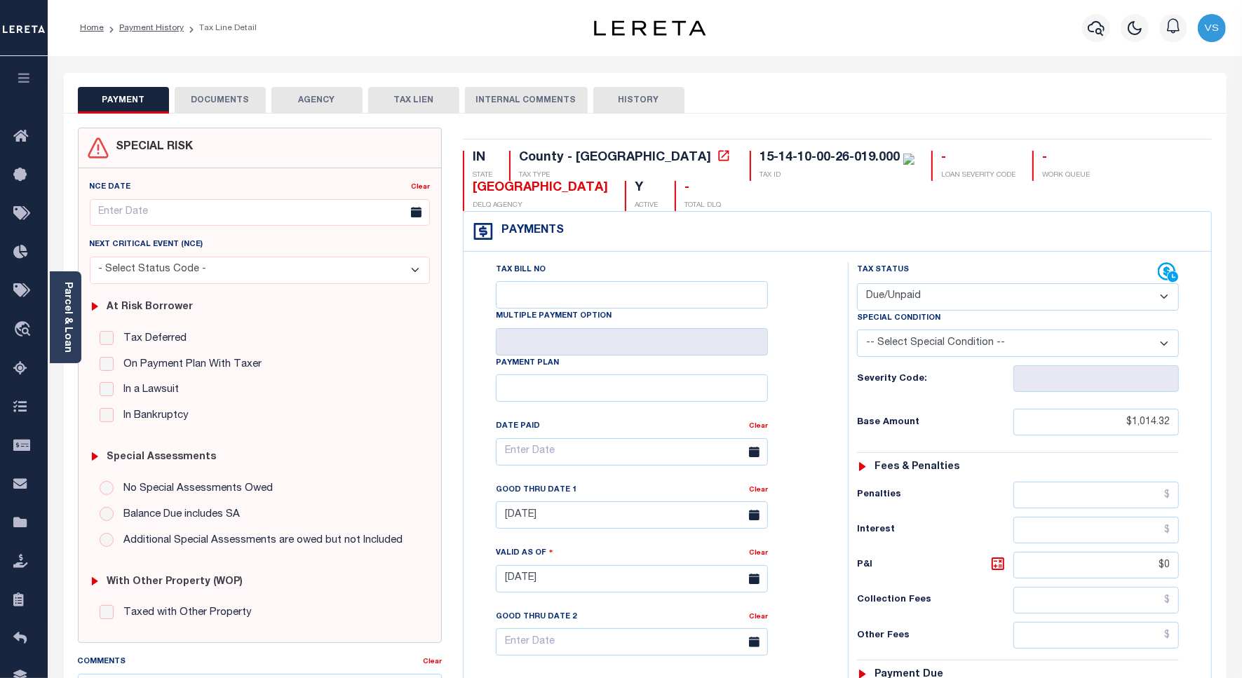
click at [142, 32] on li "Payment History" at bounding box center [144, 28] width 80 height 13
click at [147, 28] on link "Payment History" at bounding box center [151, 28] width 65 height 8
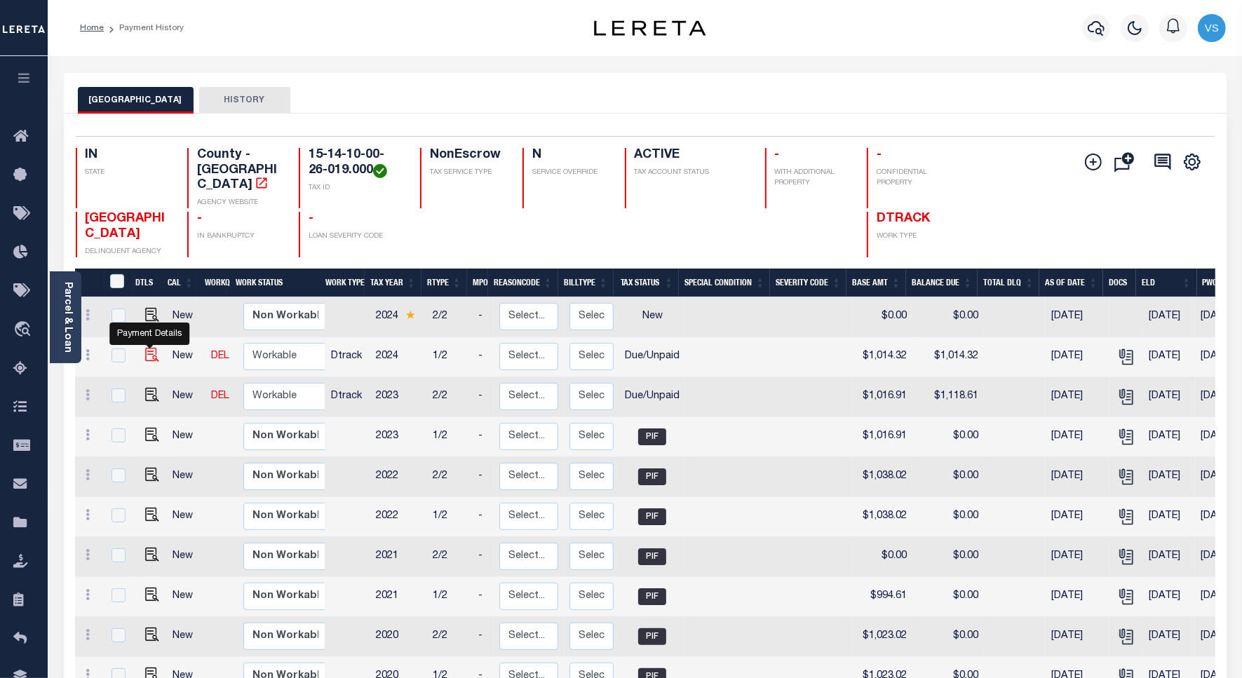
click at [147, 348] on img "" at bounding box center [152, 355] width 14 height 14
checkbox input "true"
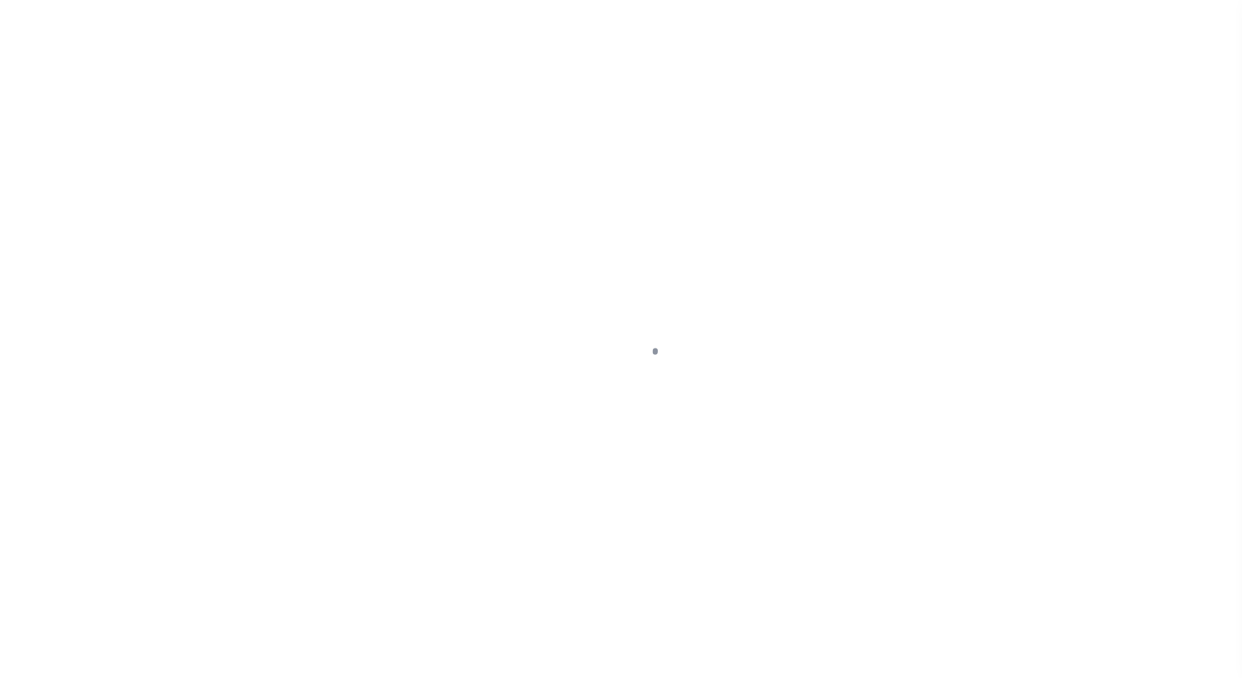
select select "DUE"
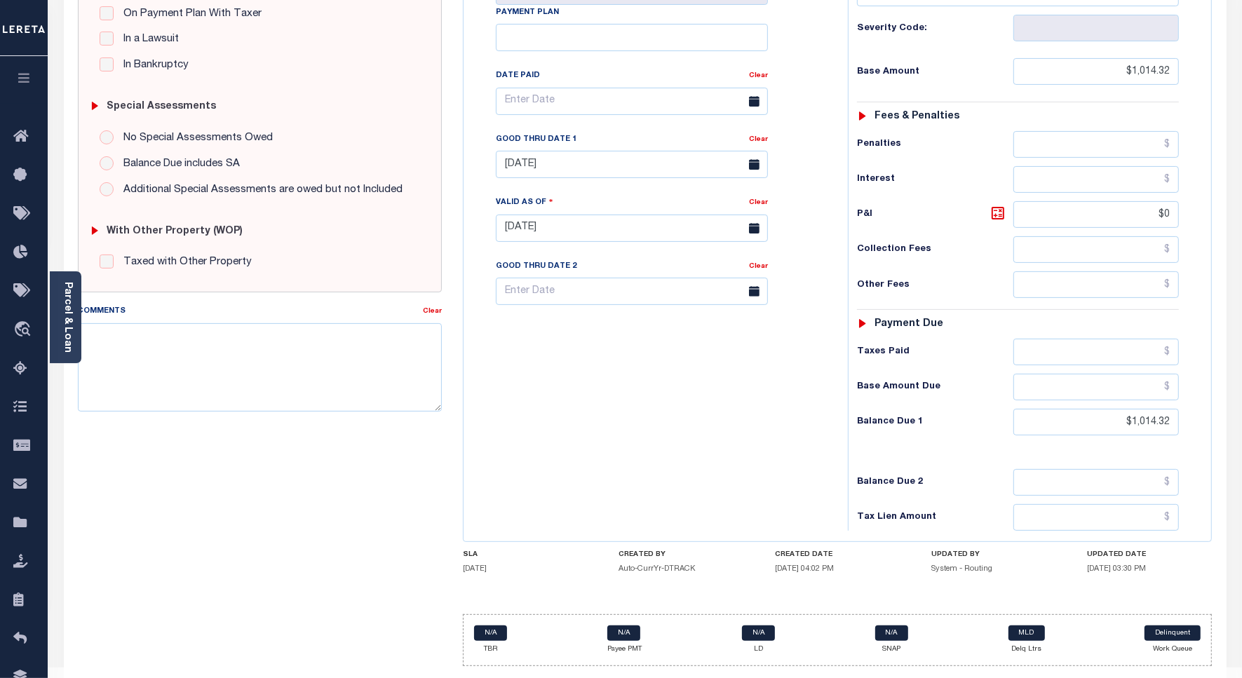
scroll to position [391, 0]
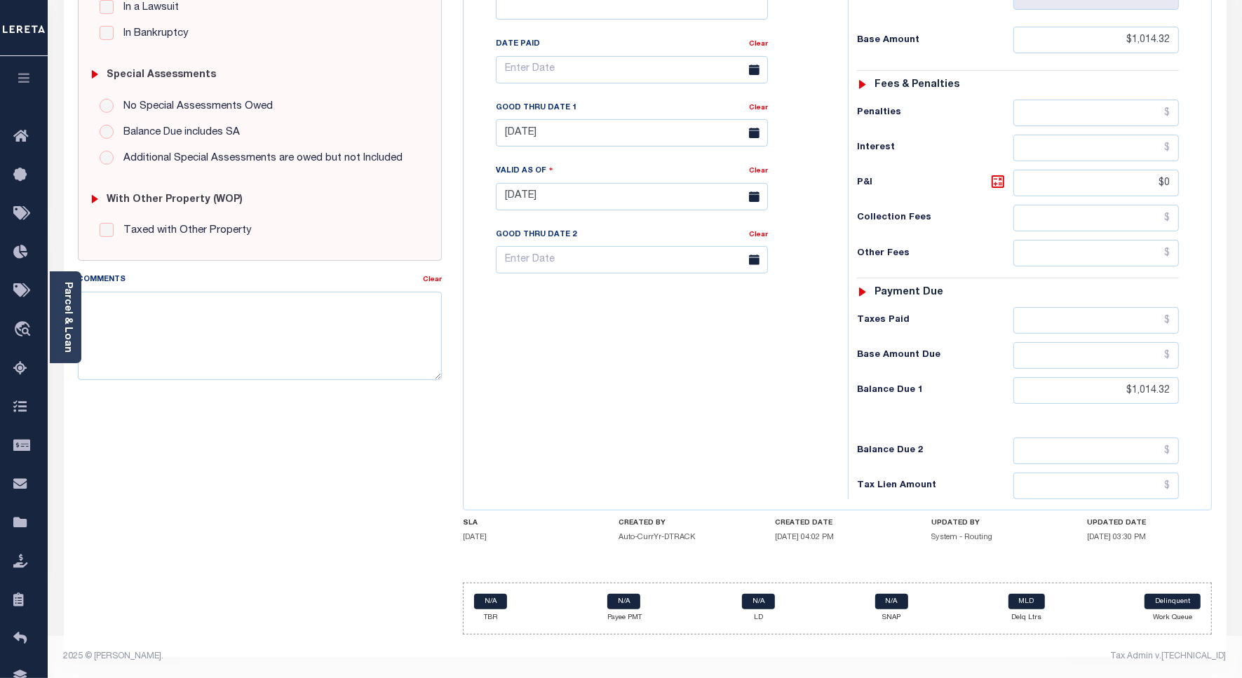
drag, startPoint x: 1180, startPoint y: 393, endPoint x: 1114, endPoint y: 386, distance: 66.3
click at [1116, 386] on div "Tax Status Status - Select Status Code -" at bounding box center [1022, 189] width 349 height 619
click at [1173, 391] on input "$1,014.32" at bounding box center [1095, 390] width 165 height 27
drag, startPoint x: 1175, startPoint y: 389, endPoint x: 1104, endPoint y: 389, distance: 70.8
click at [1104, 389] on input "$1,014.32" at bounding box center [1095, 390] width 165 height 27
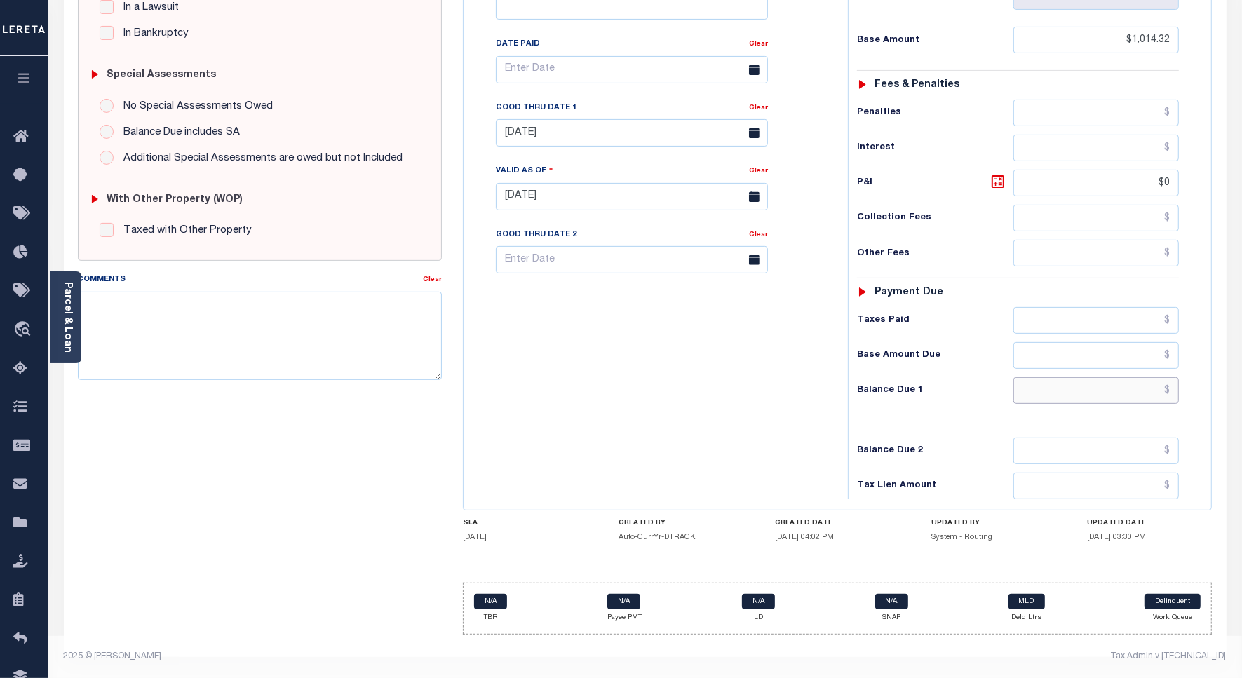
paste input "1,115.75"
type input "$1,115.75"
type input "[DATE]"
click at [993, 177] on icon at bounding box center [997, 181] width 17 height 17
type input "$101.43"
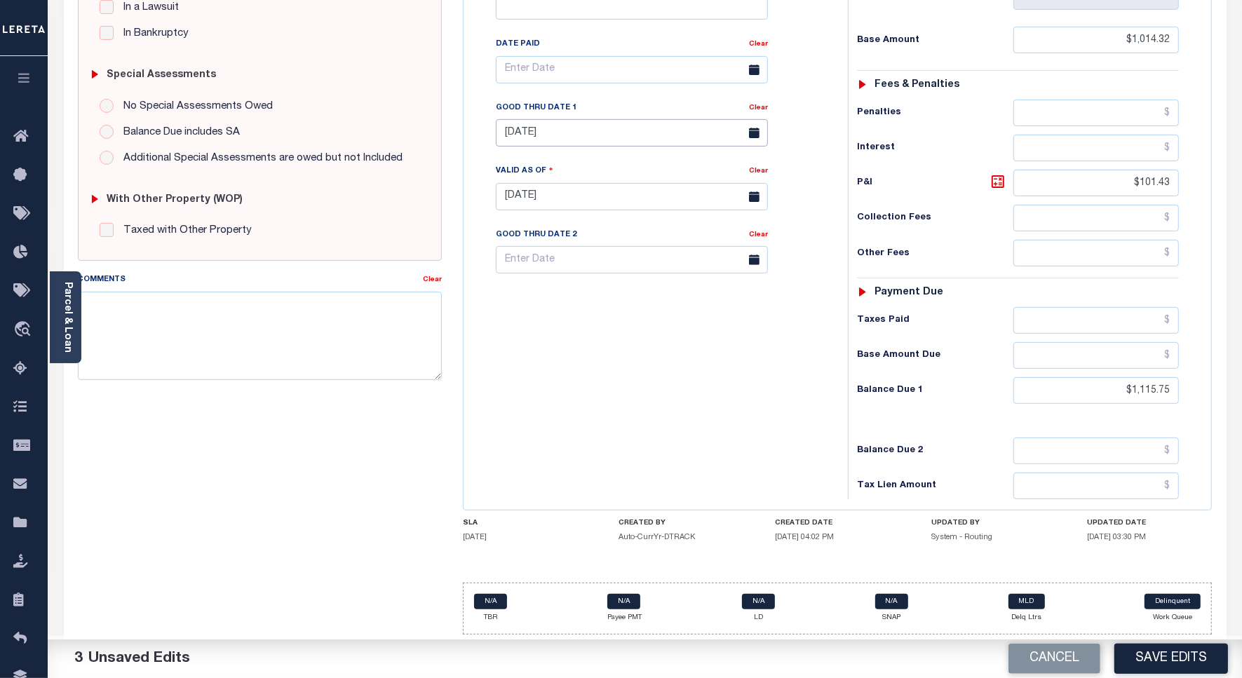
click at [583, 128] on input "08/31/2025" at bounding box center [632, 132] width 272 height 27
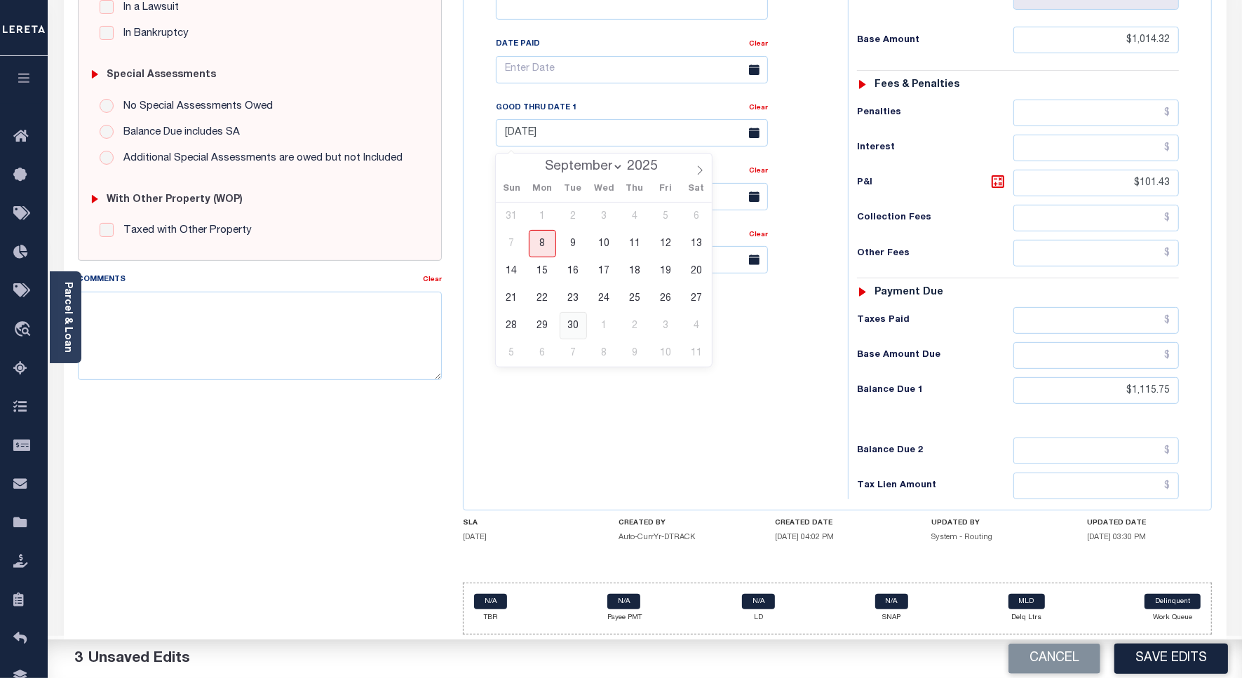
click at [569, 318] on span "30" at bounding box center [573, 325] width 27 height 27
type input "09/30/2025"
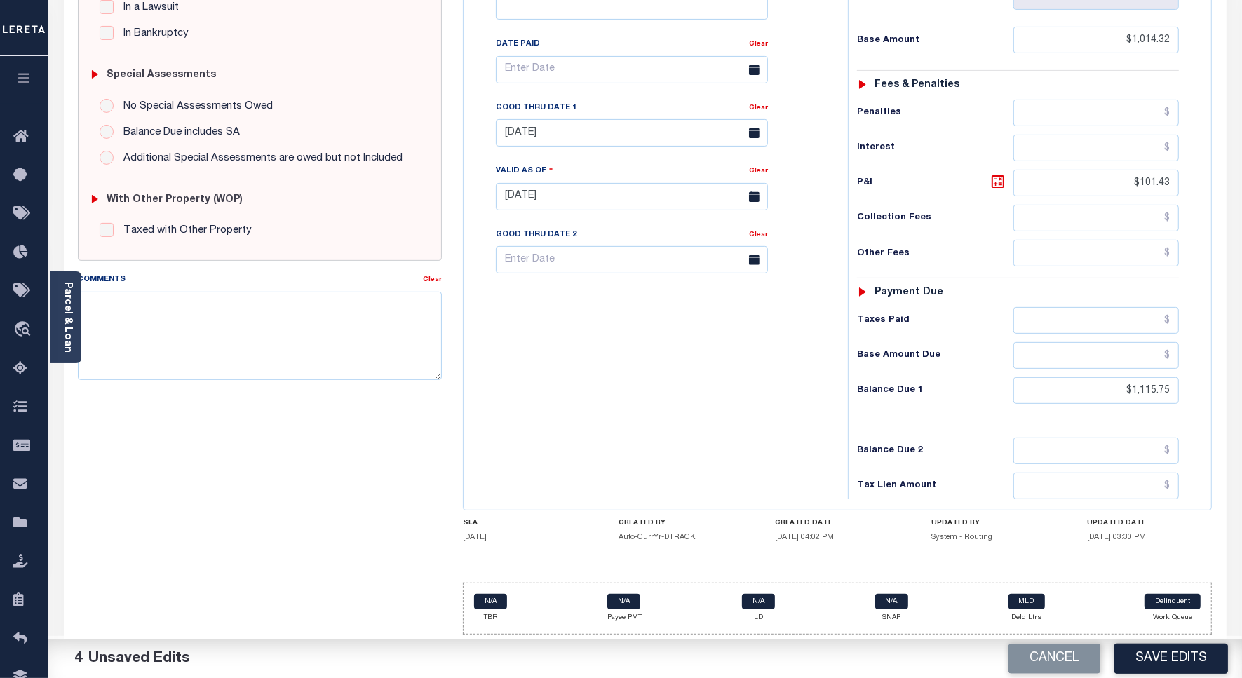
click at [442, 325] on div "Comments Clear" at bounding box center [259, 331] width 385 height 119
click at [431, 328] on textarea "Comments" at bounding box center [260, 336] width 364 height 88
paste textarea "2,336.05"
click at [328, 302] on textarea "Per Jay, Overall DLQ IAO $2,336.05" at bounding box center [260, 336] width 364 height 88
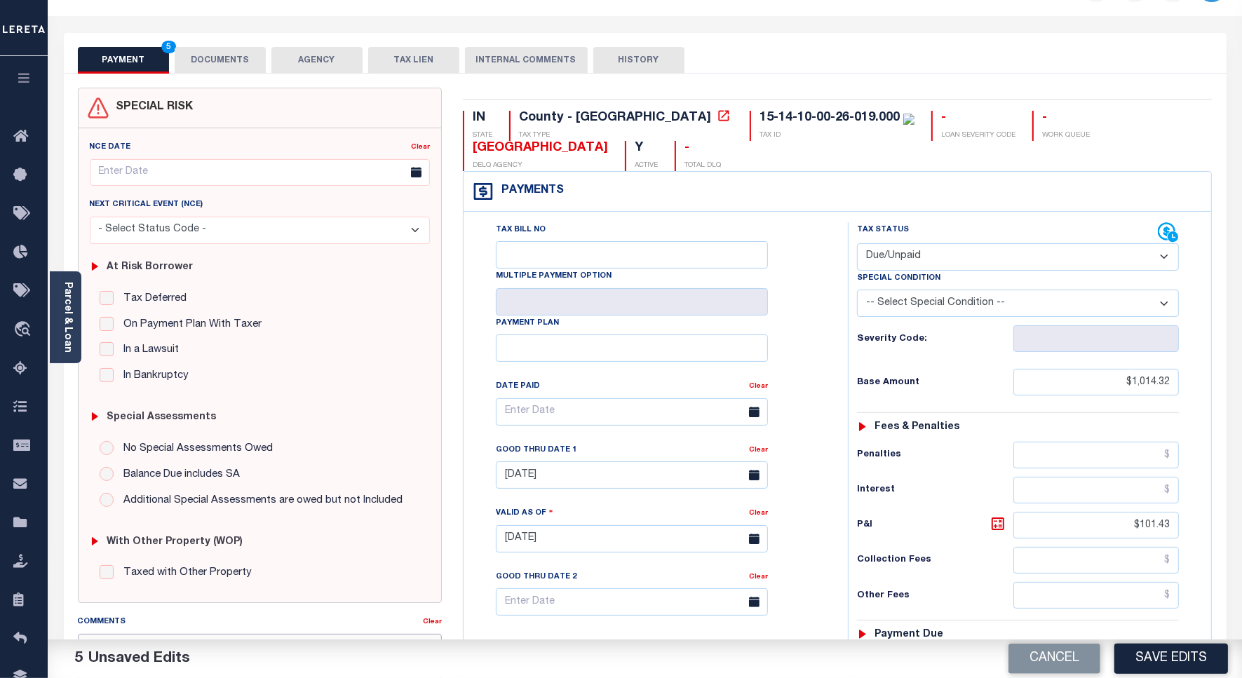
scroll to position [215, 0]
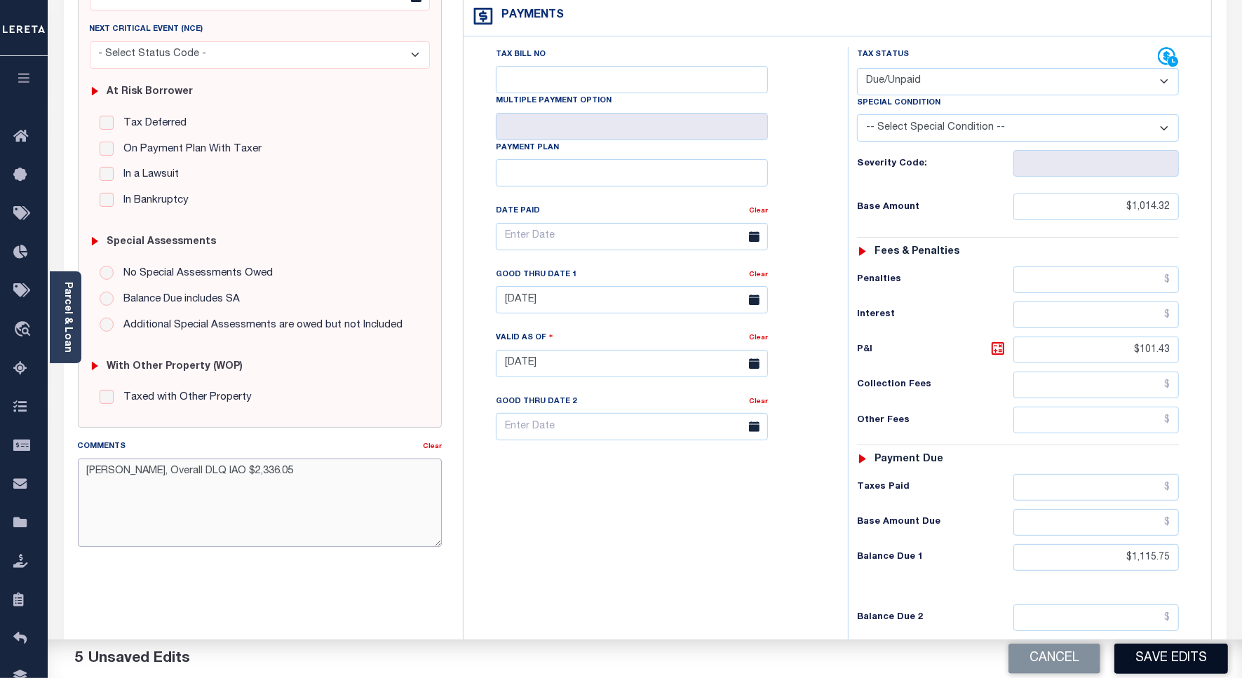
type textarea "Per Jay, Overall DLQ IAO $2,336.05"
click at [1159, 656] on button "Save Edits" at bounding box center [1171, 659] width 114 height 30
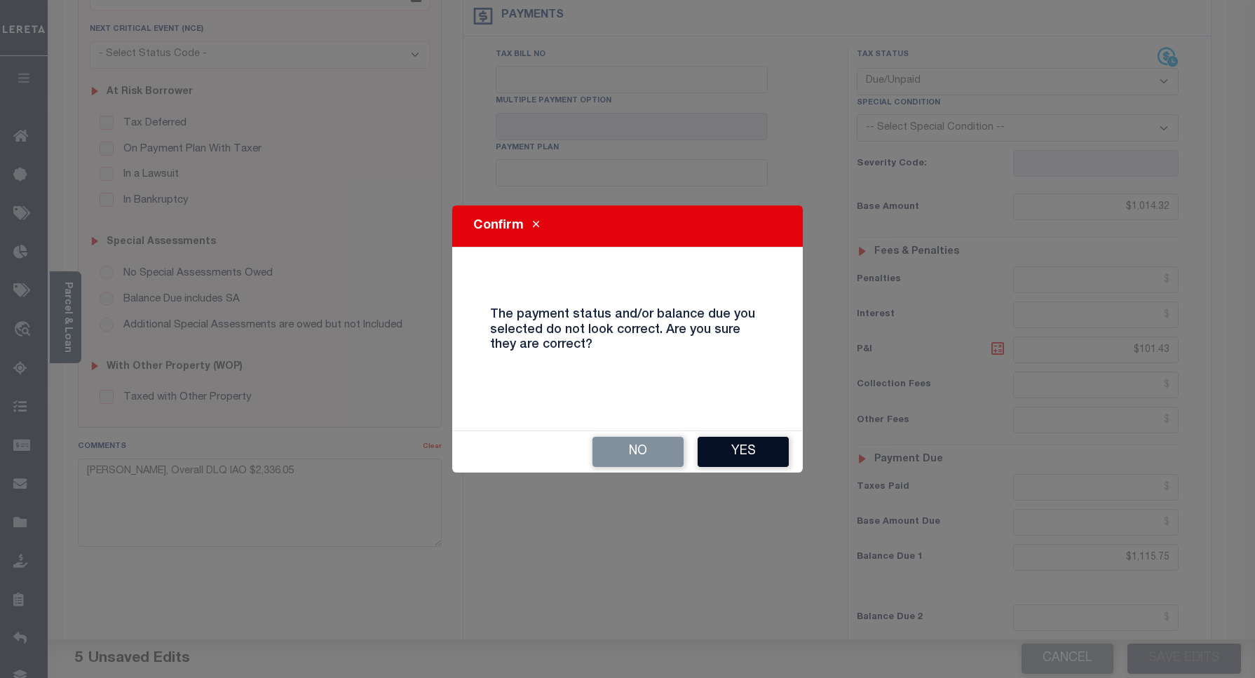
click at [743, 453] on button "Yes" at bounding box center [743, 452] width 91 height 30
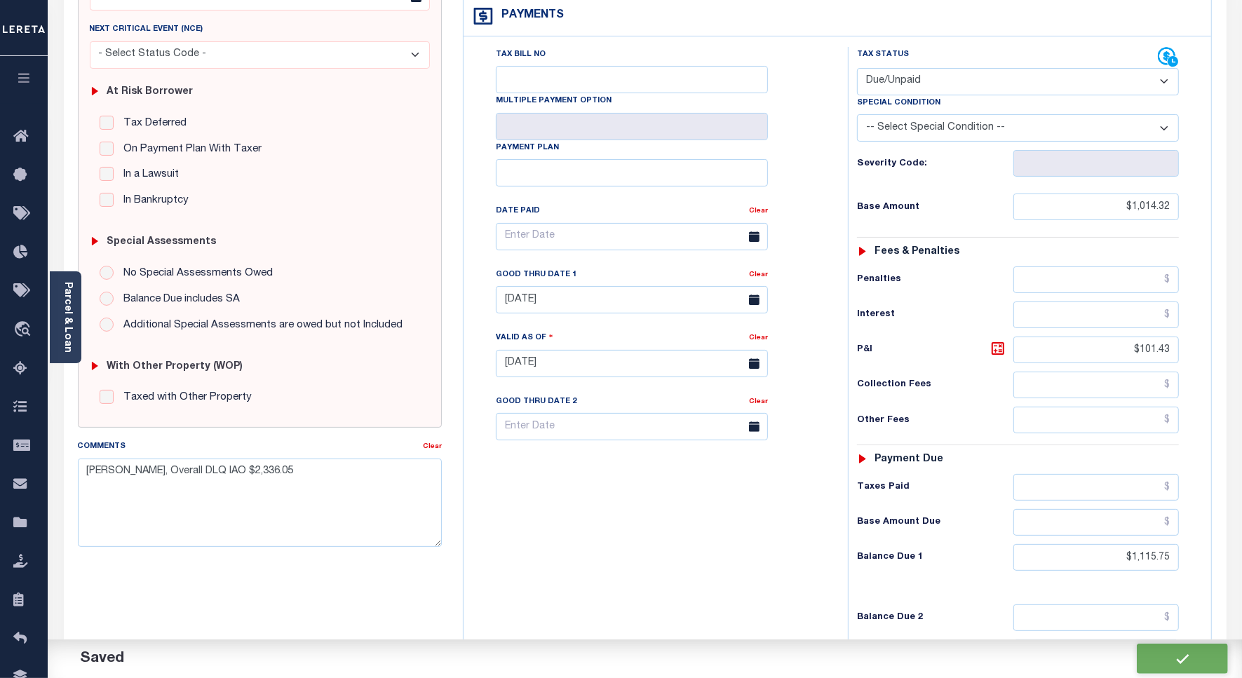
checkbox input "false"
type input "$1,014.32"
type input "$101.43"
type input "$1,115.75"
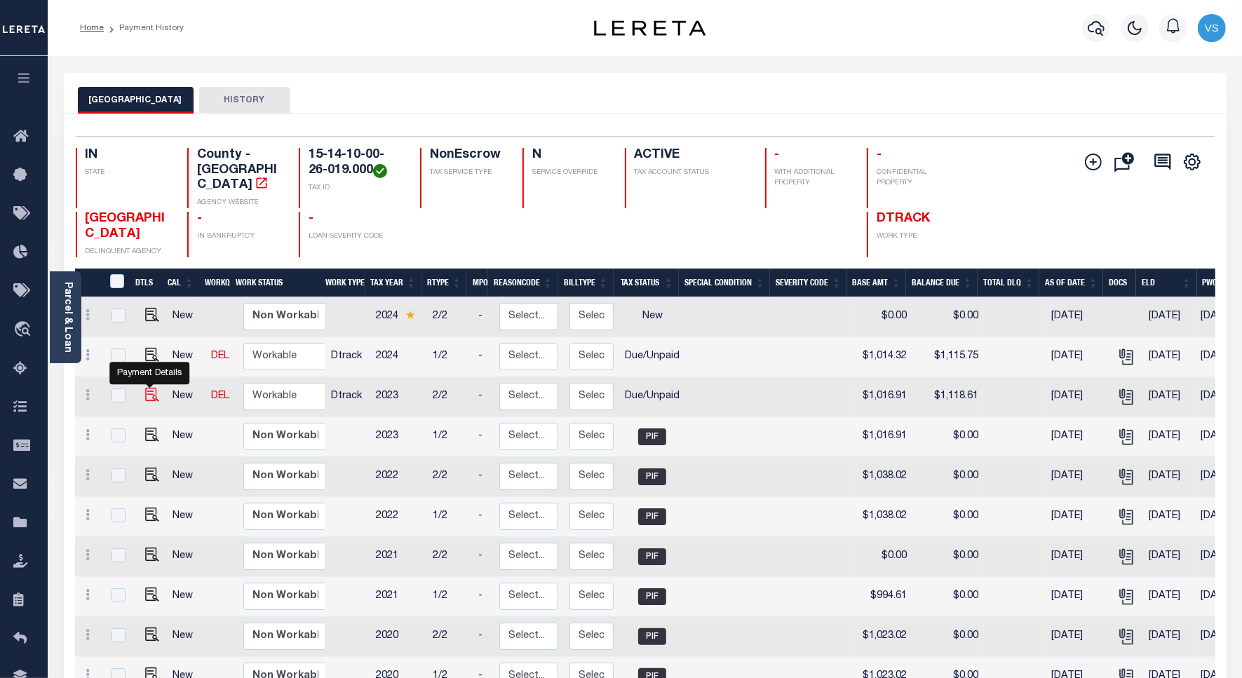
click at [149, 388] on img "" at bounding box center [152, 395] width 14 height 14
checkbox input "true"
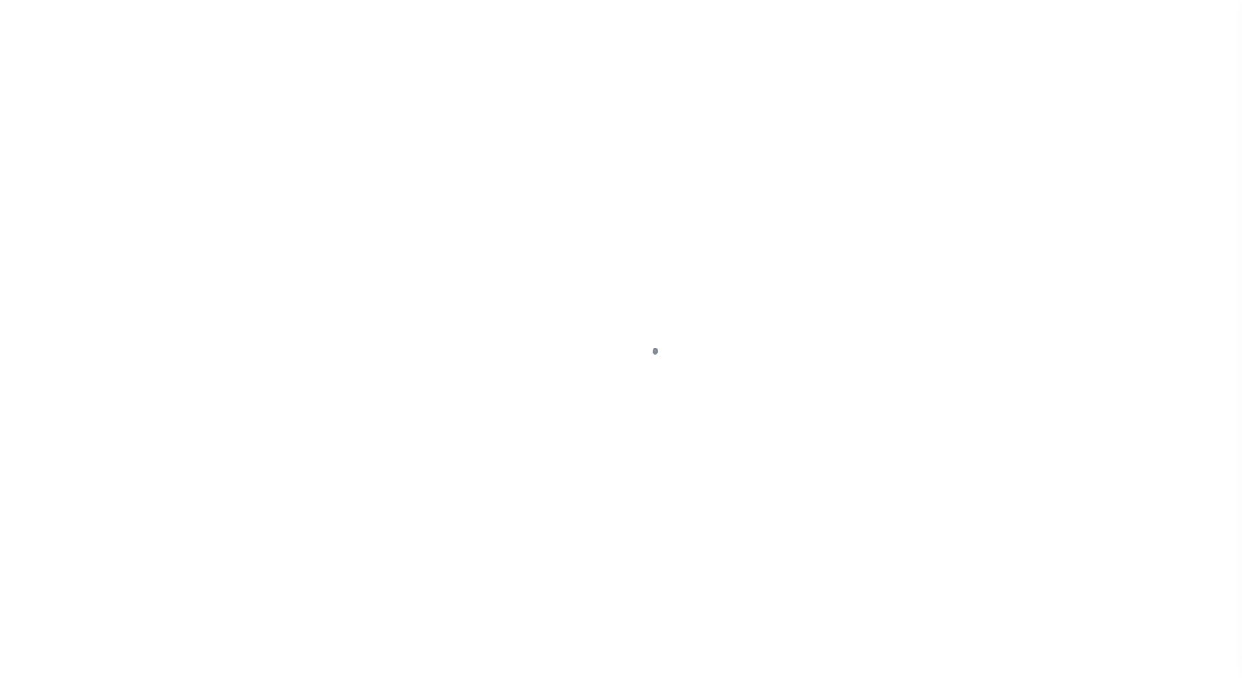
select select "DUE"
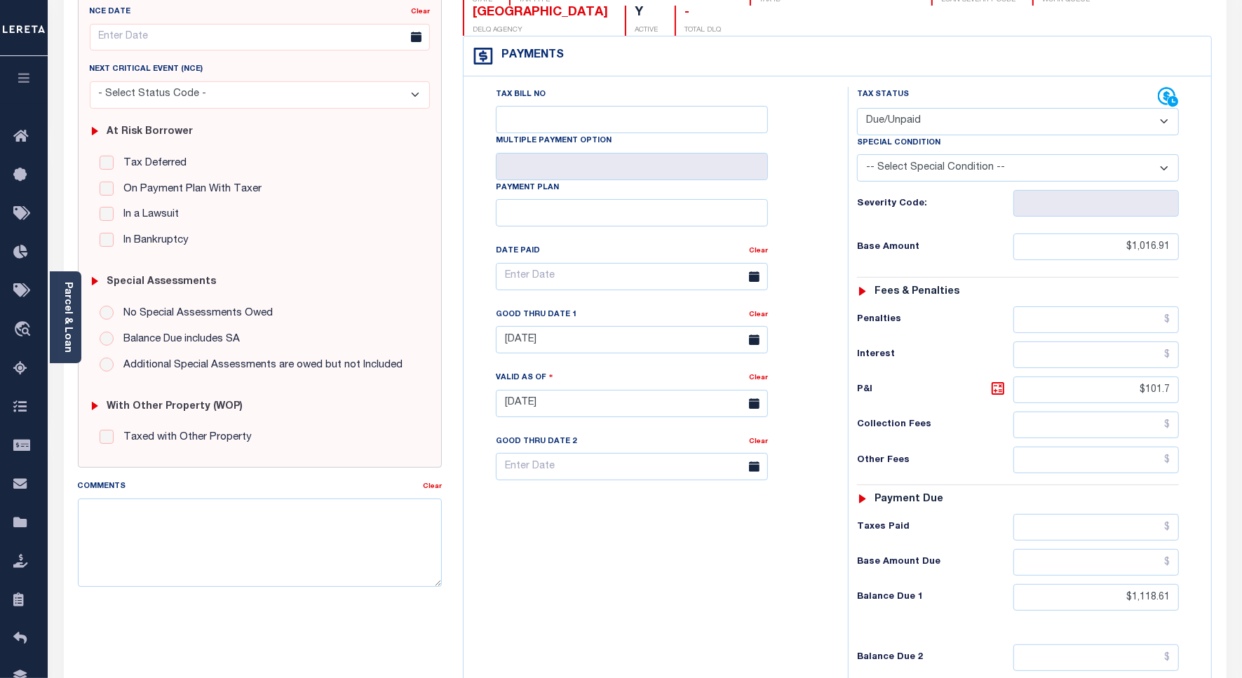
scroll to position [391, 0]
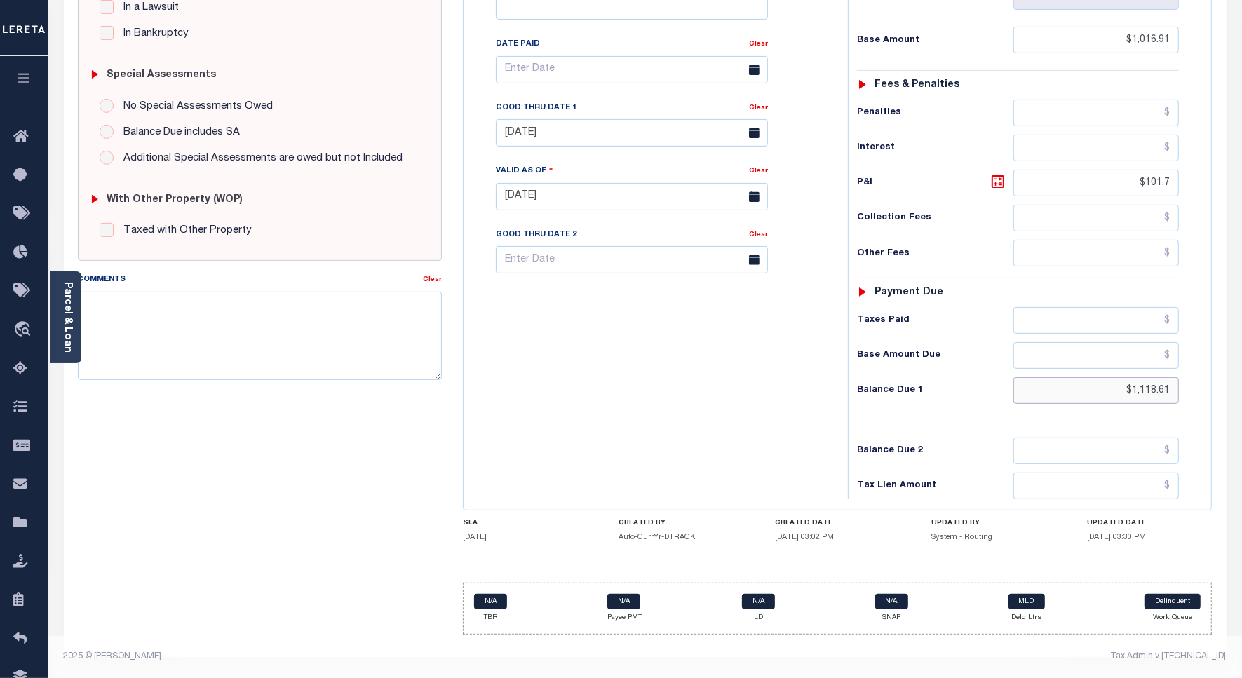
drag, startPoint x: 1173, startPoint y: 386, endPoint x: 1076, endPoint y: 395, distance: 96.4
click at [1076, 395] on input "$1,118.61" at bounding box center [1095, 390] width 165 height 27
paste input "1,220.3"
type input "$1,220.3"
type input "[DATE]"
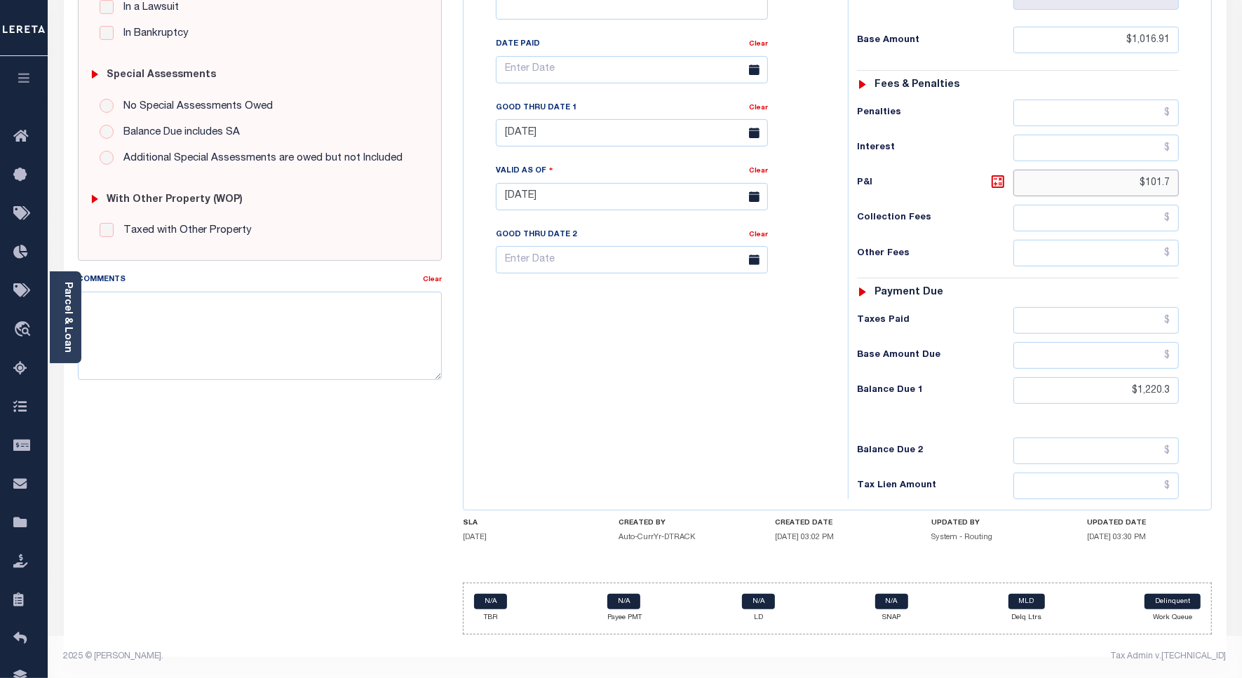
type input "$1,220.30"
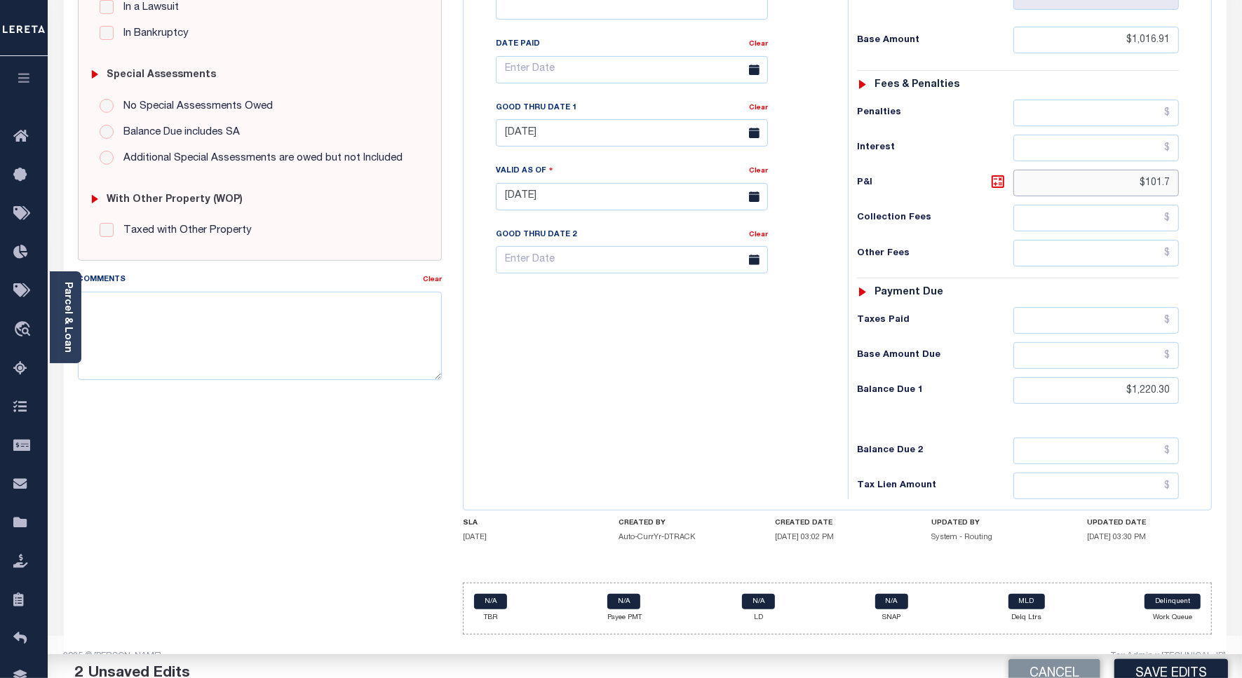
drag, startPoint x: 1172, startPoint y: 183, endPoint x: 1119, endPoint y: 180, distance: 53.4
click at [1119, 180] on input "$101.7" at bounding box center [1095, 183] width 165 height 27
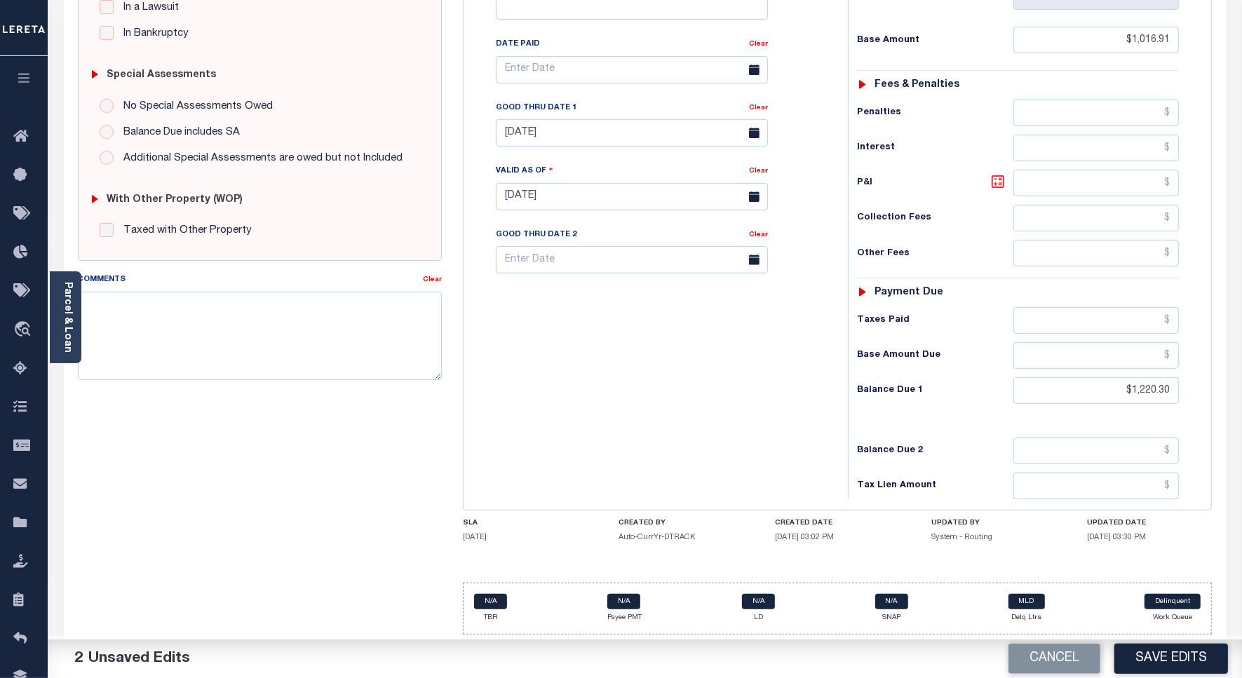
click at [999, 179] on icon at bounding box center [997, 181] width 17 height 17
type input "$203.39"
click at [313, 328] on textarea "Comments" at bounding box center [260, 336] width 364 height 88
drag, startPoint x: 548, startPoint y: 125, endPoint x: 558, endPoint y: 172, distance: 48.0
click at [548, 126] on input "08/31/2025" at bounding box center [632, 132] width 272 height 27
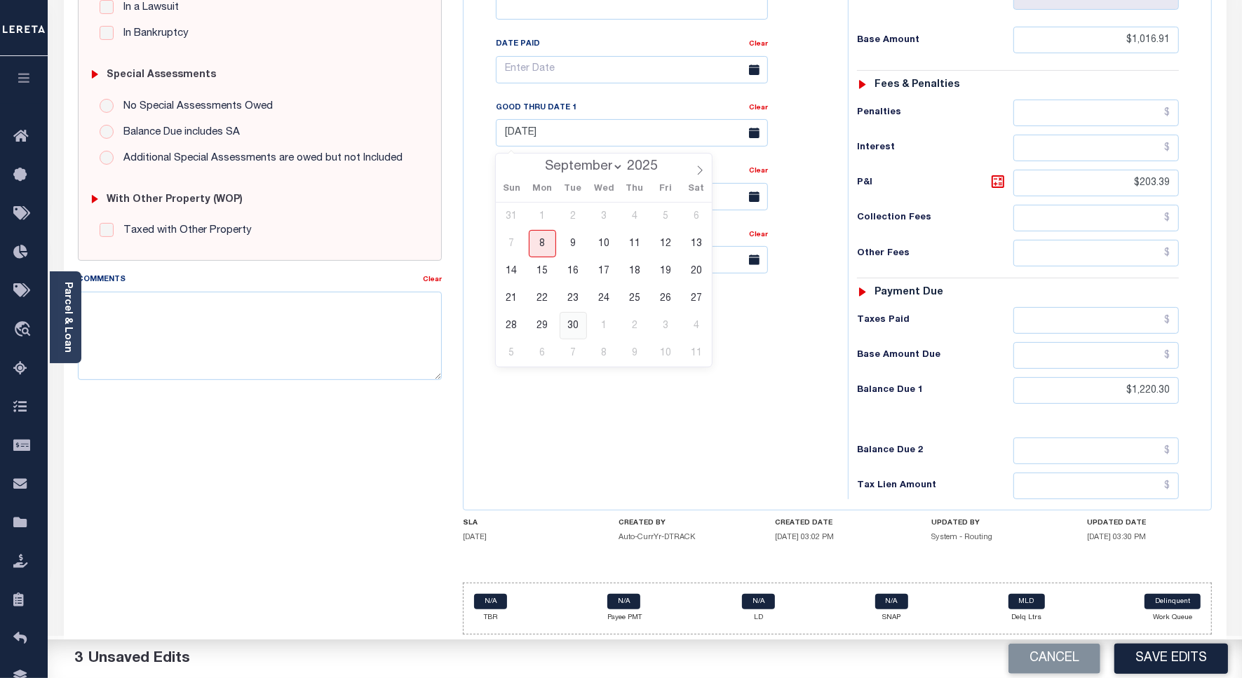
click at [573, 317] on span "30" at bounding box center [573, 325] width 27 height 27
type input "09/30/2025"
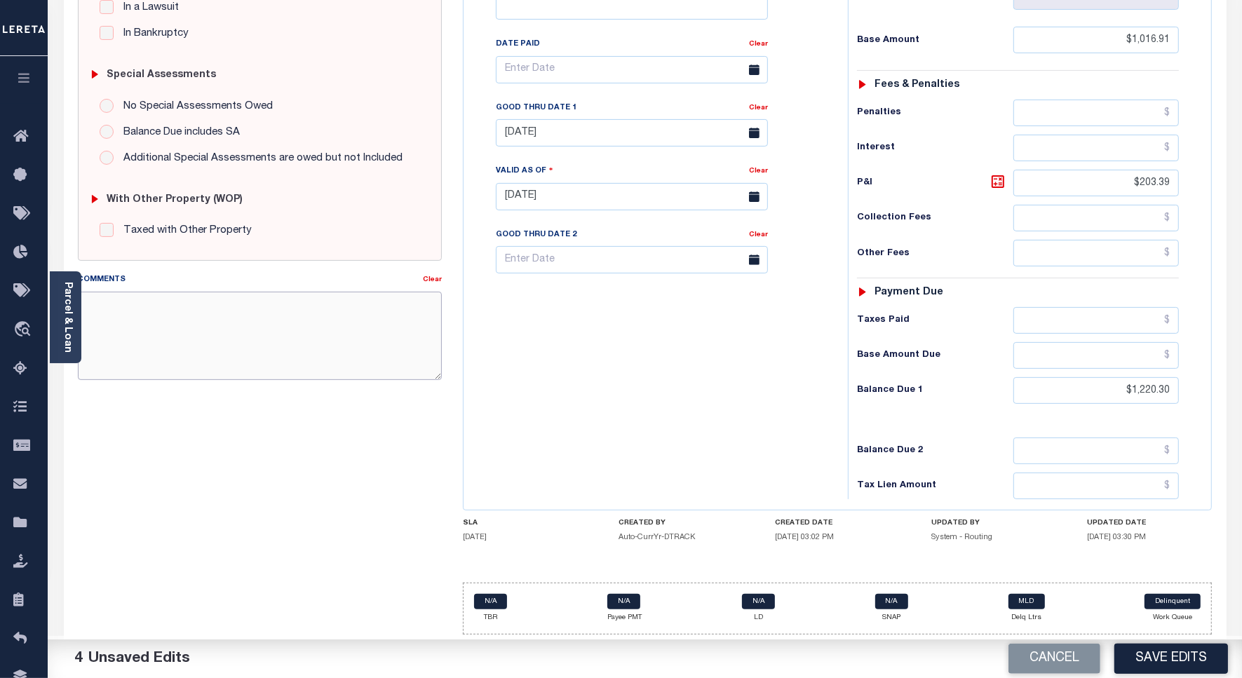
click at [286, 354] on textarea "Comments" at bounding box center [260, 336] width 364 height 88
click at [290, 306] on textarea "Per Jay, Overall DLQ total IAO $" at bounding box center [260, 336] width 364 height 88
paste textarea "2,336.05"
type textarea "Per Jay, Overall DLQ total IAO $2,336.05"
click at [1158, 664] on button "Save Edits" at bounding box center [1171, 659] width 114 height 30
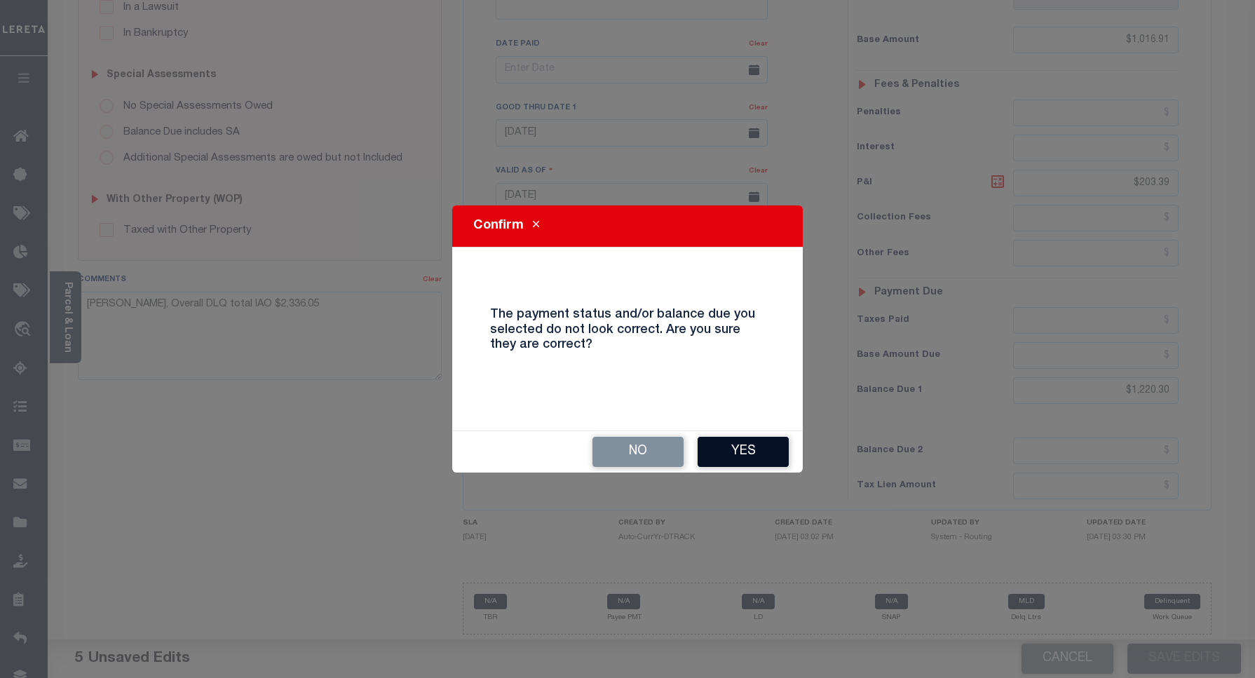
click at [740, 454] on button "Yes" at bounding box center [743, 452] width 91 height 30
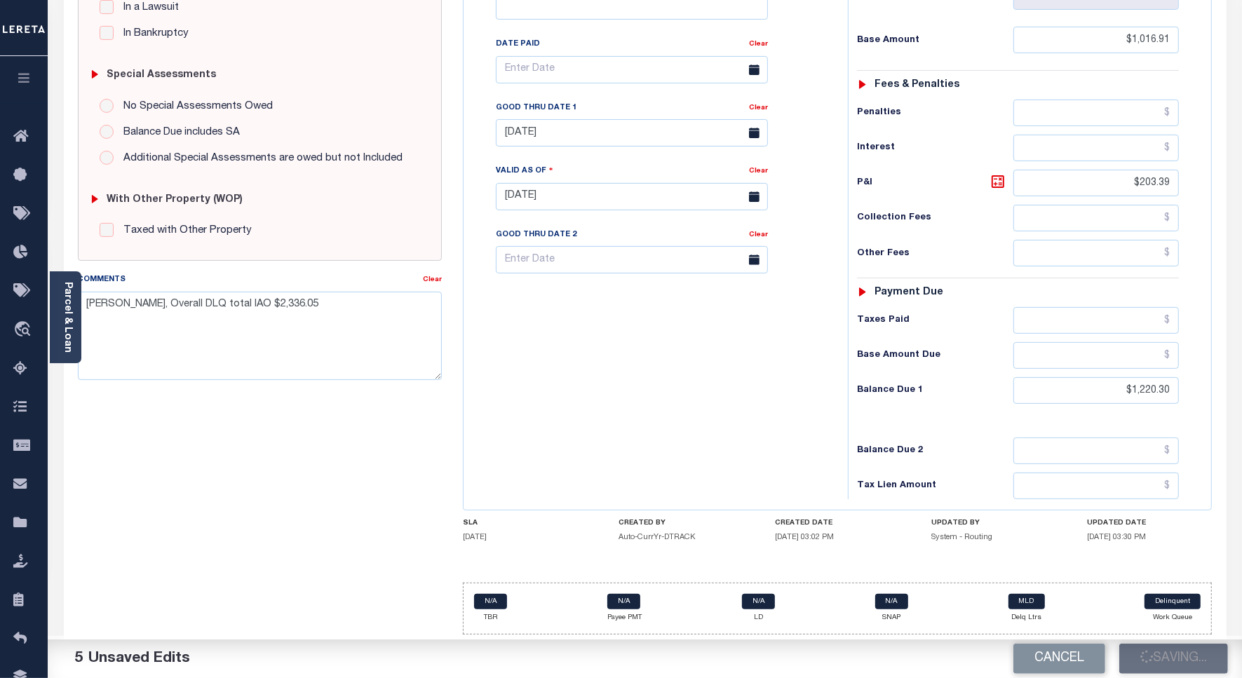
checkbox input "false"
type input "$1,016.91"
type input "$203.39"
type input "$1,220.3"
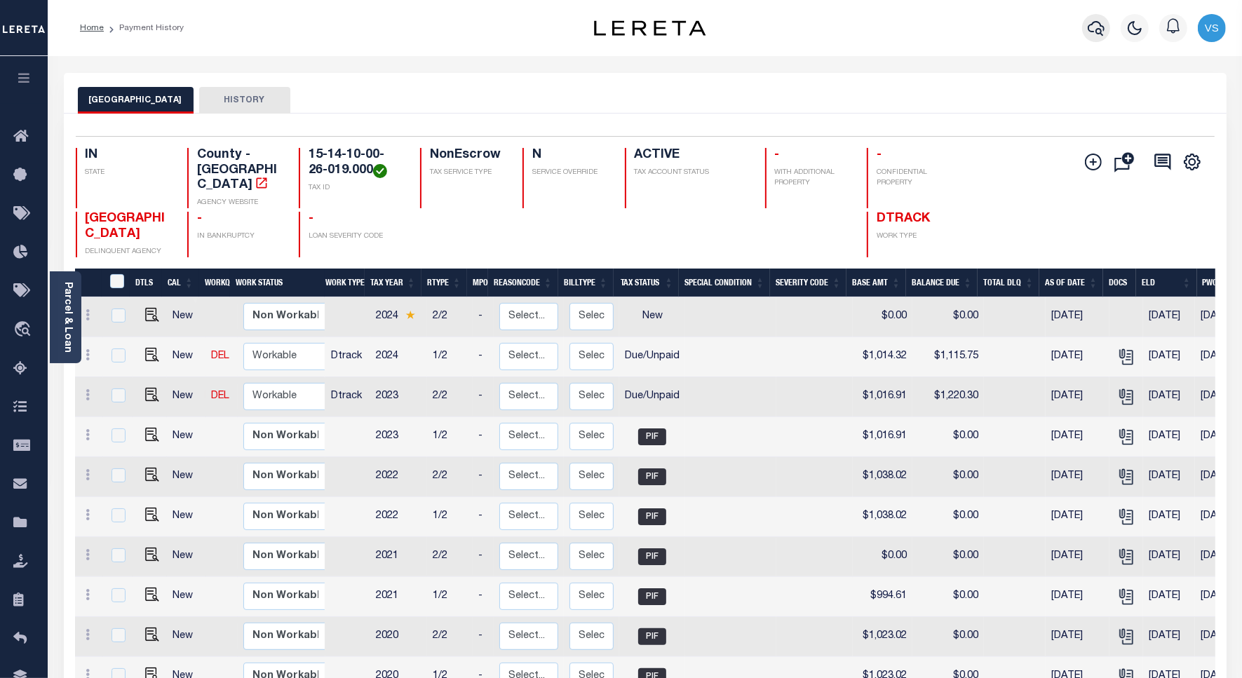
click at [1096, 30] on icon "button" at bounding box center [1096, 28] width 17 height 15
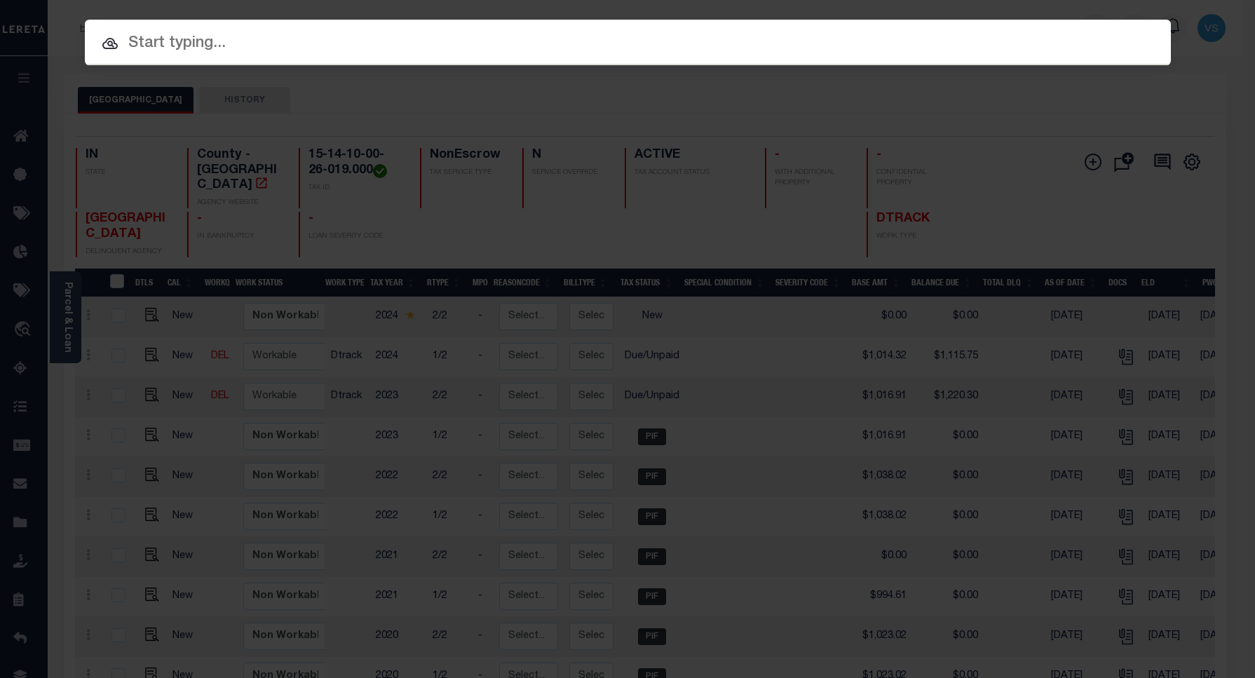
paste input "17003631"
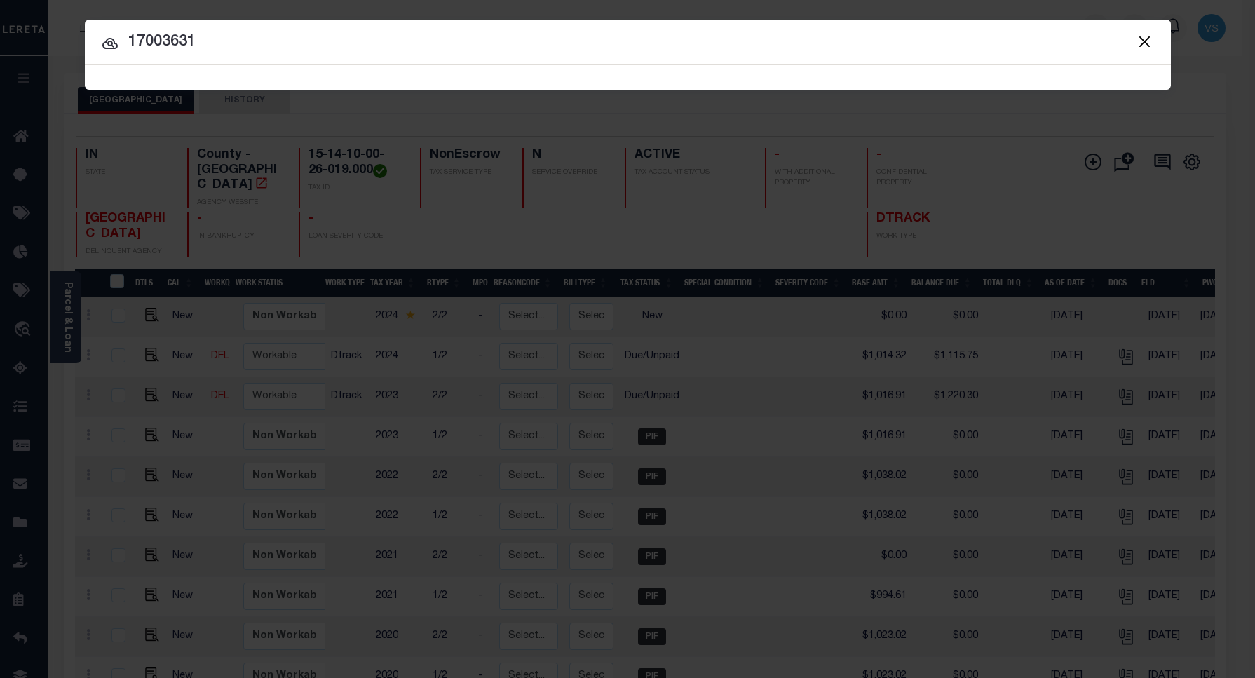
type input "17003631"
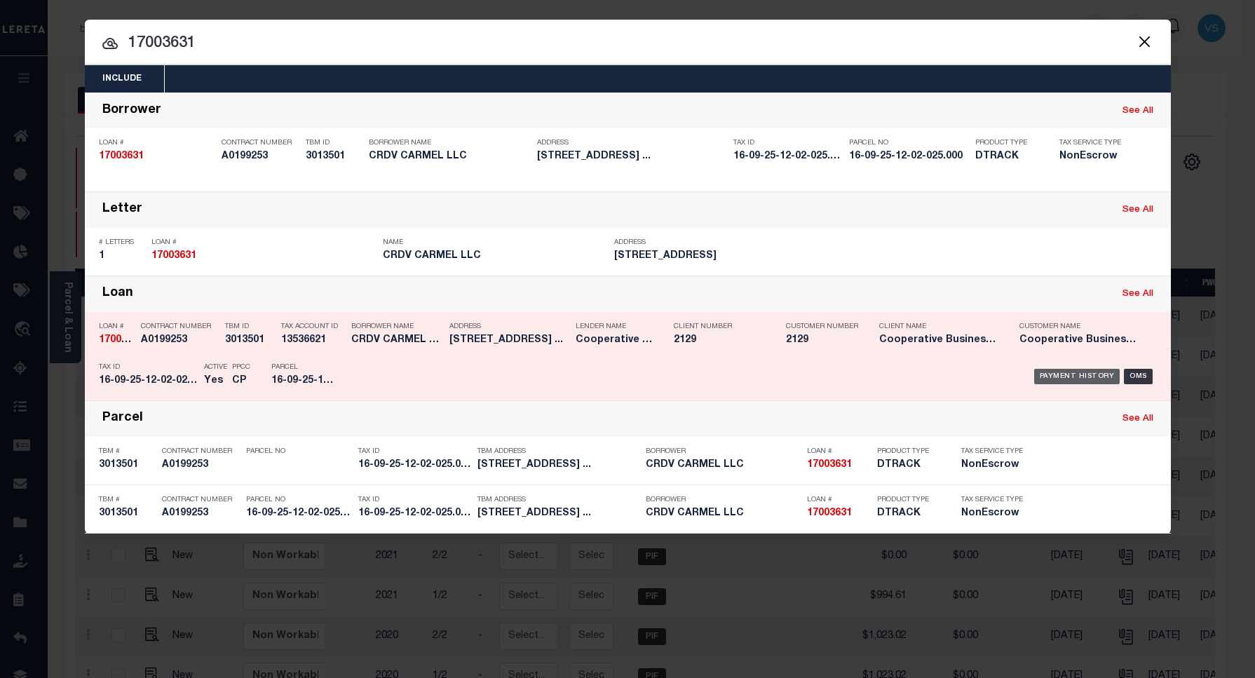
click at [1055, 376] on div "Payment History" at bounding box center [1077, 376] width 86 height 15
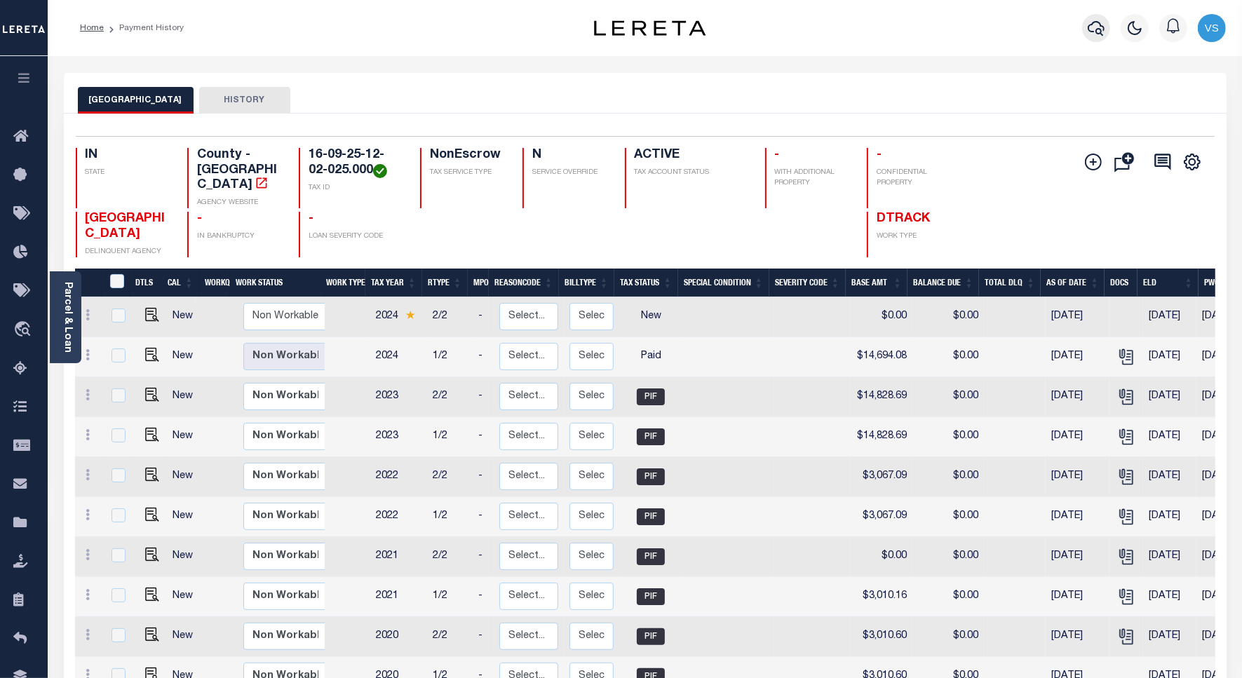
click at [1093, 34] on icon "button" at bounding box center [1096, 28] width 17 height 17
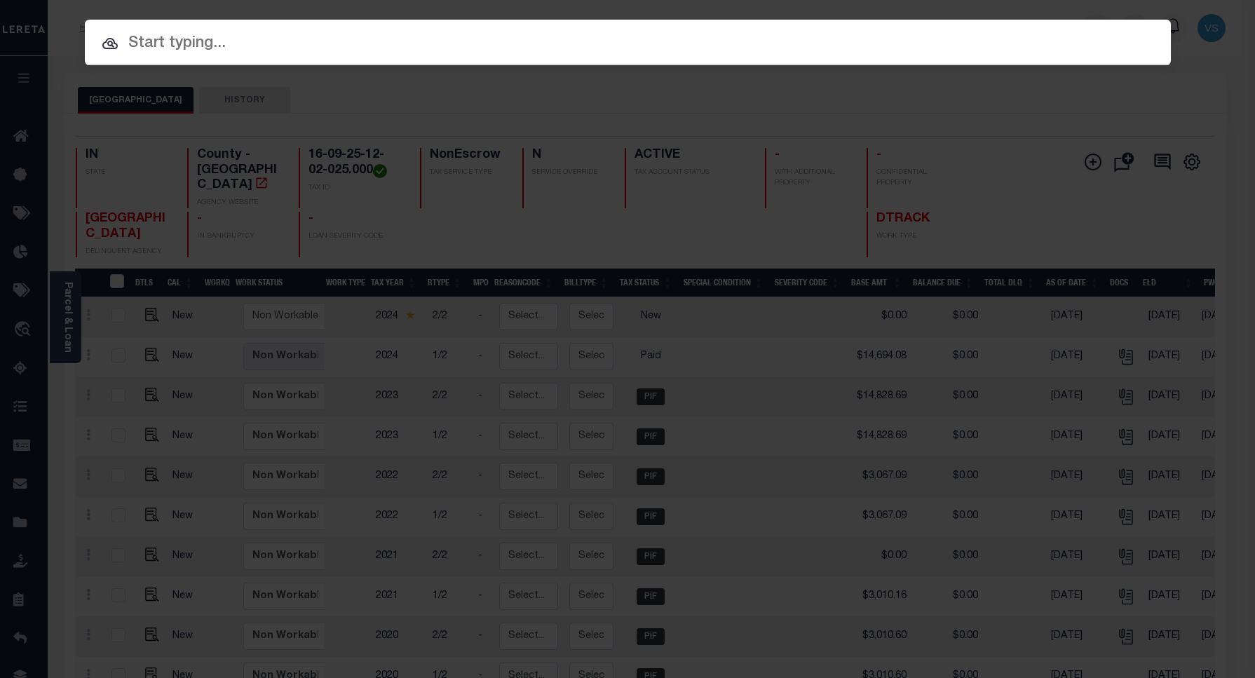
paste input "75776-32150"
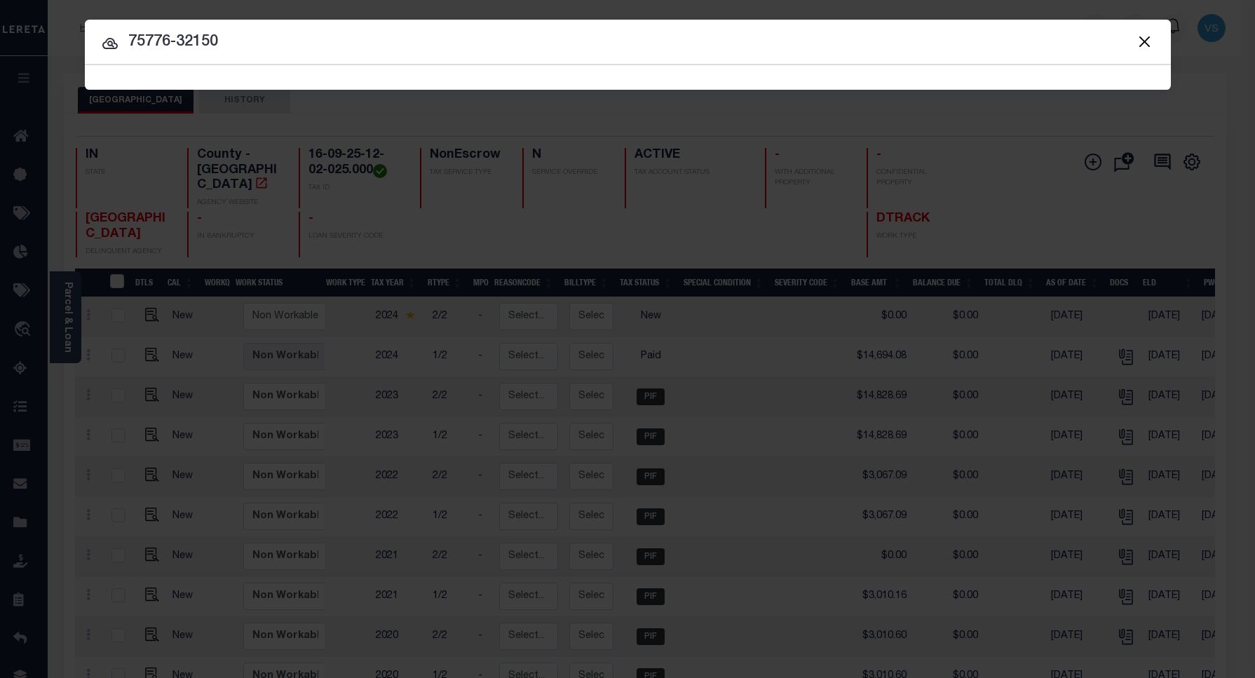
type input "75776-32150"
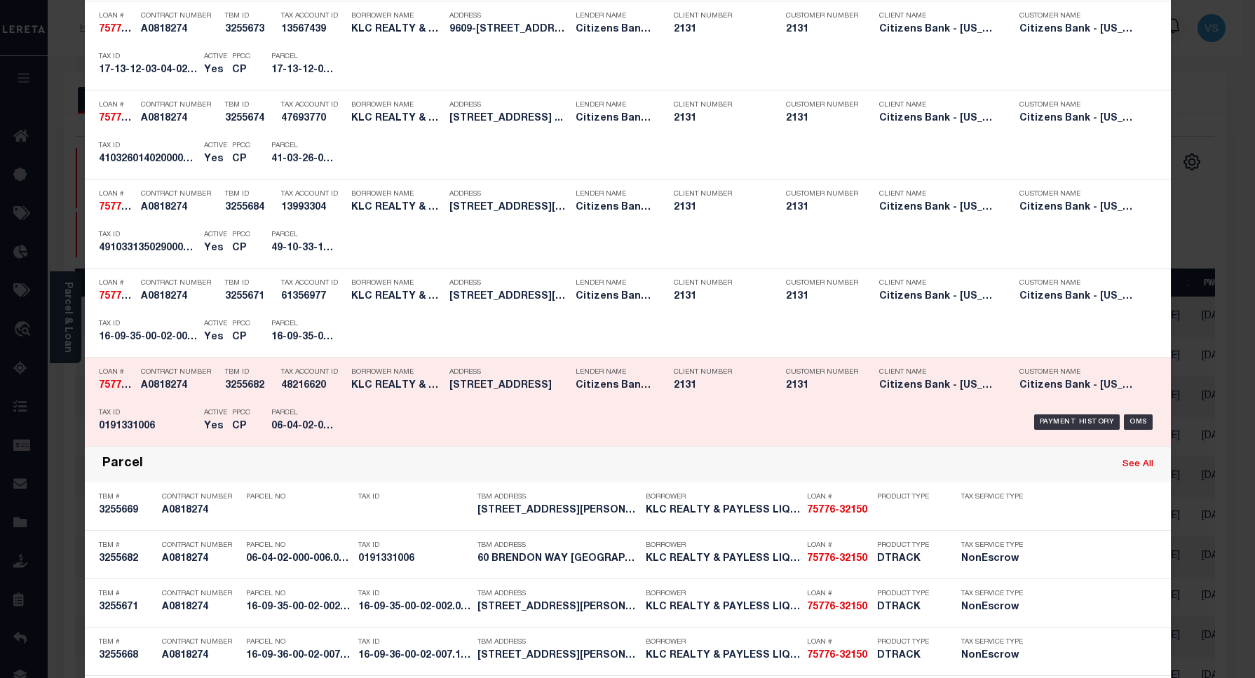
scroll to position [1105, 0]
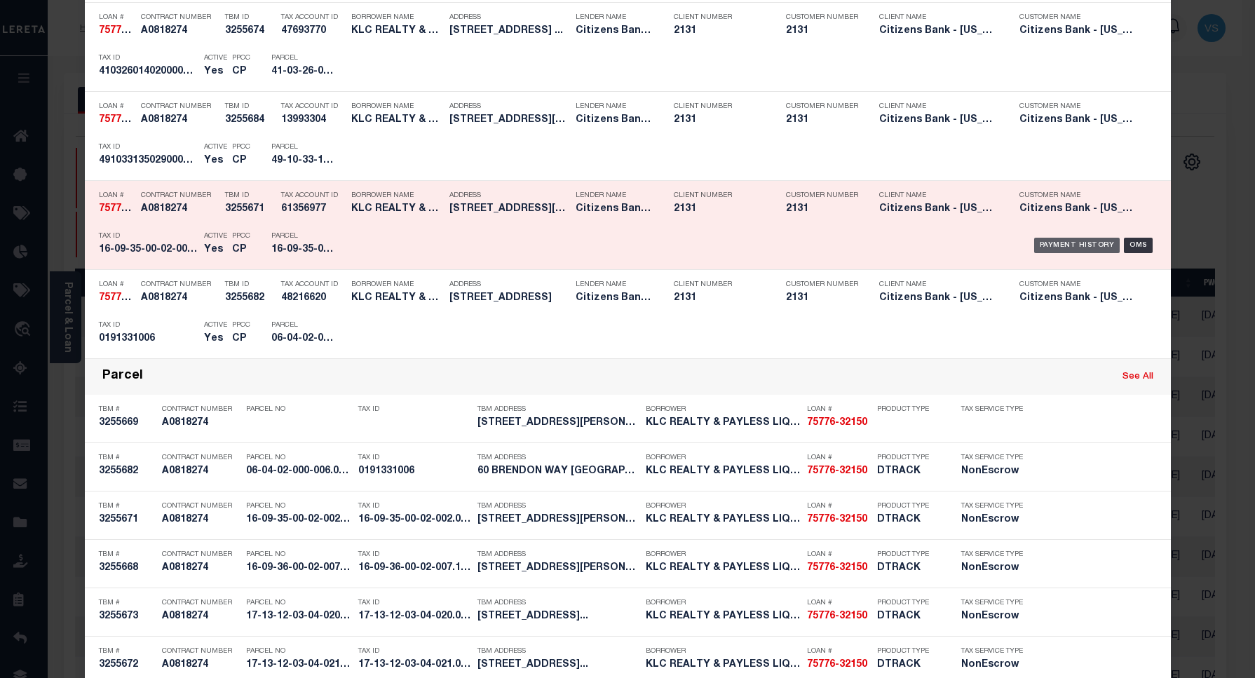
click at [1050, 249] on div "Payment History" at bounding box center [1077, 245] width 86 height 15
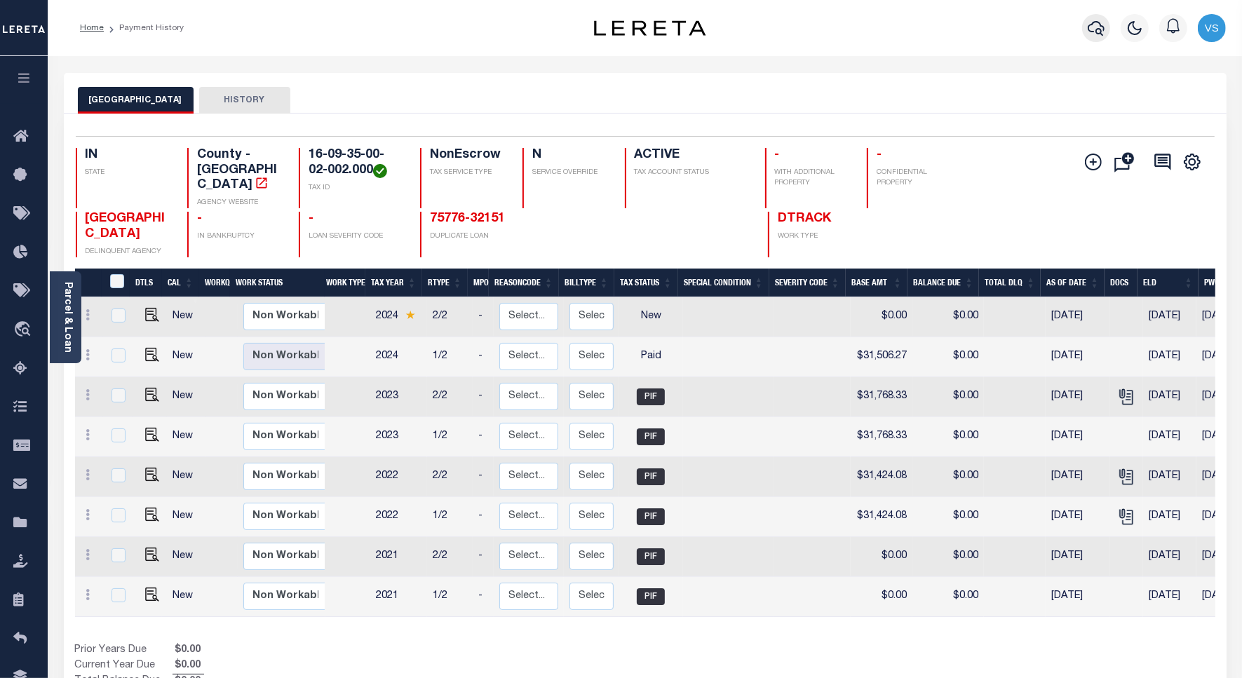
click at [1095, 26] on icon "button" at bounding box center [1096, 28] width 17 height 17
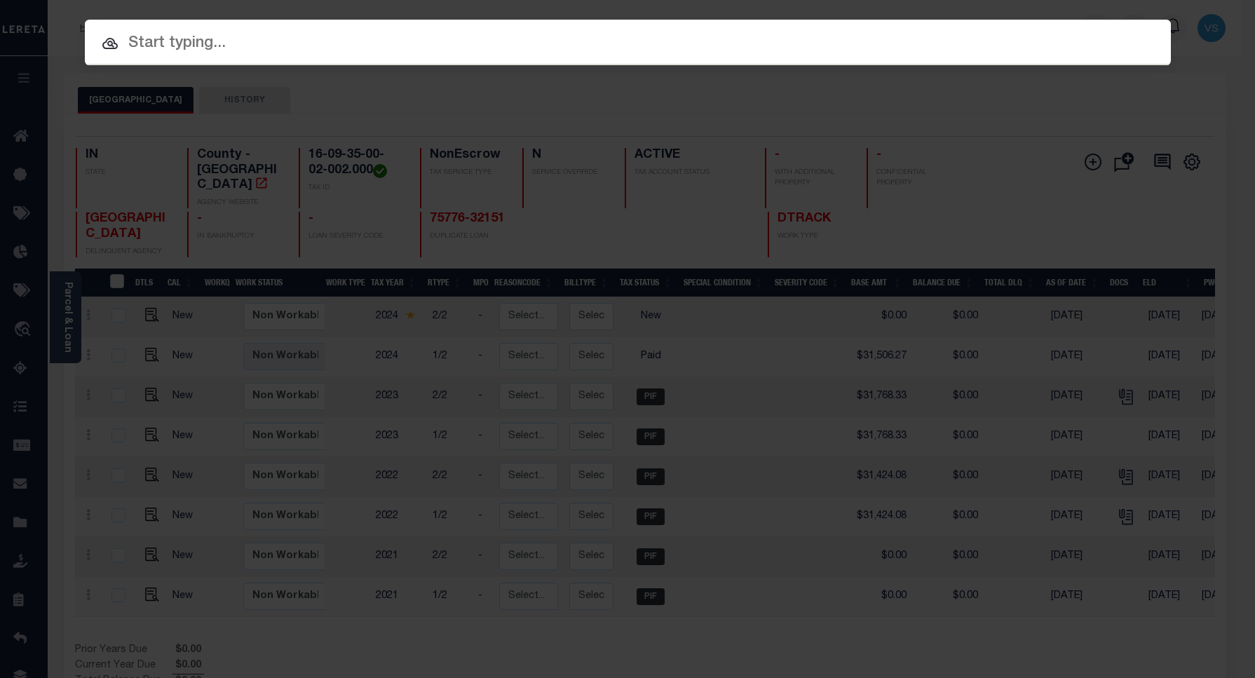
paste input "75776-32151"
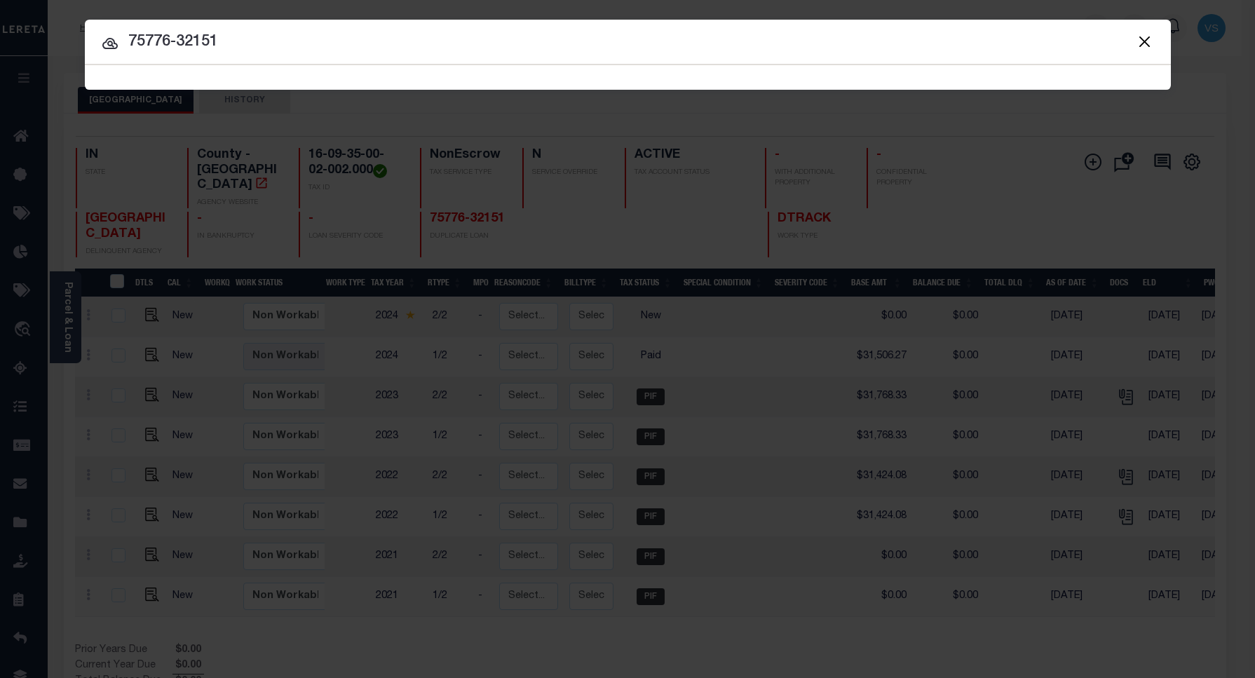
type input "75776-32151"
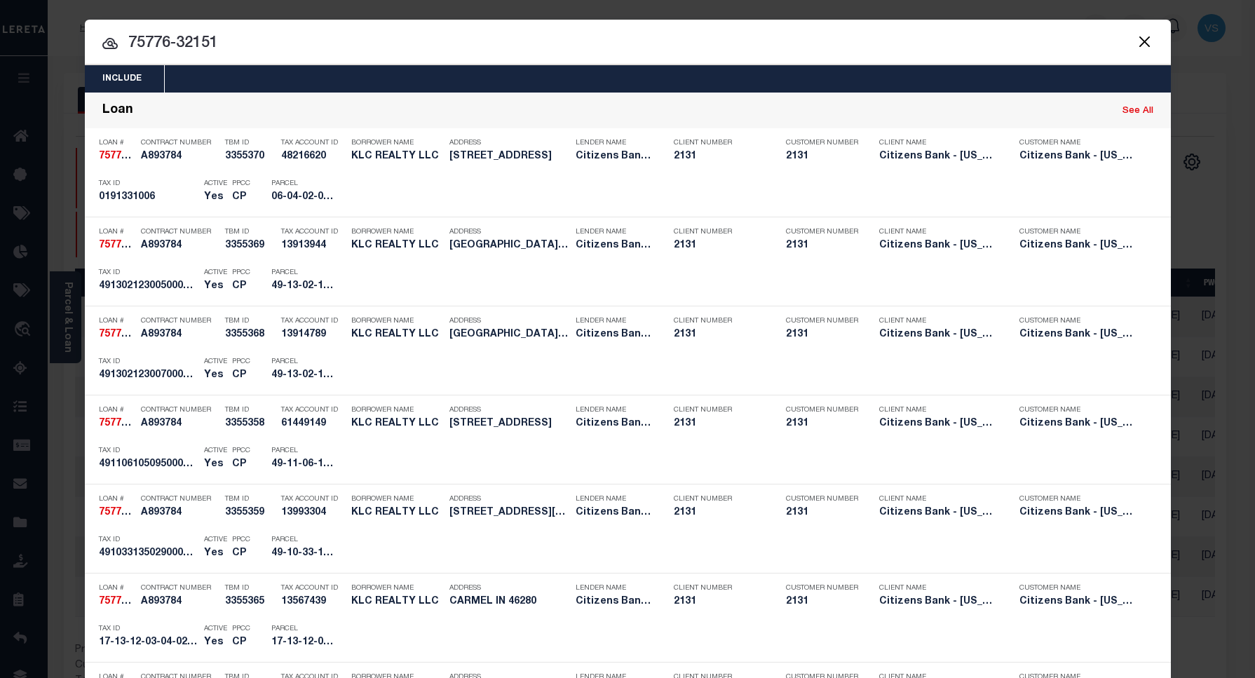
scroll to position [393, 0]
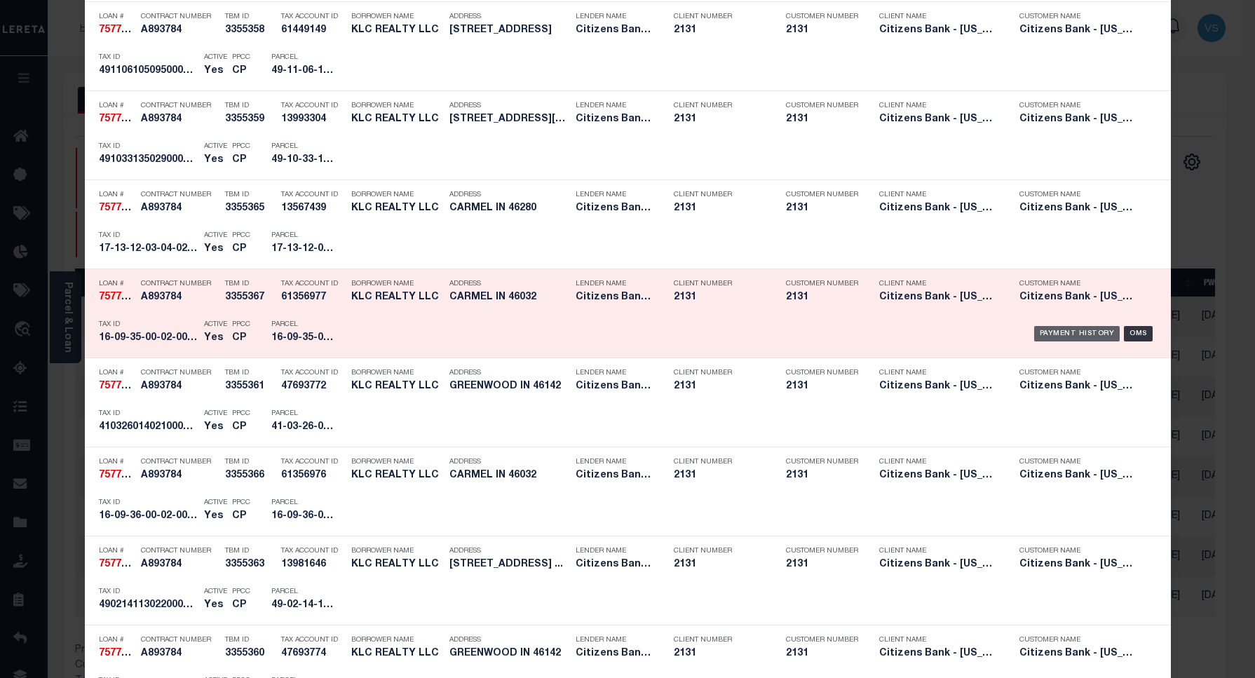
click at [1046, 334] on div "Payment History" at bounding box center [1077, 333] width 86 height 15
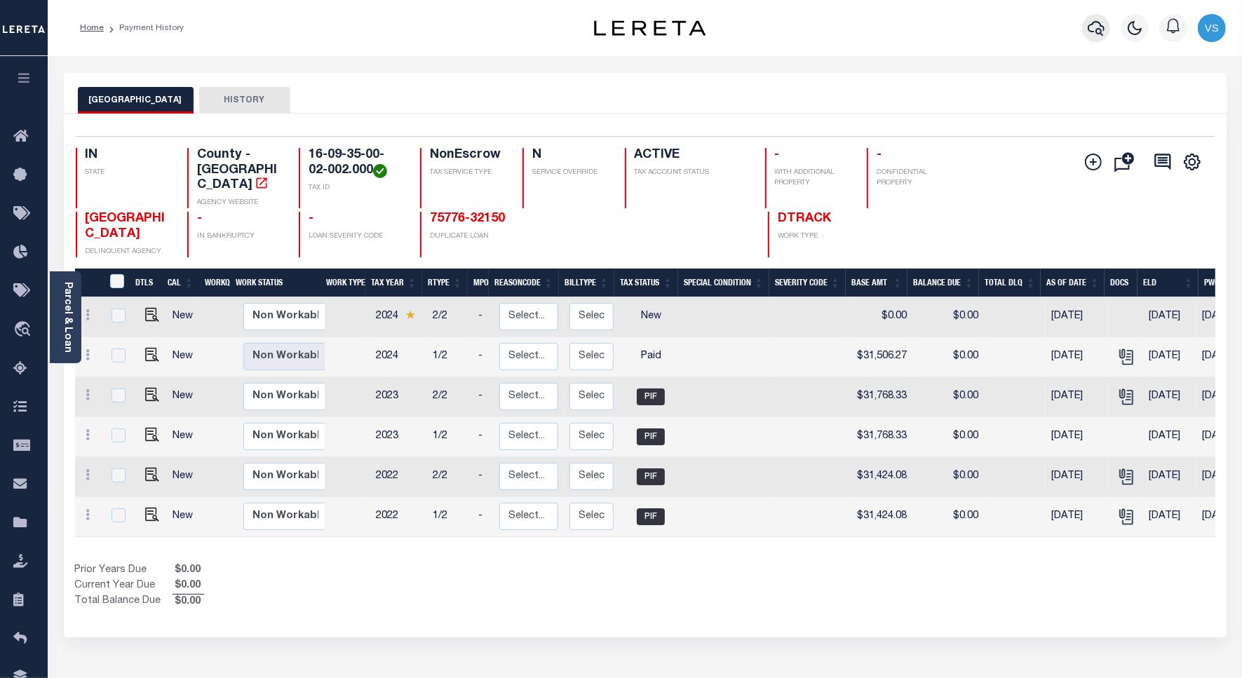
click at [1096, 28] on icon "button" at bounding box center [1096, 28] width 17 height 17
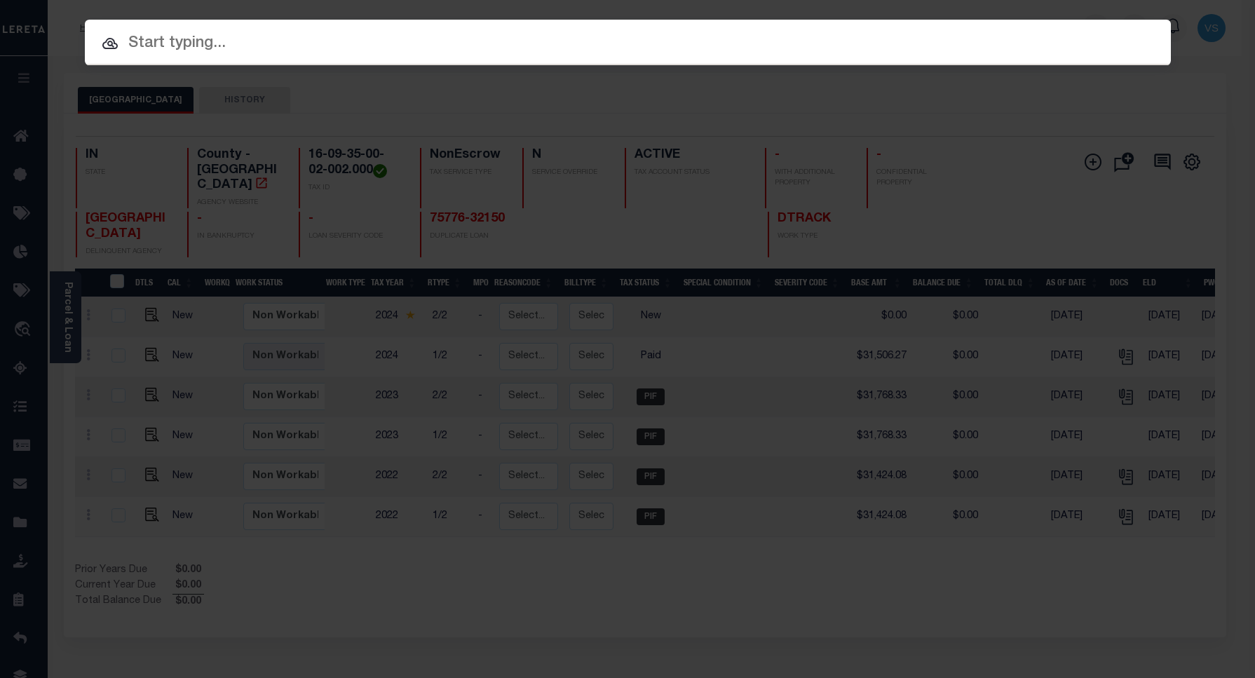
paste input "101192-32114"
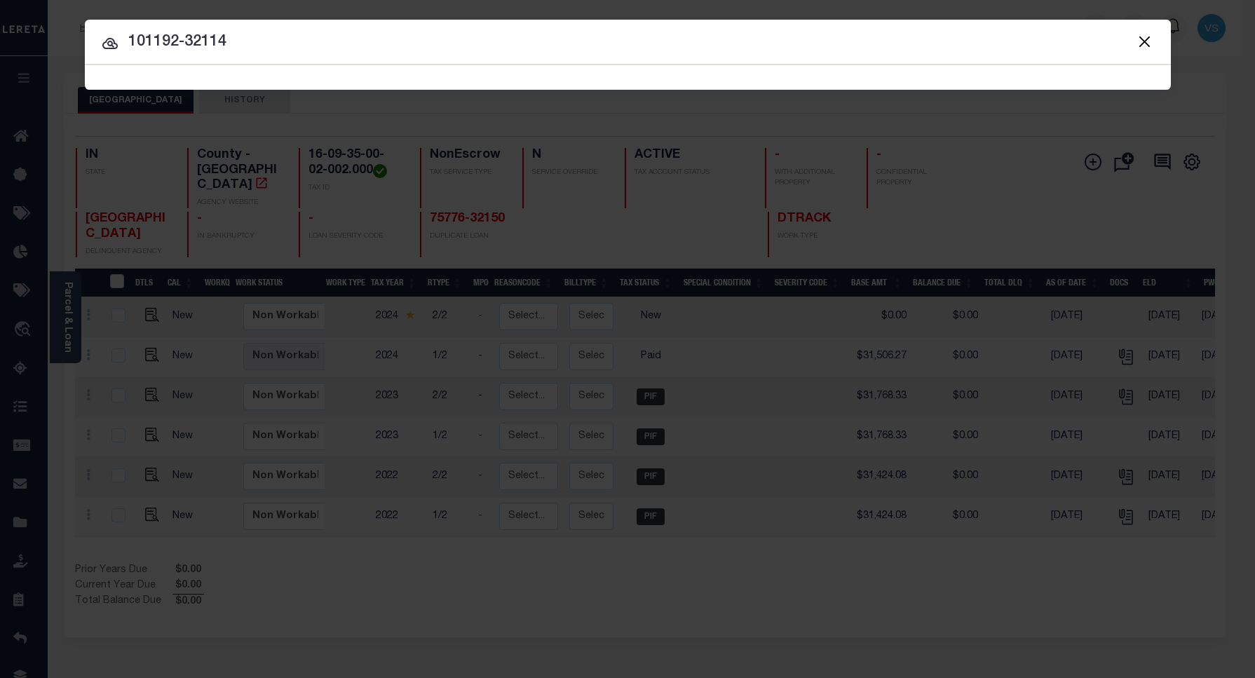
type input "101192-32114"
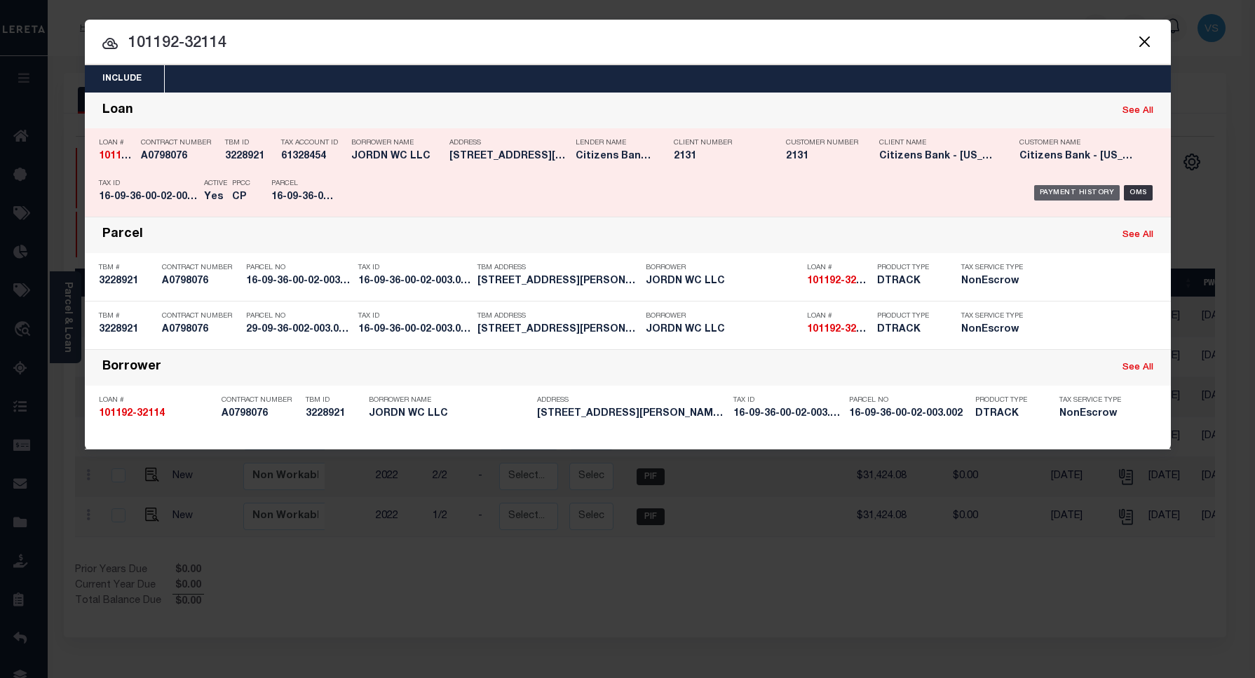
click at [1060, 189] on div "Payment History" at bounding box center [1077, 192] width 86 height 15
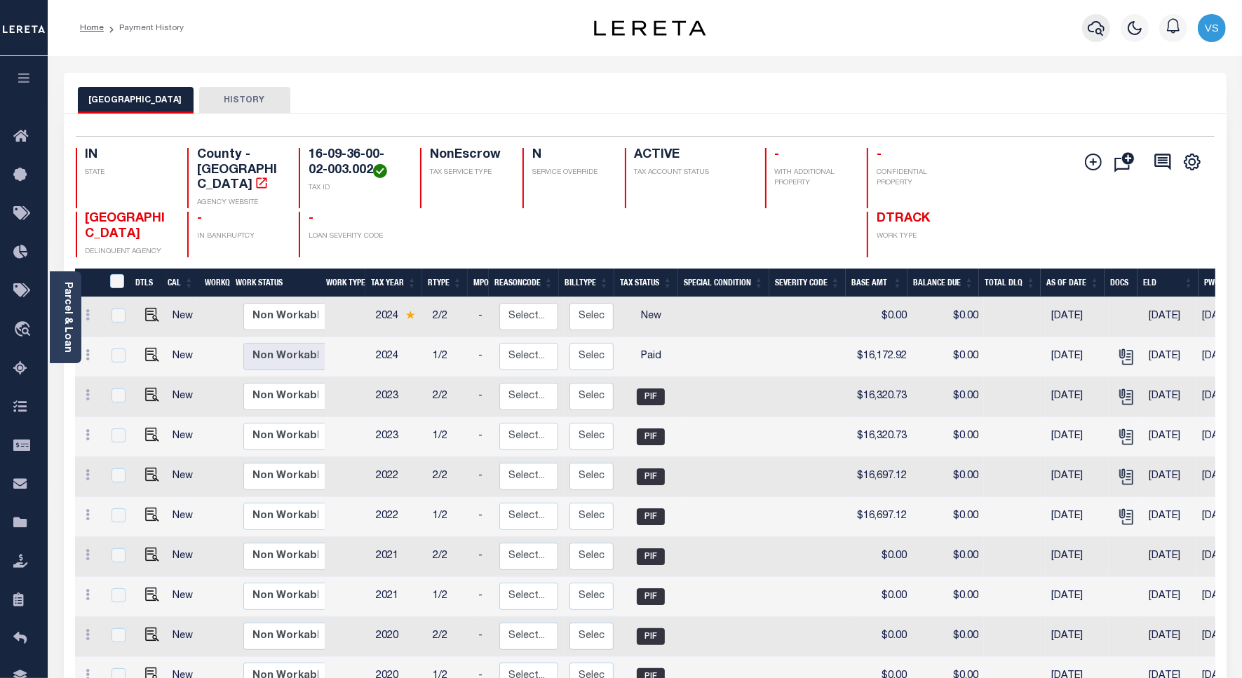
click at [1088, 33] on icon "button" at bounding box center [1096, 28] width 17 height 17
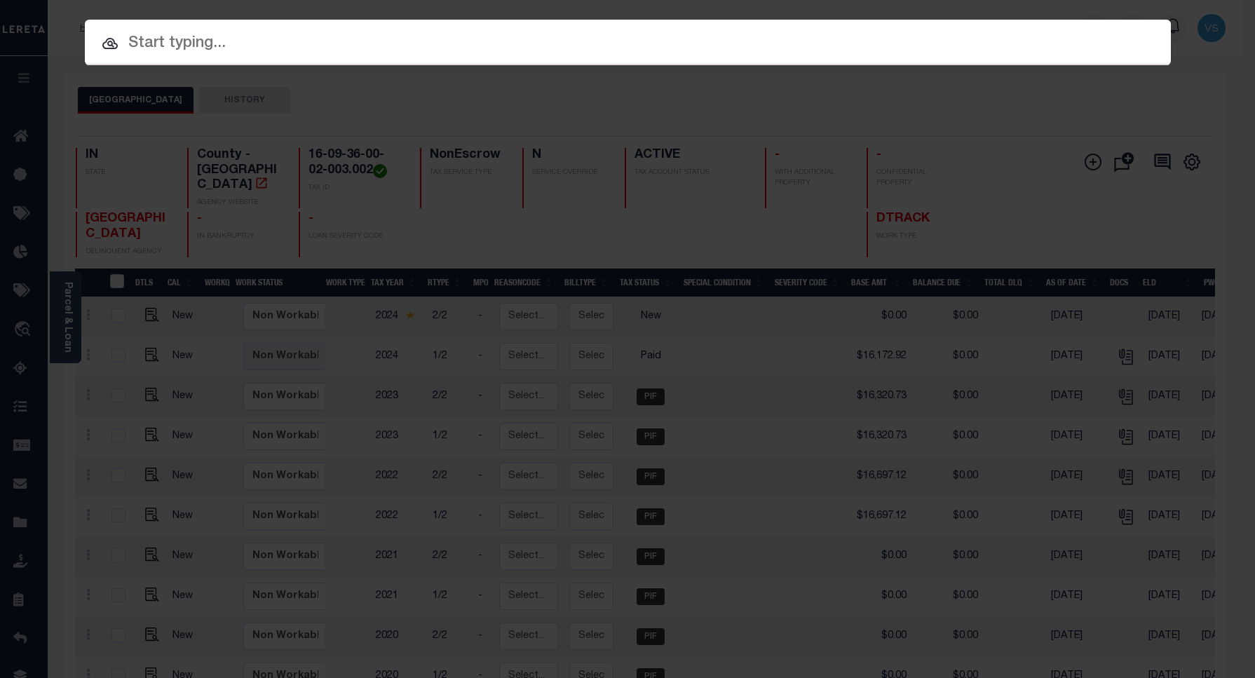
paste input "75776-32150"
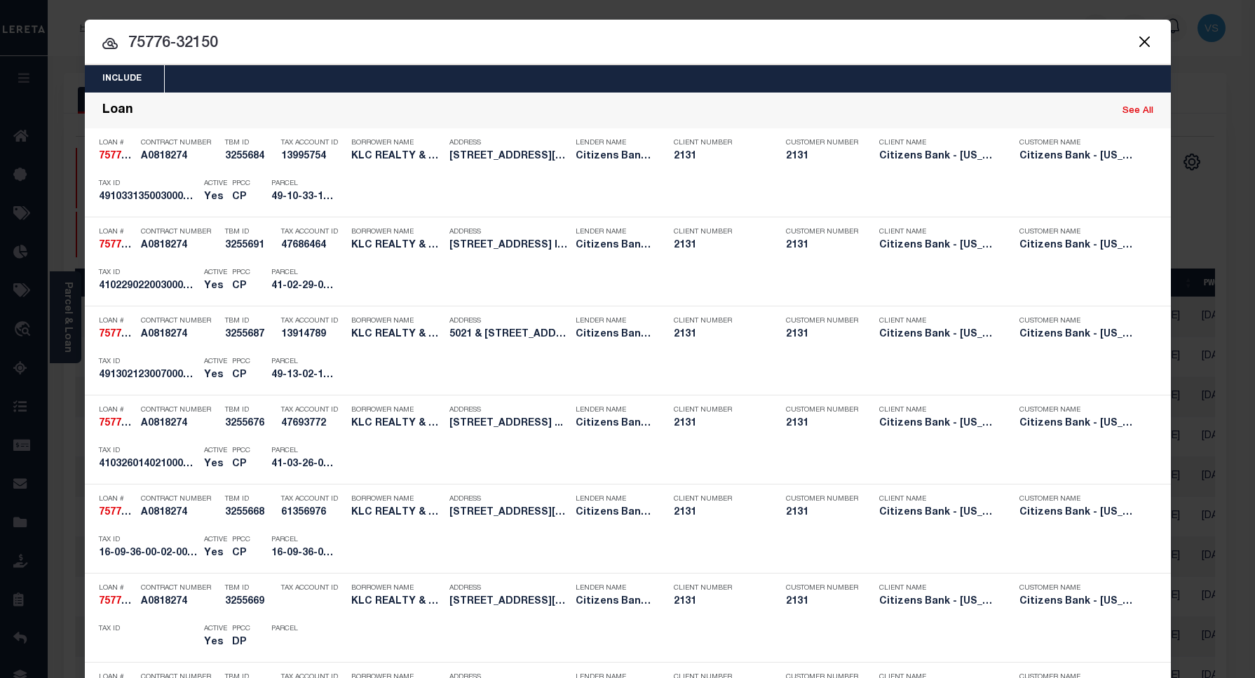
drag, startPoint x: 235, startPoint y: 41, endPoint x: 95, endPoint y: 43, distance: 139.6
paste input "8009560"
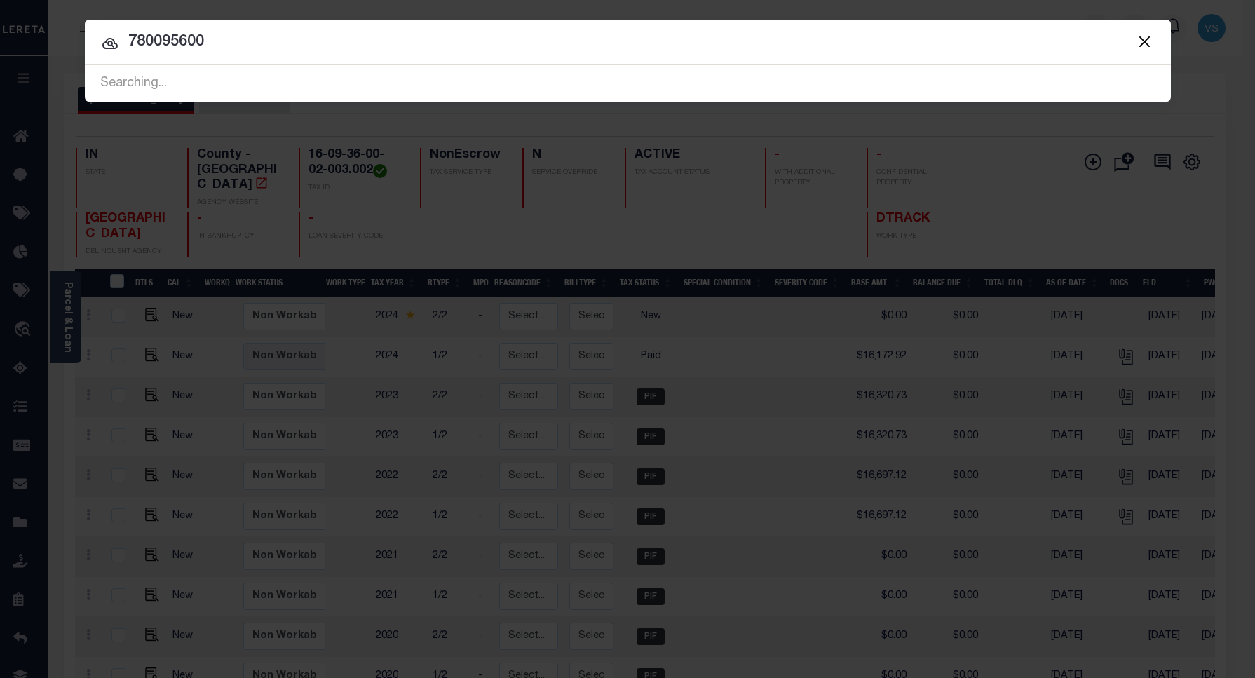
type input "780095600"
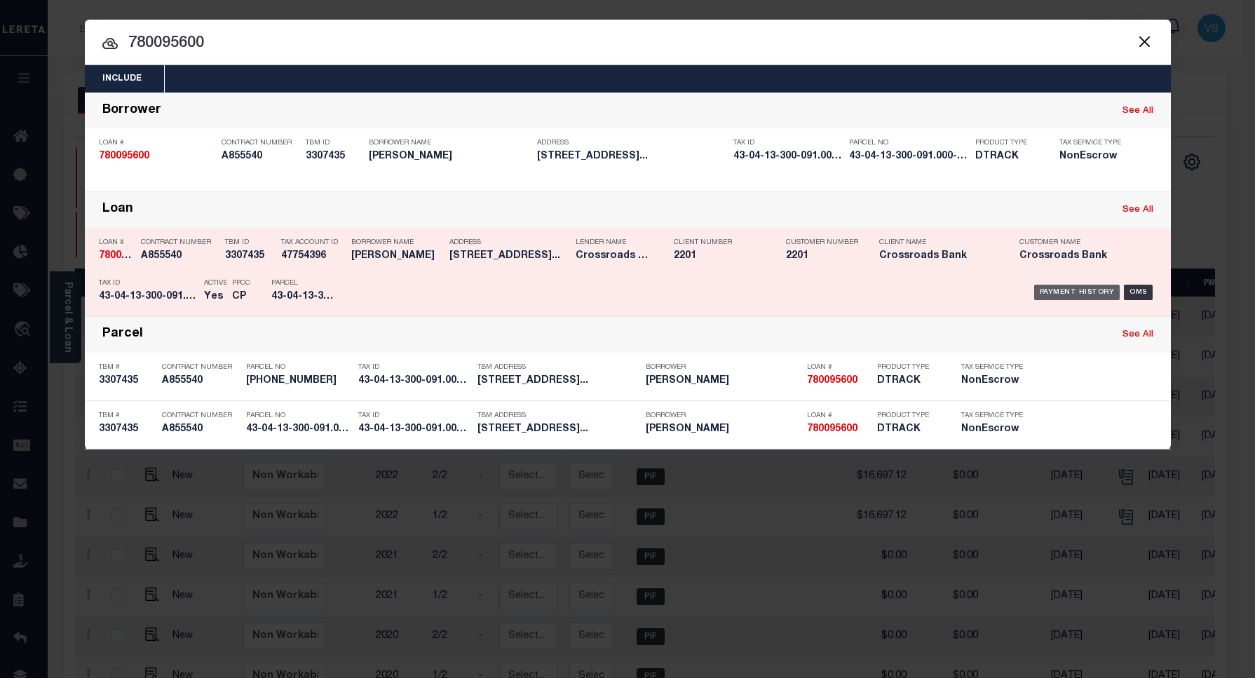
click at [1064, 292] on div "Payment History" at bounding box center [1077, 292] width 86 height 15
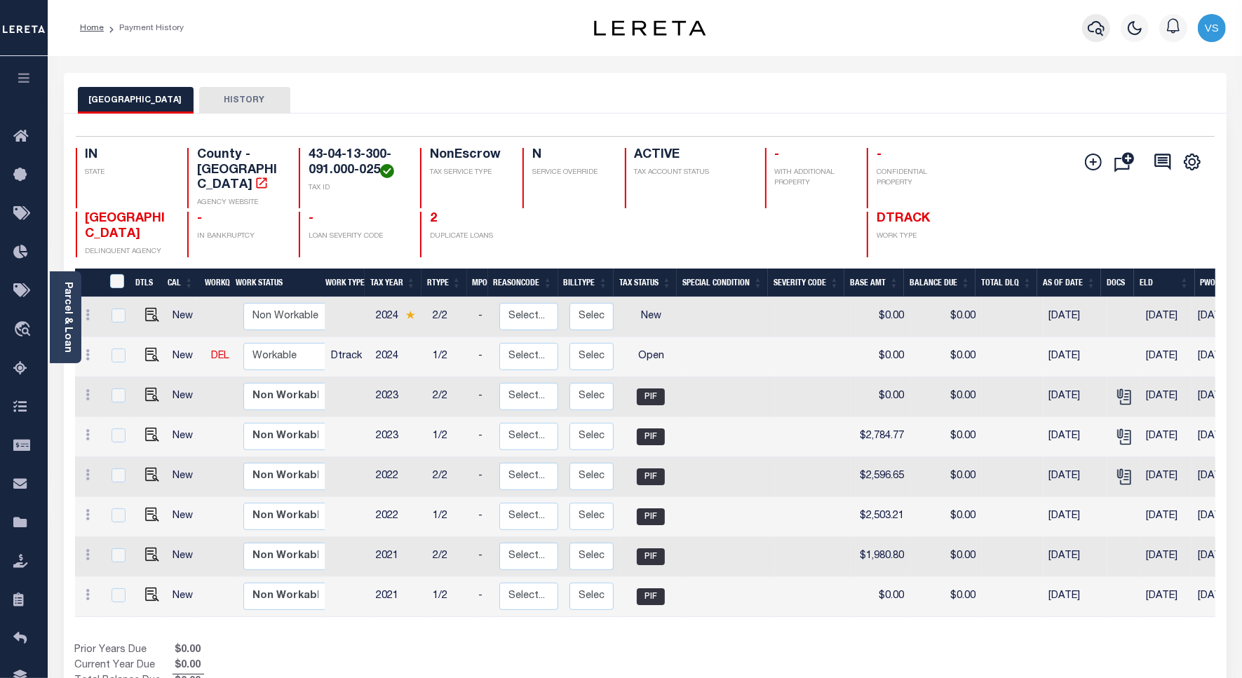
click at [1094, 28] on icon "button" at bounding box center [1096, 28] width 17 height 17
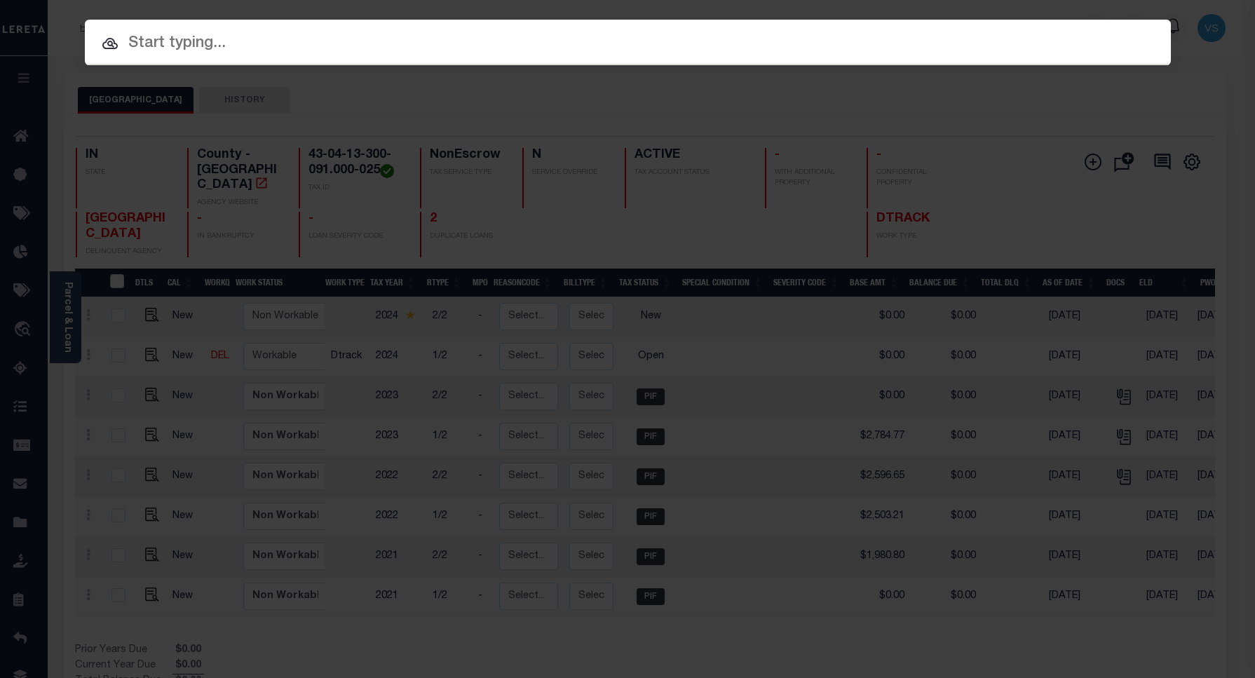
paste input "800020002254"
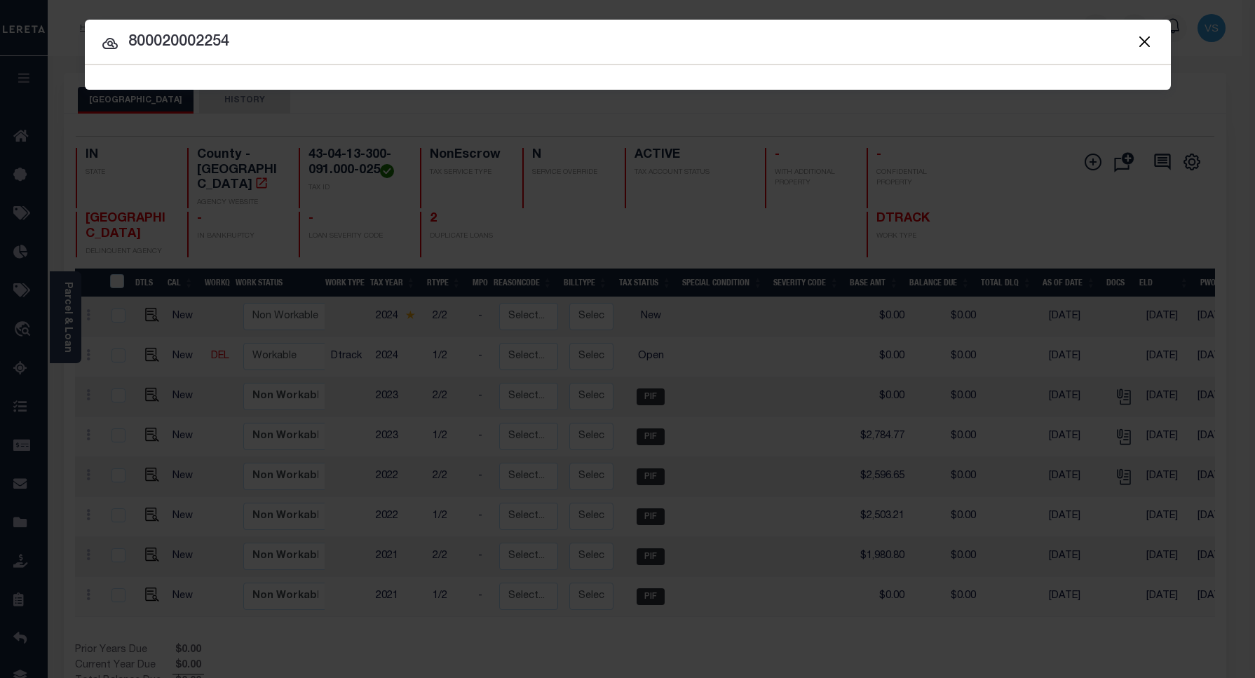
type input "800020002254"
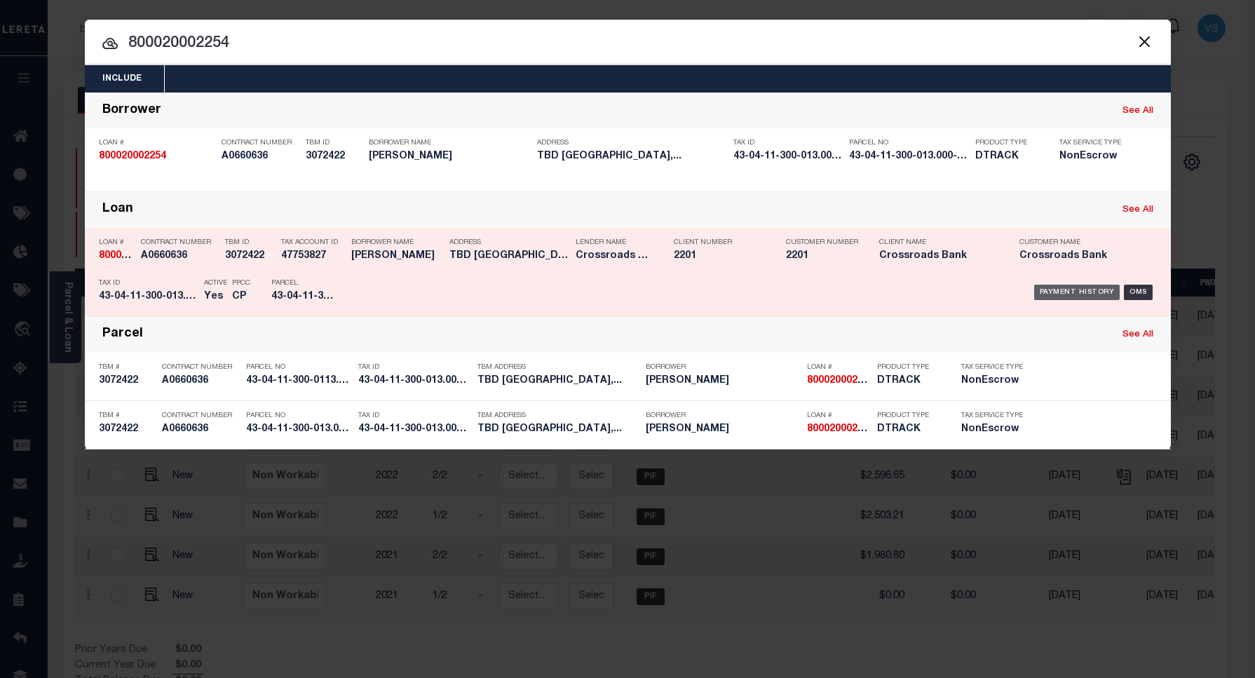
click at [1067, 285] on div "Payment History" at bounding box center [1077, 292] width 86 height 15
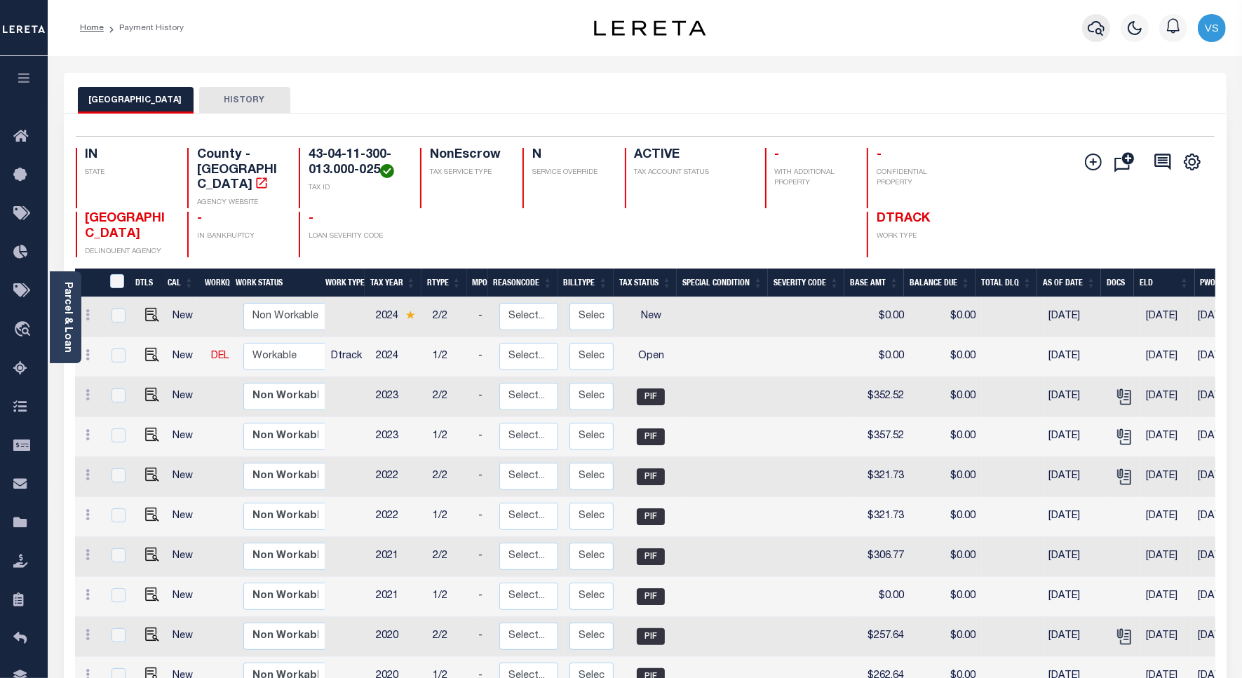
click at [1092, 25] on icon "button" at bounding box center [1096, 28] width 17 height 15
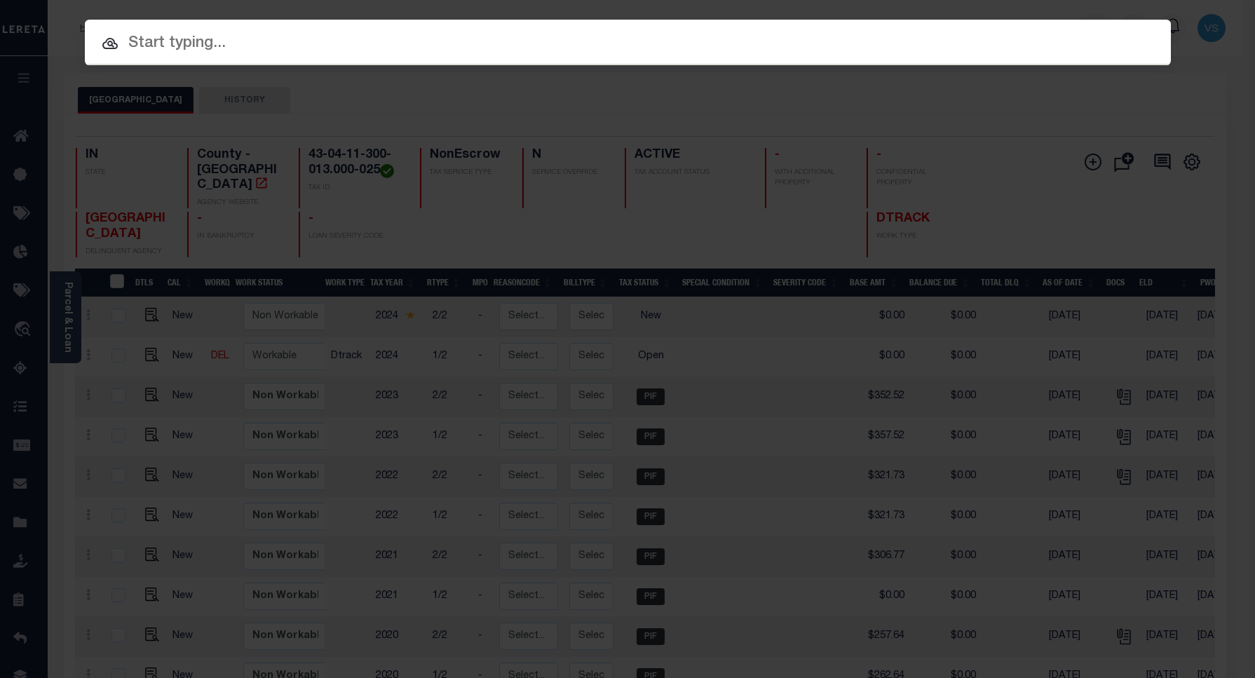
paste input "110202766"
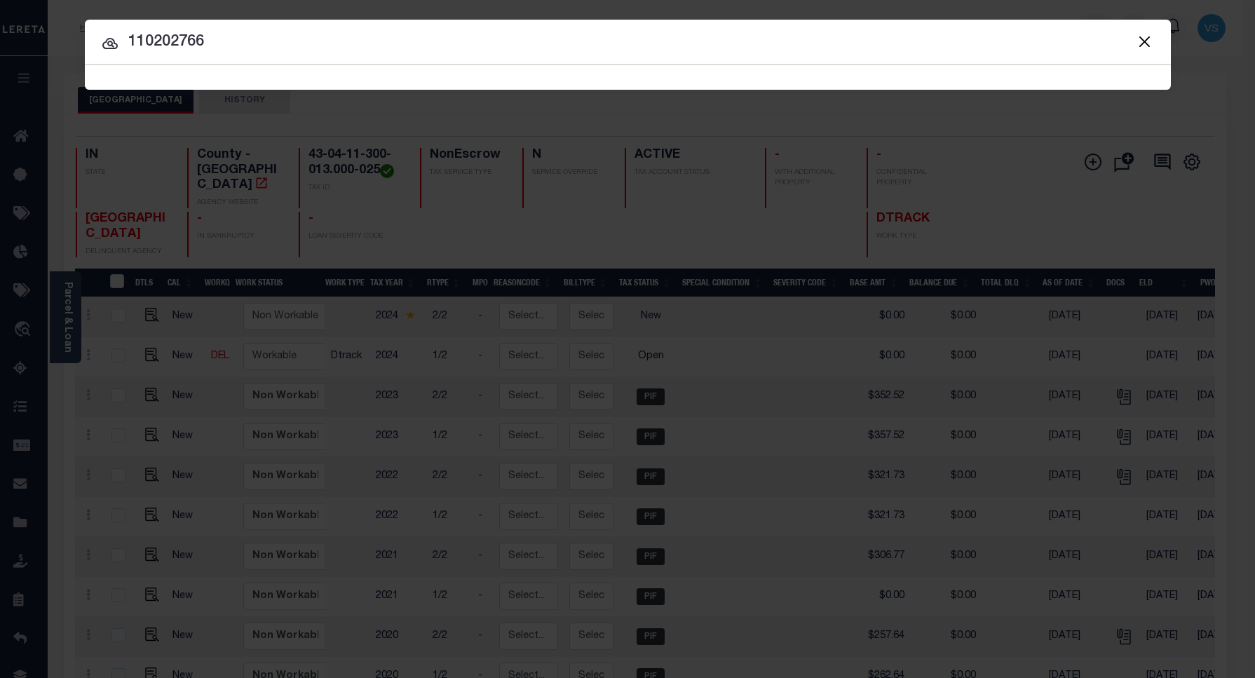
type input "110202766"
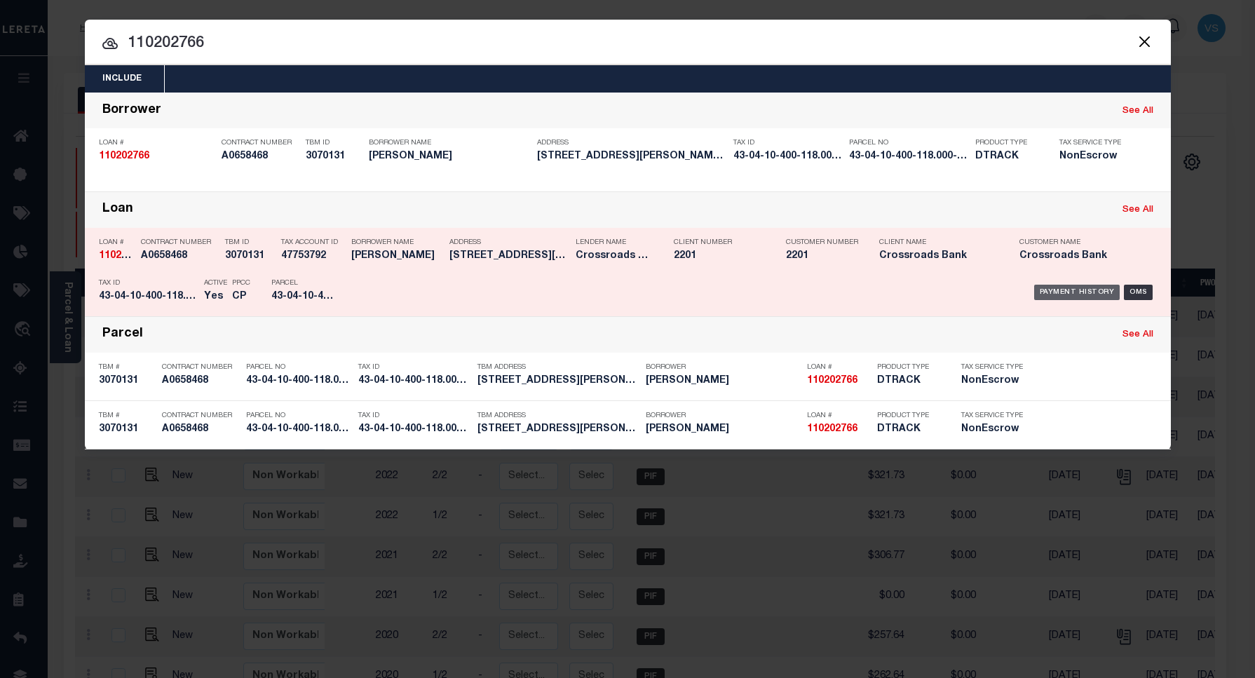
click at [1062, 293] on div "Payment History" at bounding box center [1077, 292] width 86 height 15
